Goal: Task Accomplishment & Management: Complete application form

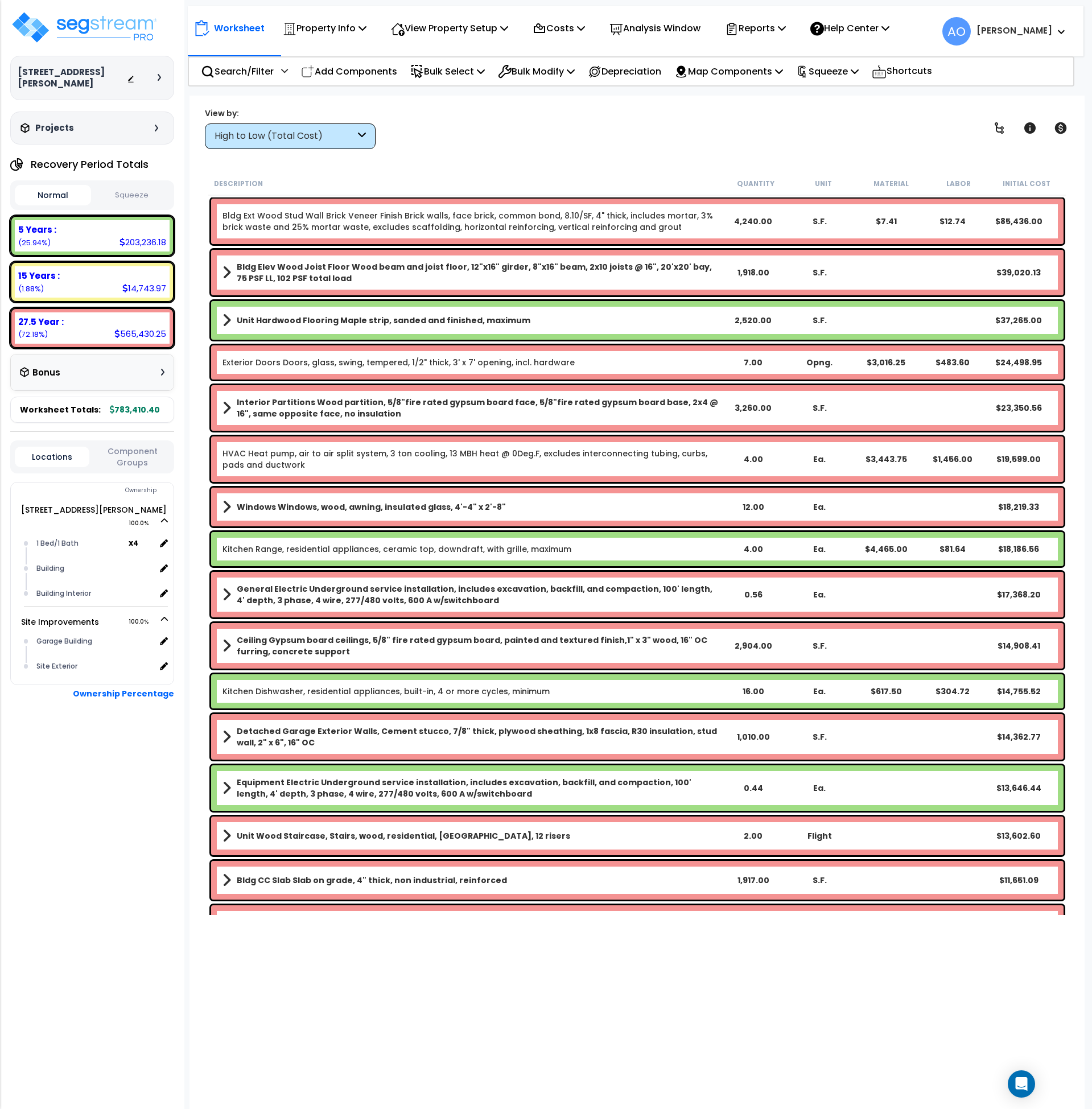
click at [311, 131] on div "High to Low (Total Cost)" at bounding box center [285, 136] width 141 height 13
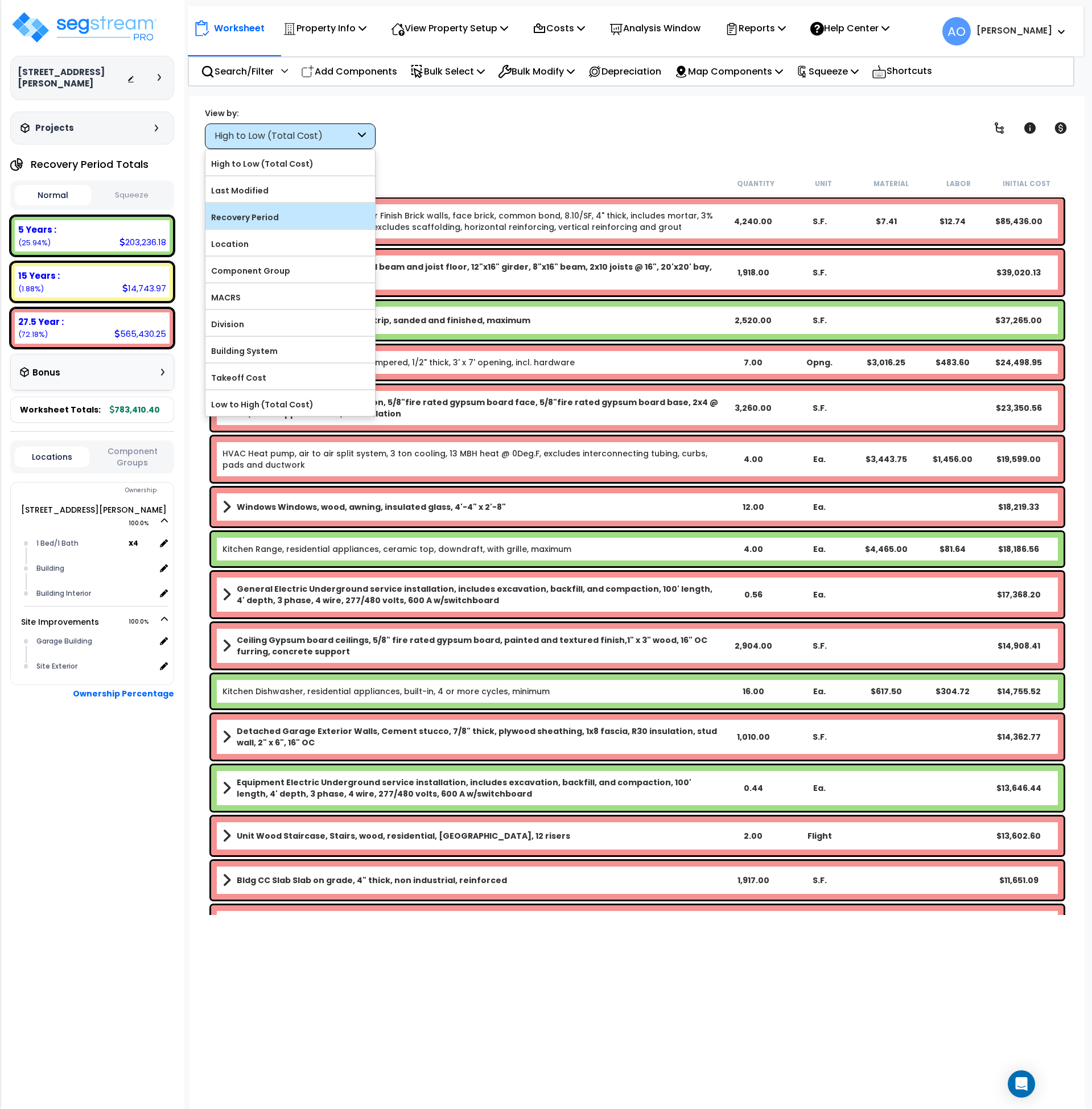
click at [273, 217] on label "Recovery Period" at bounding box center [290, 217] width 170 height 17
click at [0, 0] on input "Recovery Period" at bounding box center [0, 0] width 0 height 0
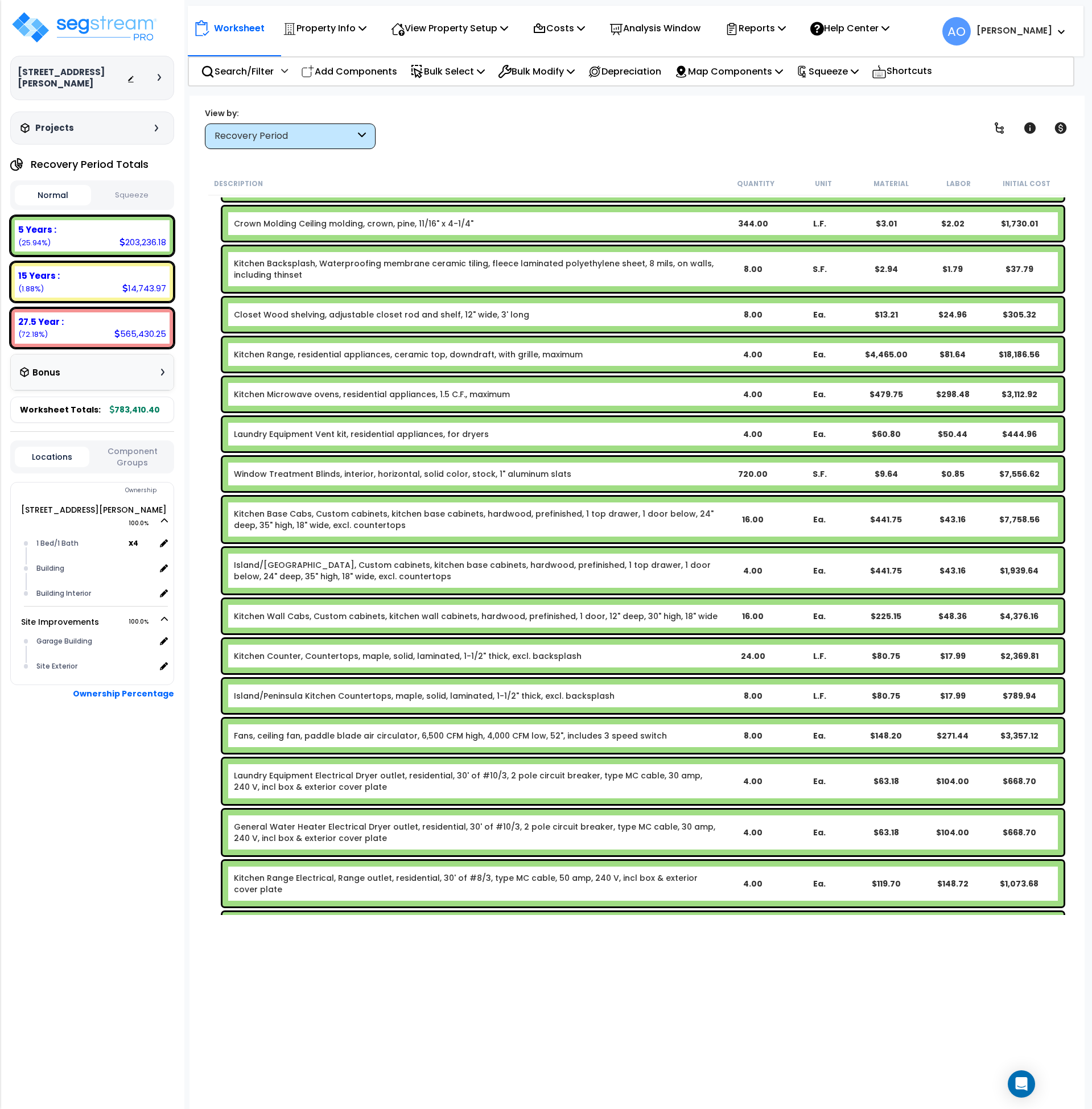
scroll to position [140, 0]
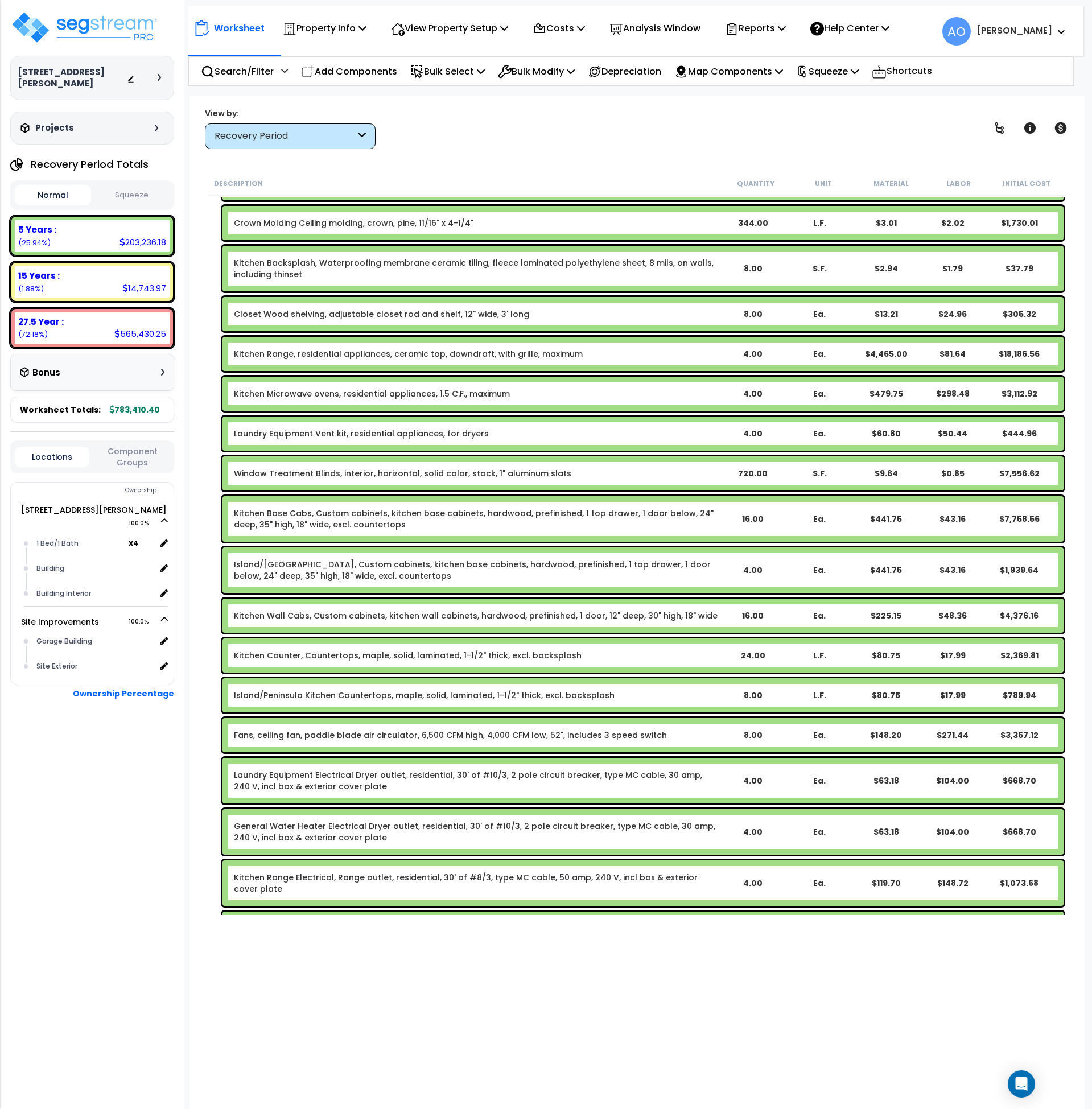
click at [140, 190] on button "Squeeze" at bounding box center [132, 195] width 77 height 20
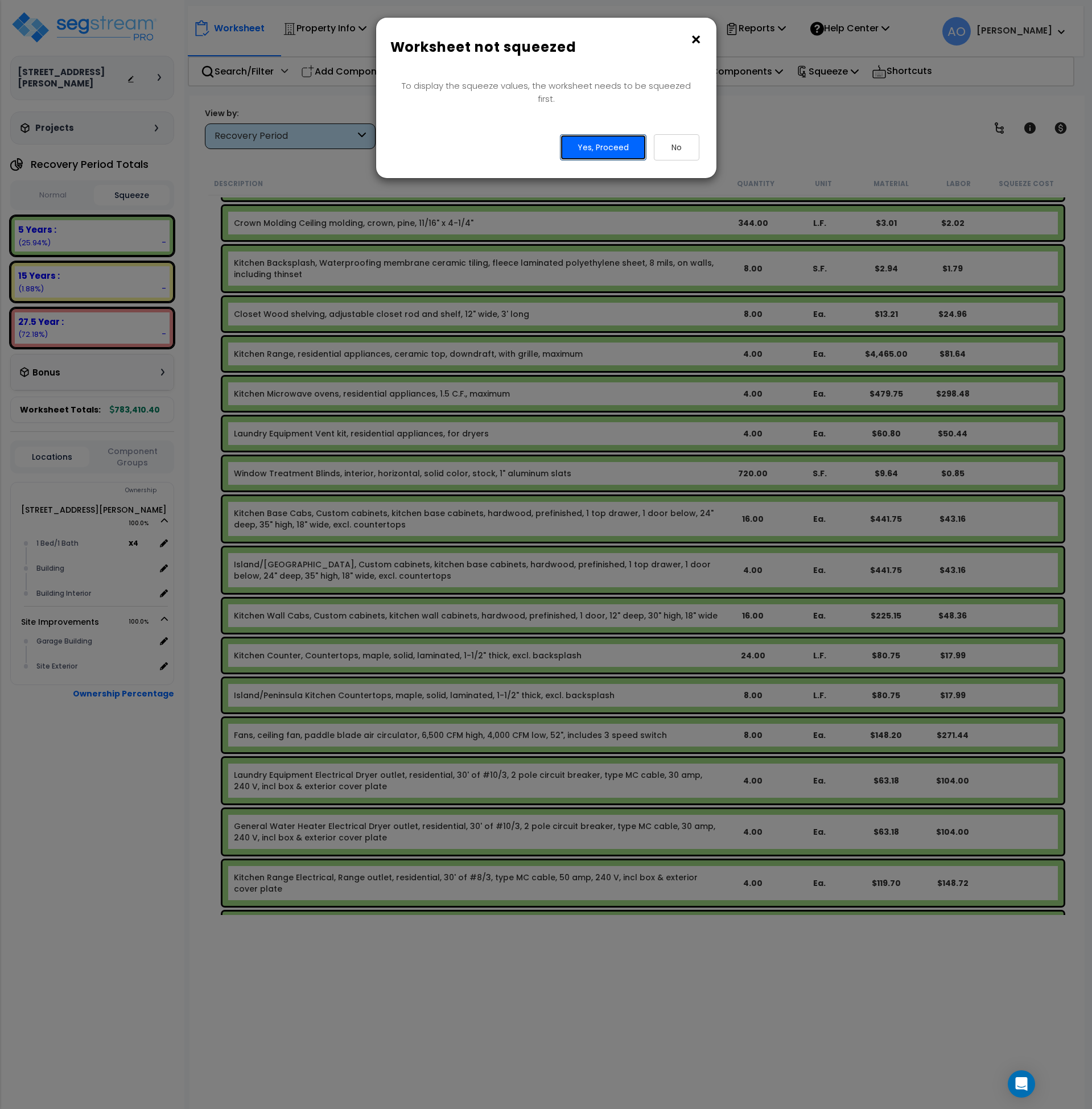
click at [606, 137] on button "Yes, Proceed" at bounding box center [603, 147] width 87 height 26
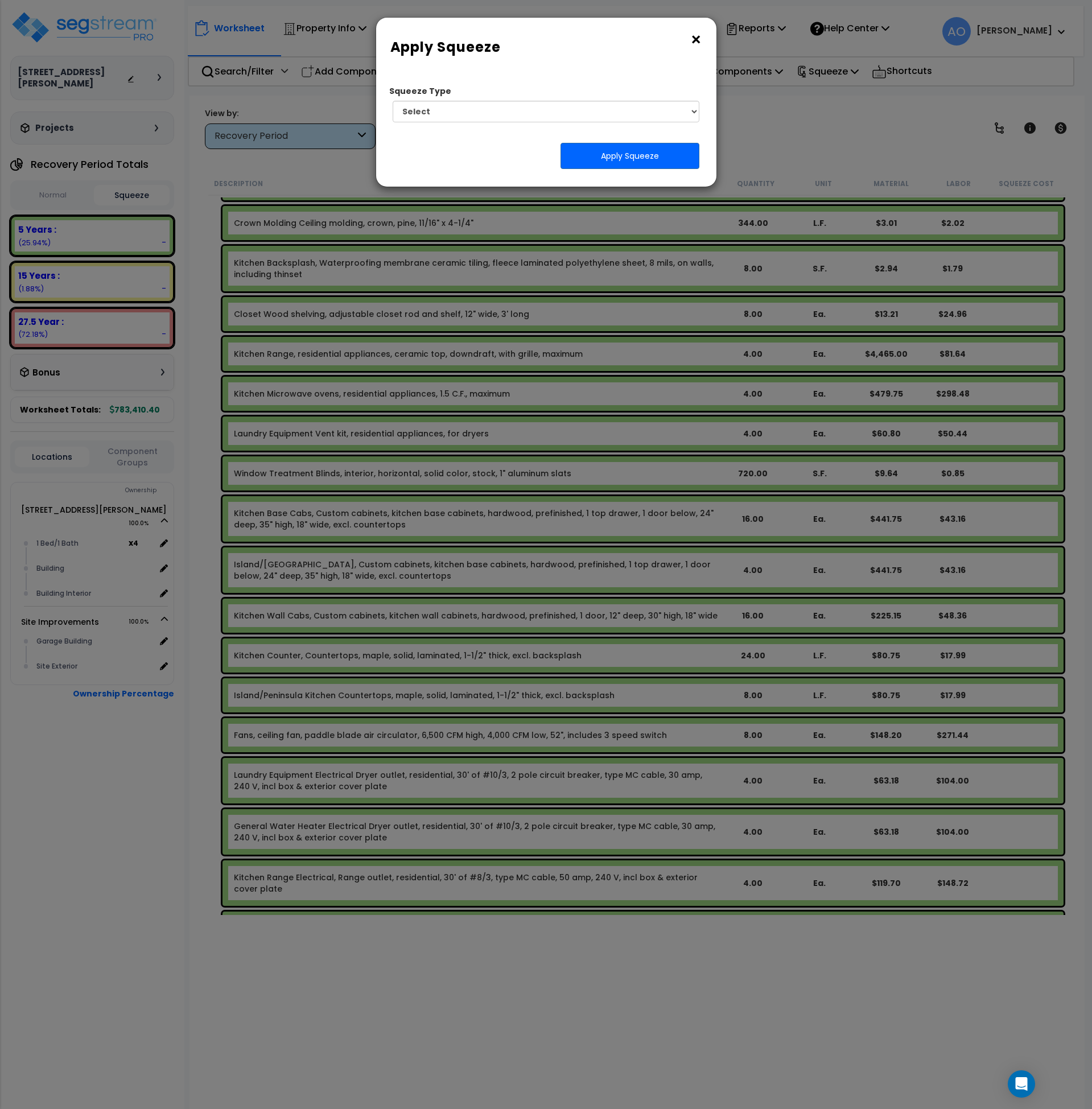
click at [697, 43] on button "×" at bounding box center [696, 39] width 13 height 18
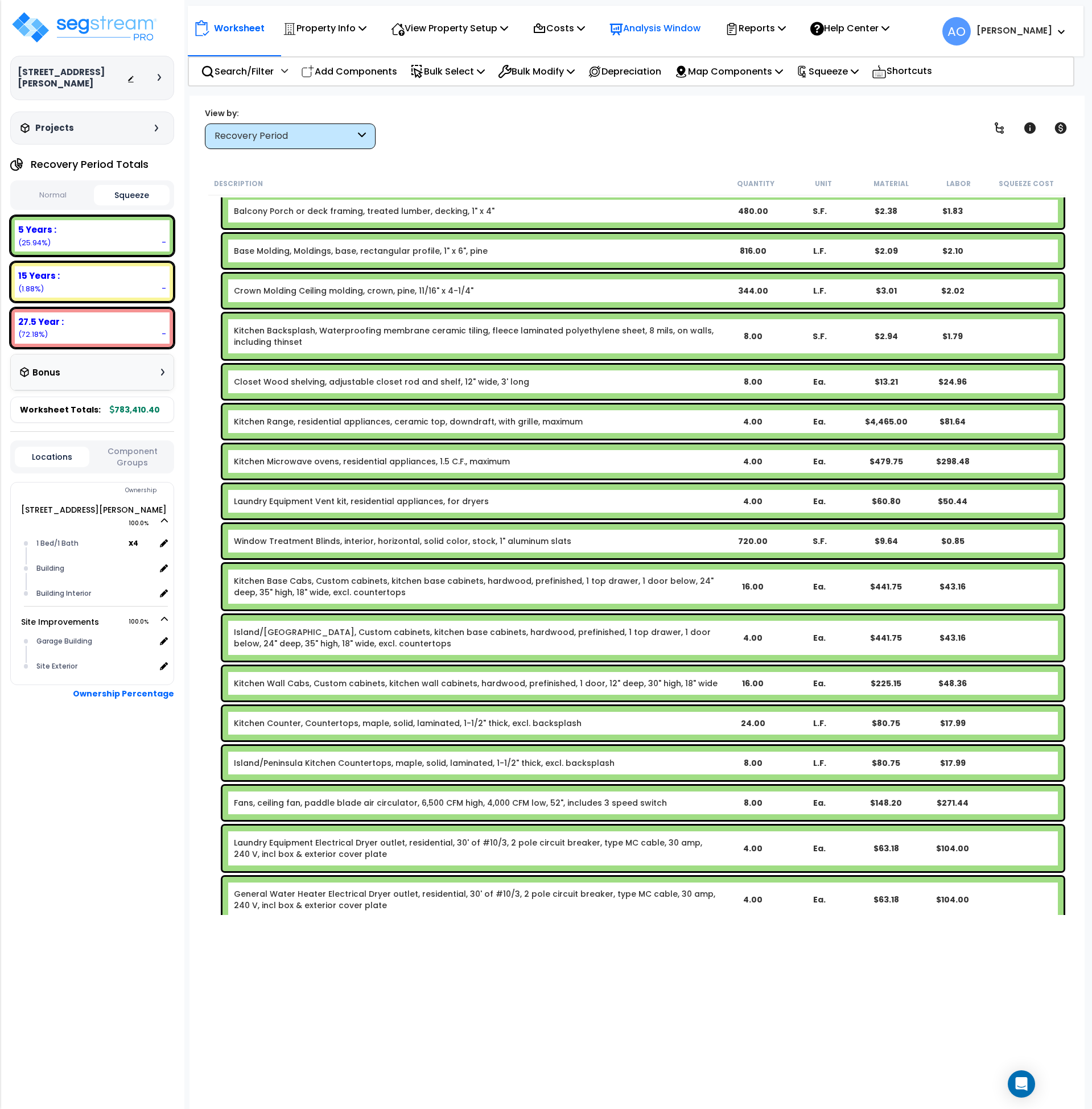
scroll to position [0, 0]
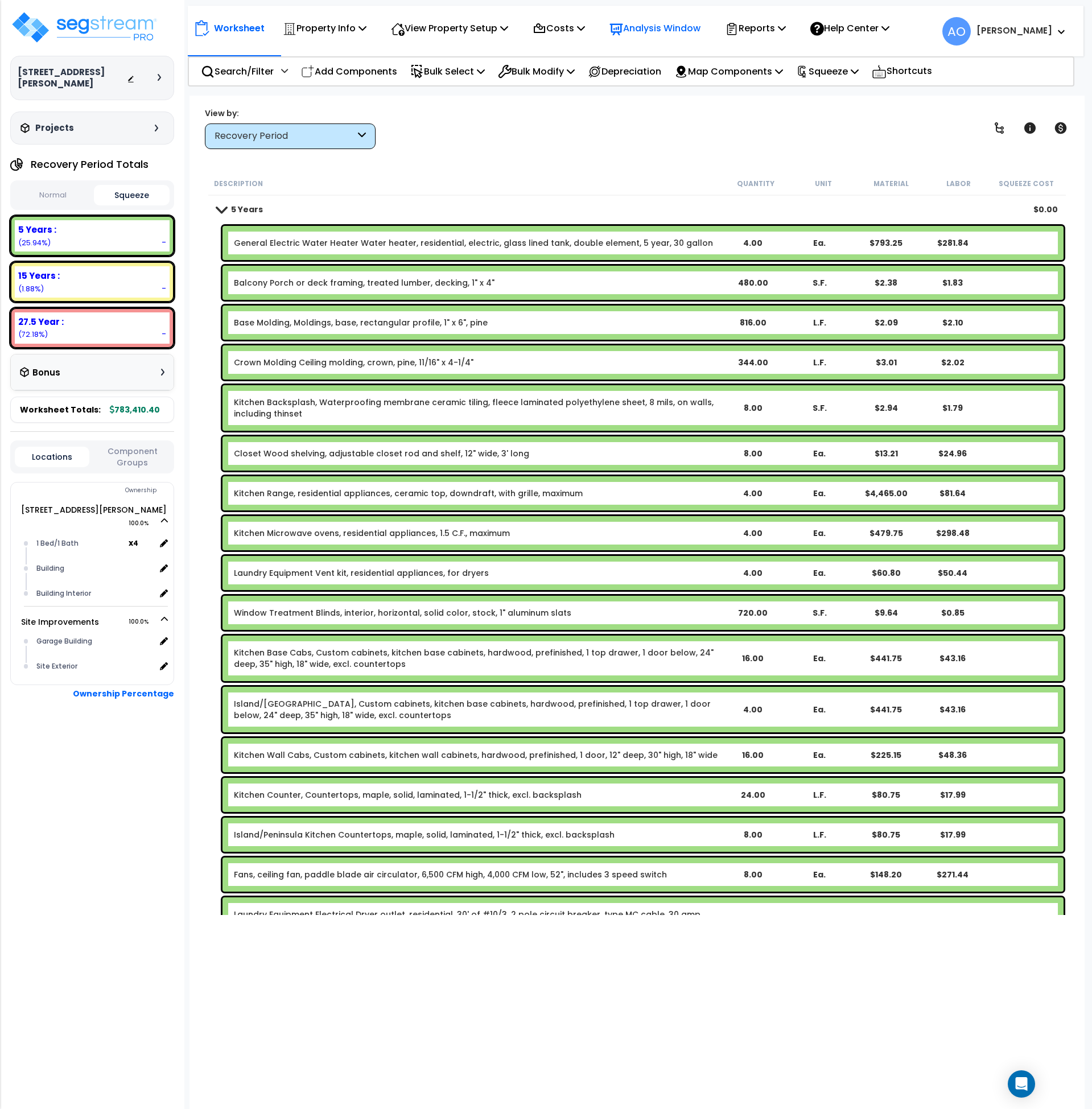
click at [647, 32] on p "Analysis Window" at bounding box center [655, 28] width 91 height 15
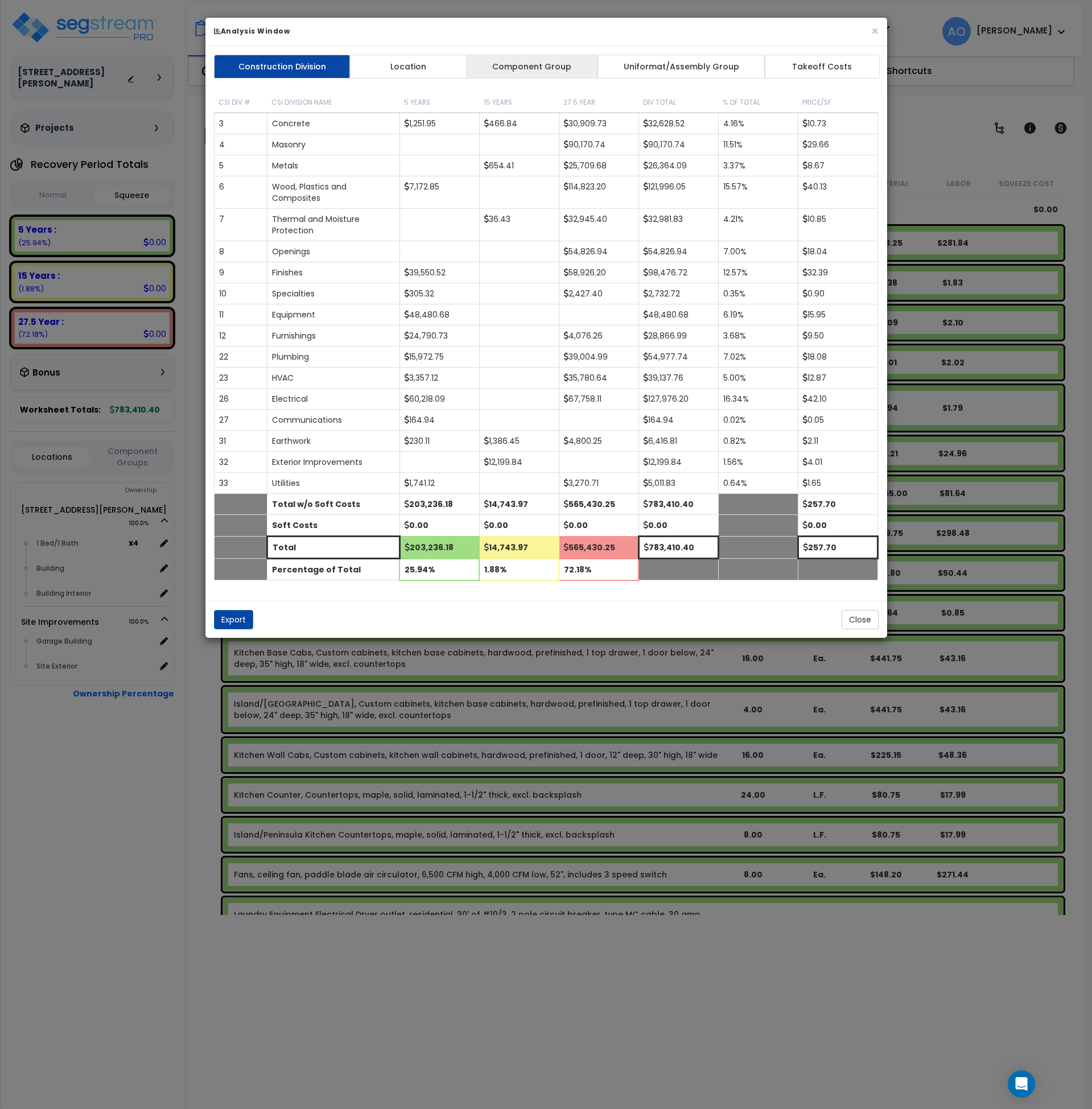
click at [560, 70] on link "Component Group" at bounding box center [531, 66] width 132 height 24
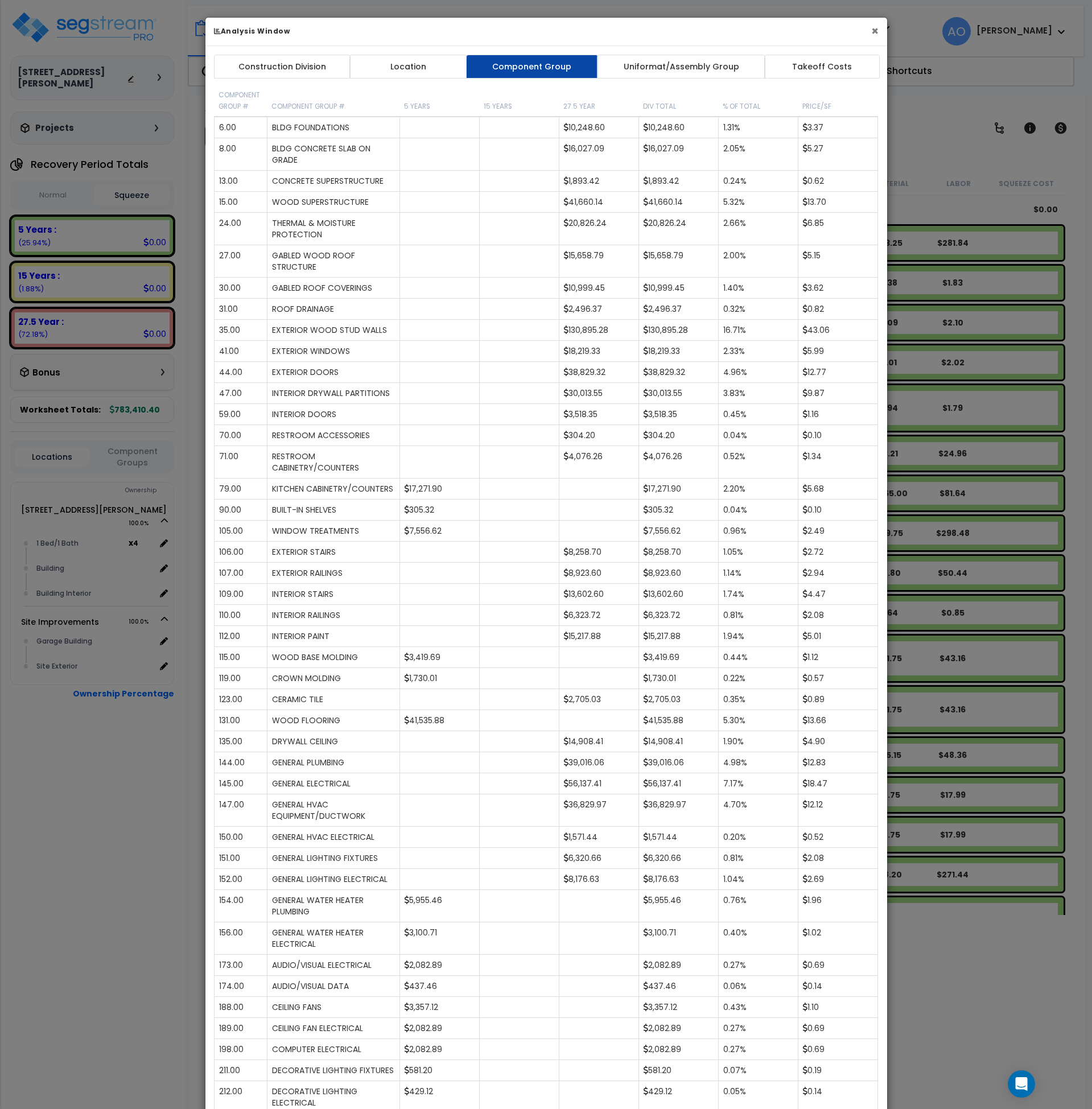
click at [878, 32] on button "×" at bounding box center [874, 31] width 7 height 12
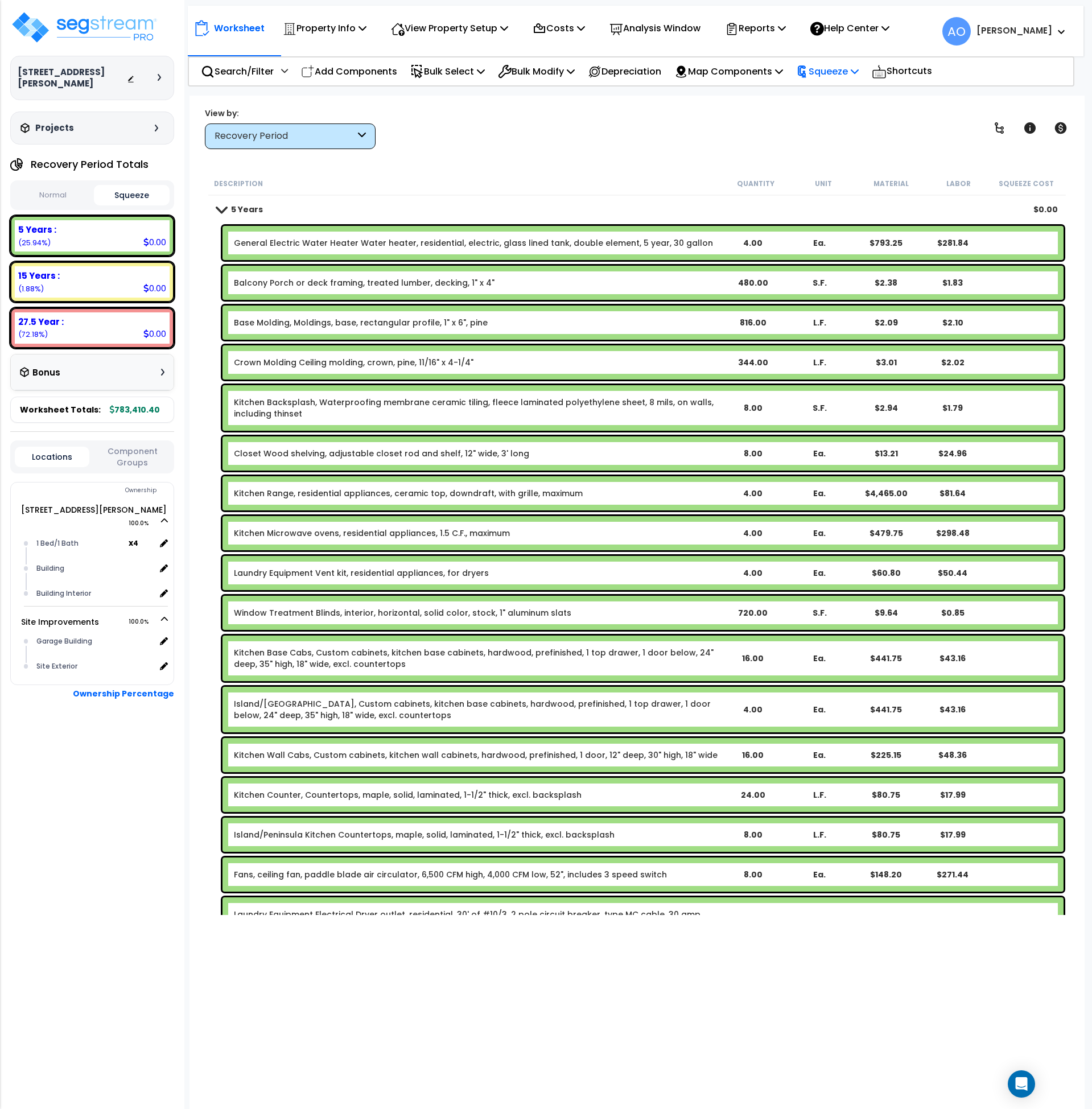
click at [829, 73] on p "Squeeze" at bounding box center [827, 71] width 62 height 15
click at [832, 99] on link "Squeeze" at bounding box center [846, 96] width 113 height 23
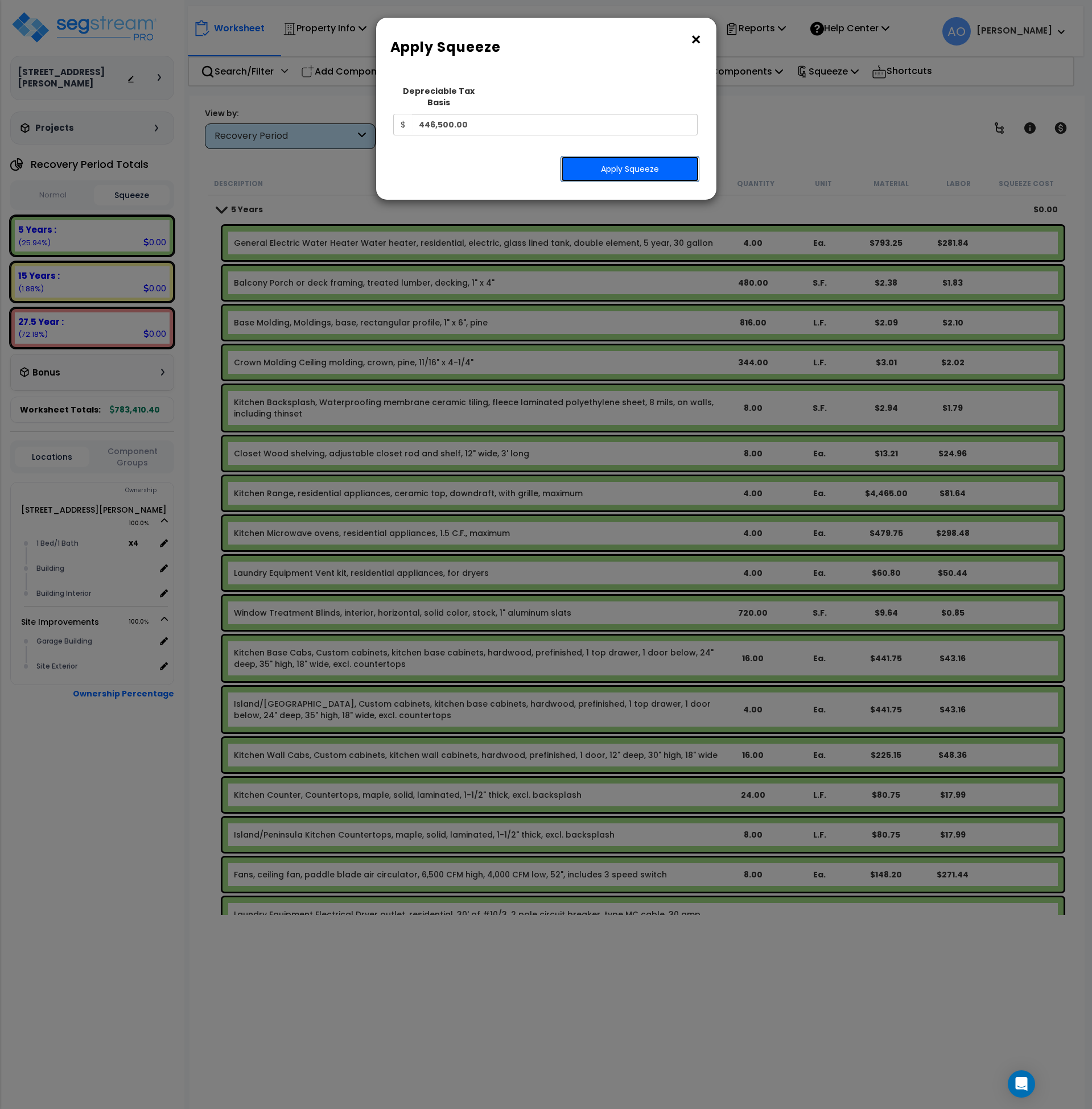
click at [628, 158] on button "Apply Squeeze" at bounding box center [630, 168] width 139 height 26
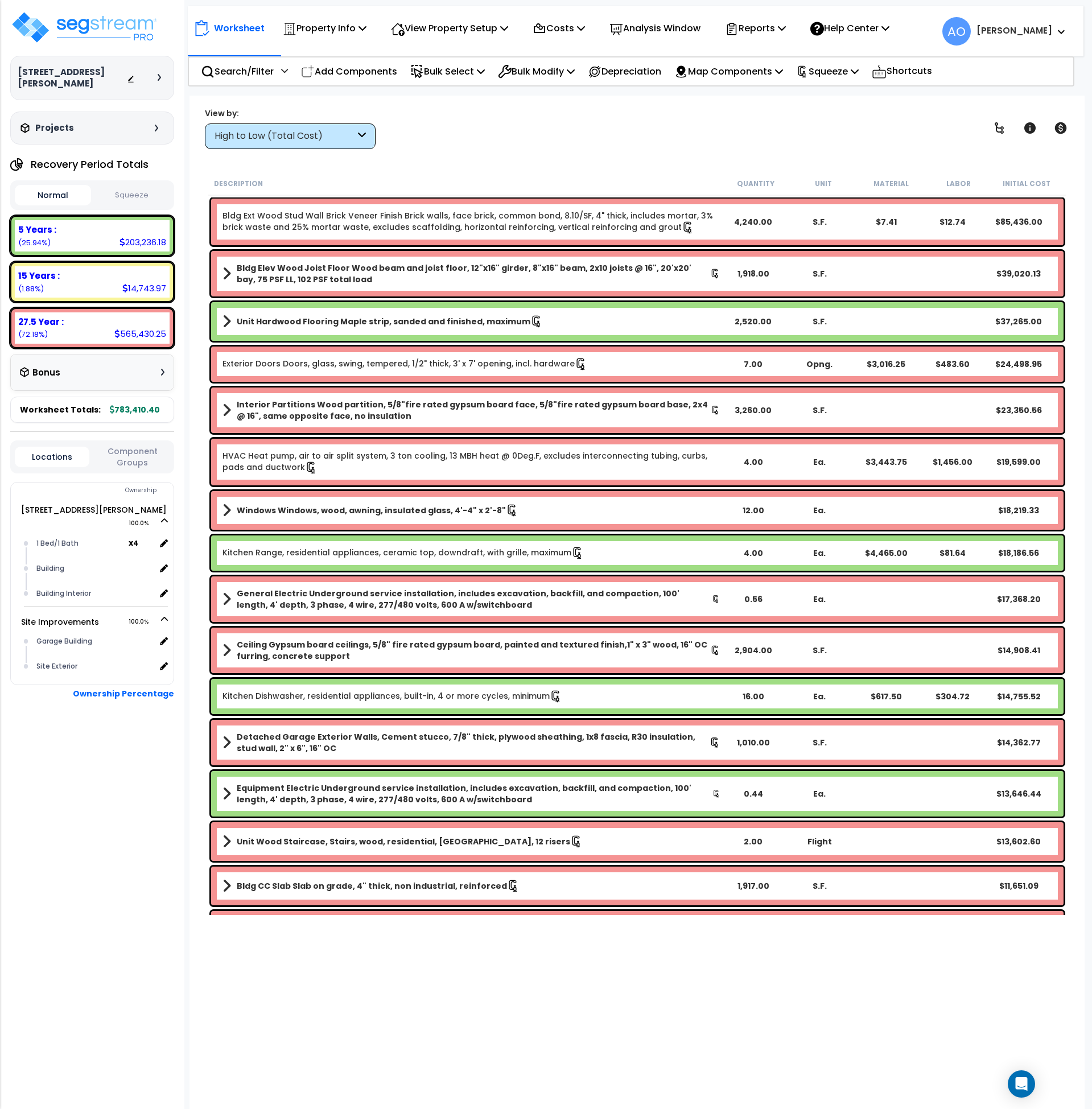
click at [113, 190] on button "Squeeze" at bounding box center [132, 195] width 77 height 20
click at [682, 28] on p "Analysis Window" at bounding box center [655, 28] width 91 height 15
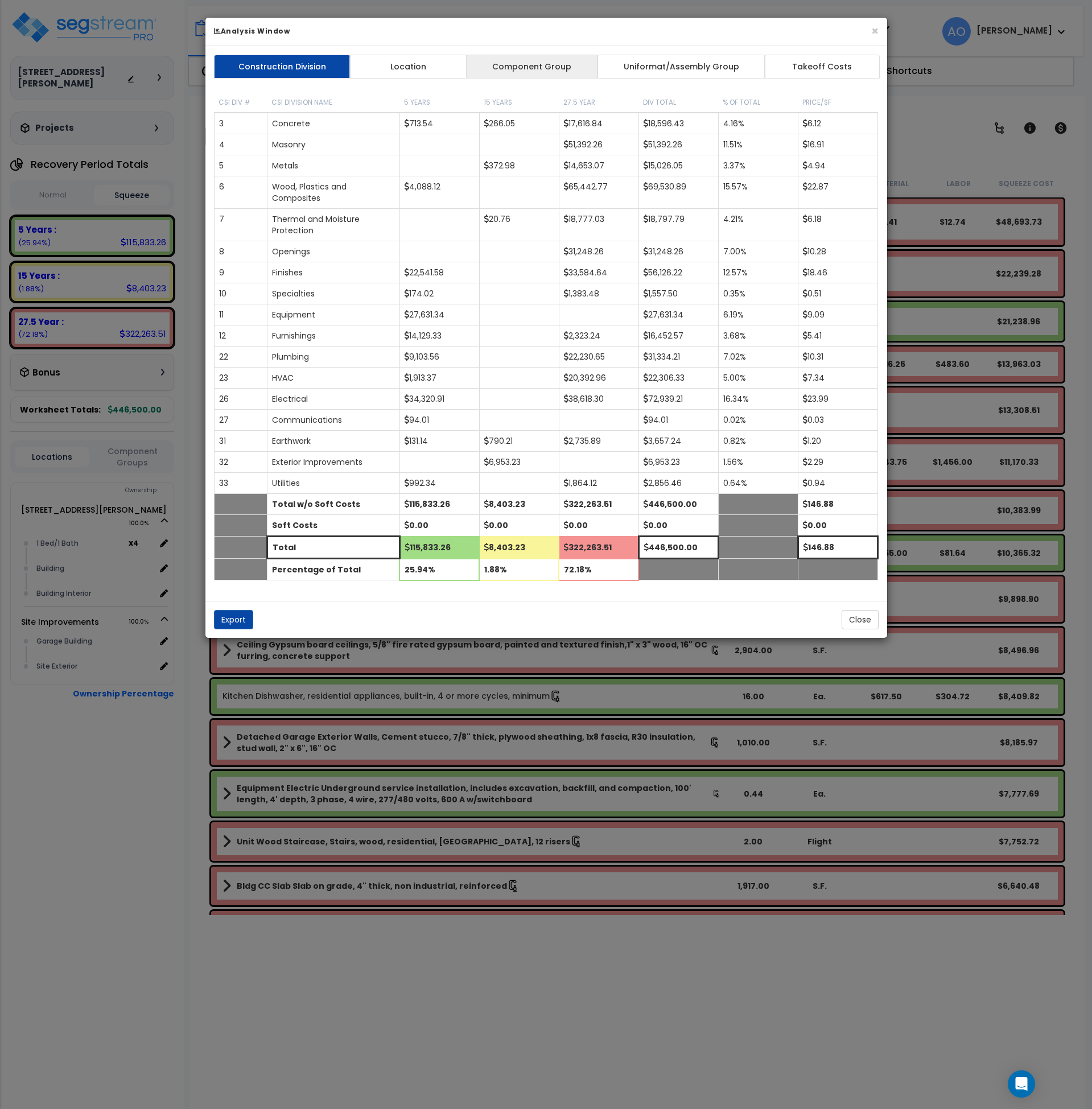
click at [508, 64] on link "Component Group" at bounding box center [531, 66] width 132 height 24
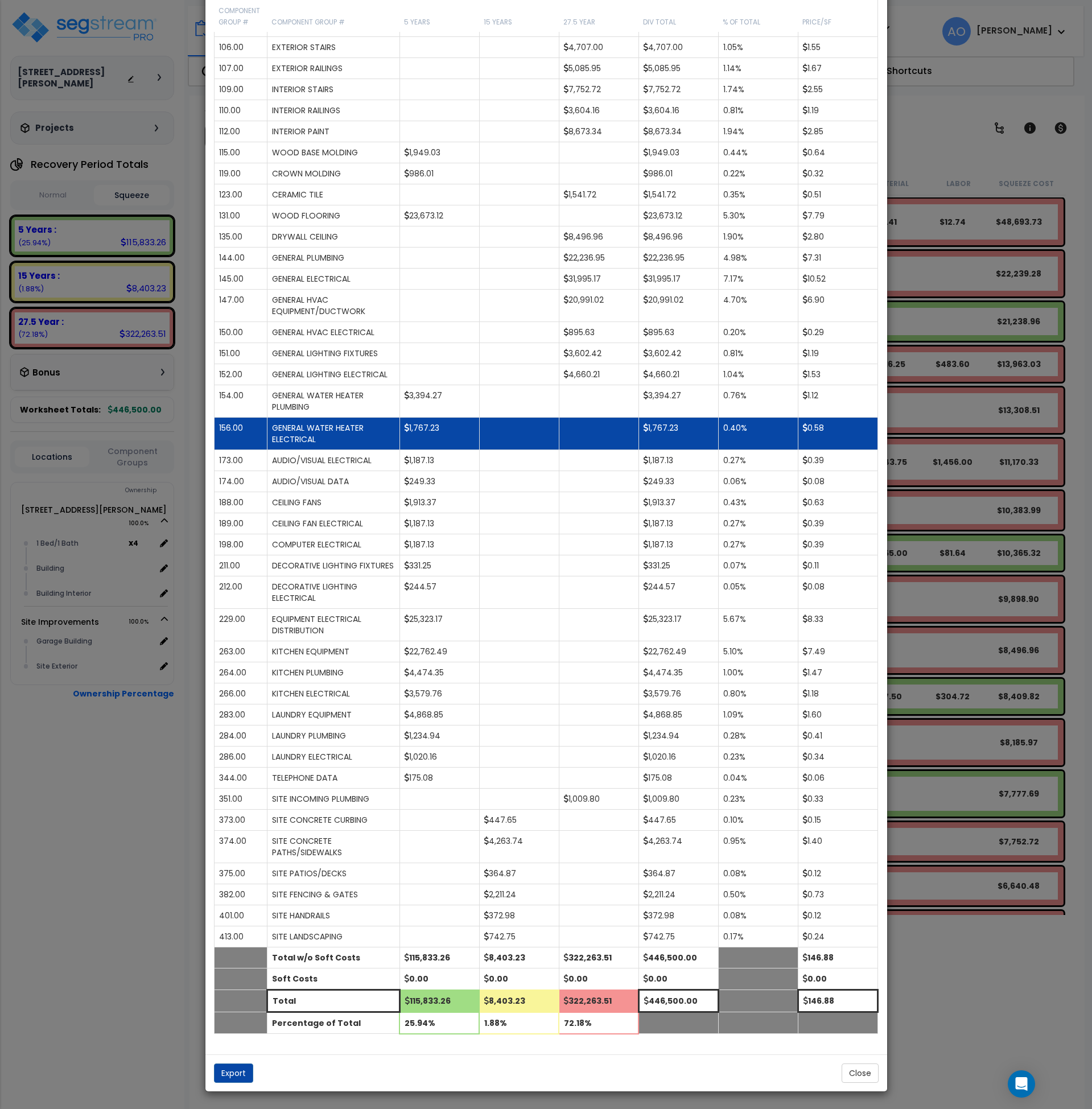
scroll to position [528, 0]
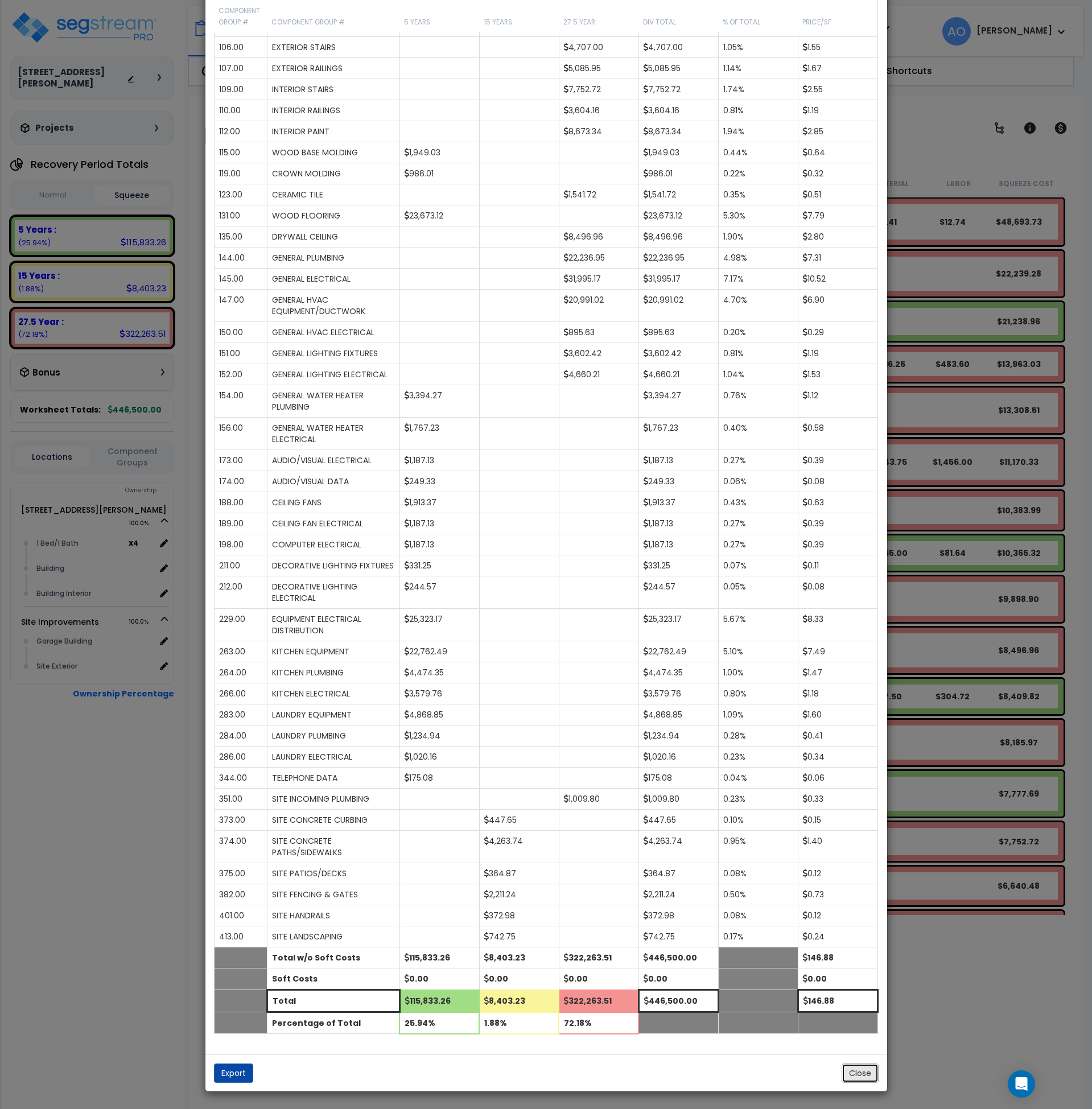
click at [862, 1075] on button "Close" at bounding box center [860, 1073] width 37 height 19
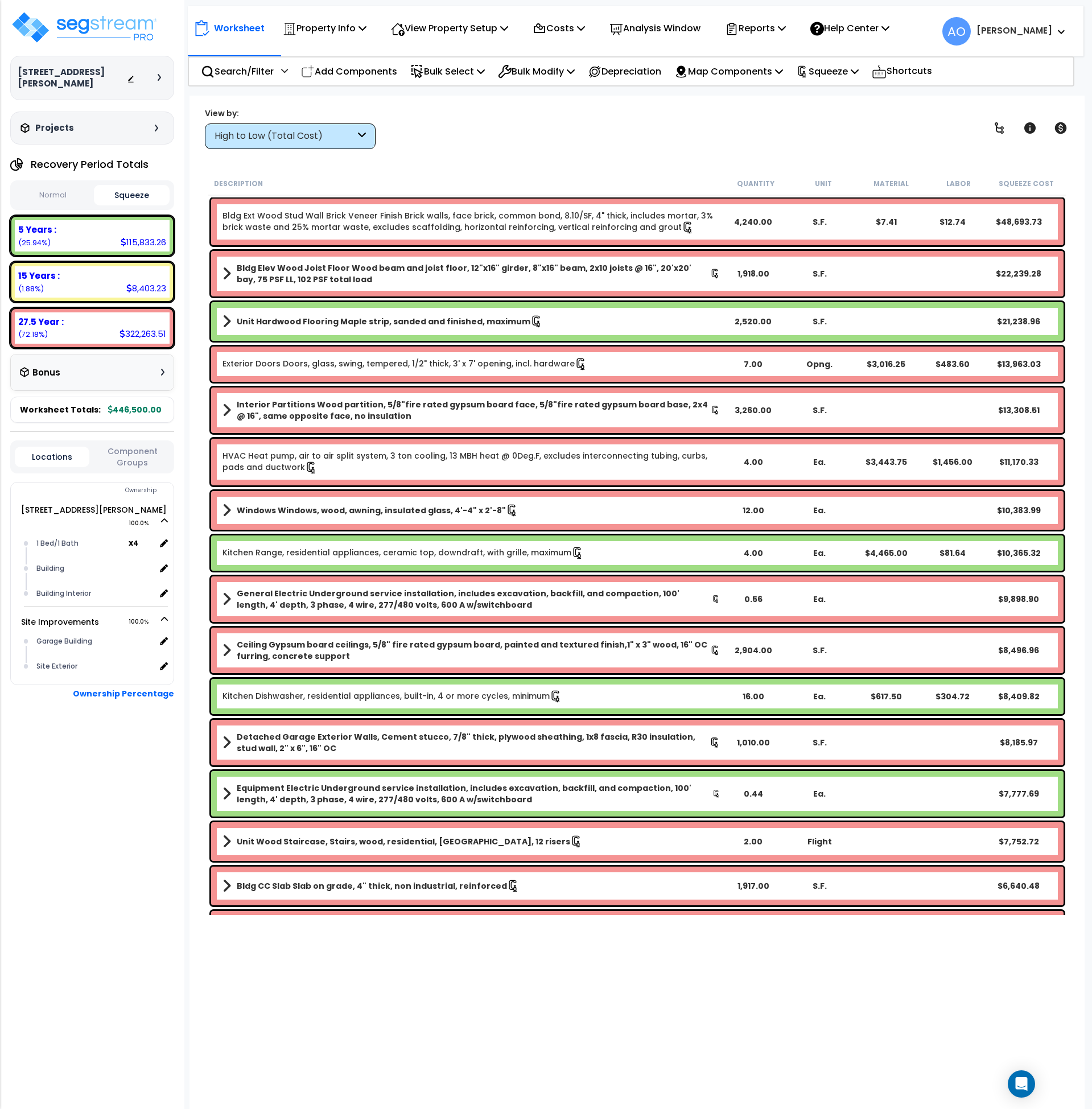
click at [256, 133] on div "High to Low (Total Cost)" at bounding box center [285, 136] width 141 height 13
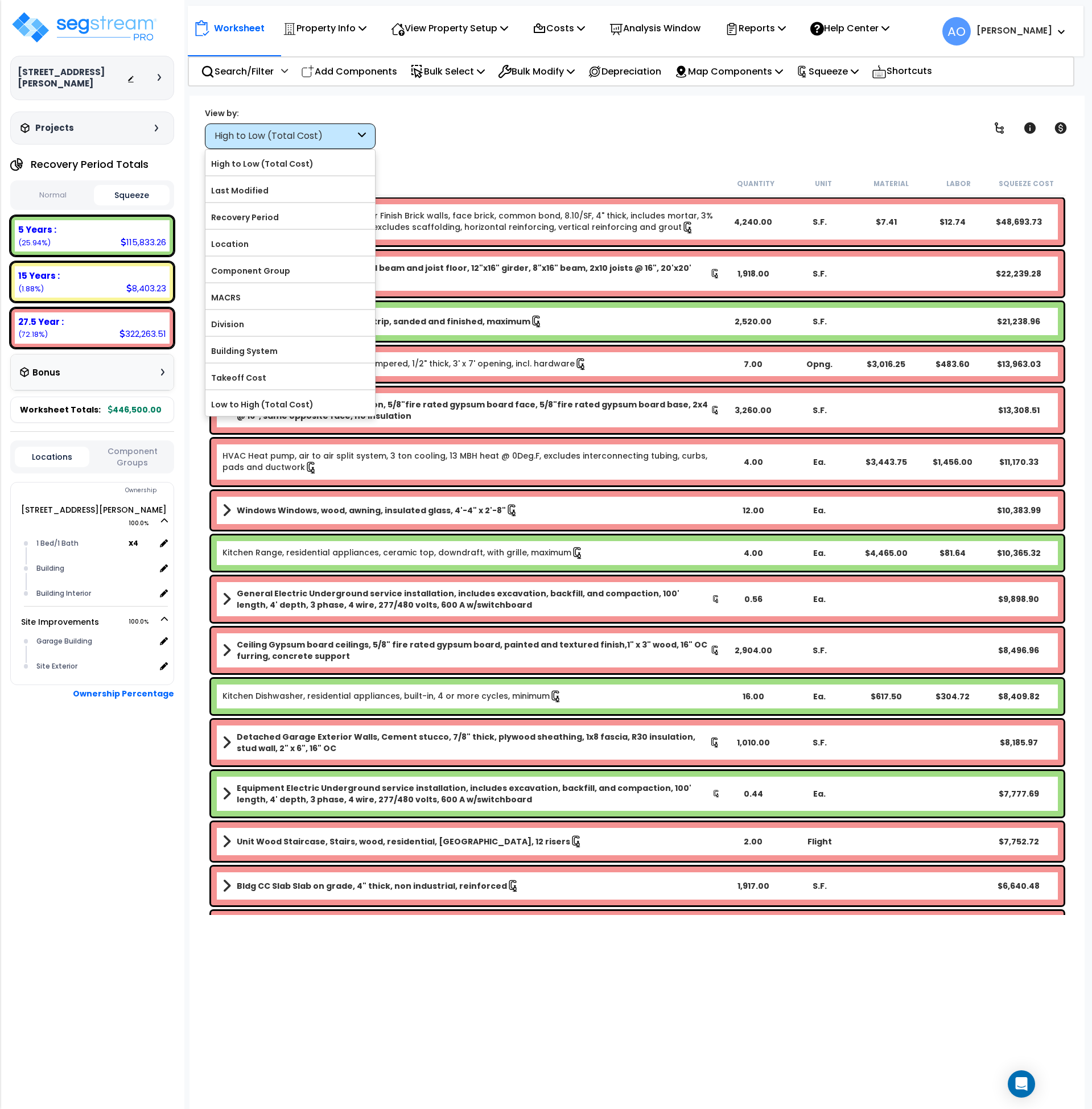
click at [256, 133] on div "High to Low (Total Cost)" at bounding box center [285, 136] width 141 height 13
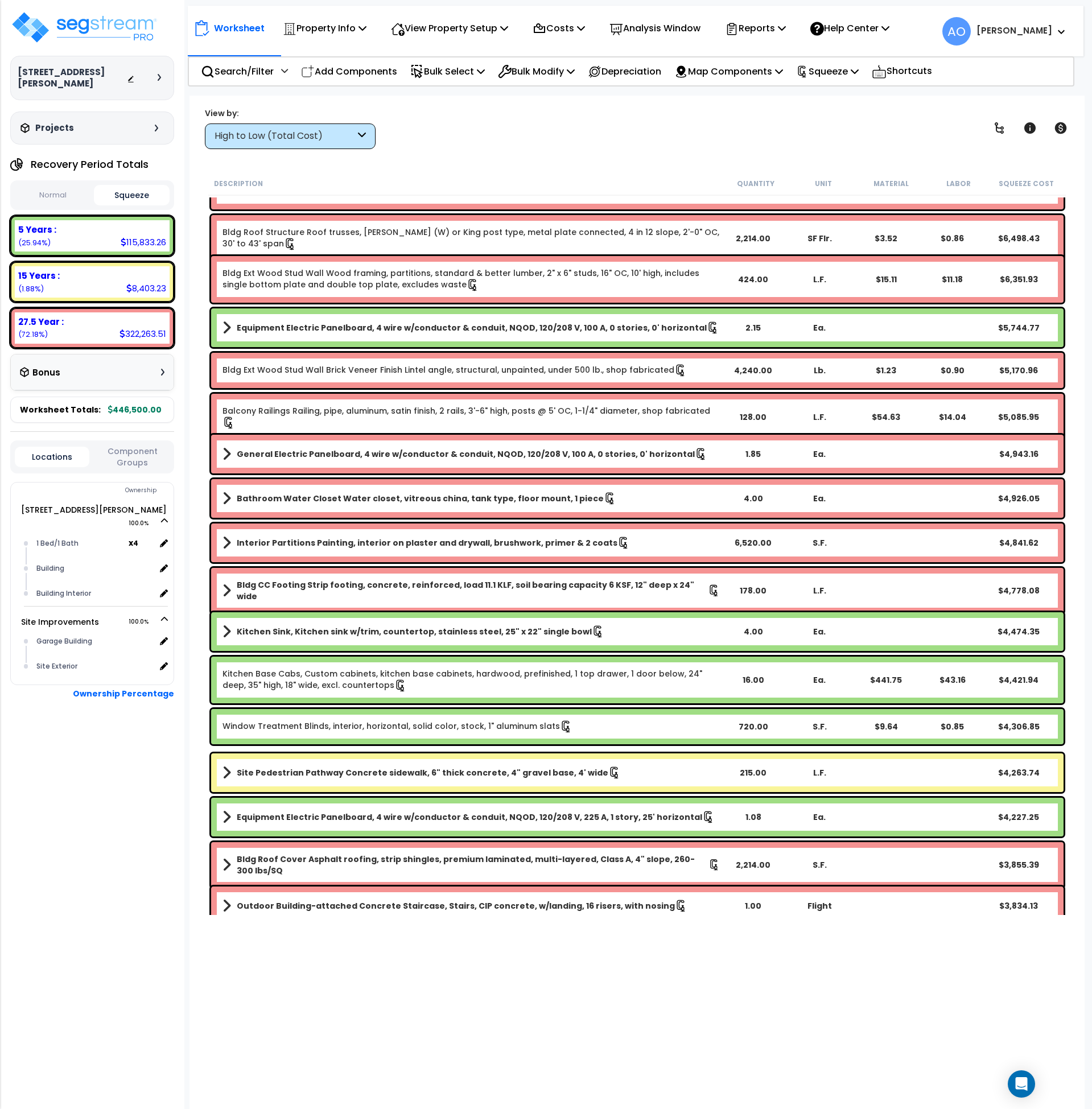
scroll to position [697, 0]
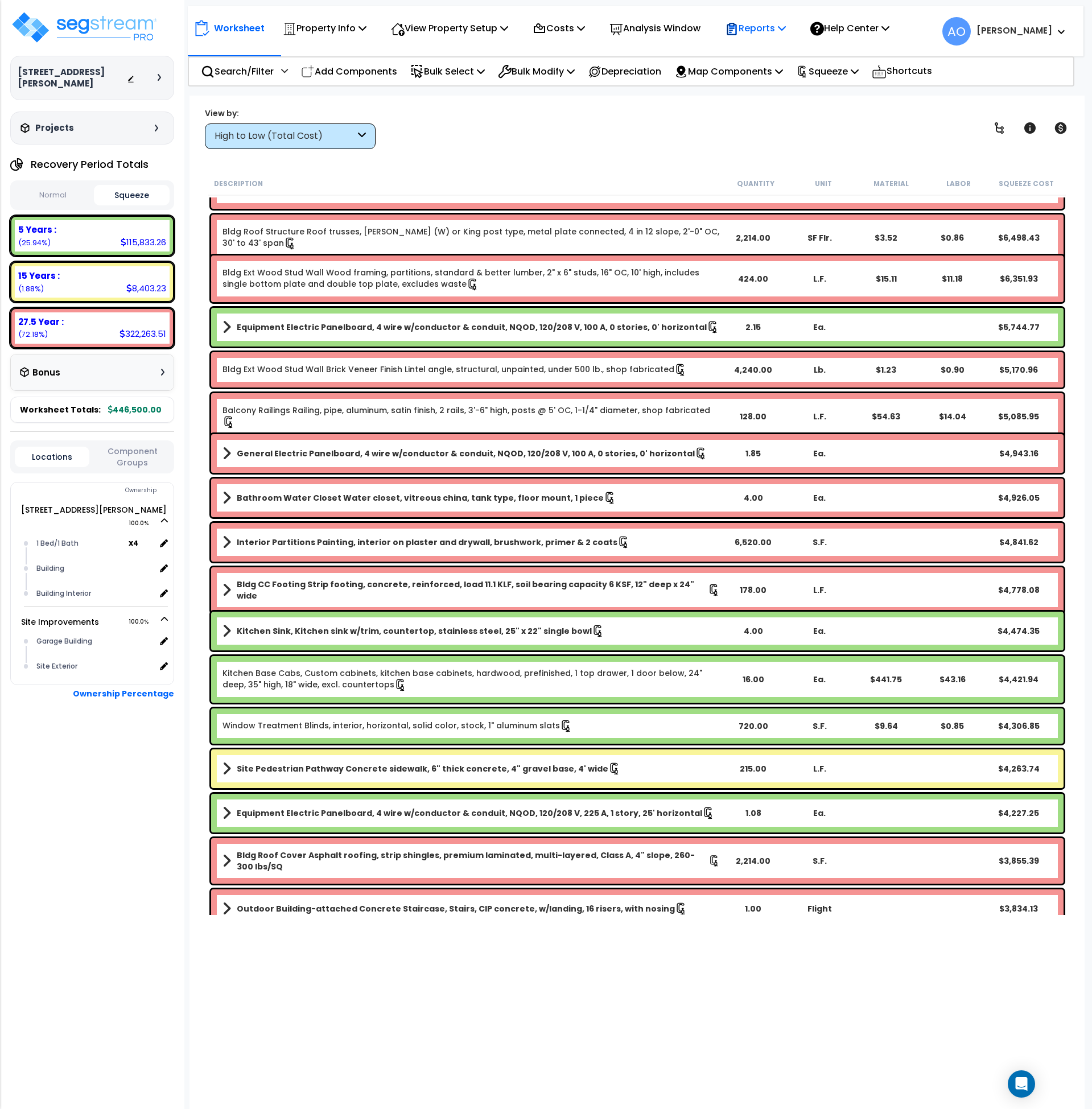
click at [756, 28] on p "Reports" at bounding box center [755, 28] width 61 height 15
click at [762, 81] on link "Manage Report Images" at bounding box center [775, 77] width 113 height 23
click at [755, 32] on p "Reports" at bounding box center [755, 28] width 61 height 15
click at [779, 106] on link "Manage Report Custom Fields" at bounding box center [775, 107] width 113 height 34
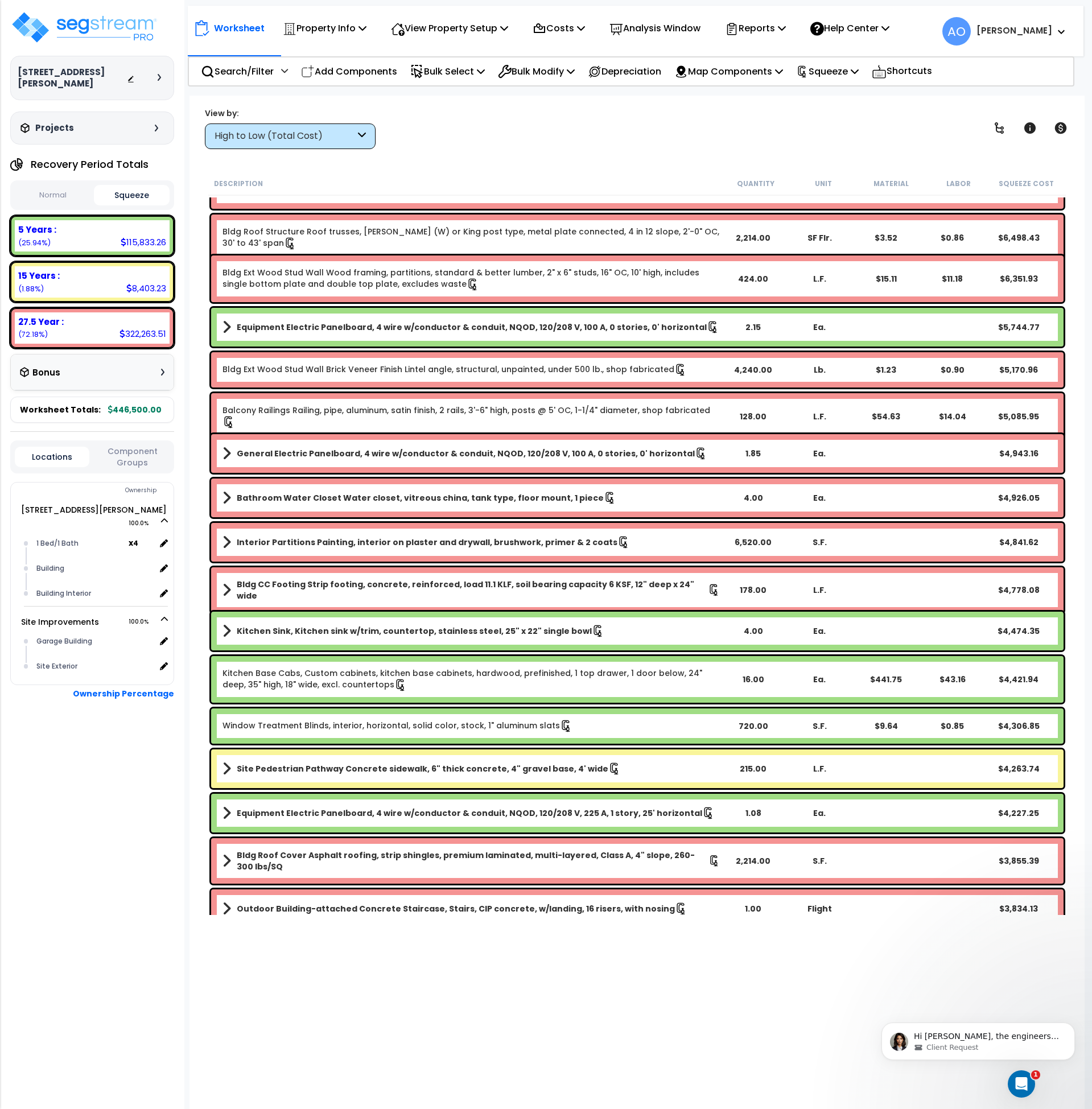
scroll to position [0, 0]
click at [366, 28] on p "View Property Setup" at bounding box center [325, 28] width 84 height 15
click at [443, 75] on link "View Questionnaire" at bounding box center [441, 77] width 113 height 23
click at [304, 32] on p "Property Info" at bounding box center [325, 28] width 84 height 15
click at [317, 54] on link "Property Setup" at bounding box center [333, 54] width 113 height 23
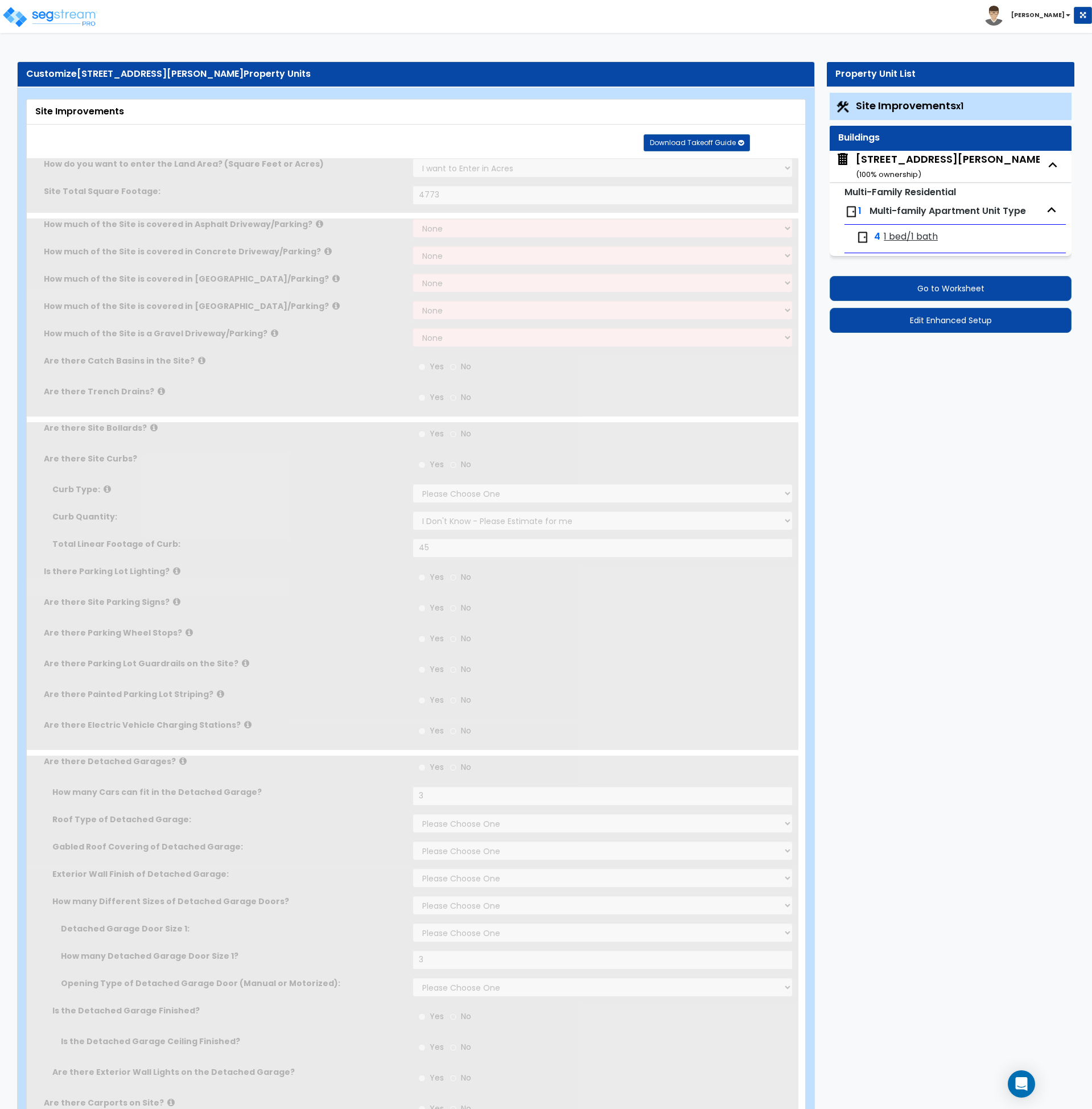
select select "2"
type input "4773"
radio input "true"
select select "2"
select select "1"
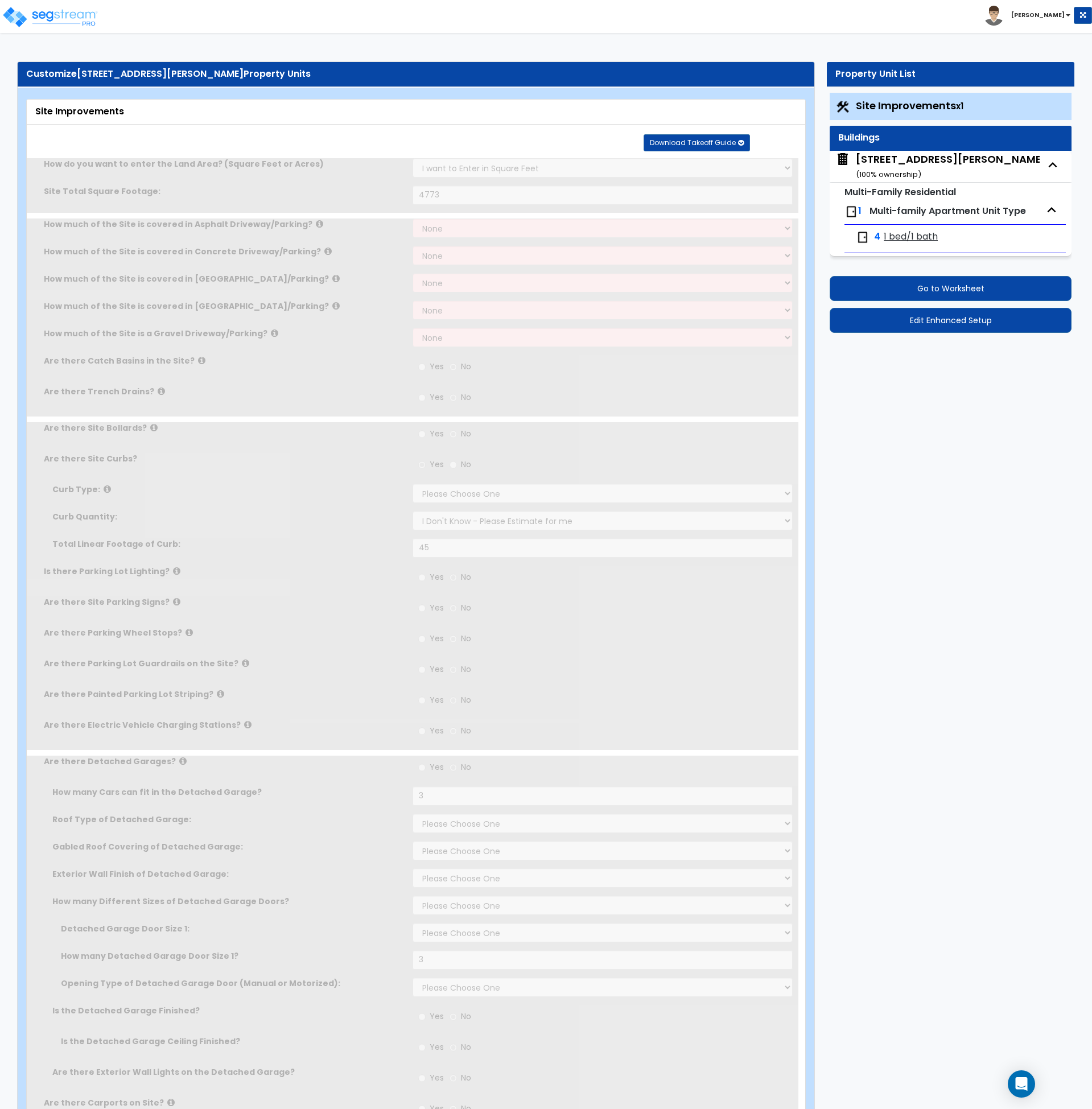
type input "45"
radio input "true"
type input "3"
select select "1"
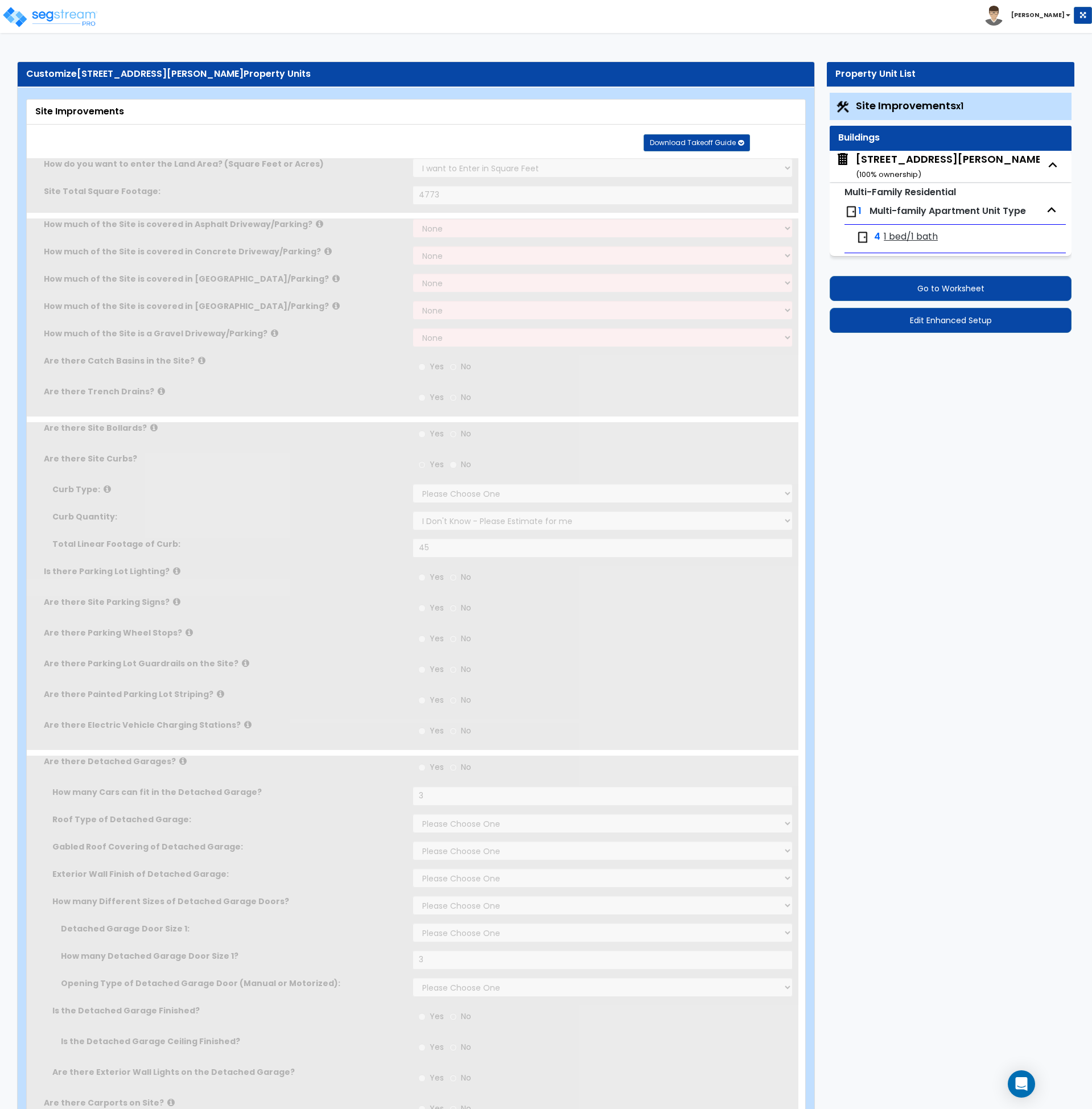
select select "6"
select select "1"
type input "3"
select select "1"
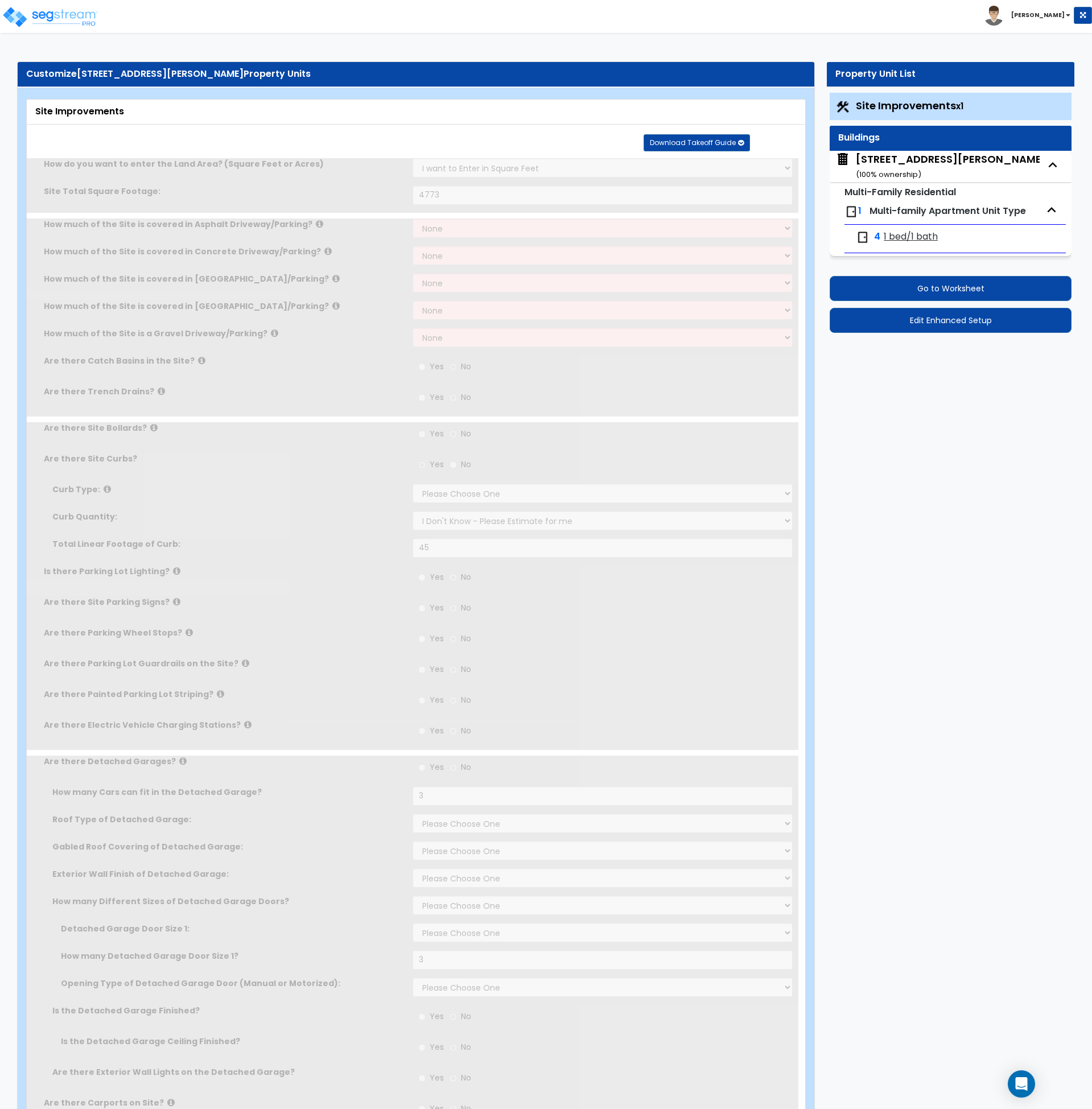
radio input "true"
select select "2"
type input "215"
select select "1"
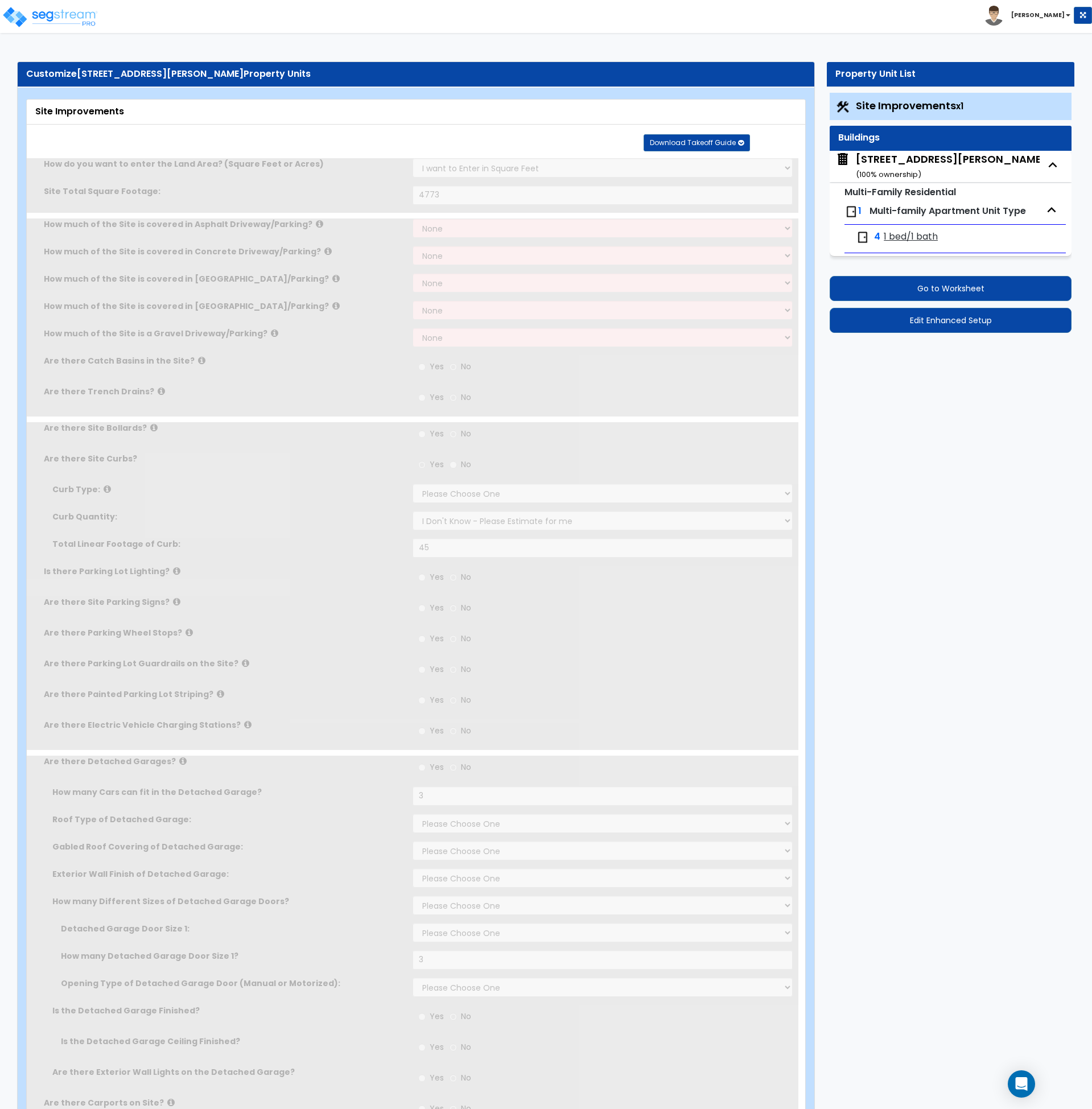
select select "1"
radio input "true"
select select "1"
type input "115"
radio input "true"
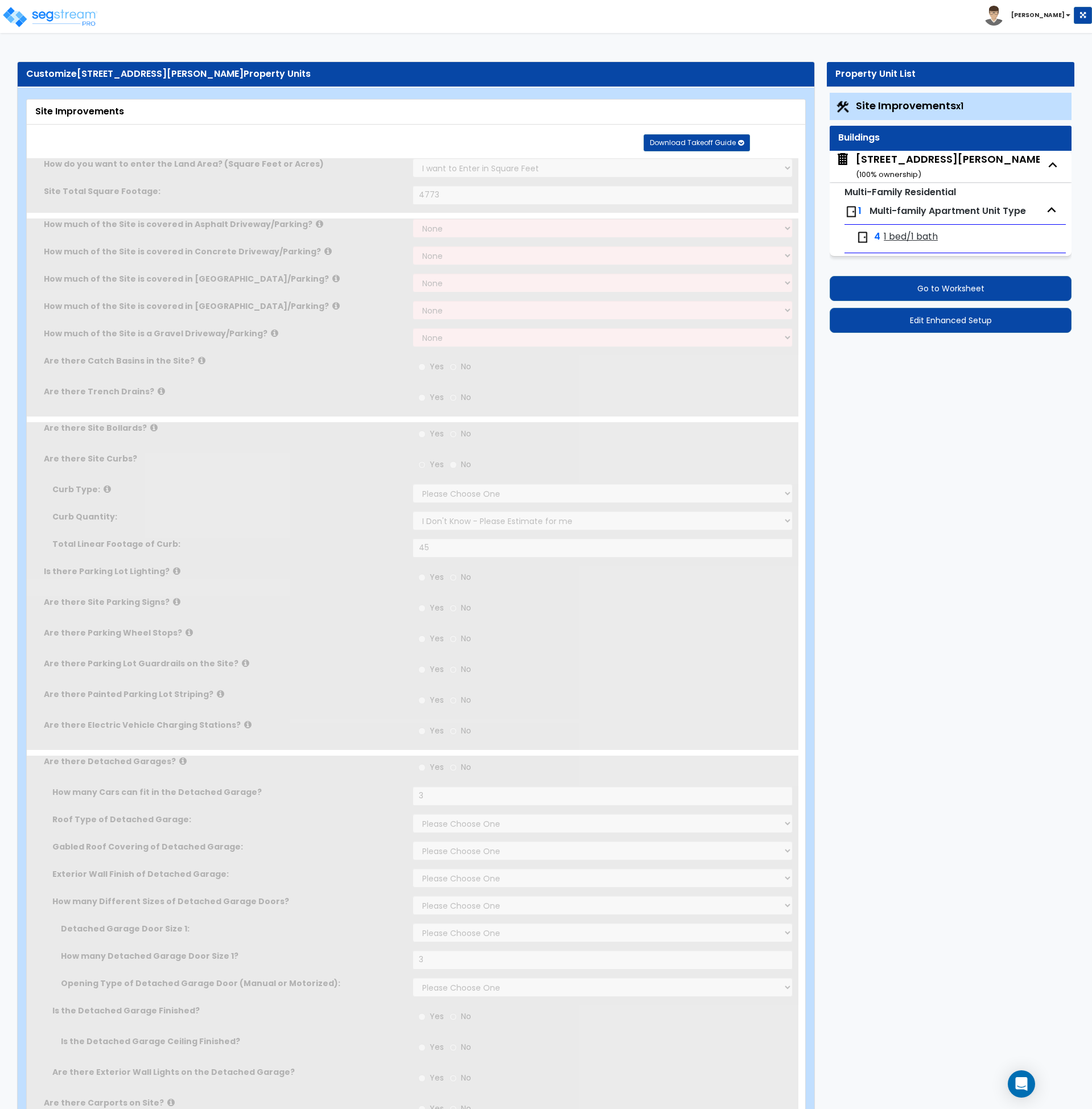
type input "10"
radio input "true"
select select "2"
type input "31"
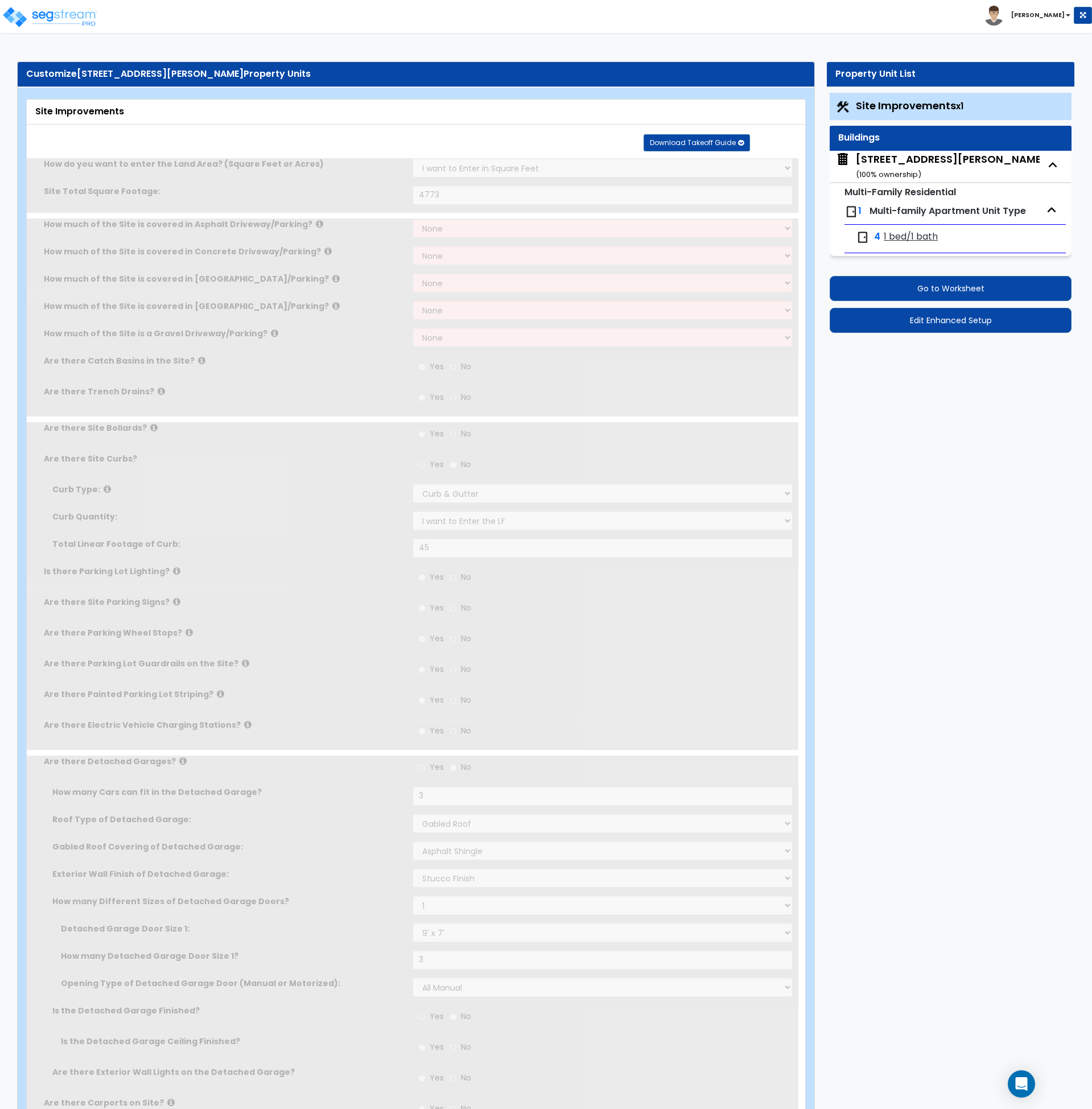
radio input "true"
type input "64"
radio input "true"
select select "1"
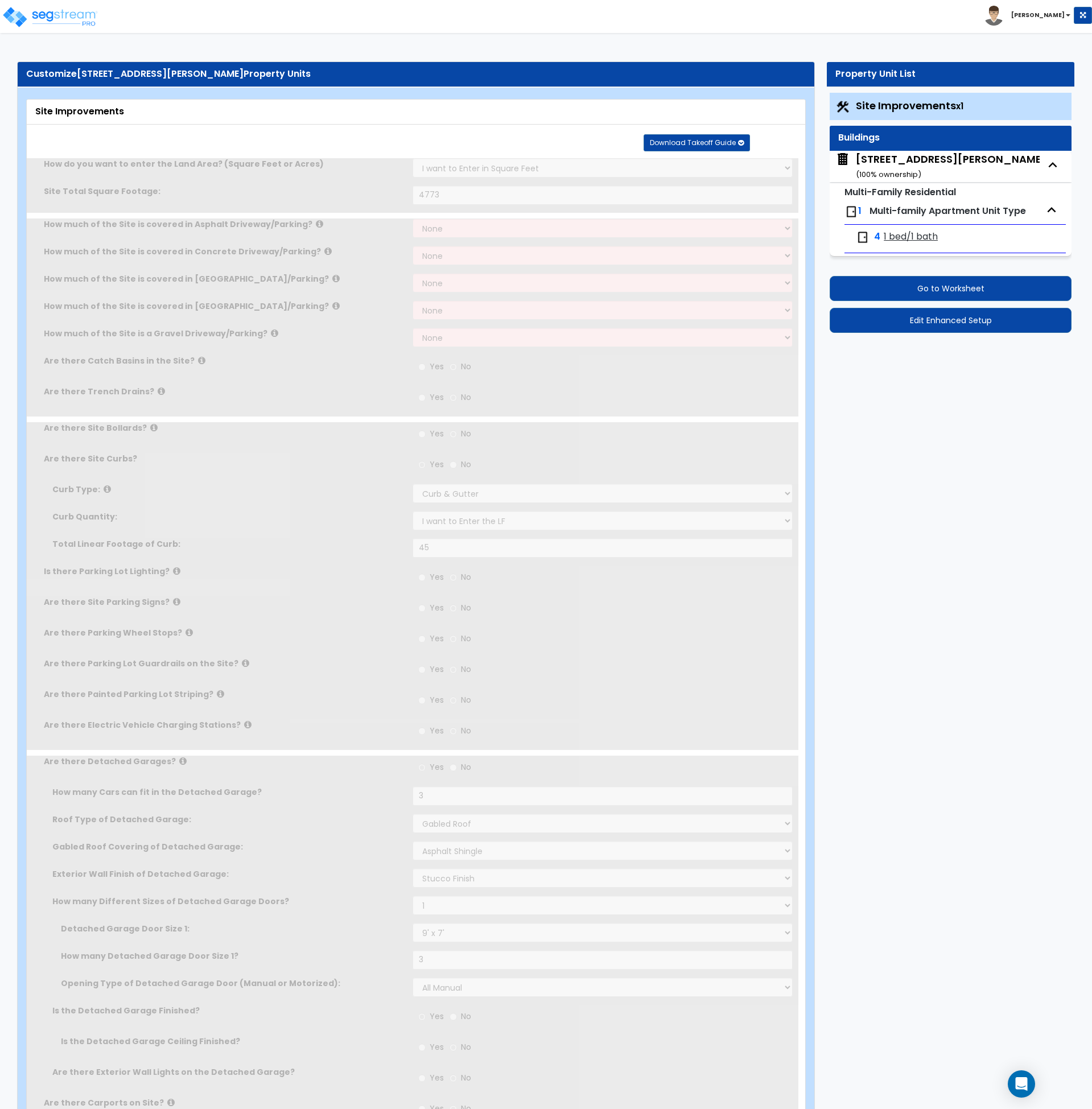
type input "2"
radio input "true"
select select "2"
type input "1430"
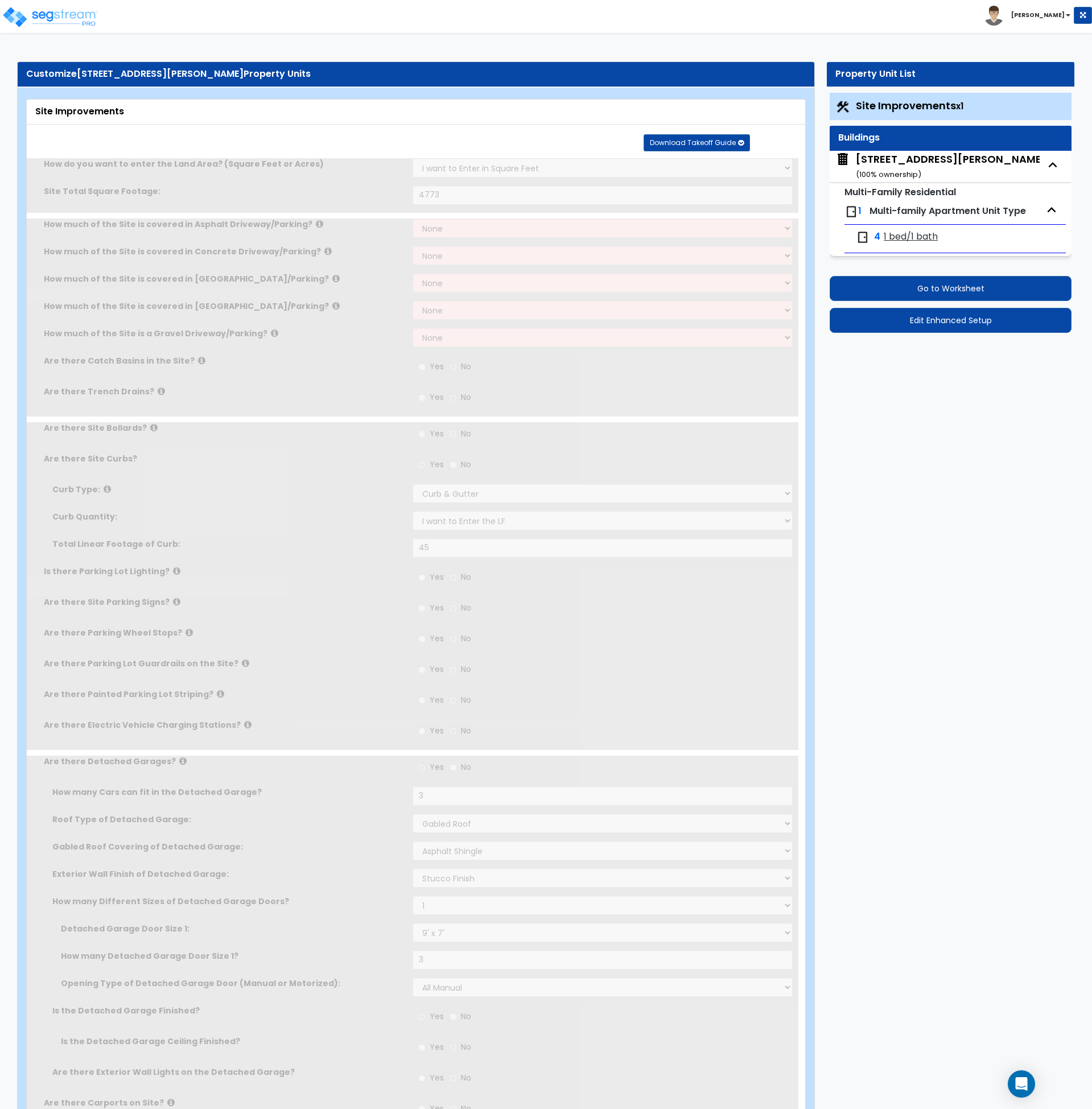
radio input "true"
type input "64"
radio input "true"
select select "2"
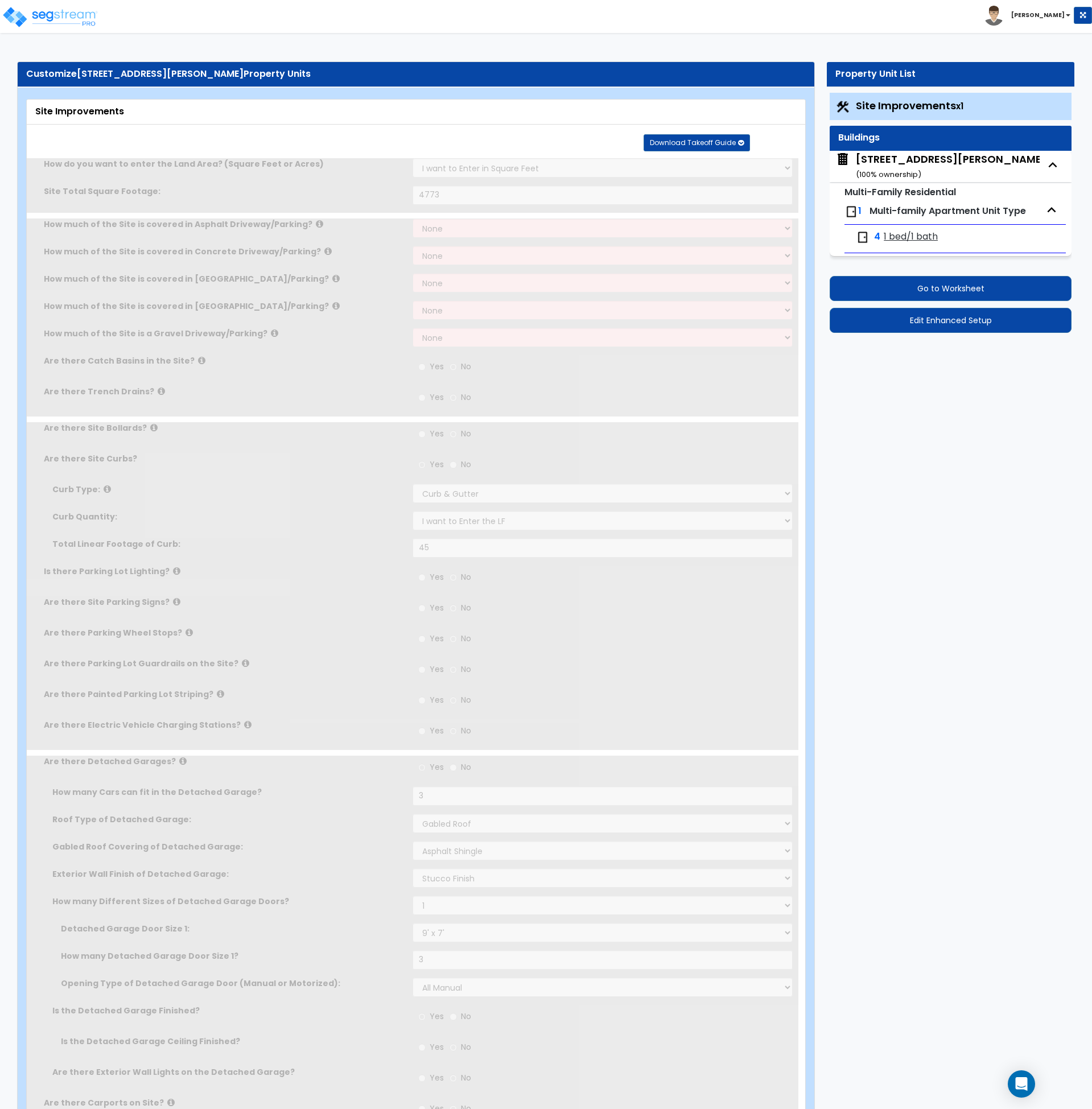
type input "75"
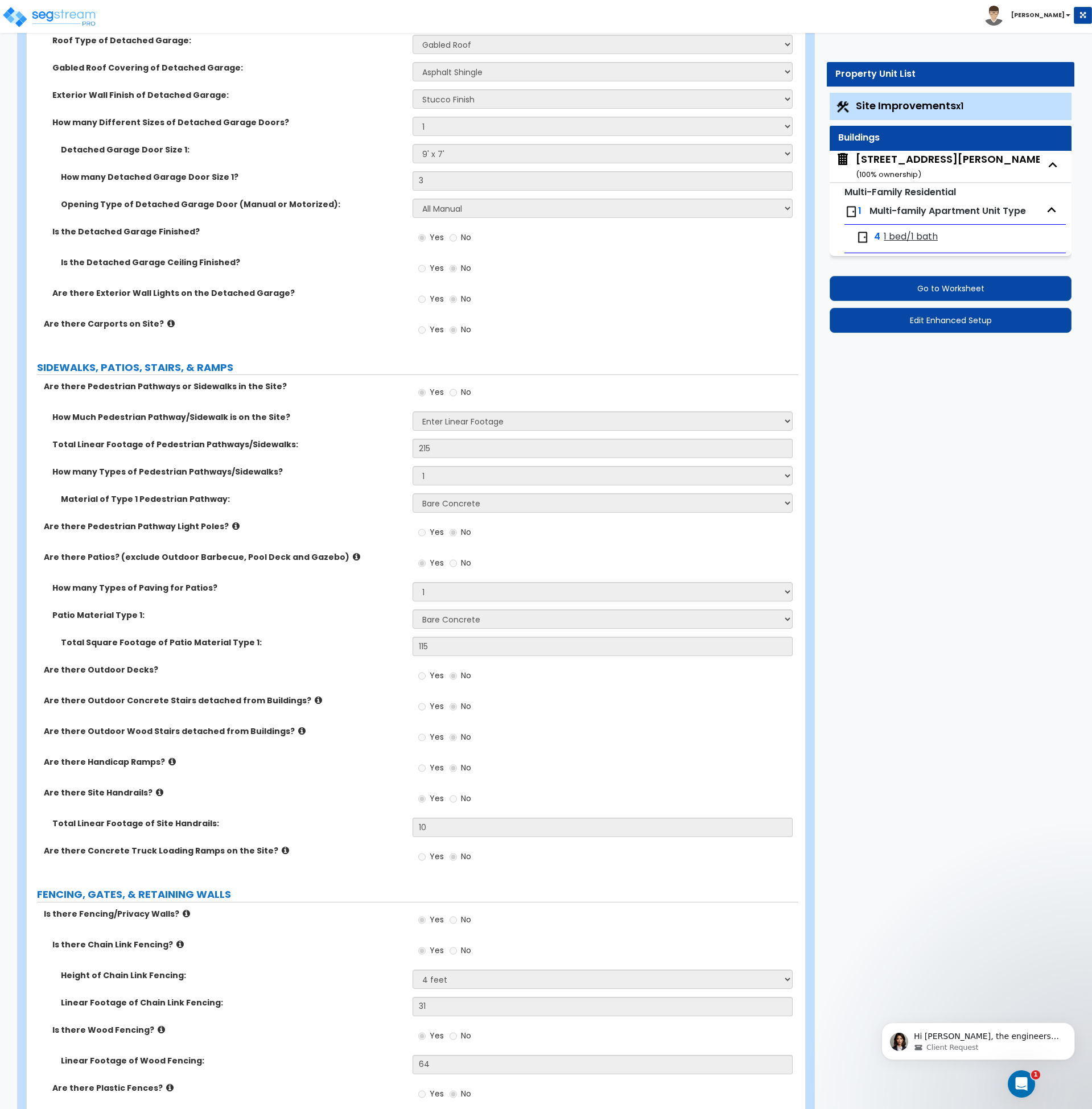
scroll to position [885, 0]
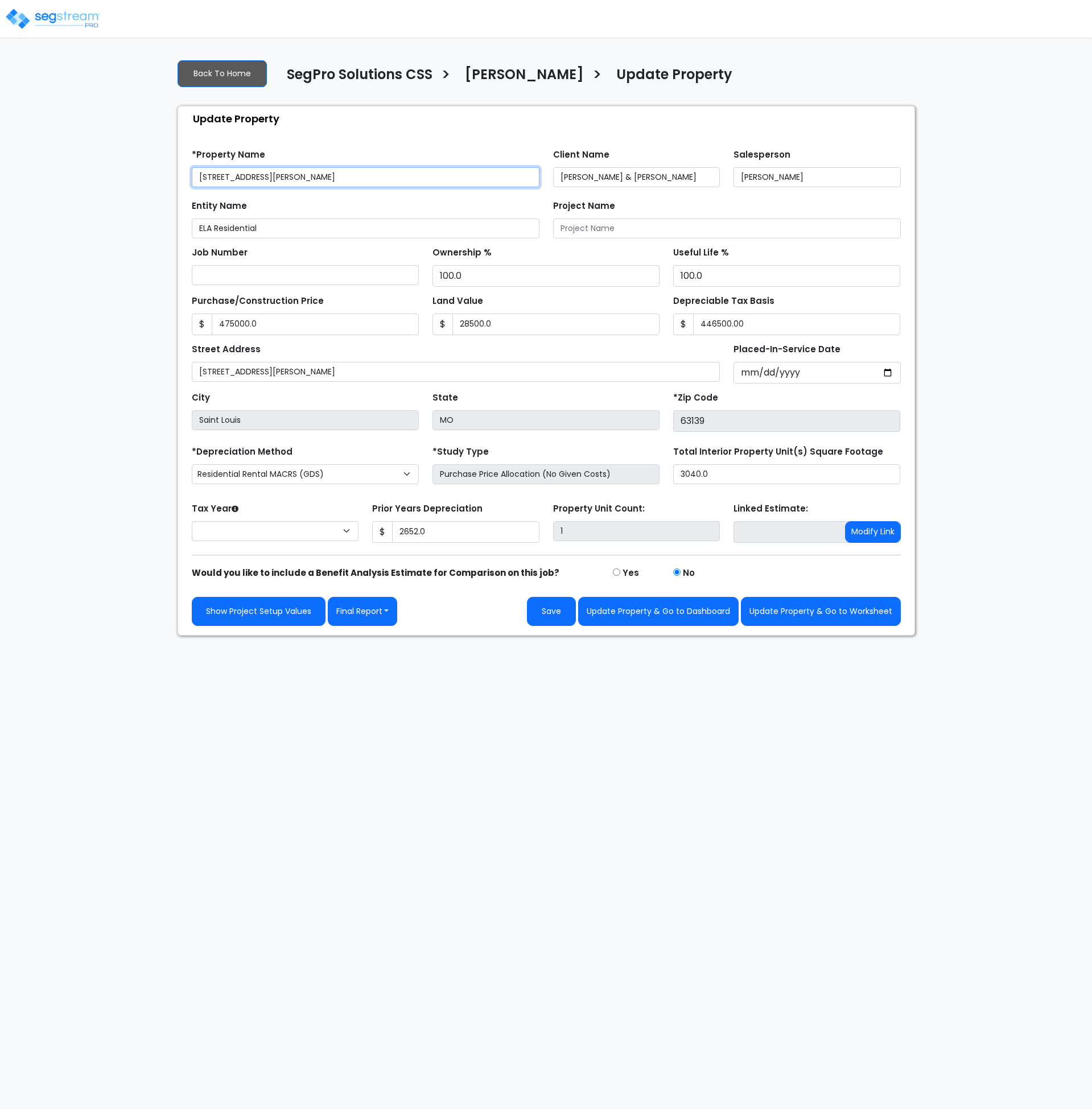
type input "475,000.0"
type input "28,500.0"
type input "446,500.00"
type input "2,652.0"
select select "2025"
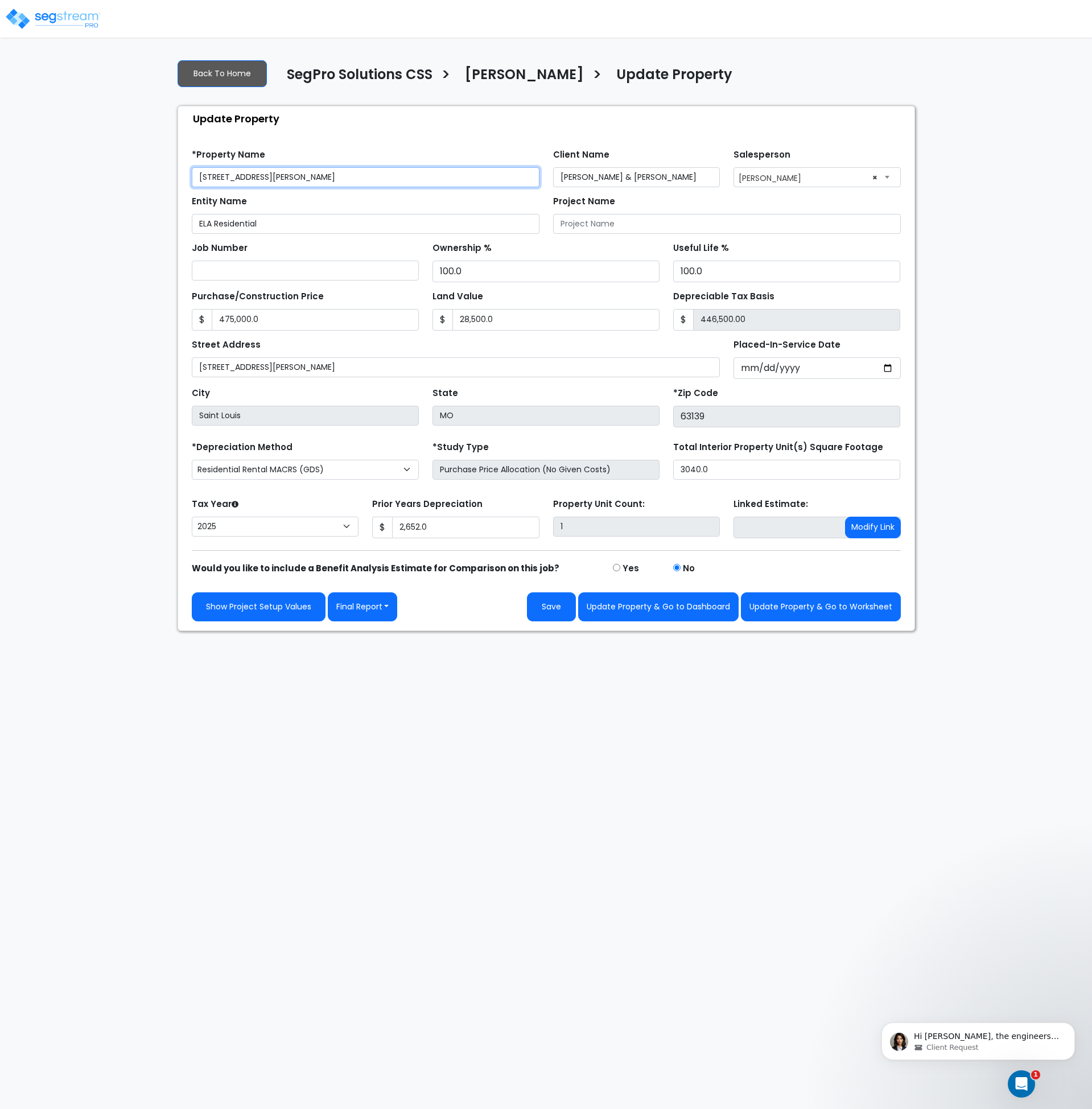
click at [200, 174] on input "[STREET_ADDRESS][PERSON_NAME]" at bounding box center [366, 177] width 347 height 20
type input "[PERSON_NAME] & [PERSON_NAME] - [STREET_ADDRESS][PERSON_NAME]"
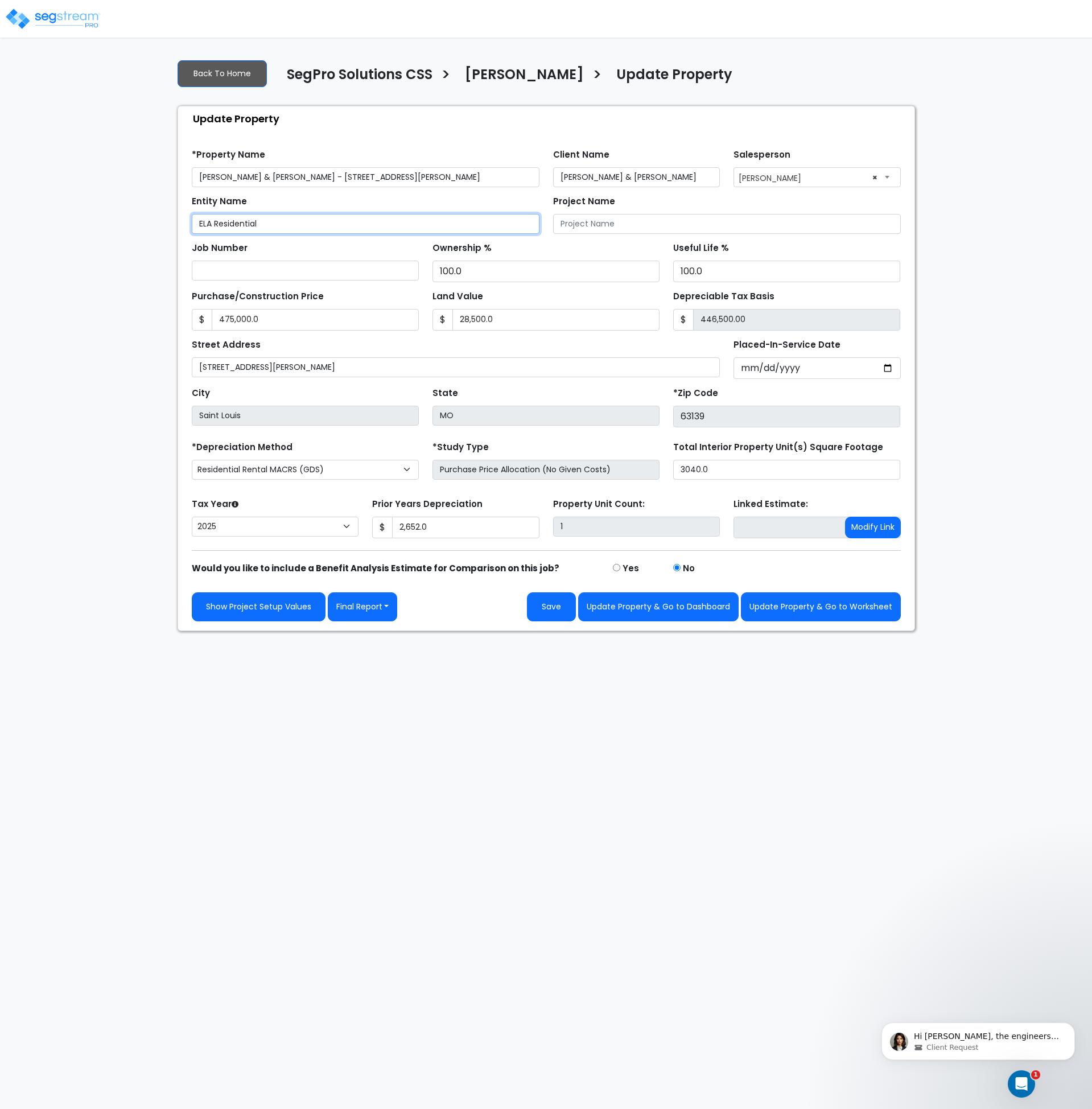
click at [303, 225] on input "ELA Residential" at bounding box center [366, 224] width 347 height 20
click at [809, 609] on button "Update Property & Go to Worksheet" at bounding box center [820, 607] width 159 height 29
type input "475000"
type input "28500"
type input "2652"
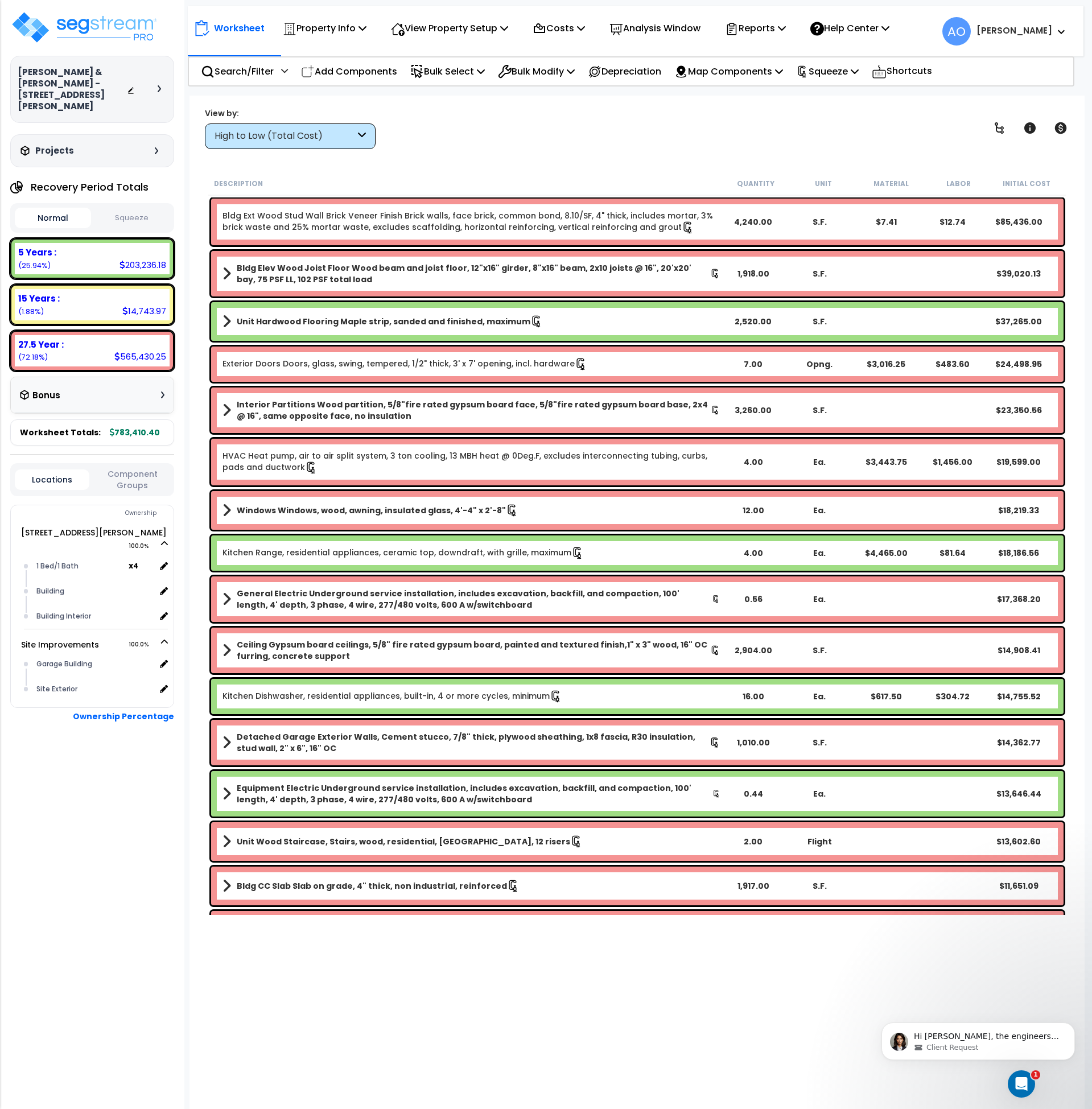
click at [263, 133] on div "High to Low (Total Cost)" at bounding box center [285, 136] width 141 height 13
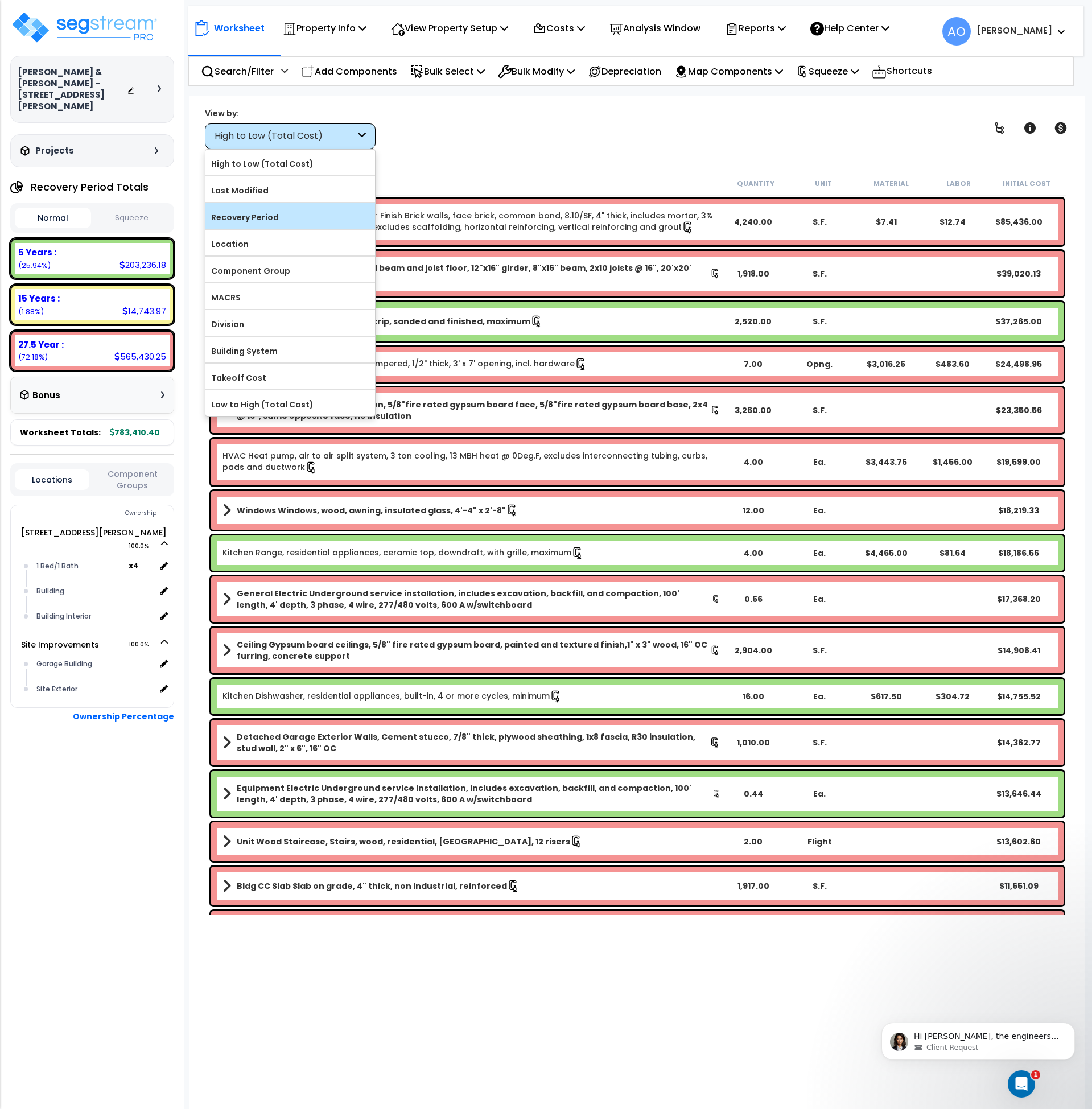
click at [266, 222] on label "Recovery Period" at bounding box center [290, 217] width 170 height 17
click at [0, 0] on input "Recovery Period" at bounding box center [0, 0] width 0 height 0
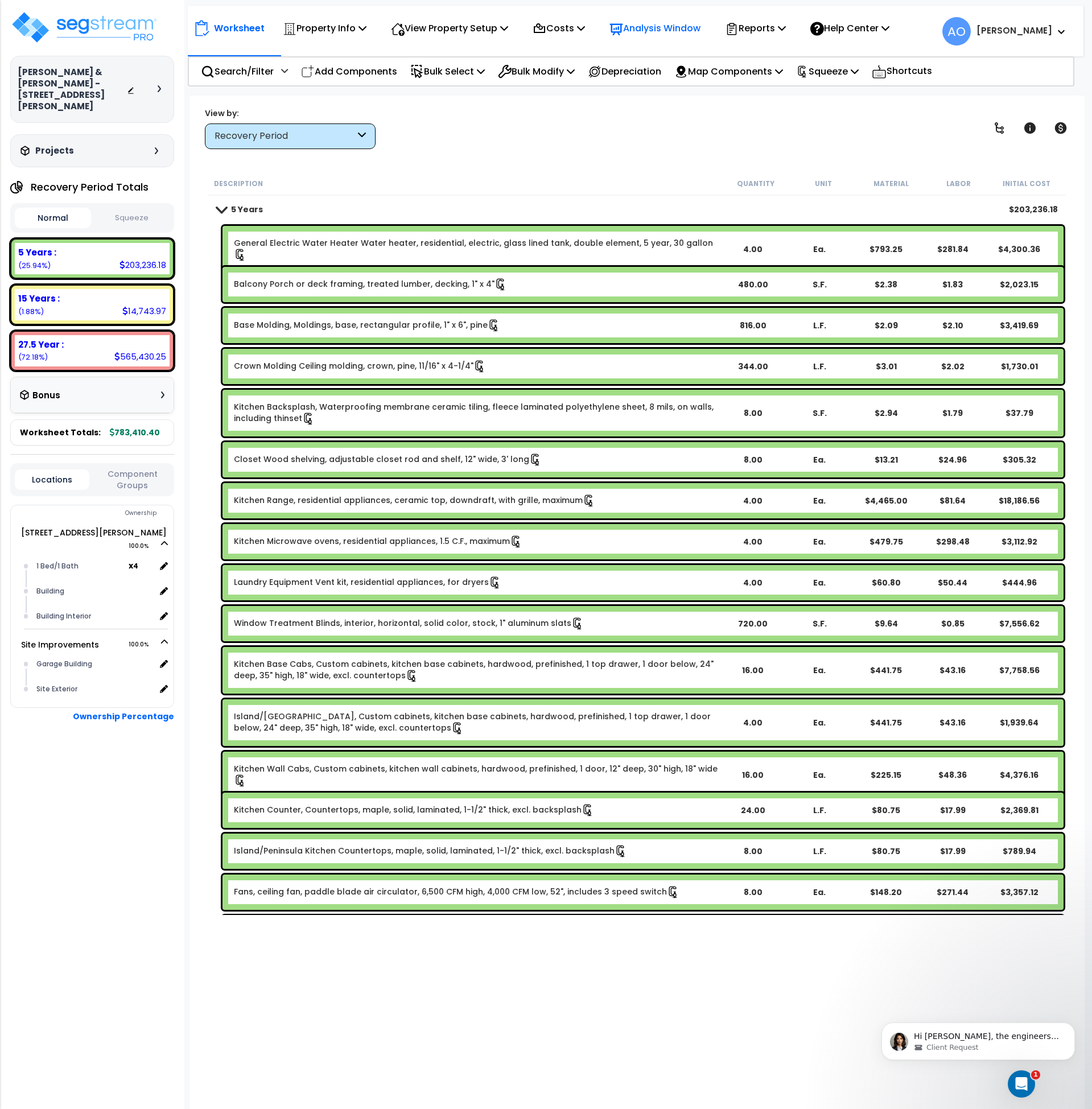
click at [652, 29] on p "Analysis Window" at bounding box center [655, 28] width 91 height 15
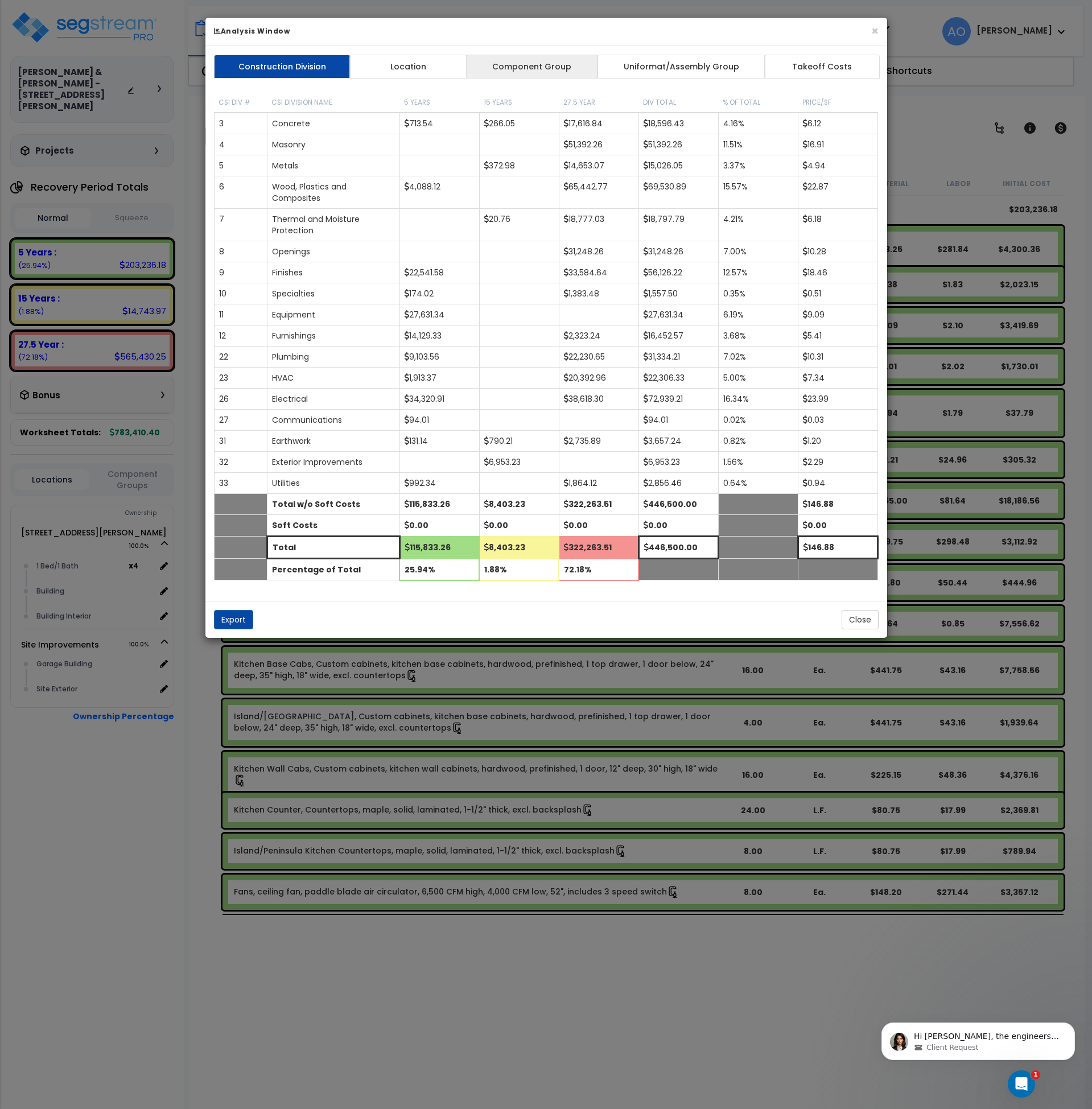
click at [522, 73] on link "Component Group" at bounding box center [531, 66] width 132 height 24
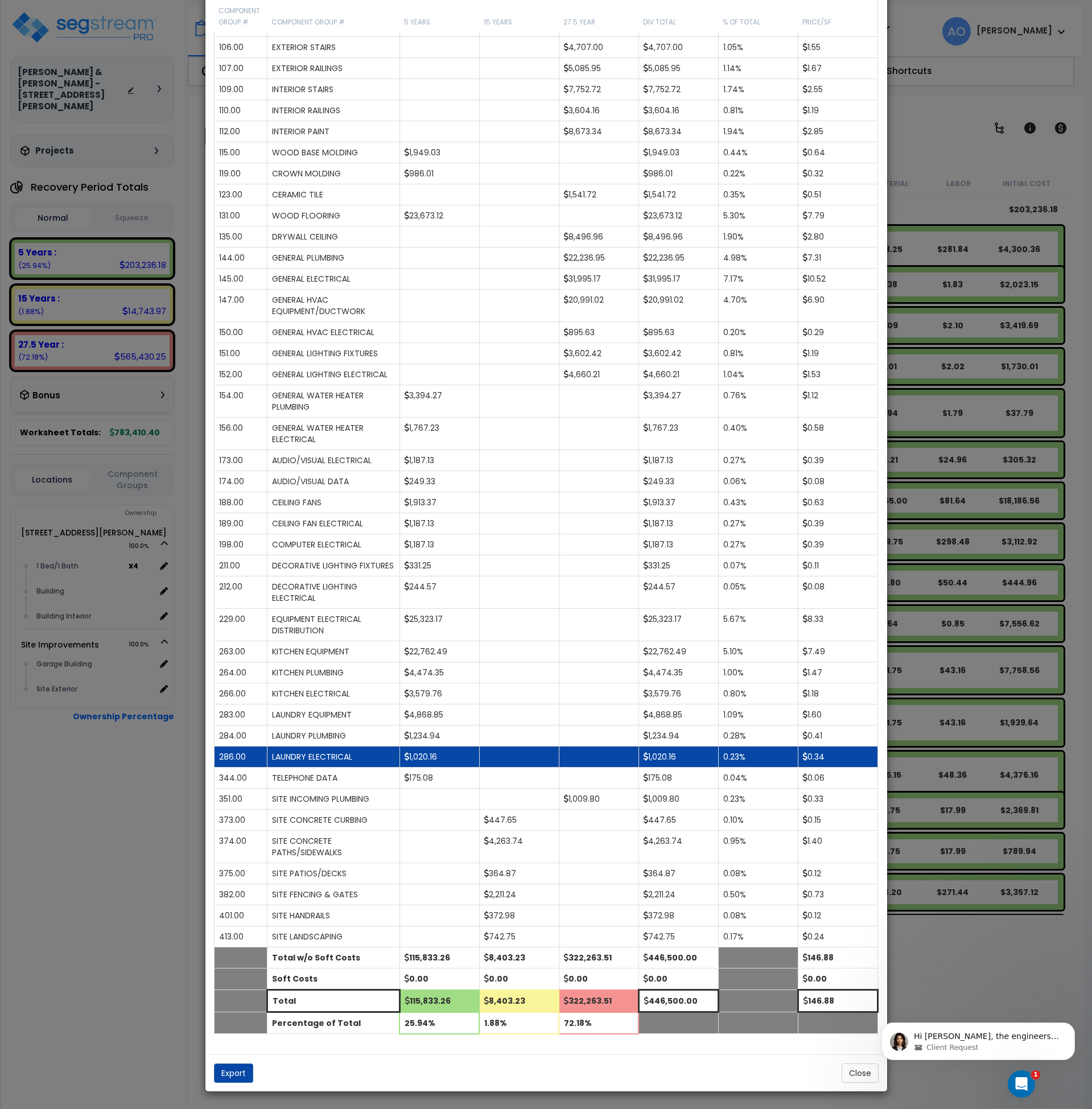
scroll to position [528, 0]
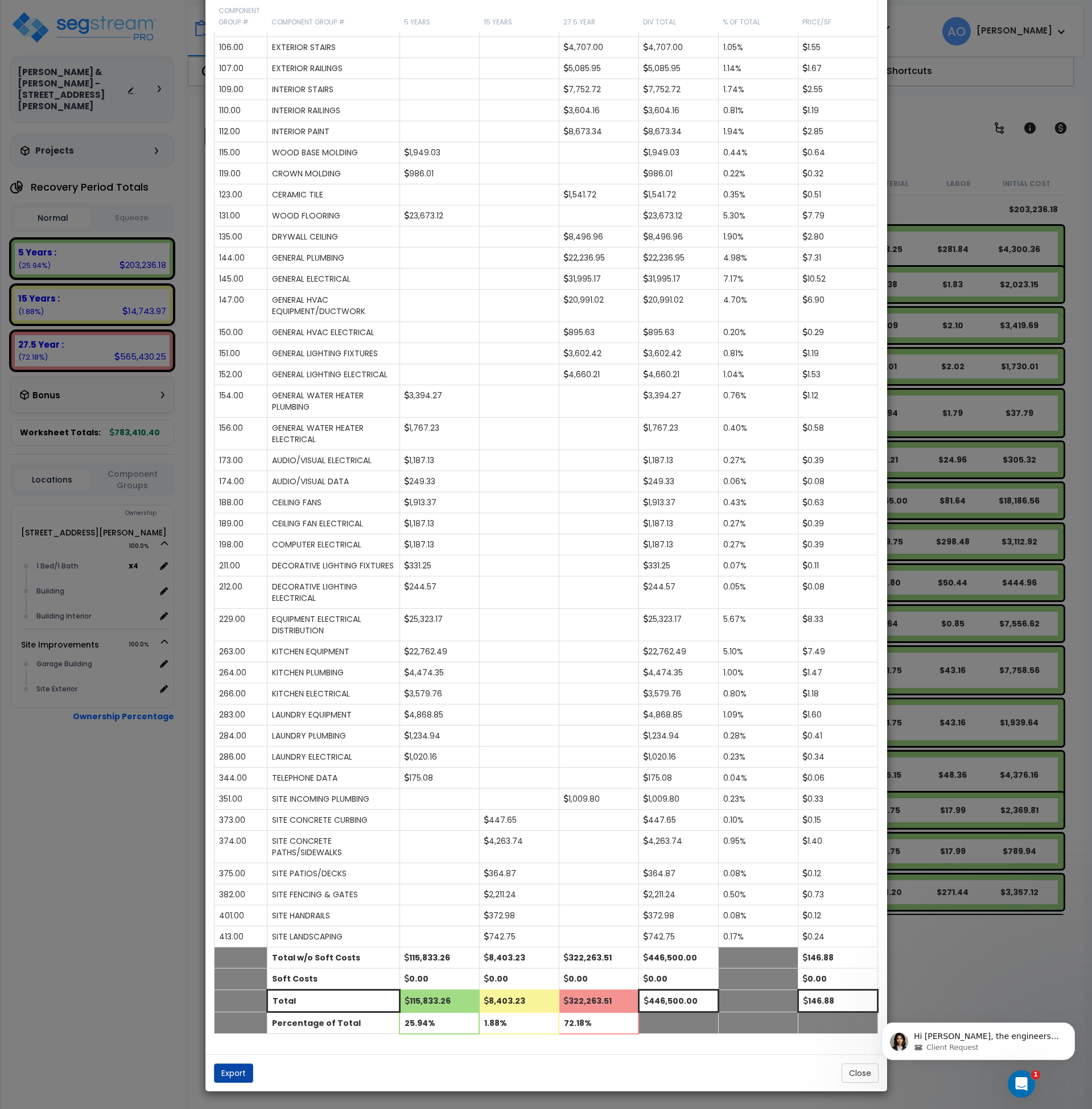
click at [899, 1061] on body "Hi Andrew, the engineers noted a small difference: you were seeing 9,230 while …" at bounding box center [978, 1038] width 219 height 70
click html "Hi Andrew, the engineers noted a small difference: you were seeing 9,230 while …"
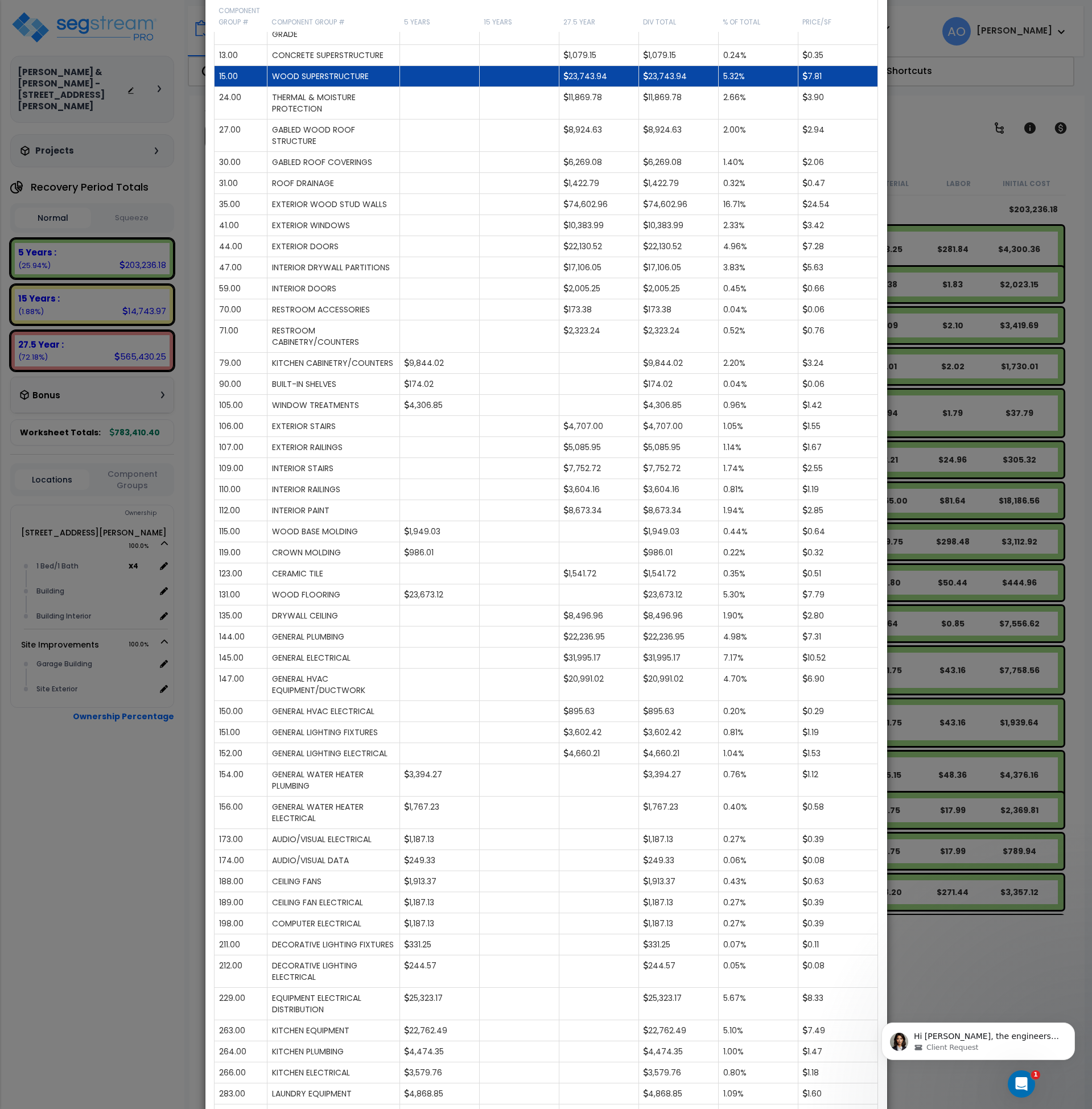
scroll to position [0, 0]
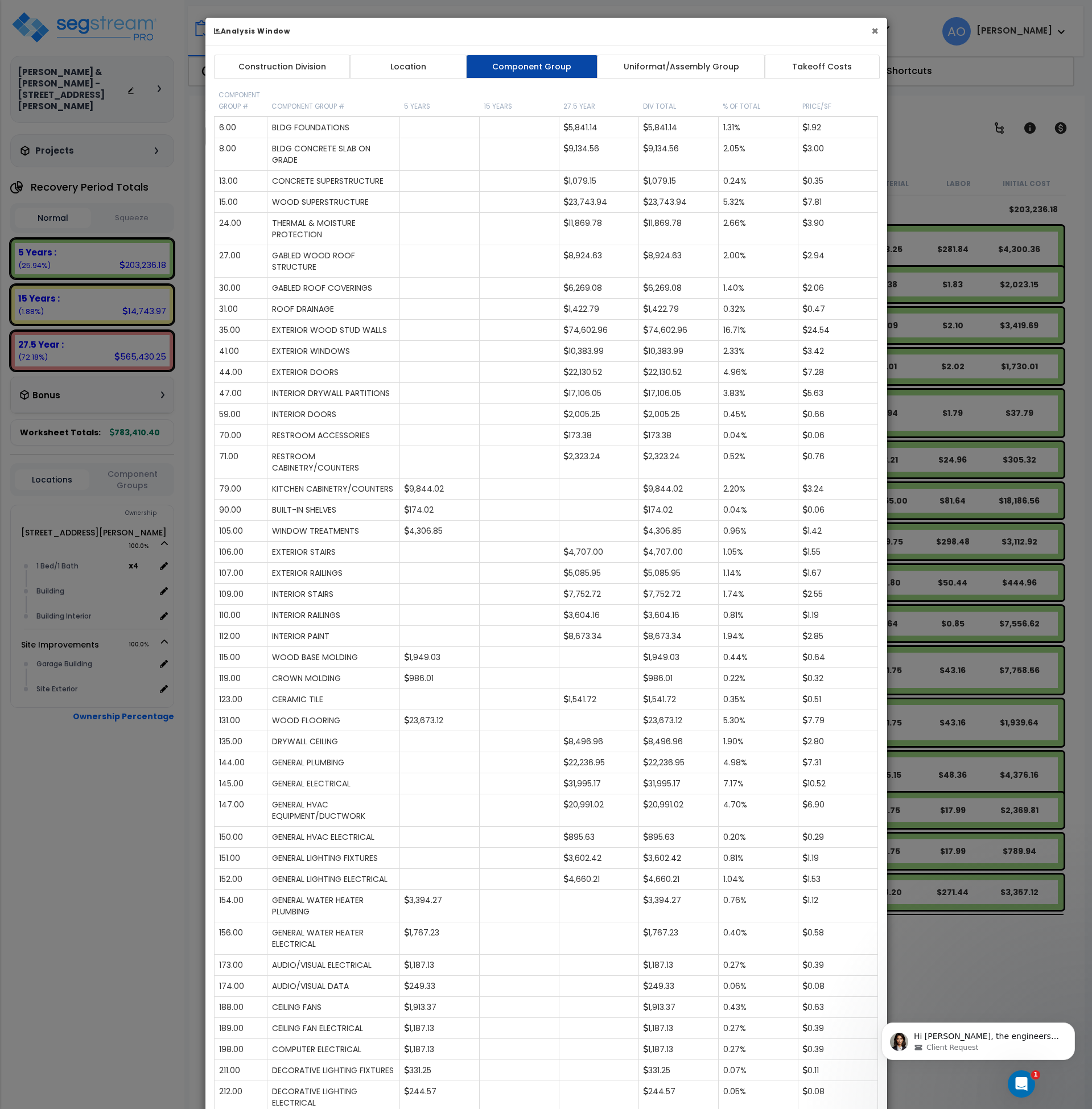
click at [874, 28] on button "×" at bounding box center [874, 31] width 7 height 12
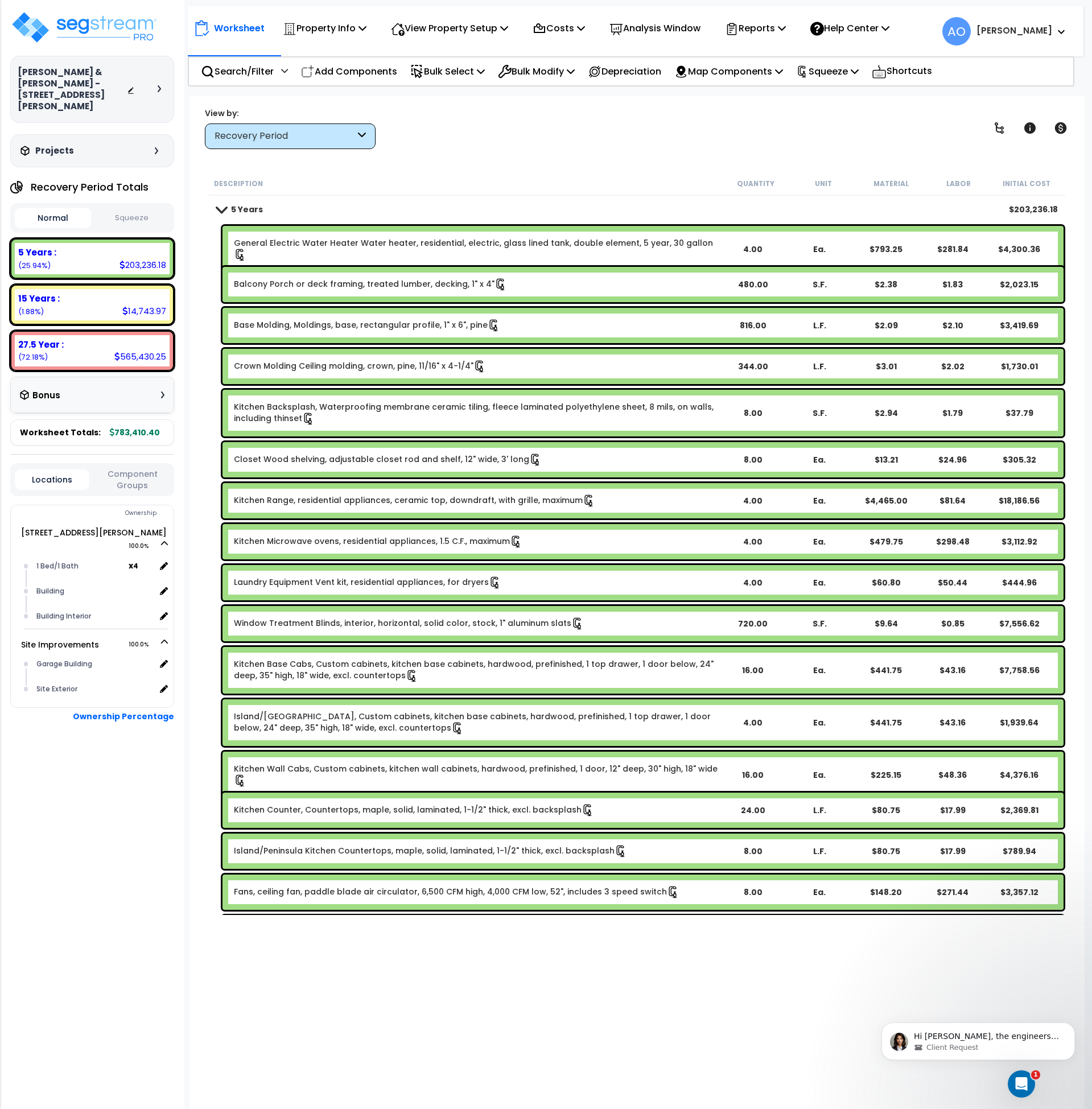
click at [295, 137] on div "Recovery Period" at bounding box center [285, 136] width 141 height 13
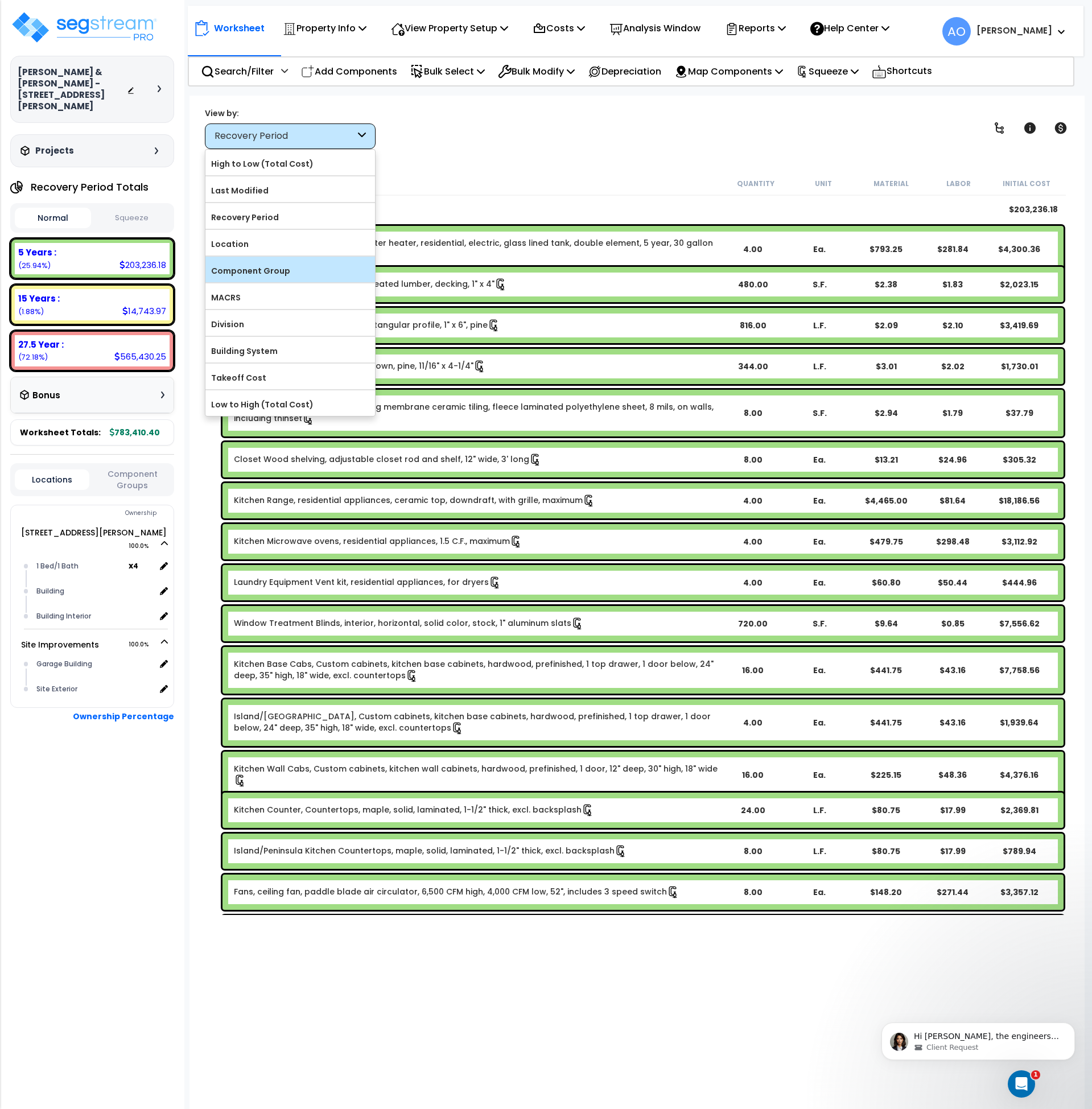
click at [278, 276] on label "Component Group" at bounding box center [290, 271] width 170 height 17
click at [0, 0] on input "Component Group" at bounding box center [0, 0] width 0 height 0
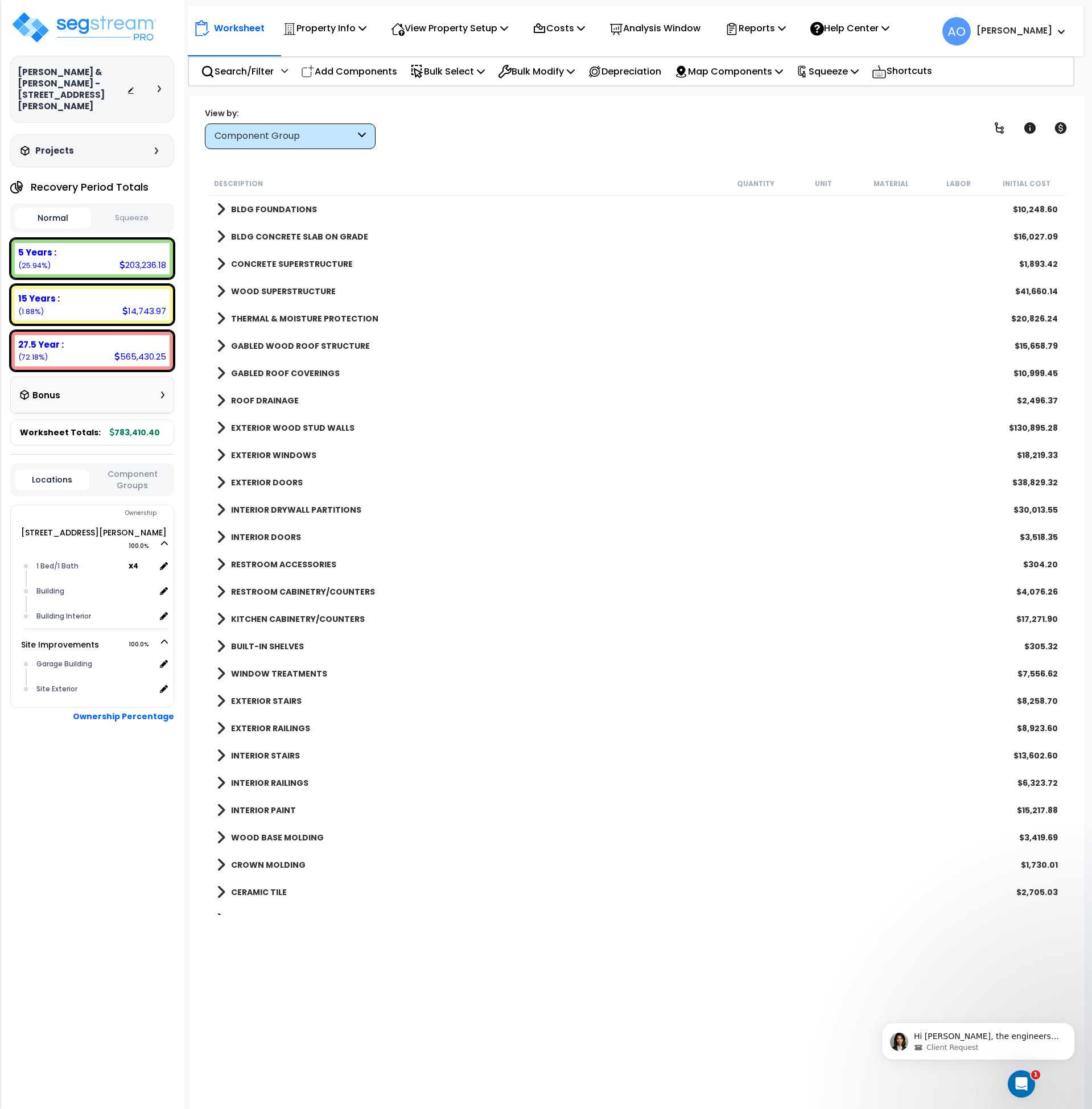
click at [332, 617] on b "KITCHEN CABINETRY/COUNTERS" at bounding box center [298, 619] width 133 height 11
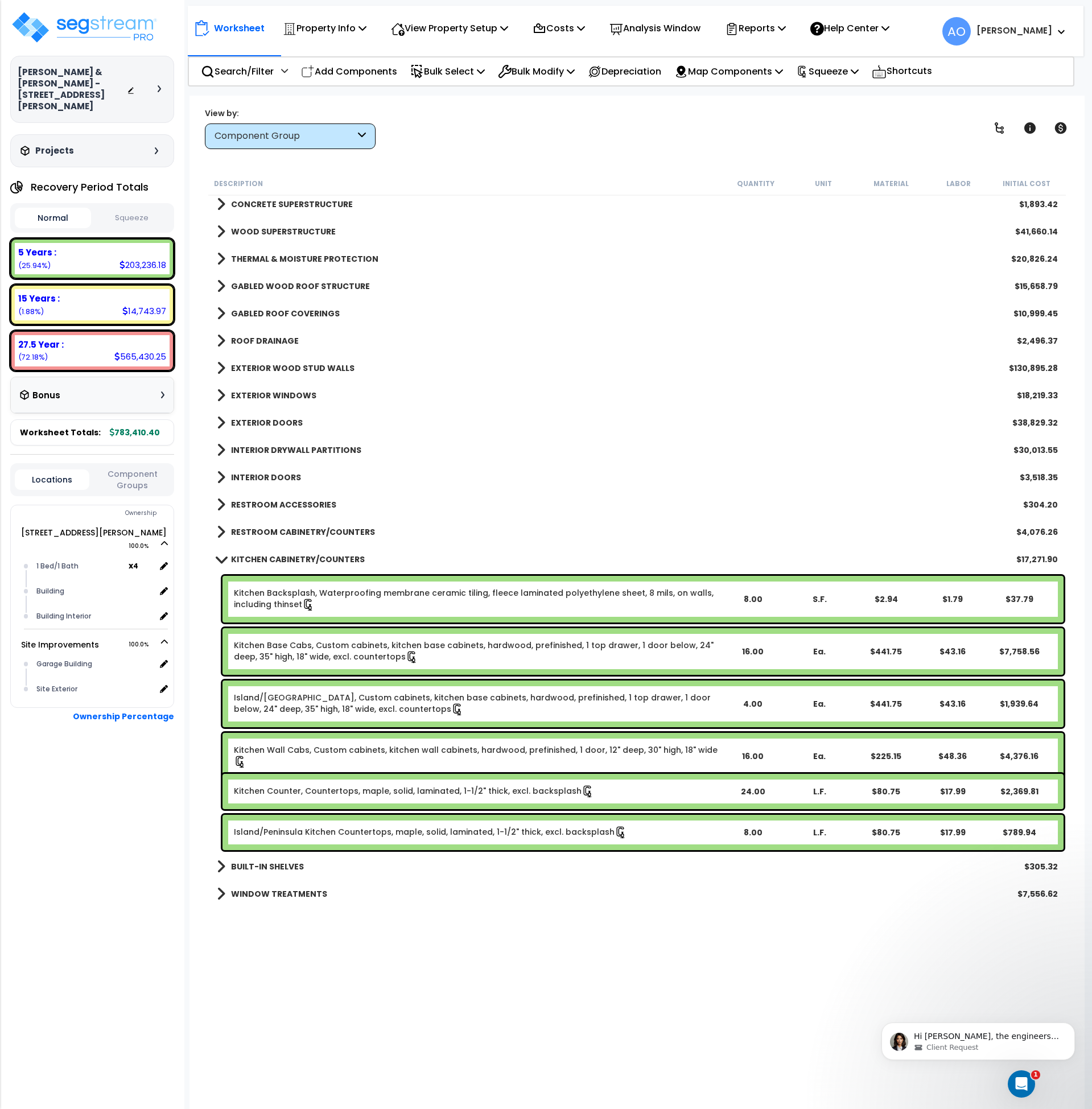
scroll to position [60, 0]
click at [366, 592] on link "Kitchen Backsplash, Waterproofing membrane ceramic tiling, fleece laminated pol…" at bounding box center [476, 599] width 486 height 24
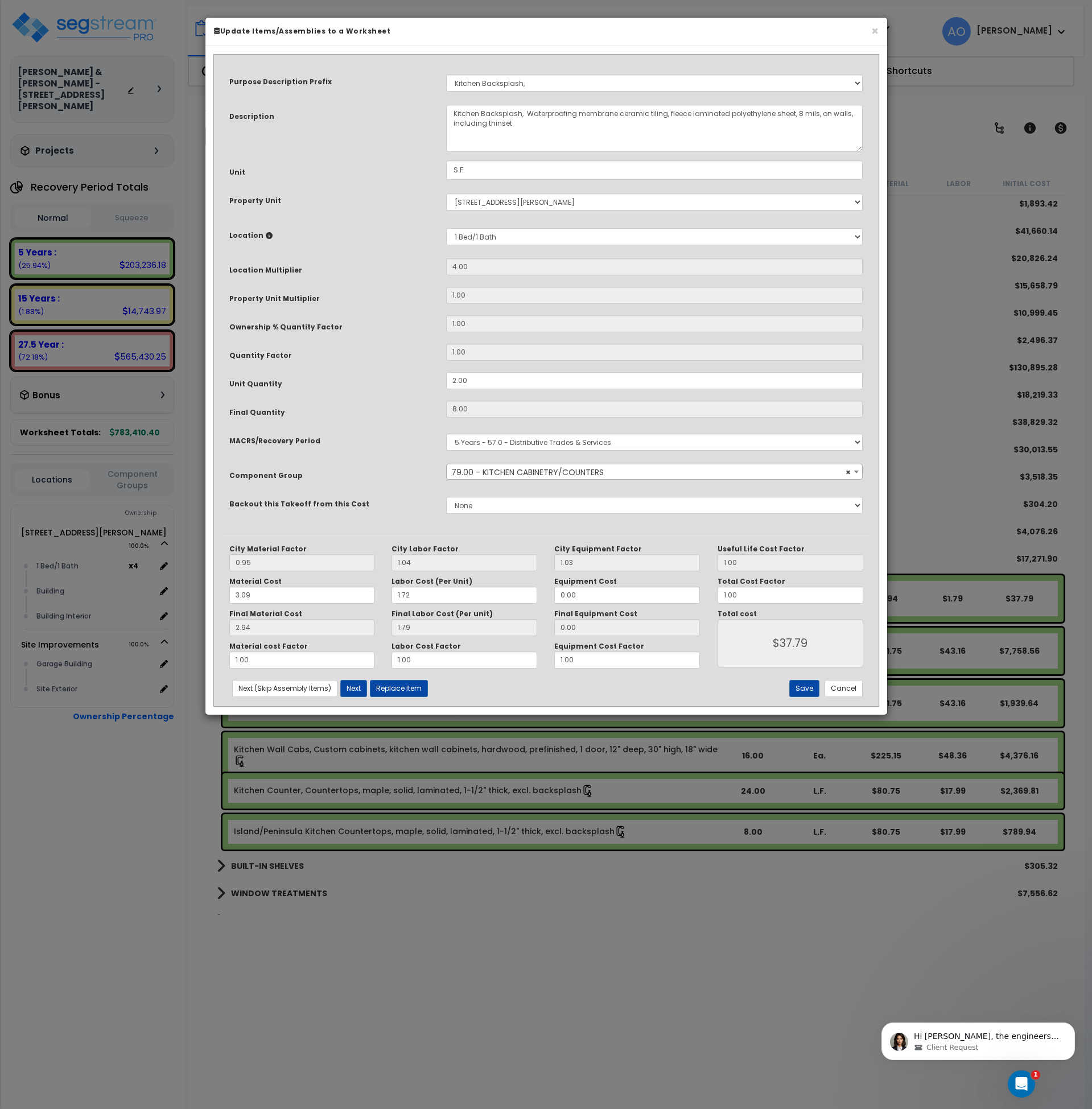
select select "45909"
click at [852, 692] on button "Cancel" at bounding box center [843, 689] width 38 height 17
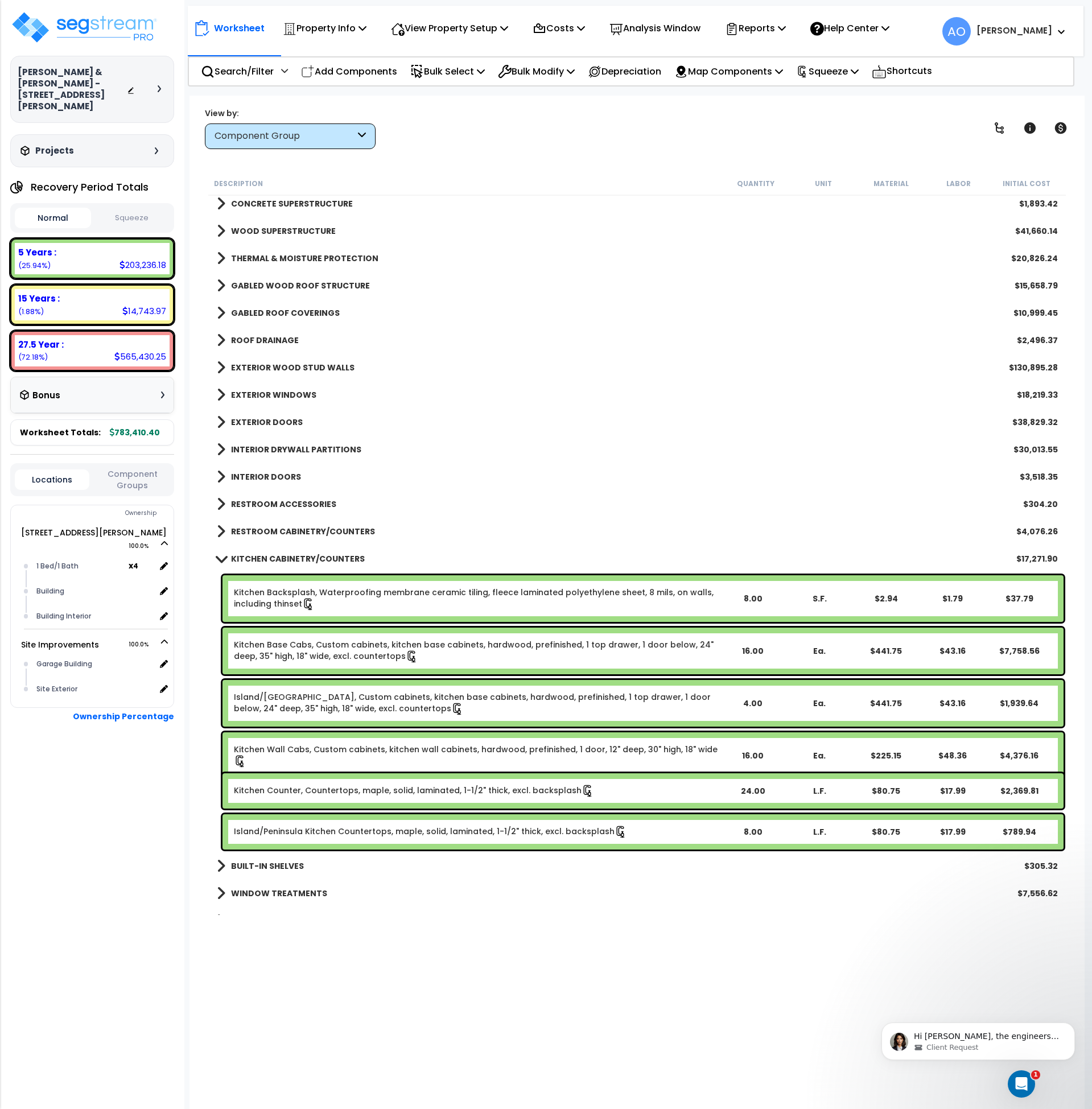
click at [313, 553] on b "KITCHEN CABINETRY/COUNTERS" at bounding box center [298, 558] width 133 height 11
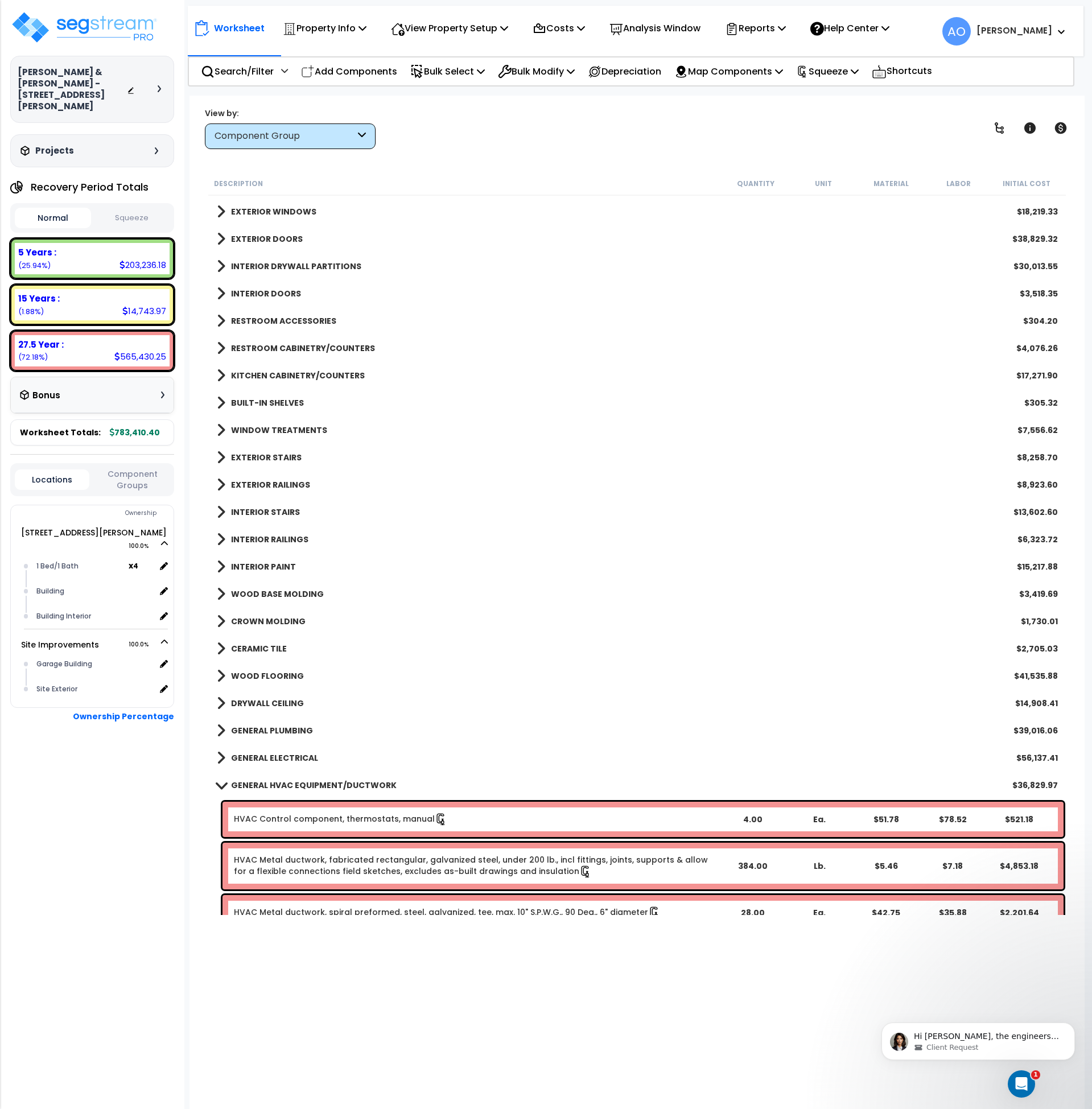
scroll to position [245, 0]
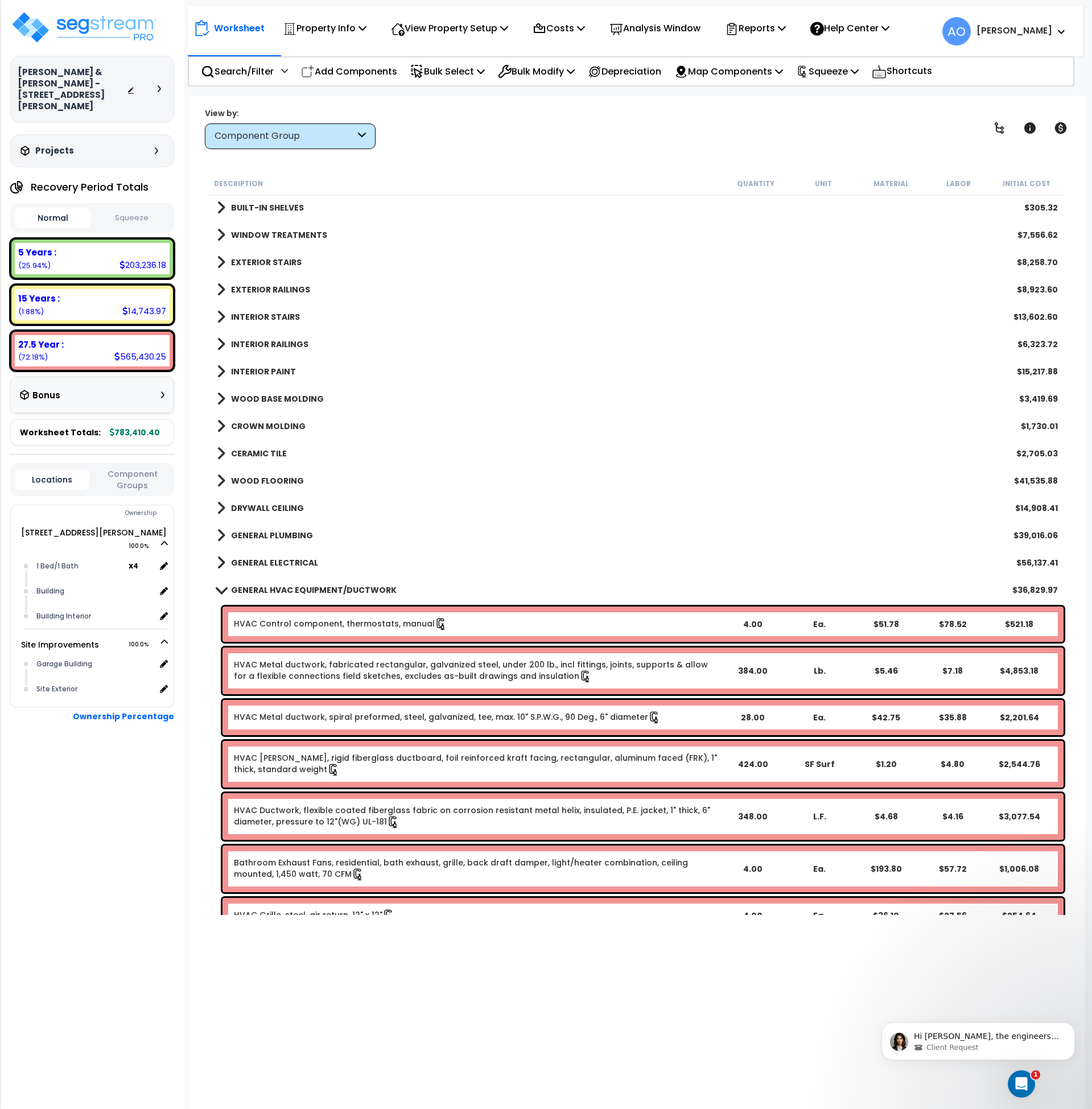
click at [310, 585] on b "GENERAL HVAC EQUIPMENT/DUCTWORK" at bounding box center [314, 590] width 166 height 11
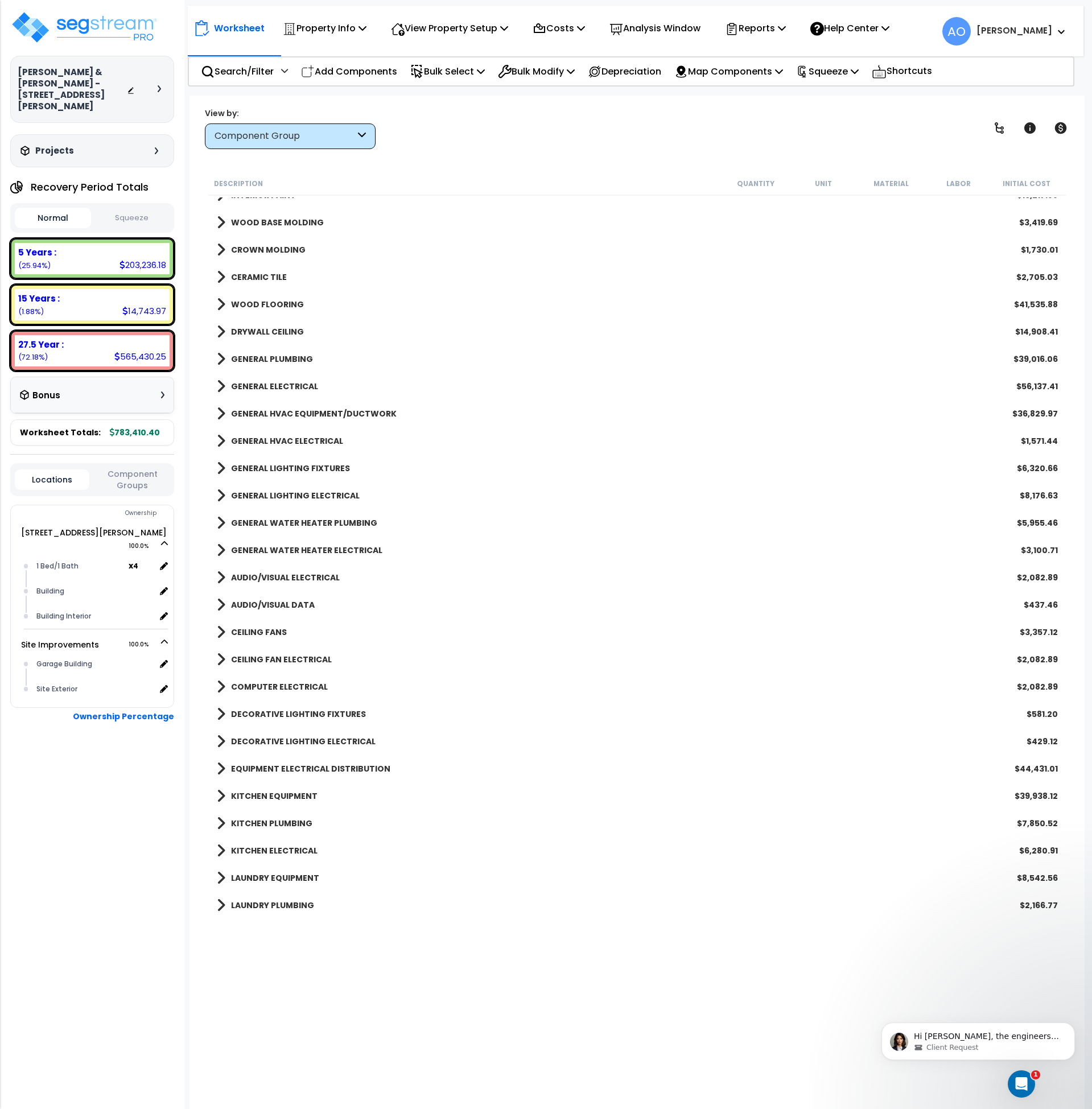
scroll to position [616, 0]
click at [269, 799] on b "KITCHEN EQUIPMENT" at bounding box center [275, 795] width 87 height 11
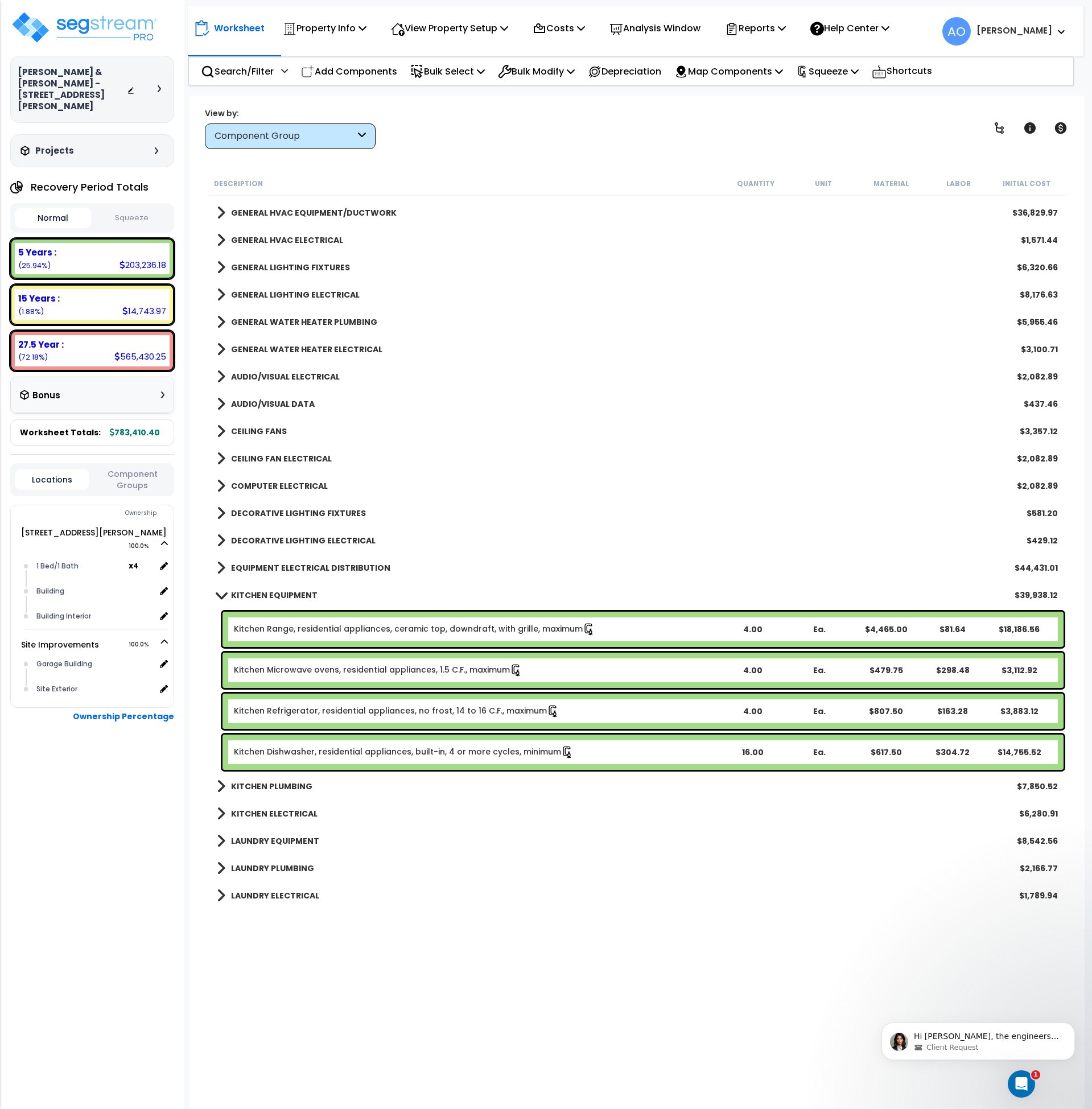
scroll to position [817, 0]
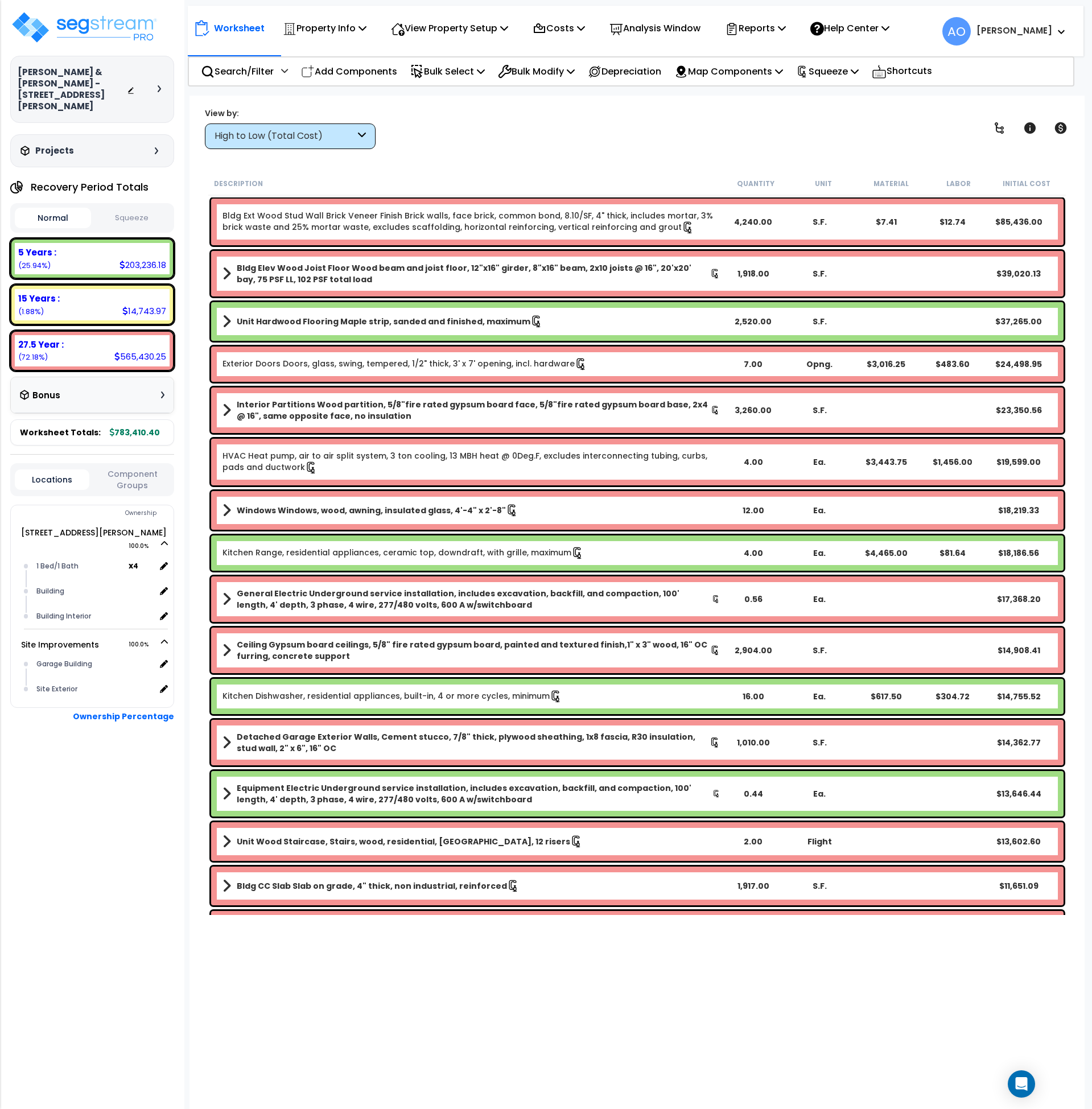
click at [139, 209] on button "Squeeze" at bounding box center [132, 218] width 77 height 20
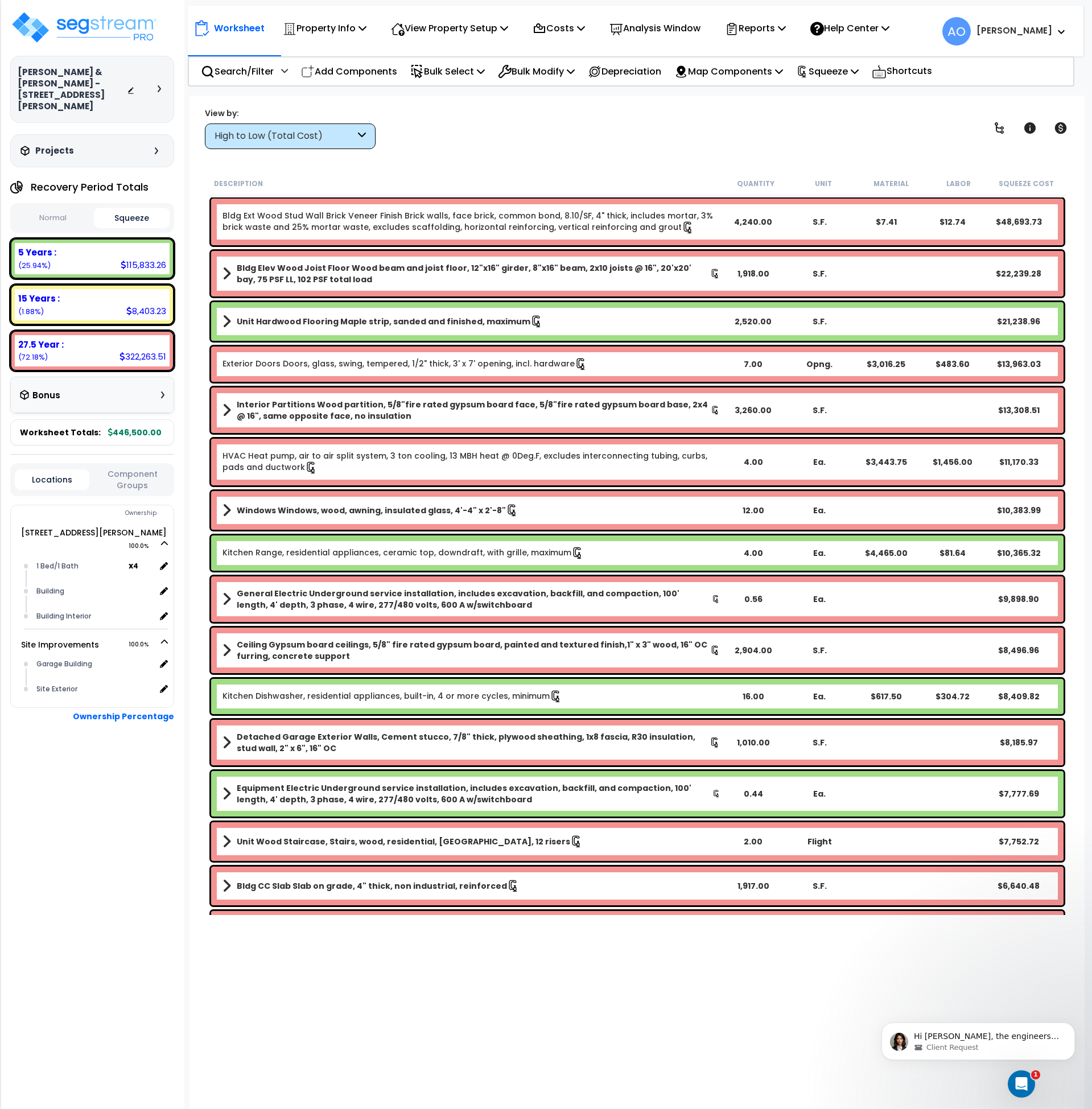
click at [307, 138] on div "High to Low (Total Cost)" at bounding box center [285, 136] width 141 height 13
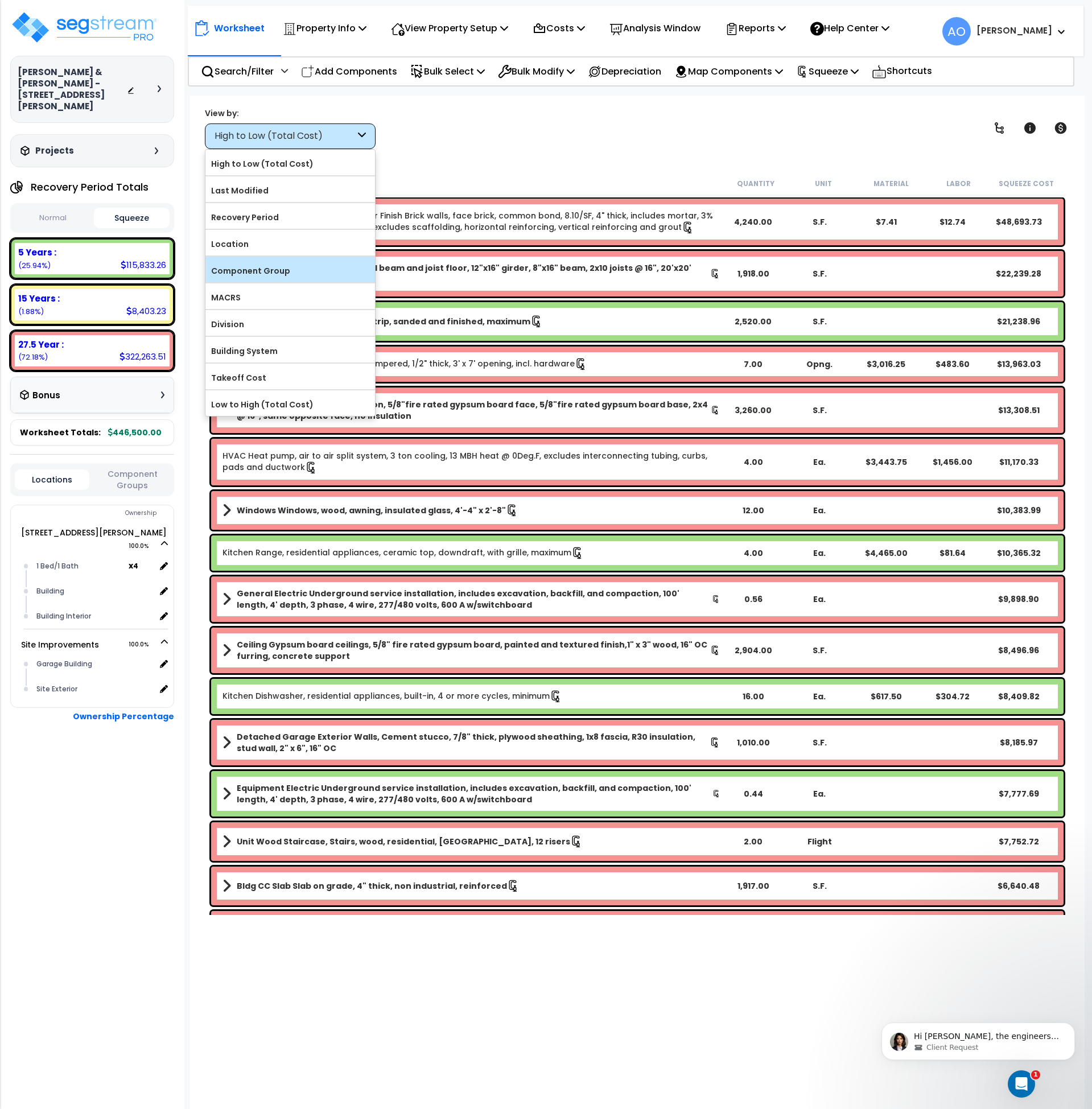
click at [273, 268] on label "Component Group" at bounding box center [290, 271] width 170 height 17
click at [0, 0] on input "Component Group" at bounding box center [0, 0] width 0 height 0
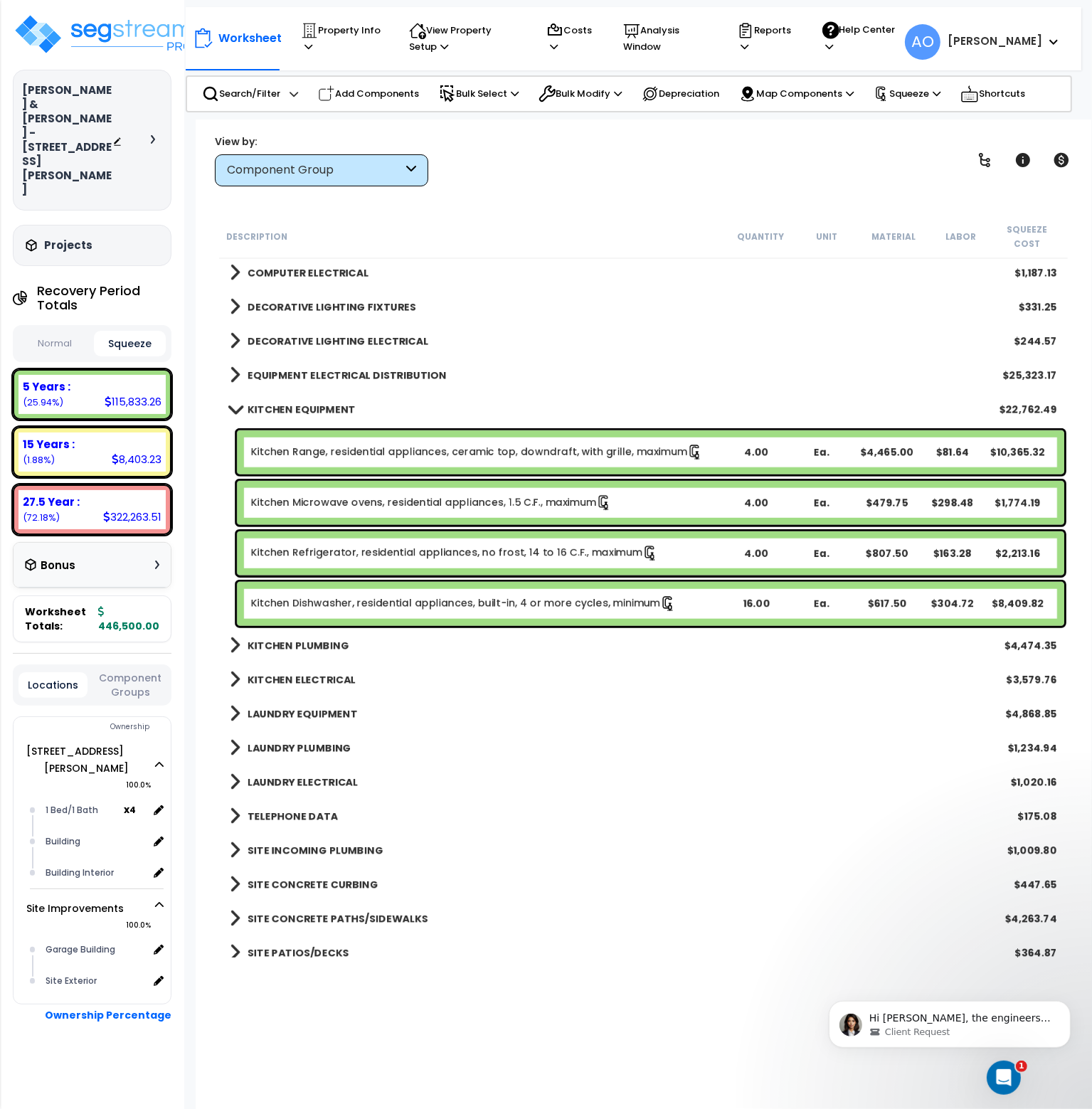
scroll to position [1369, 0]
click at [576, 596] on link "Kitchen Dishwasher, residential appliances, built-in, 4 or more cycles, minimum" at bounding box center [463, 604] width 425 height 16
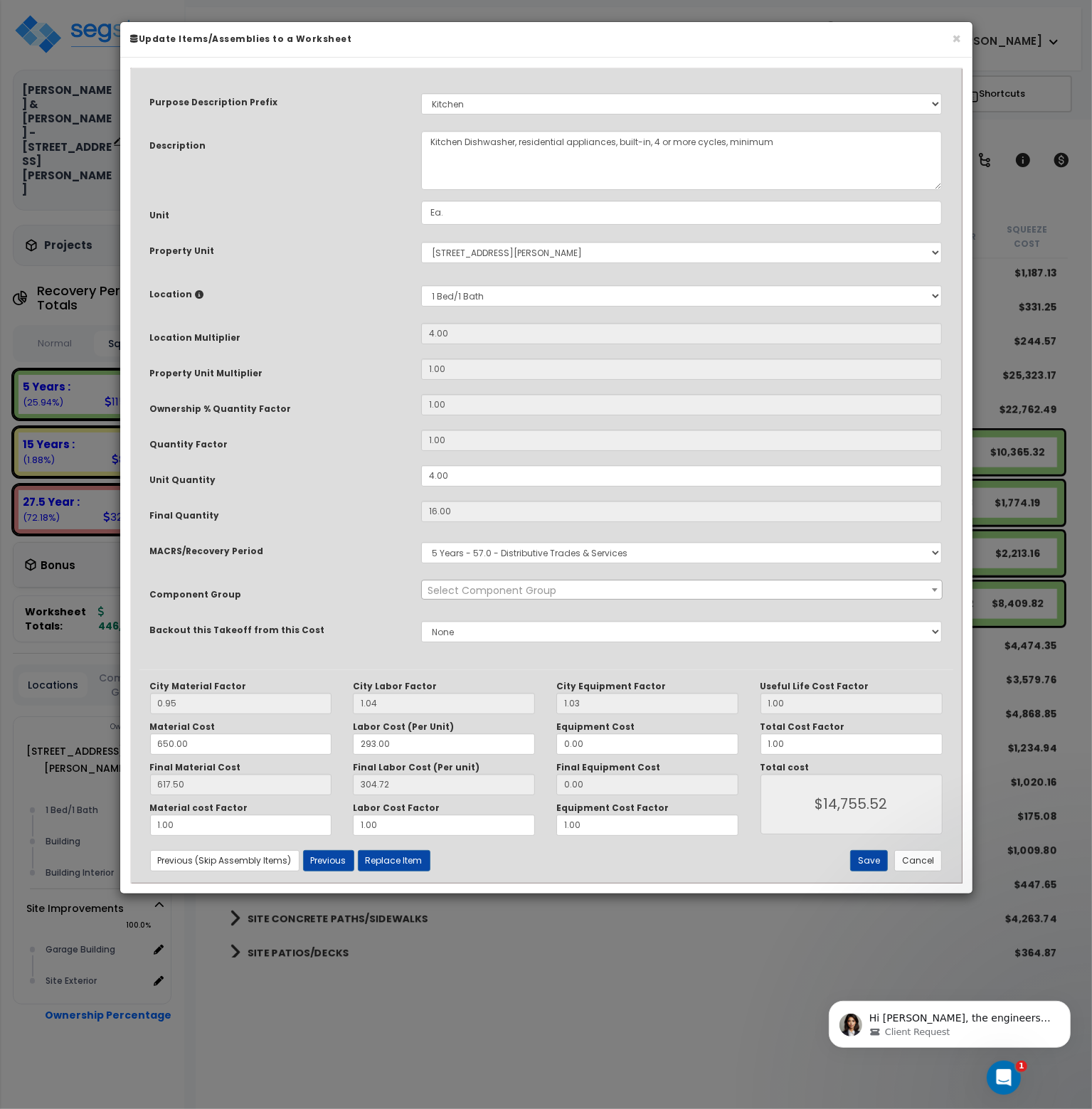
select select "45836"
drag, startPoint x: 459, startPoint y: 477, endPoint x: 531, endPoint y: 518, distance: 82.9
click at [385, 475] on div "Unit Quantity 4.00" at bounding box center [546, 477] width 814 height 25
click at [899, 850] on button "Cancel" at bounding box center [918, 861] width 47 height 22
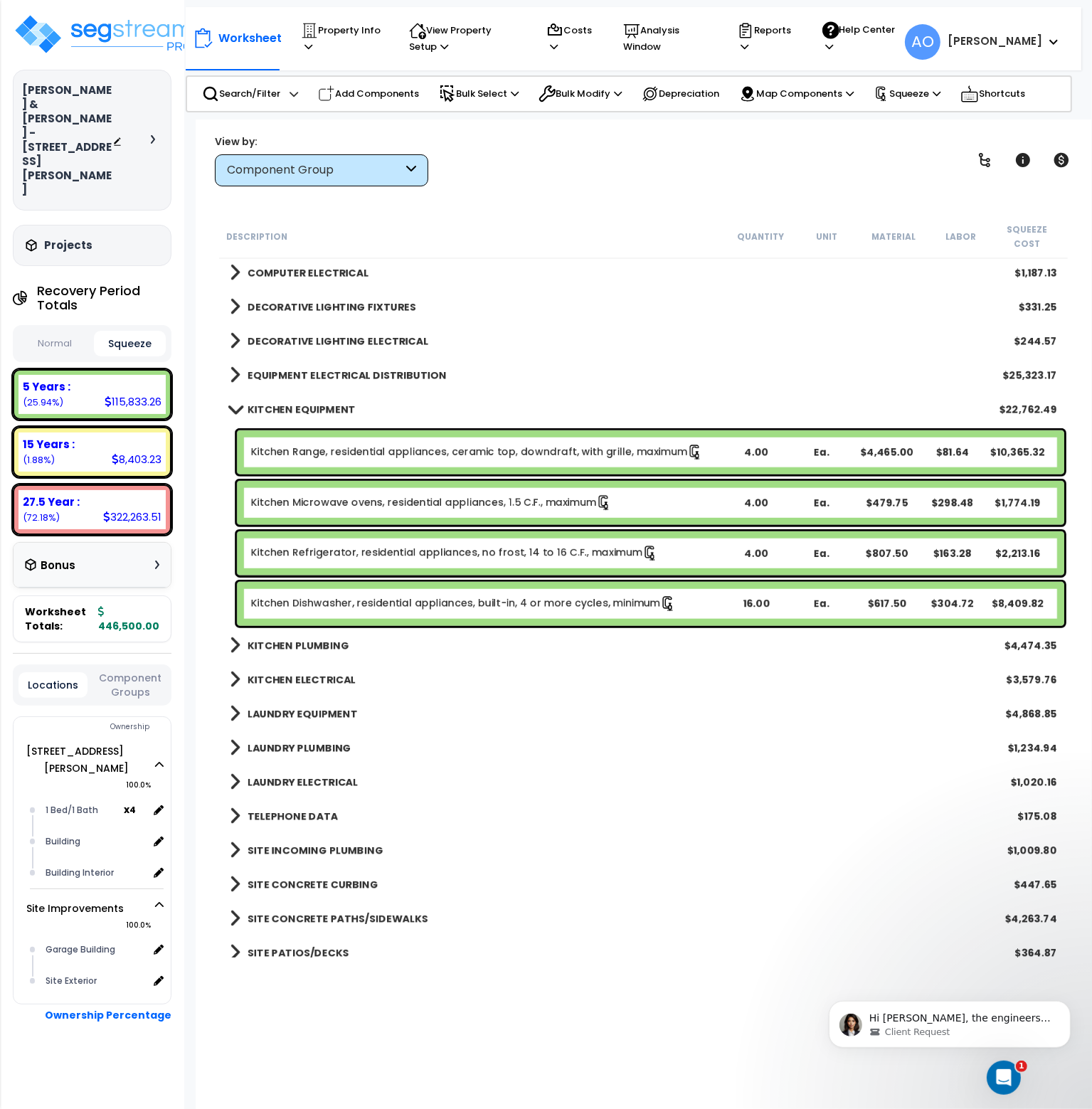
click at [328, 707] on b "LAUNDRY EQUIPMENT" at bounding box center [303, 714] width 111 height 14
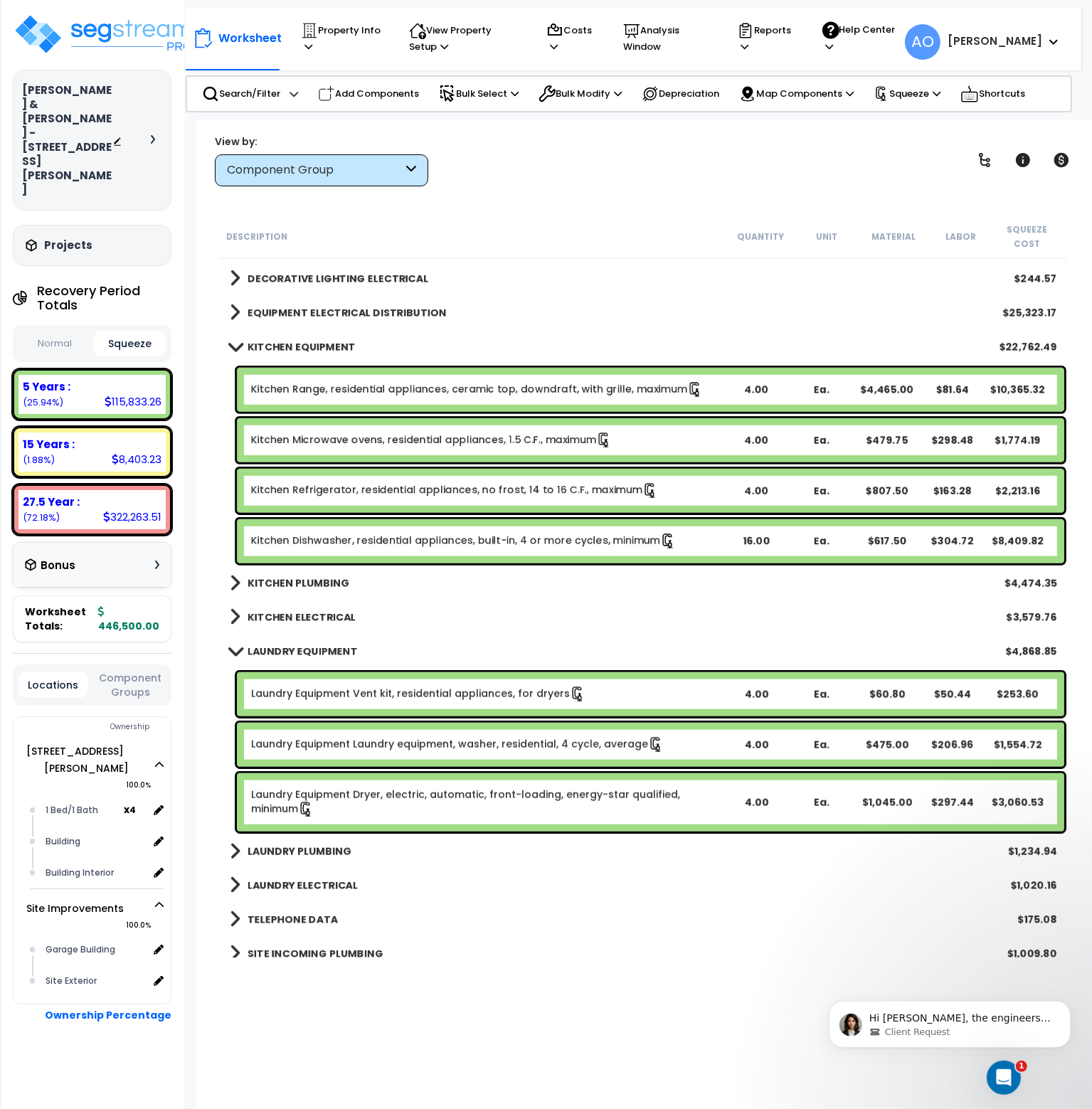
scroll to position [1432, 0]
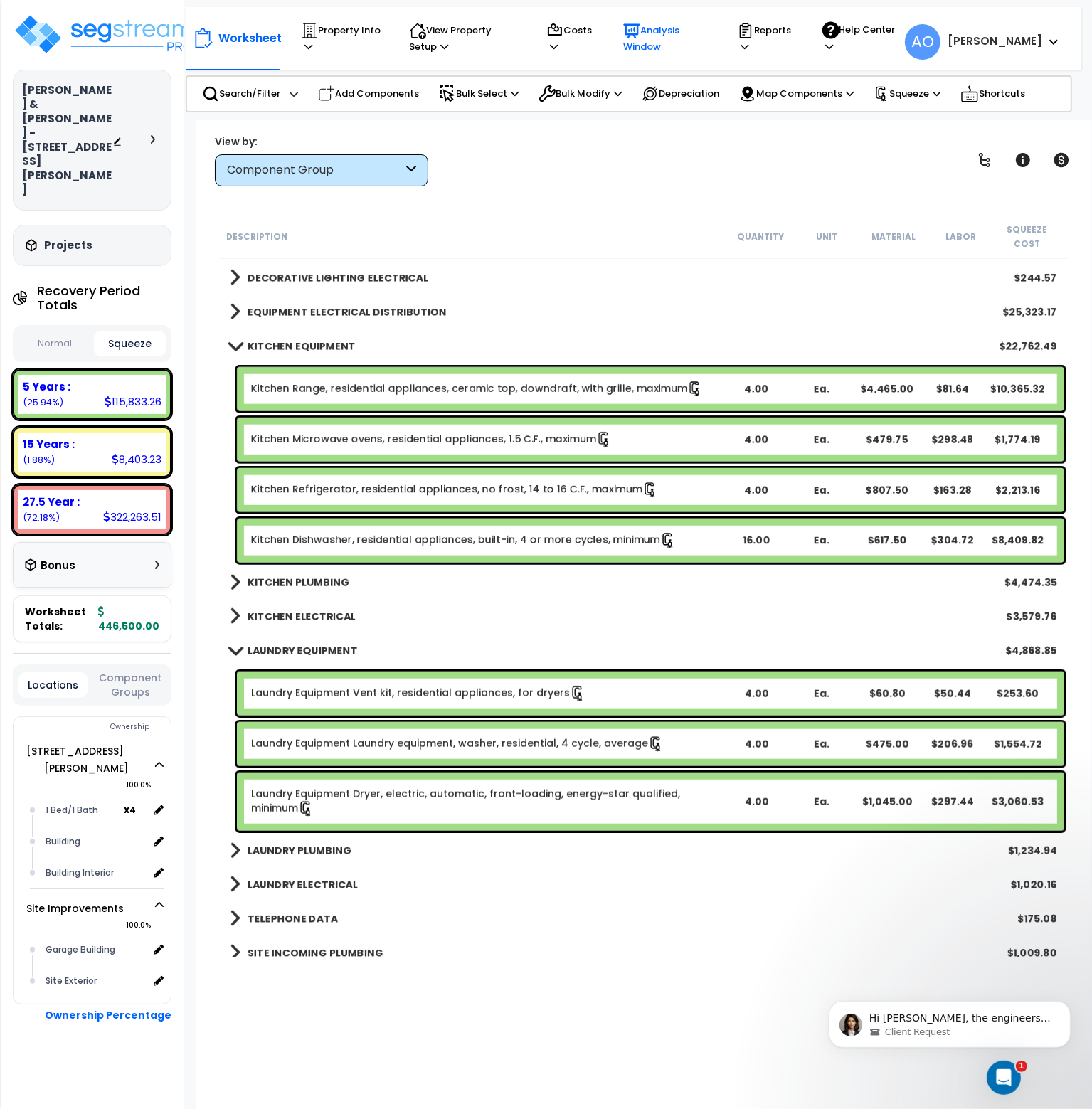
click at [678, 37] on p "Analysis Window" at bounding box center [666, 38] width 87 height 33
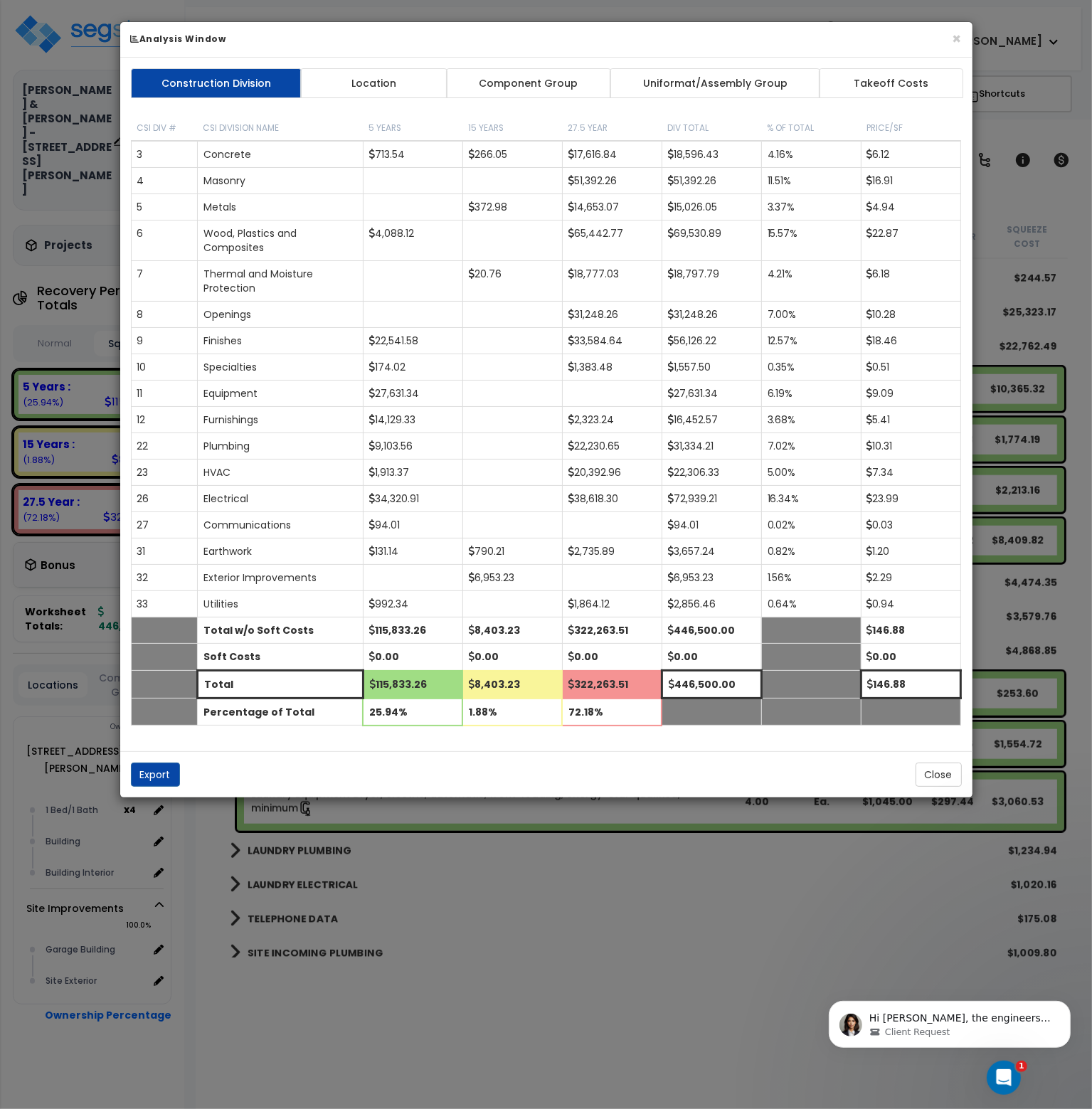
click at [518, 82] on link "Component Group" at bounding box center [528, 83] width 165 height 30
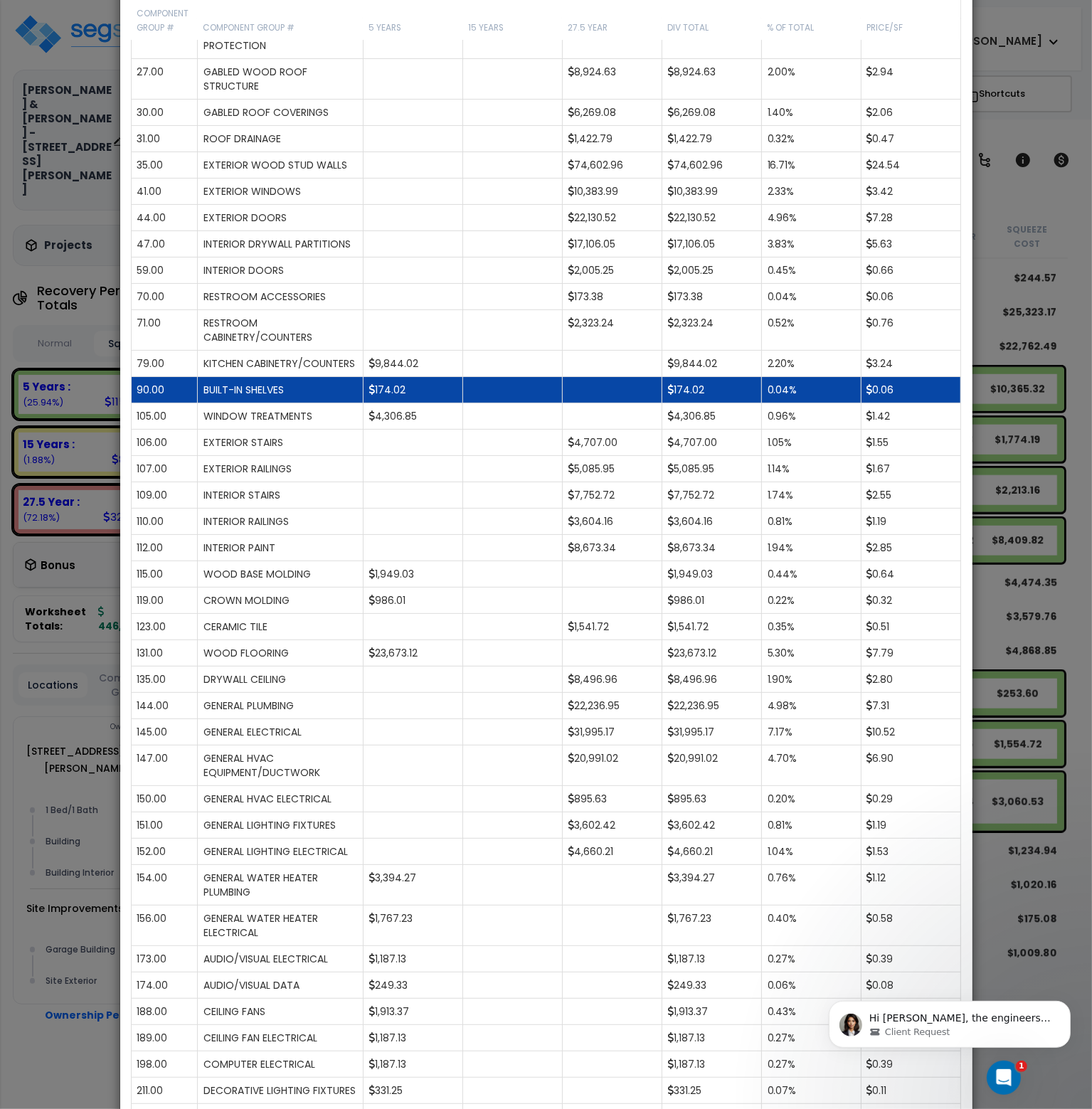
scroll to position [0, 0]
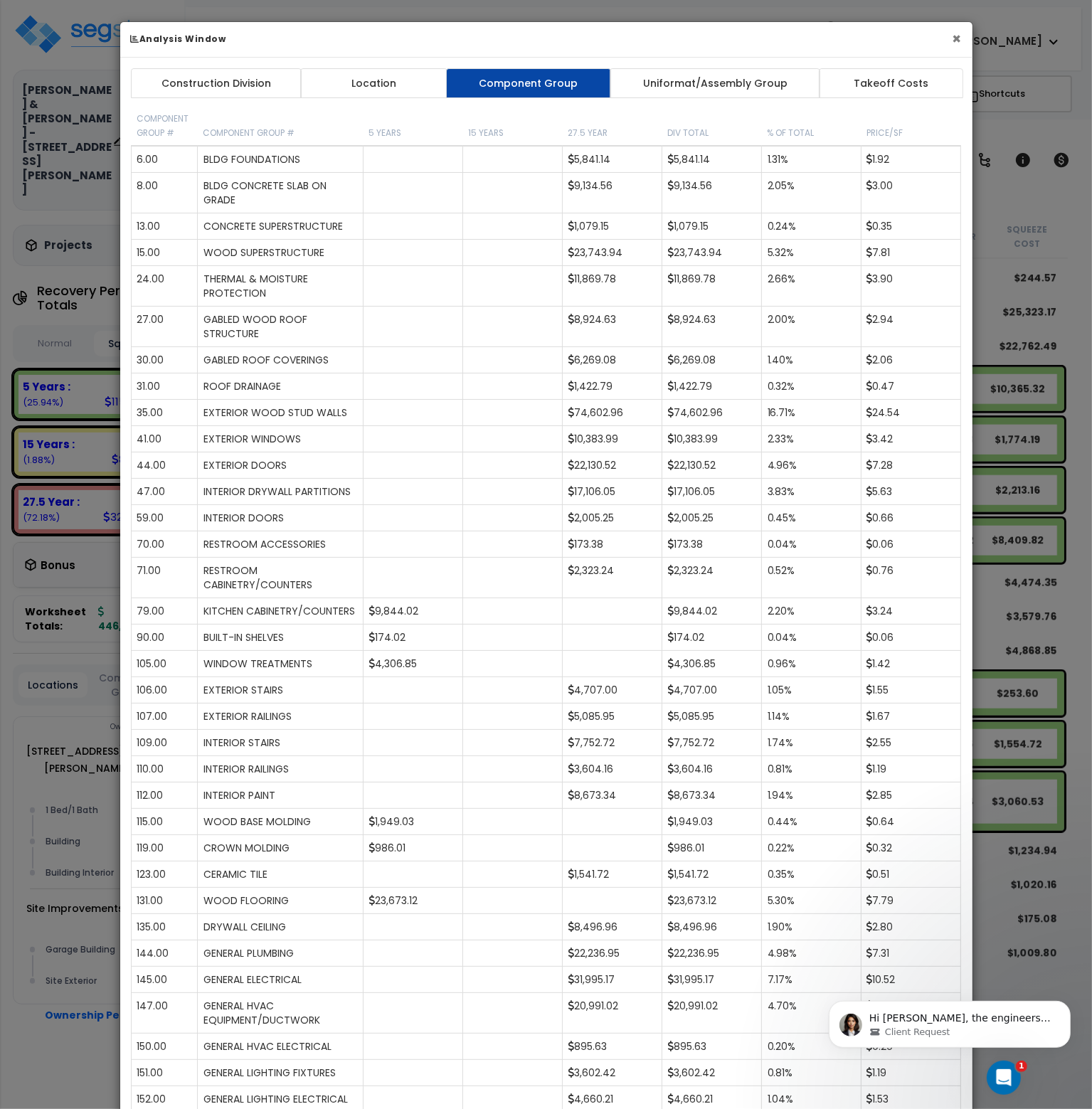
click at [959, 40] on button "×" at bounding box center [957, 39] width 9 height 15
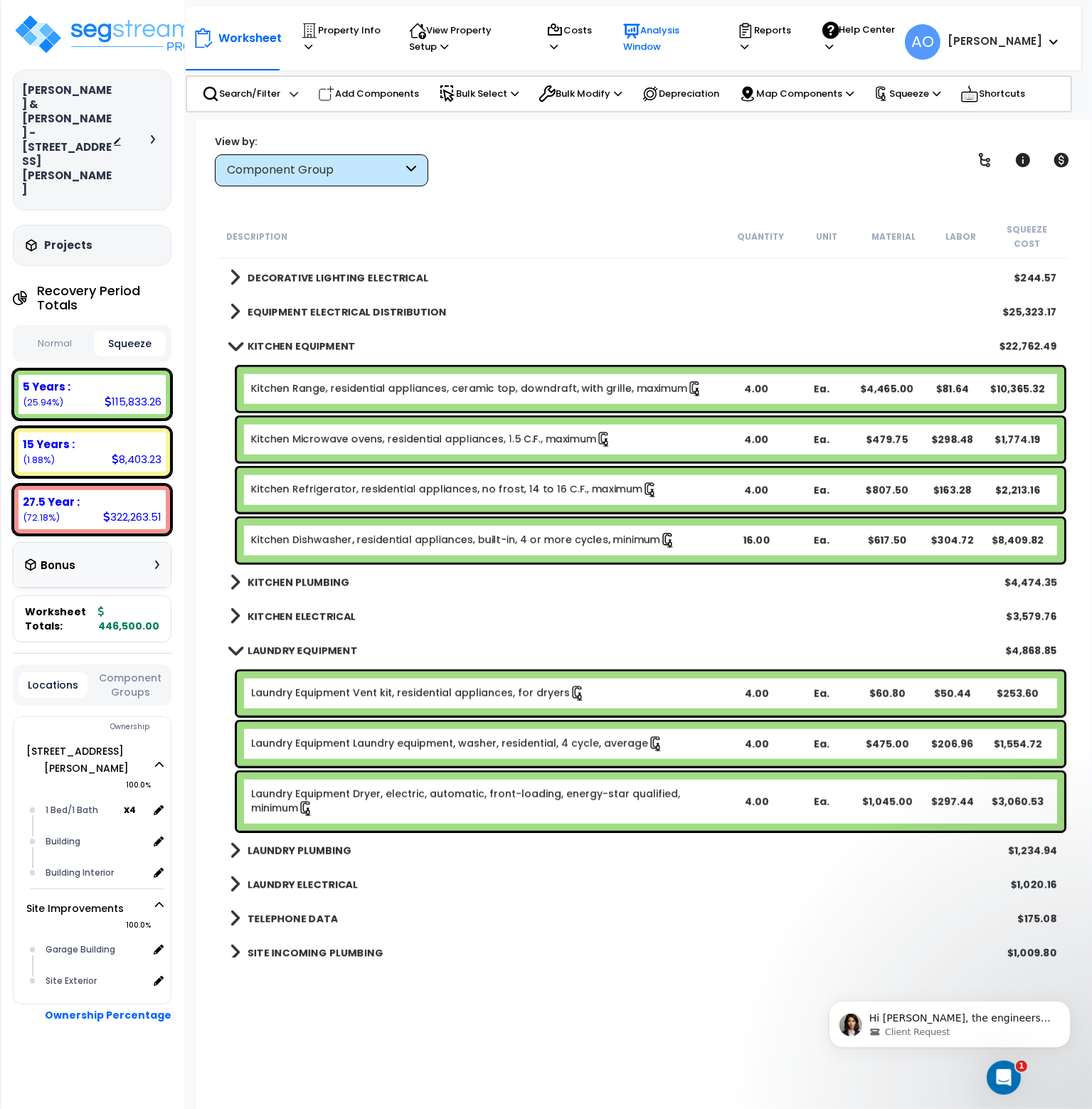
click at [668, 37] on p "Analysis Window" at bounding box center [666, 38] width 87 height 33
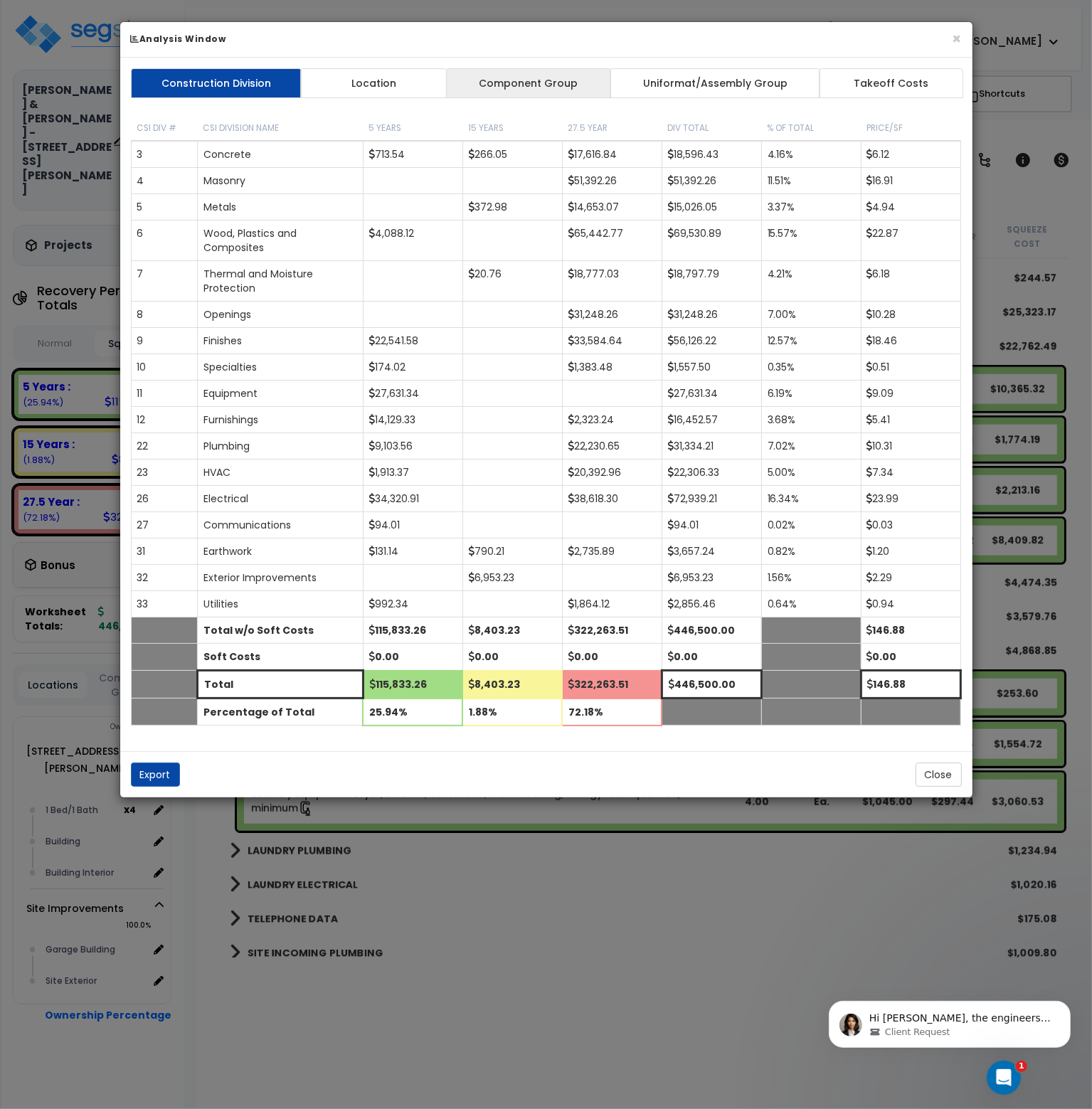
click at [540, 88] on link "Component Group" at bounding box center [528, 83] width 165 height 30
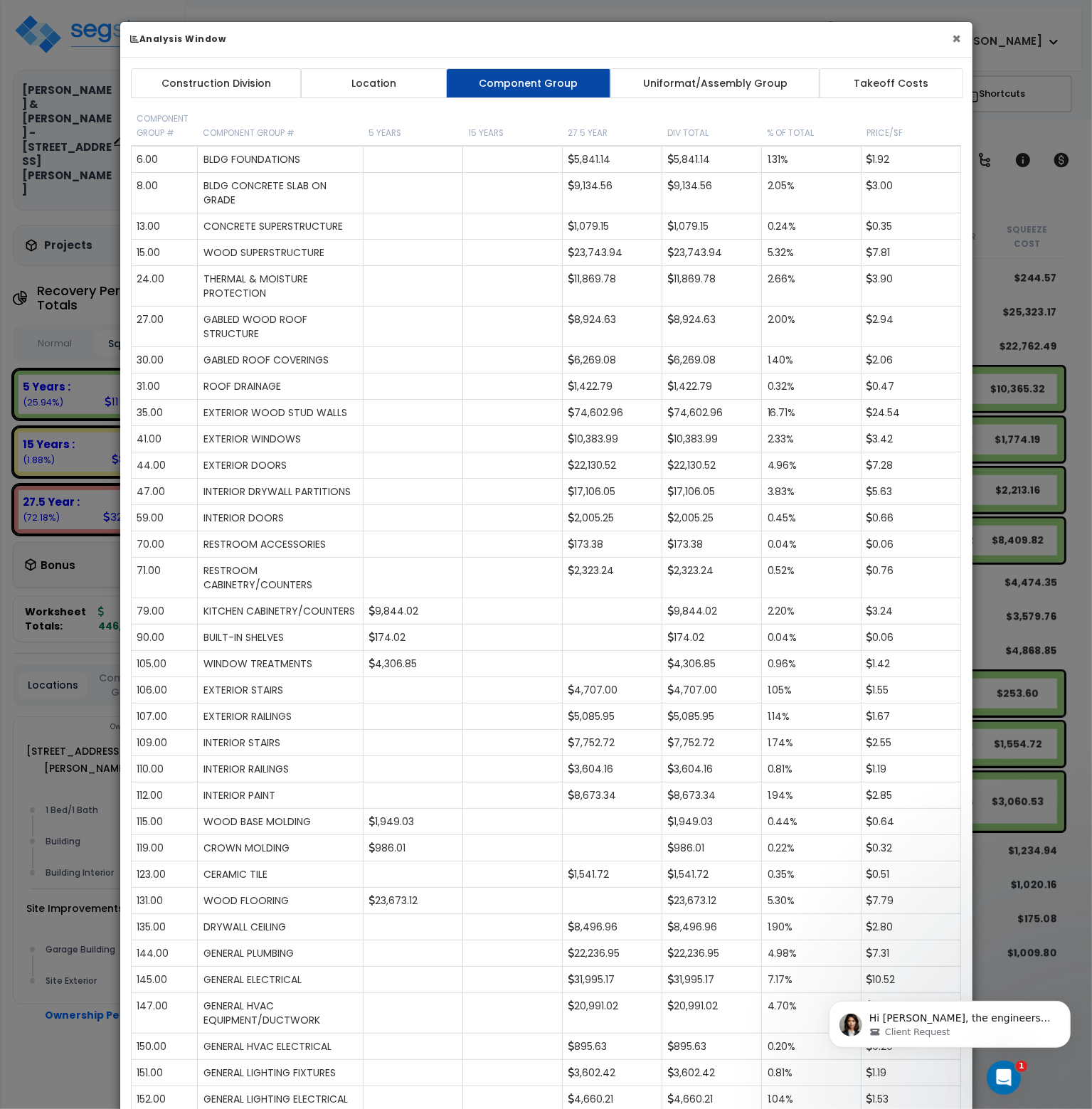
click at [958, 40] on button "×" at bounding box center [957, 39] width 9 height 15
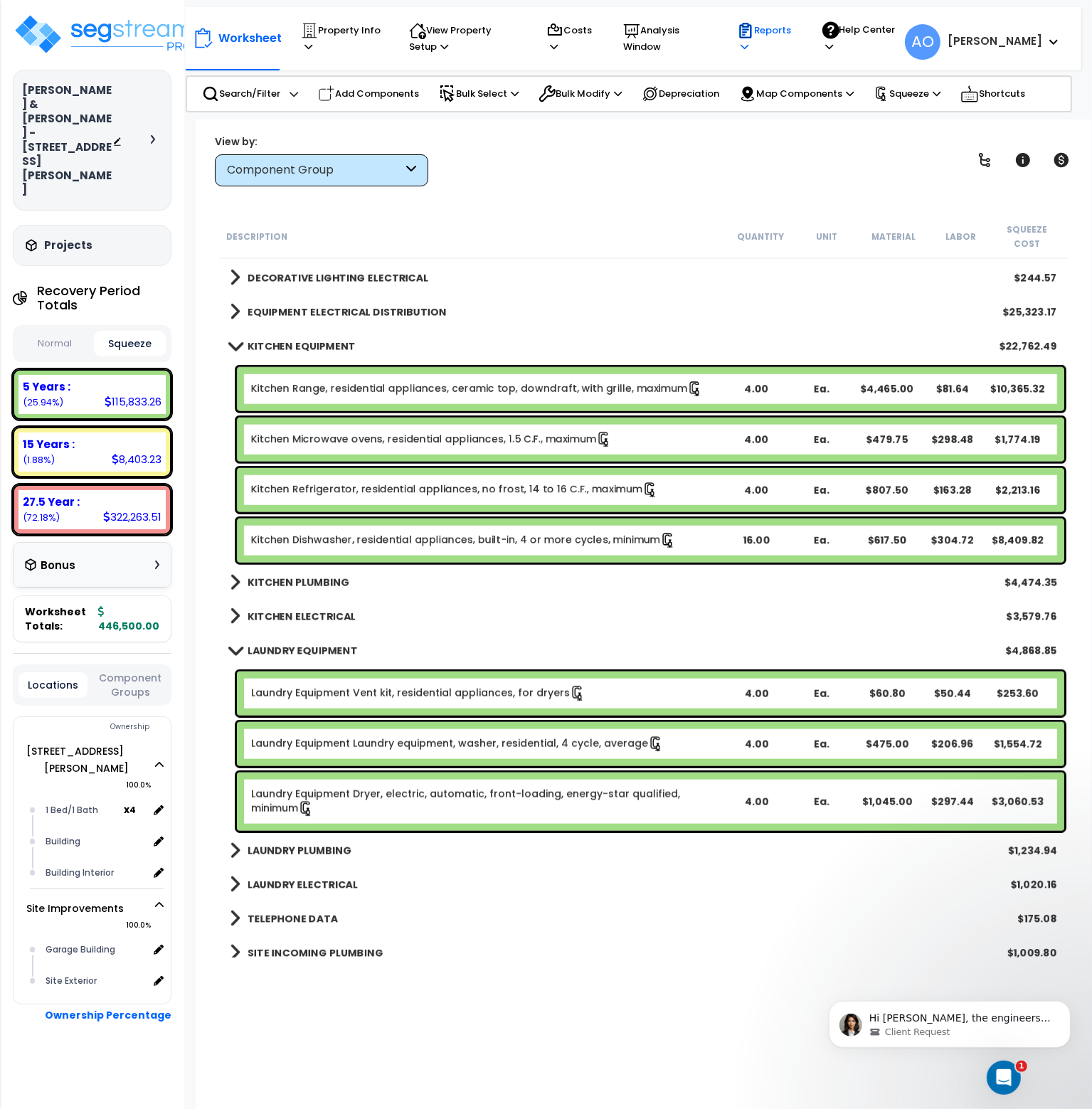
click at [748, 44] on icon at bounding box center [744, 46] width 8 height 9
click at [798, 103] on link "Manage Report Images" at bounding box center [800, 107] width 141 height 29
click at [783, 42] on p "Reports" at bounding box center [765, 38] width 57 height 33
click at [807, 145] on link "Manage Report Custom Fields" at bounding box center [800, 143] width 141 height 42
click at [110, 433] on div "15 Years : 8,403.23 (1.88%)" at bounding box center [92, 452] width 147 height 40
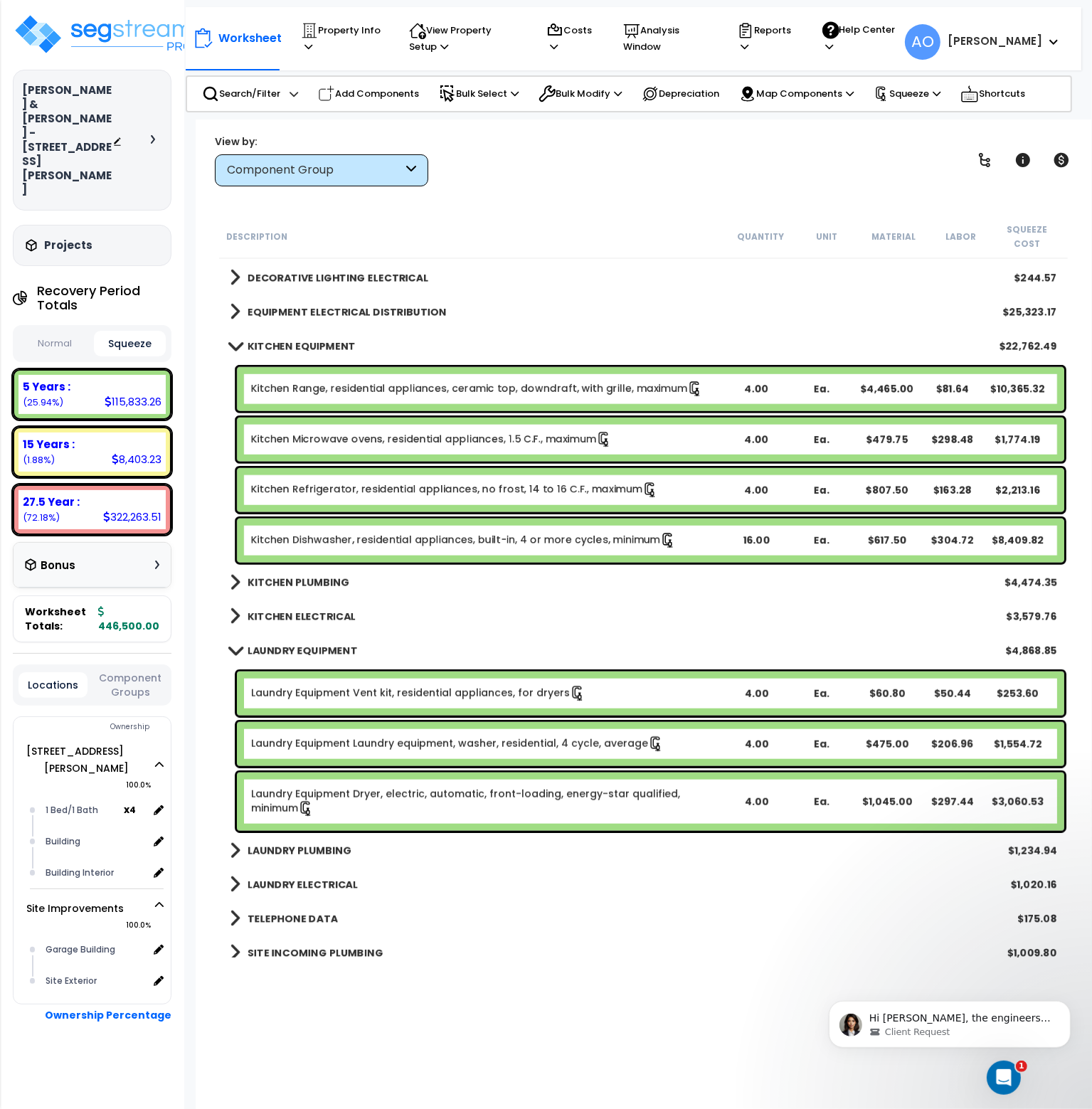
click at [276, 180] on div "Component Group" at bounding box center [322, 170] width 213 height 32
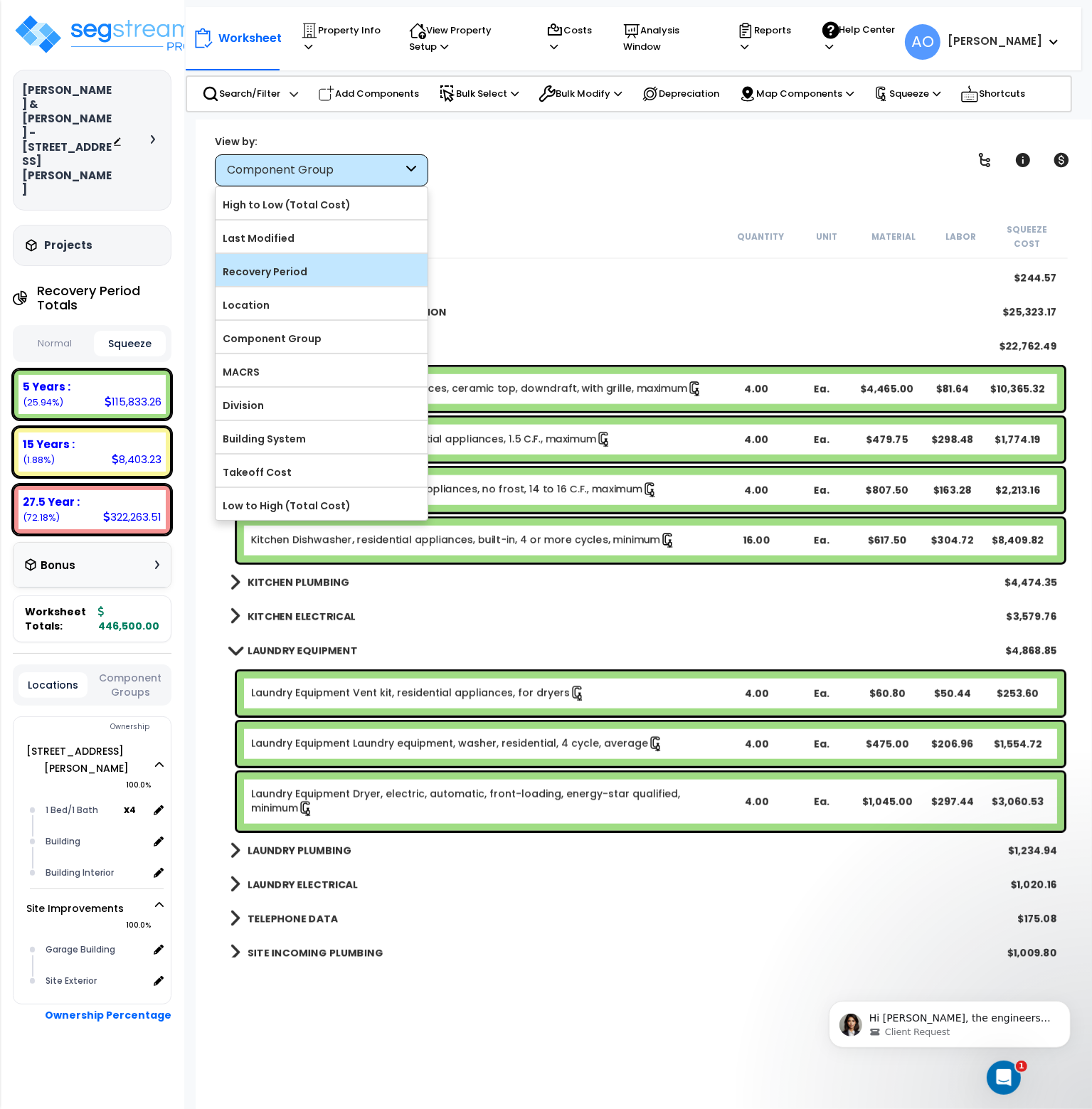
click at [293, 276] on label "Recovery Period" at bounding box center [321, 272] width 212 height 22
click at [0, 0] on input "Recovery Period" at bounding box center [0, 0] width 0 height 0
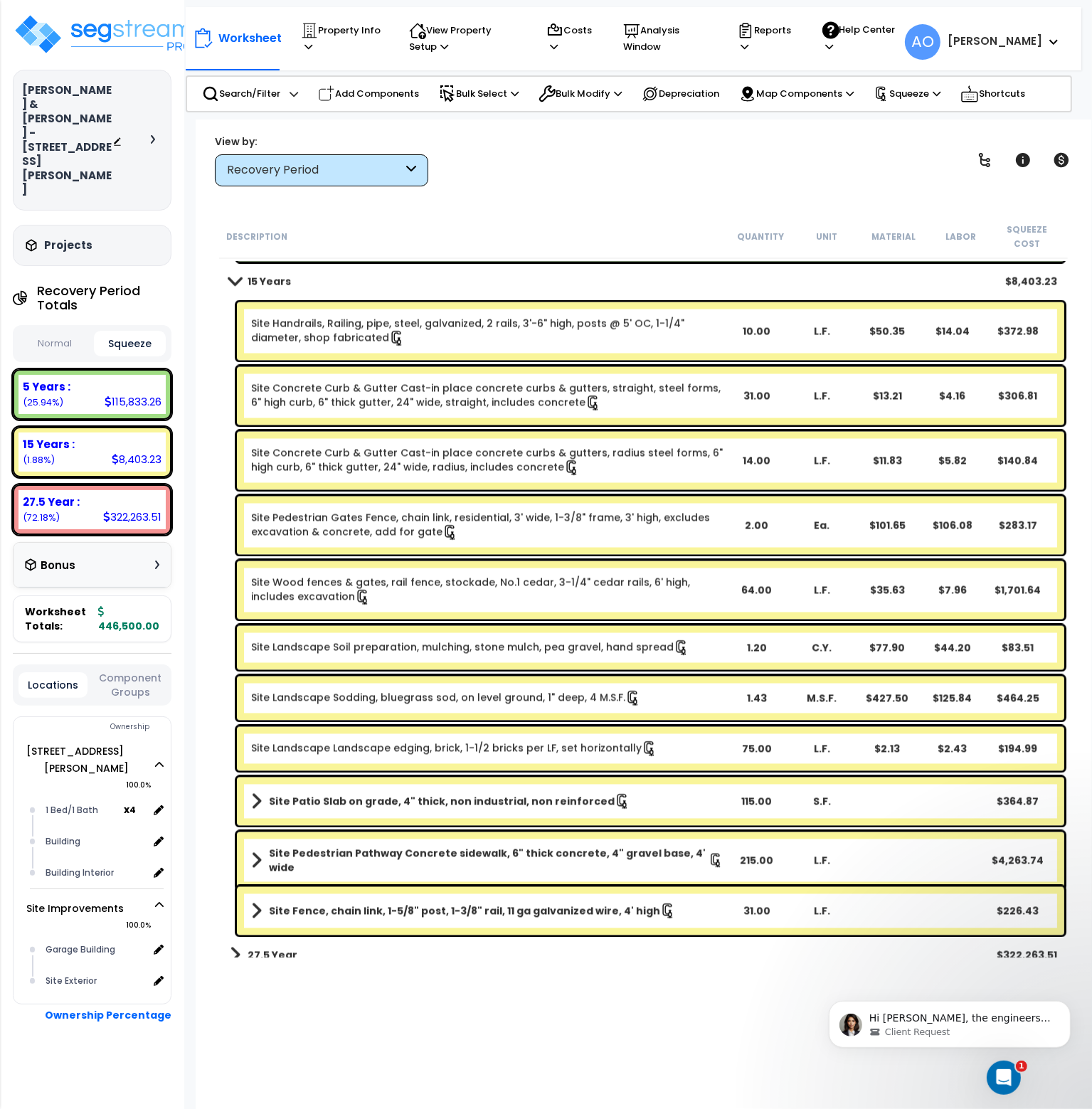
scroll to position [62, 0]
click at [271, 275] on b "15 Years" at bounding box center [270, 281] width 43 height 14
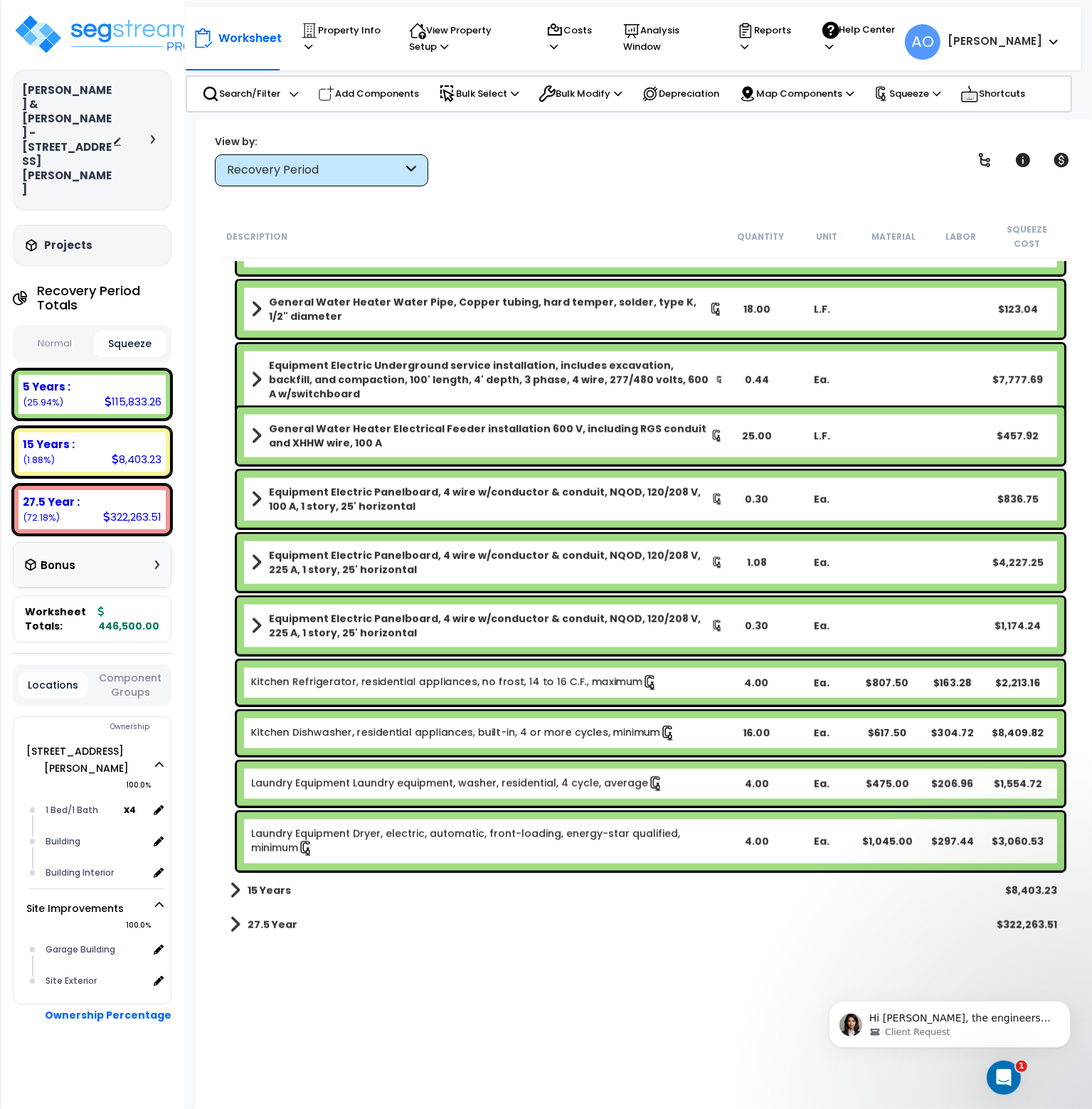
click at [378, 166] on div "Recovery Period" at bounding box center [315, 170] width 176 height 17
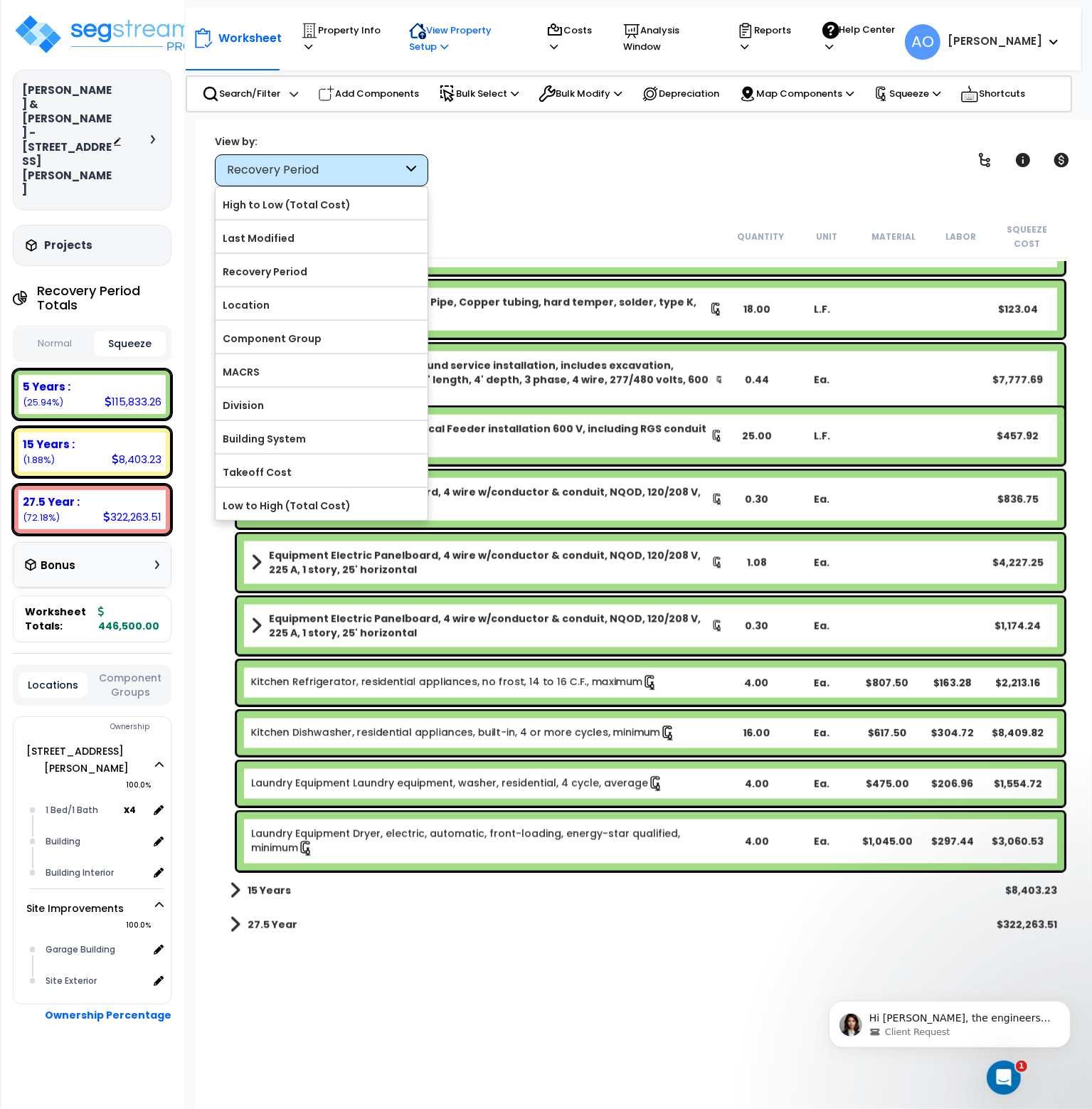
click at [382, 28] on p "View Property Setup" at bounding box center [342, 38] width 81 height 33
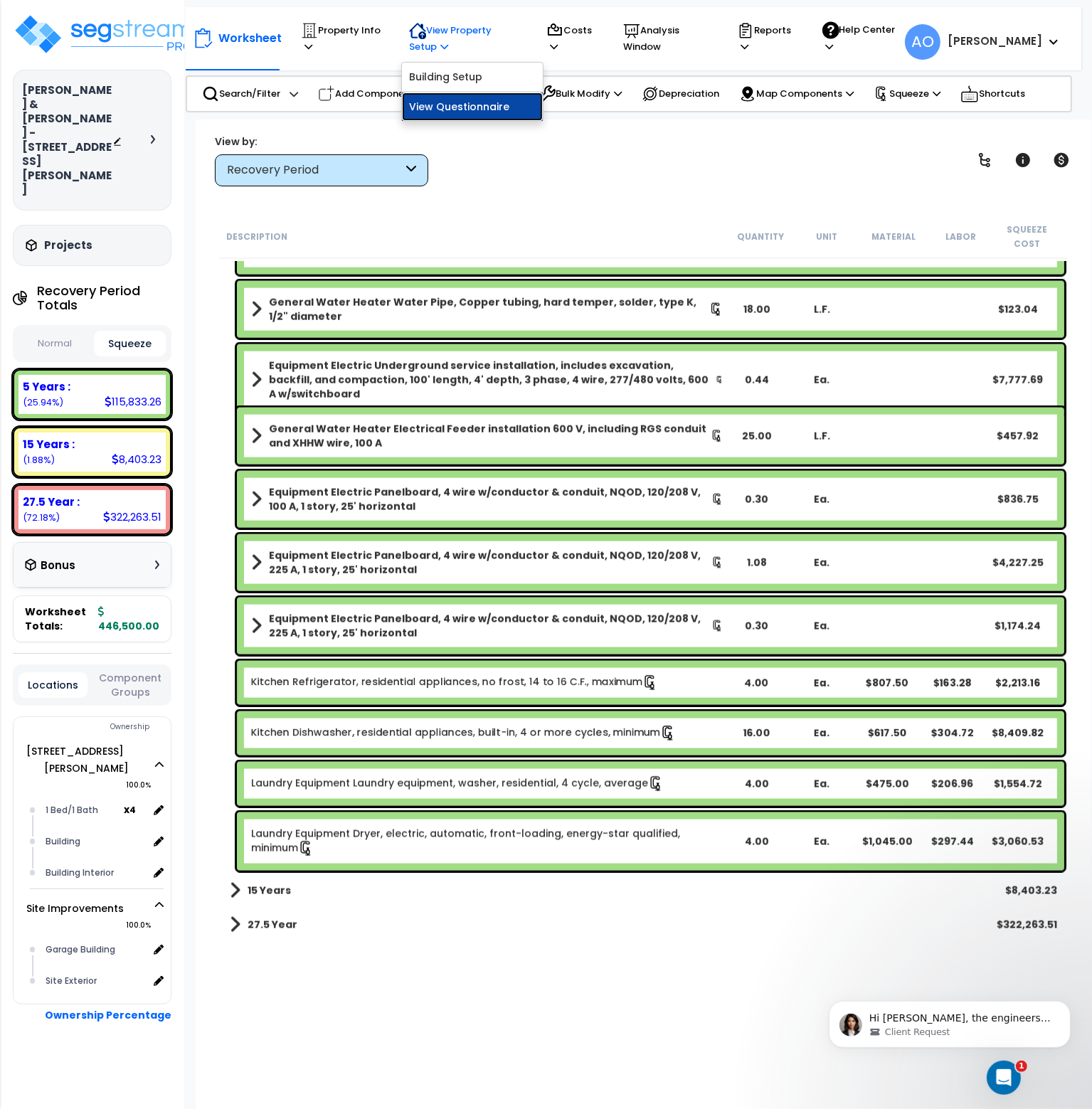
click at [457, 111] on link "View Questionnaire" at bounding box center [472, 107] width 141 height 29
click at [69, 495] on b "27.5 Year :" at bounding box center [51, 502] width 57 height 15
click at [670, 49] on p "Analysis Window" at bounding box center [666, 38] width 87 height 33
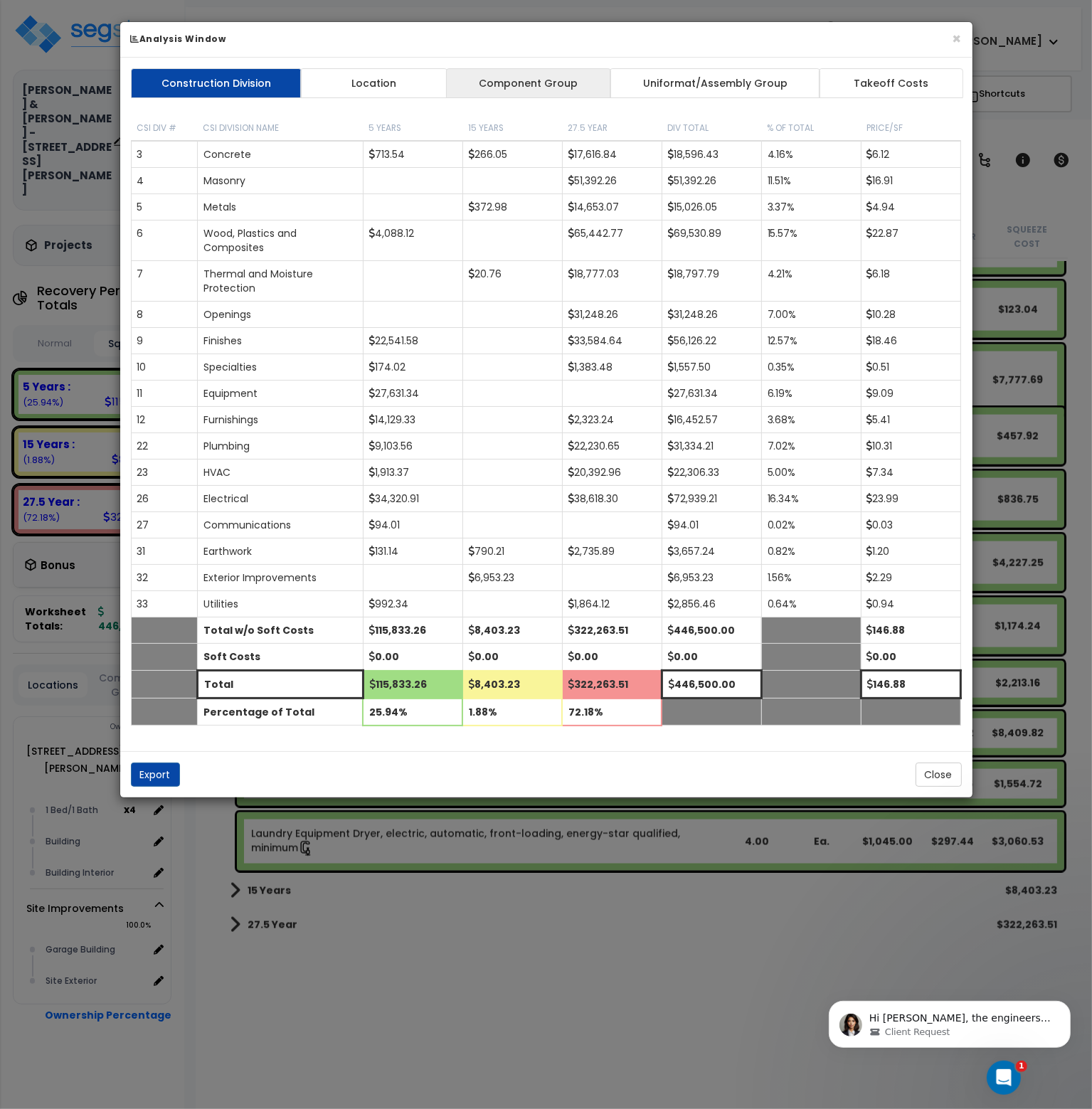
click at [546, 75] on link "Component Group" at bounding box center [528, 83] width 165 height 30
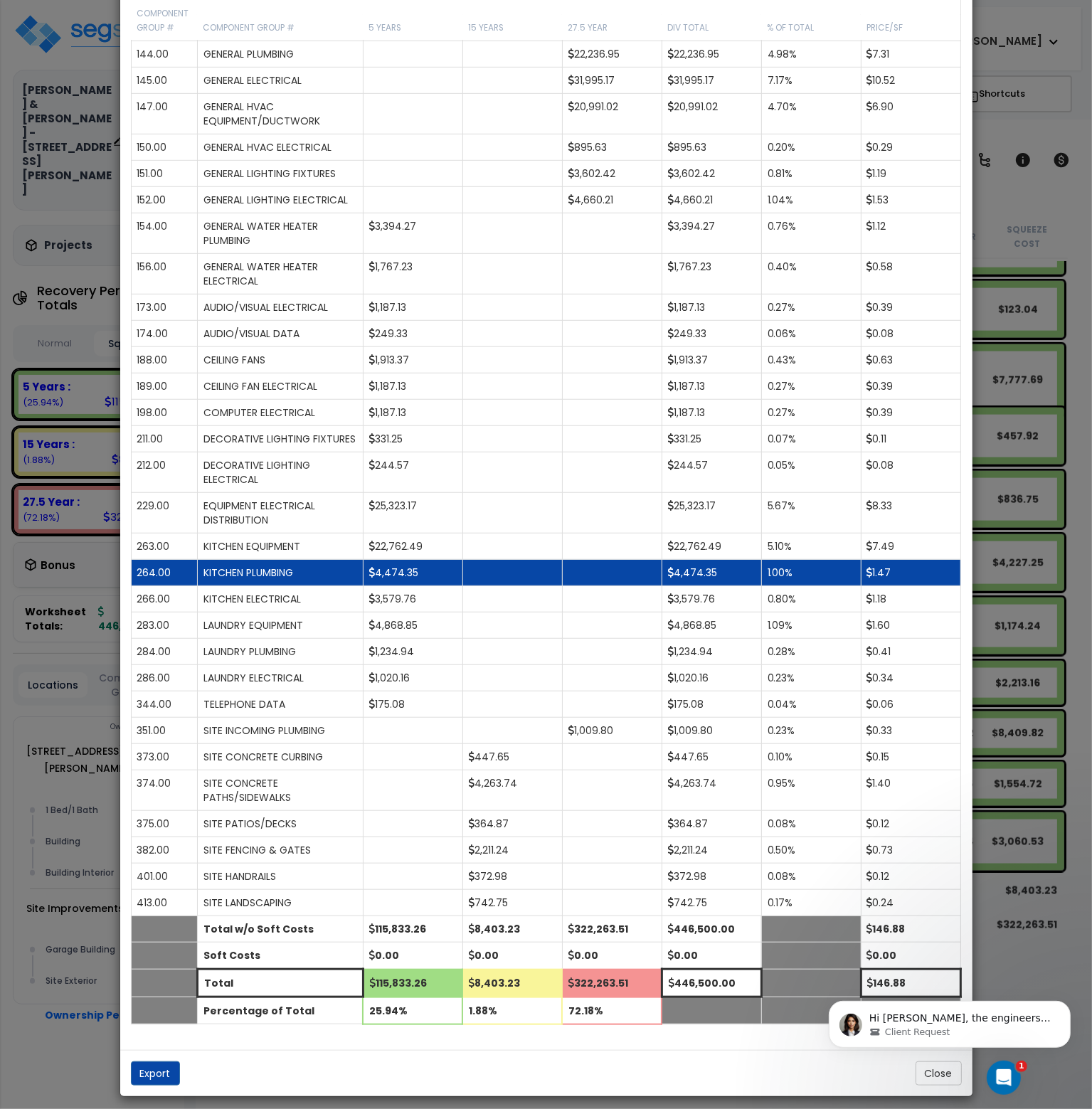
scroll to position [925, 0]
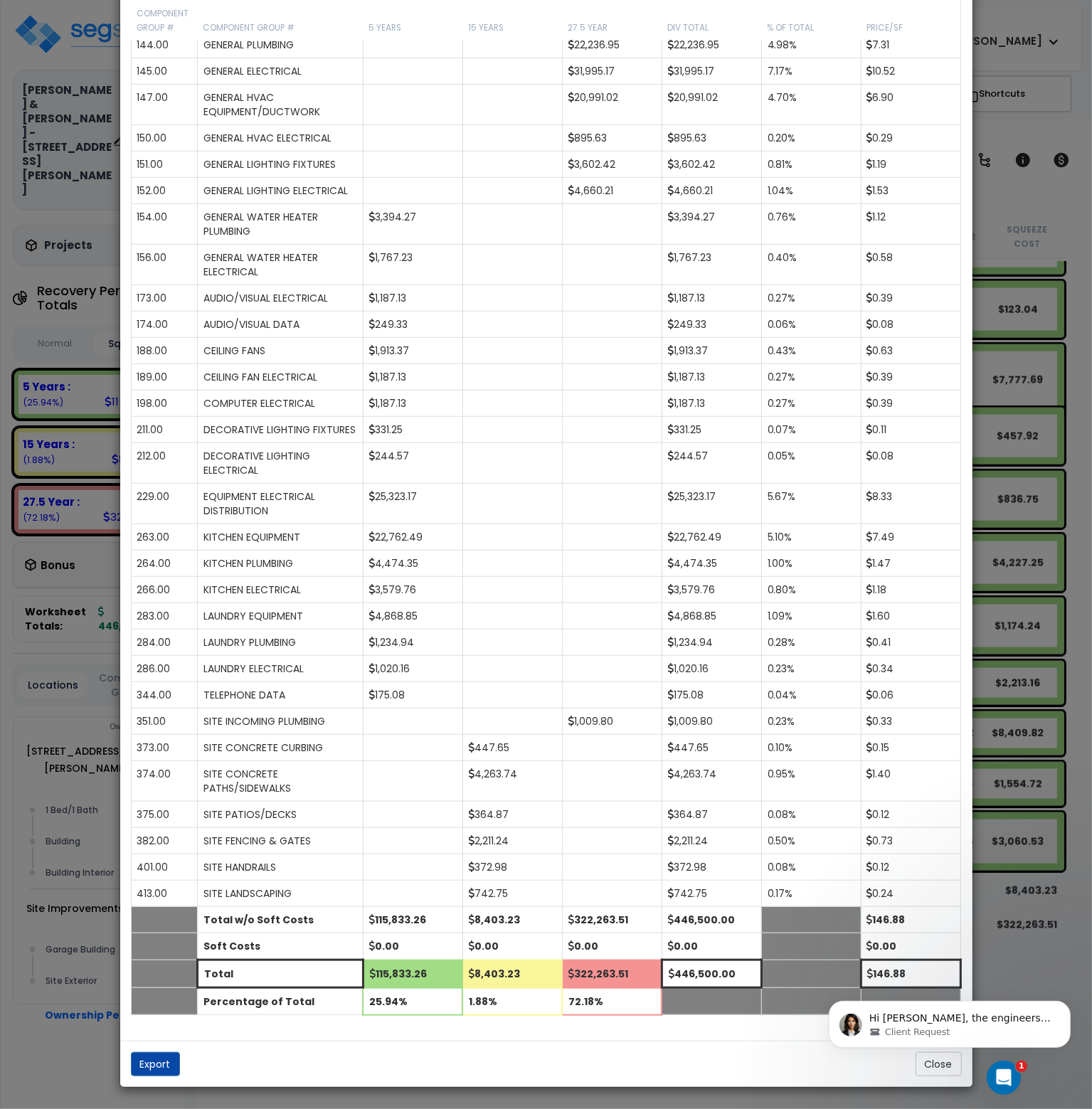
click html "Hi Andrew, the engineers noted a small difference: you were seeing 9,230 while …"
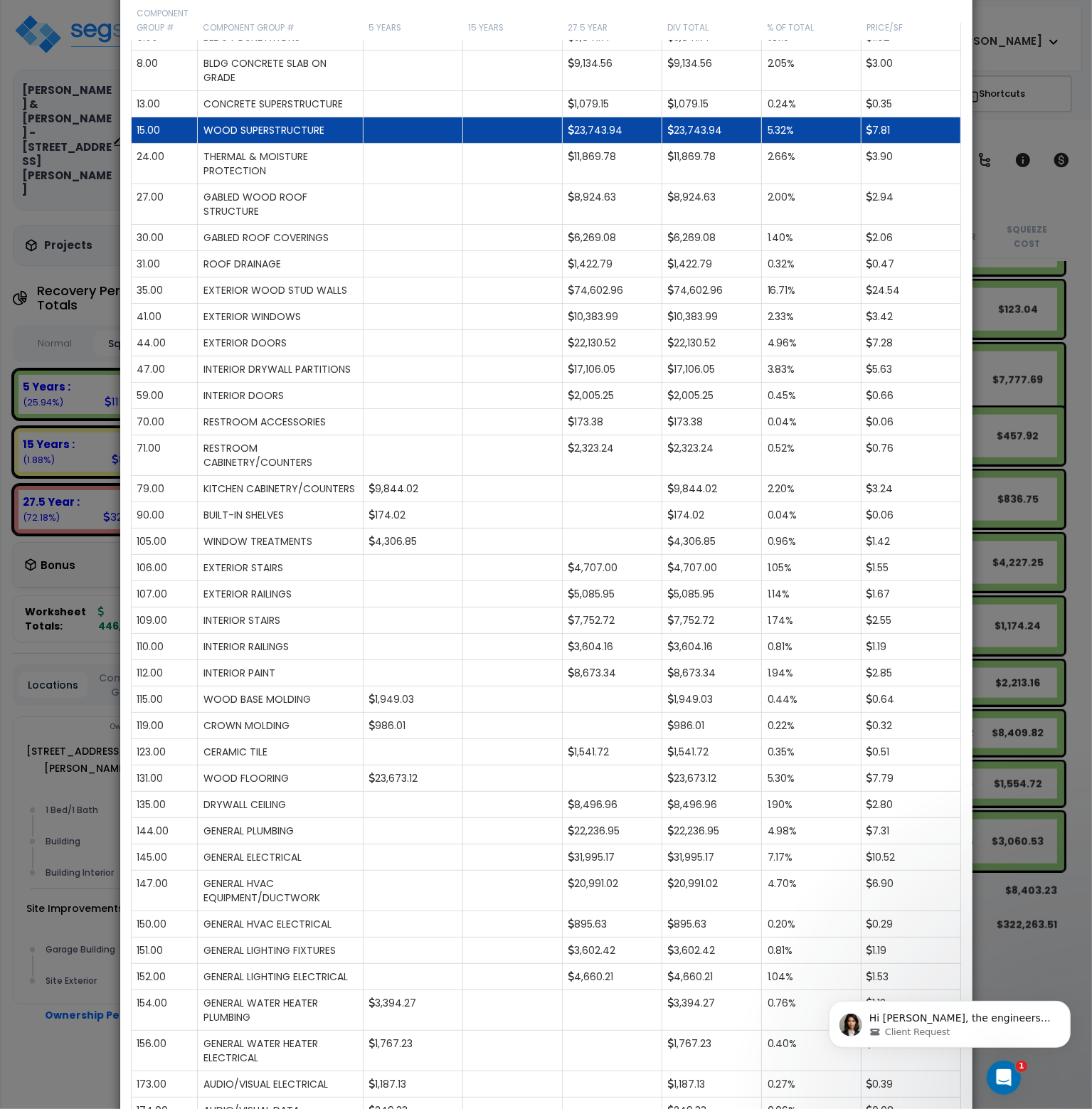
scroll to position [0, 0]
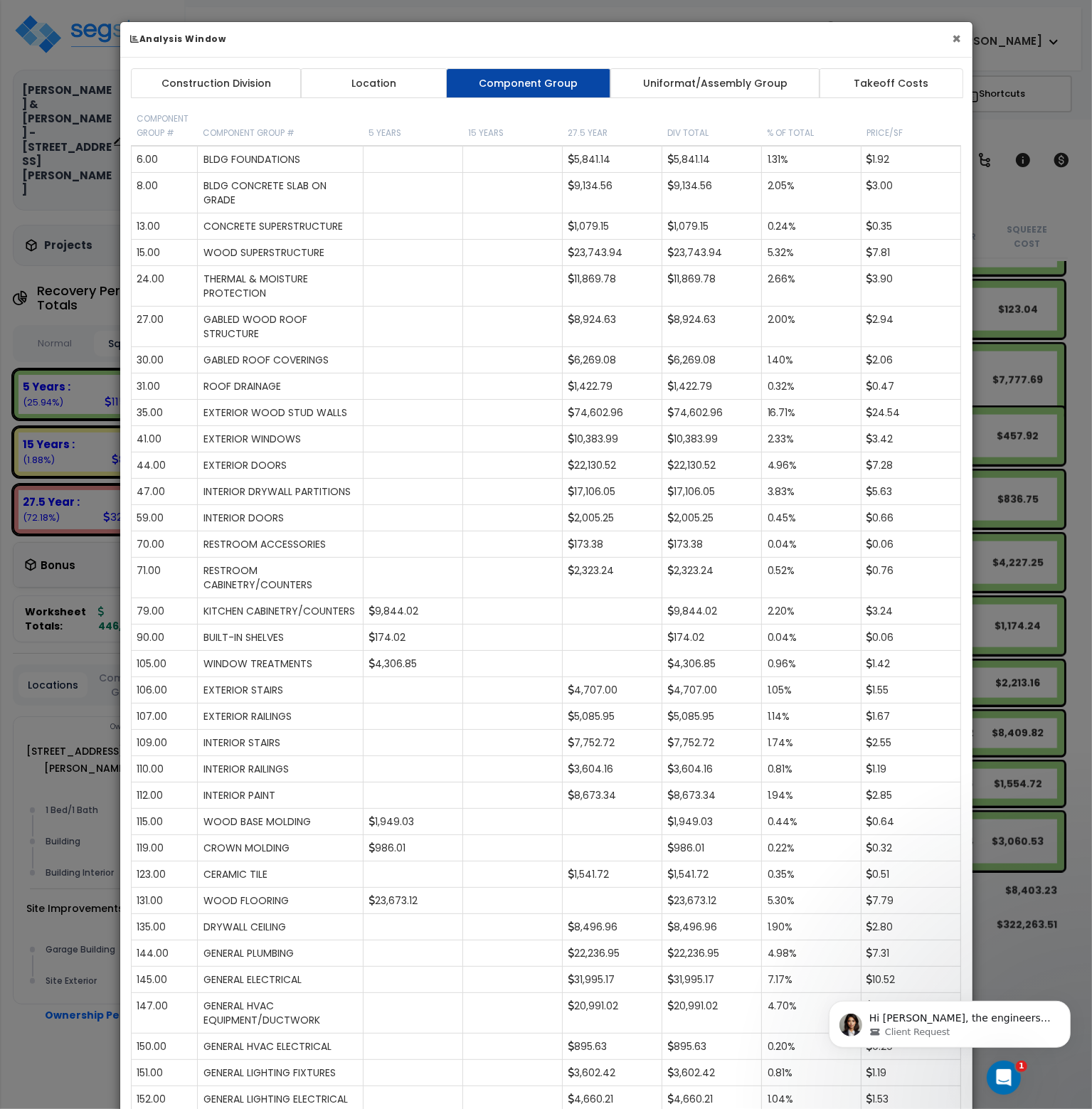
click at [957, 40] on button "×" at bounding box center [957, 39] width 9 height 15
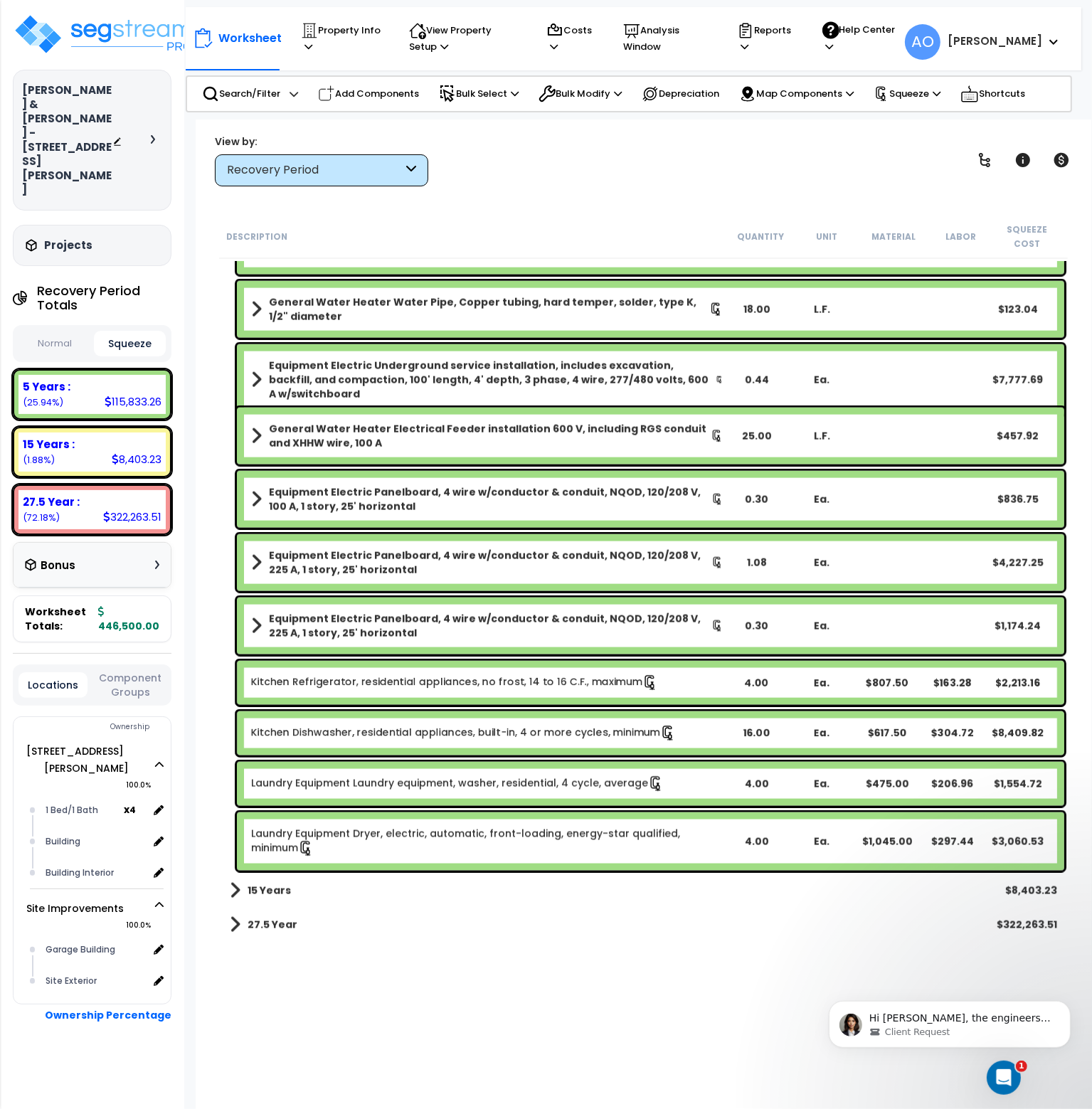
click at [419, 726] on link "Kitchen Dishwasher, residential appliances, built-in, 4 or more cycles, minimum" at bounding box center [463, 734] width 425 height 16
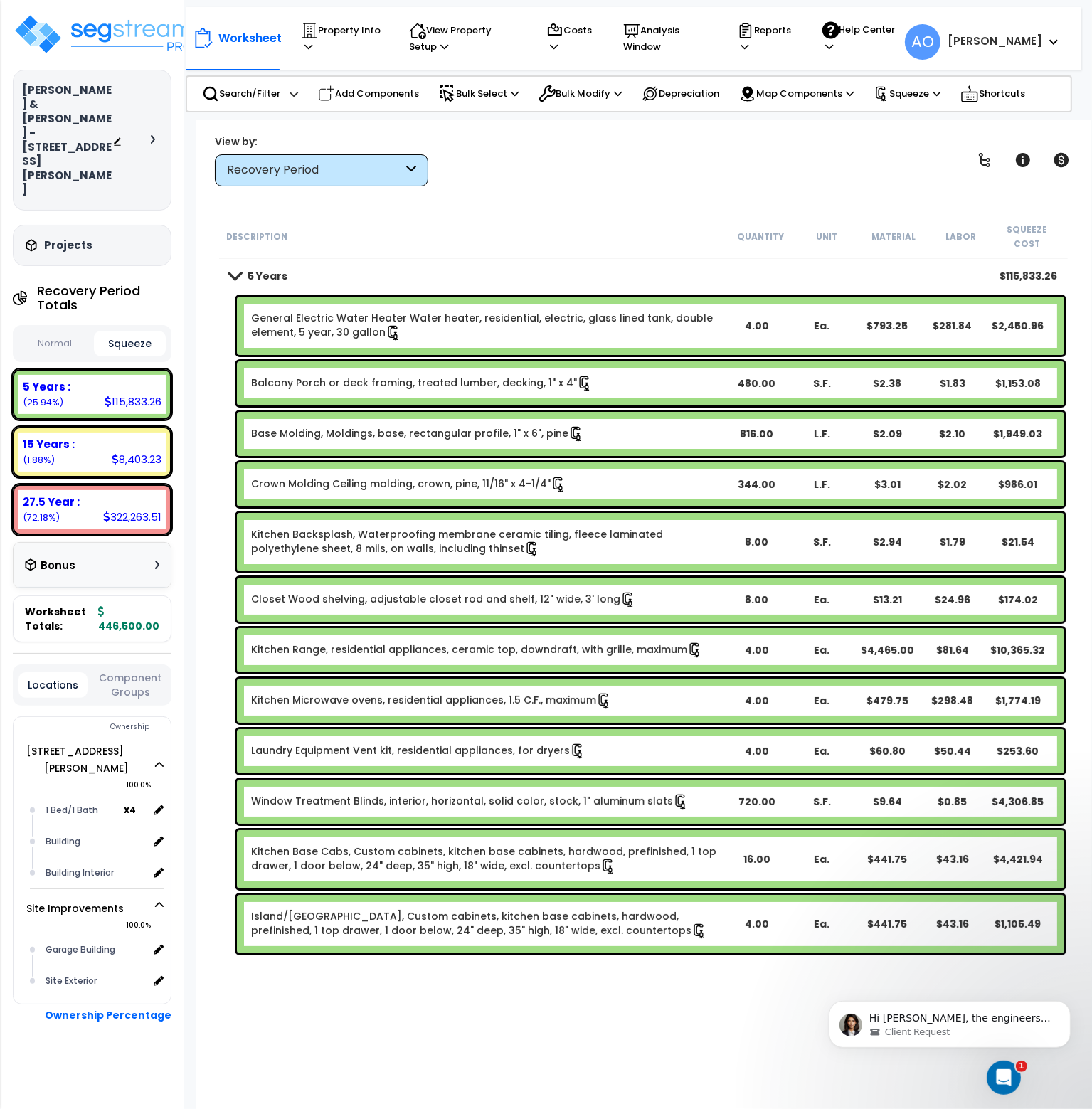
scroll to position [20, 0]
click at [267, 269] on b "5 Years" at bounding box center [268, 276] width 39 height 14
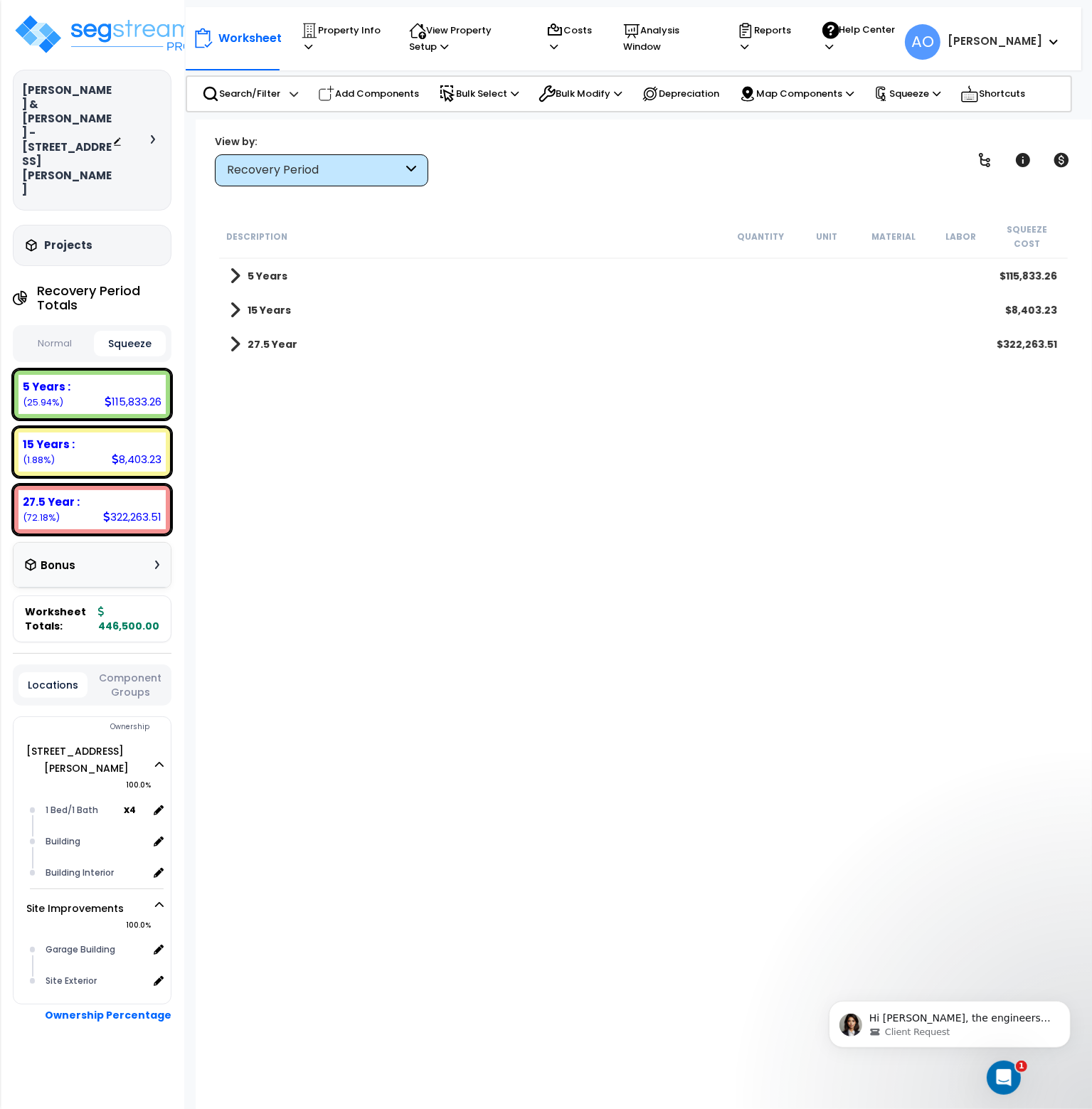
click at [267, 269] on b "5 Years" at bounding box center [268, 276] width 39 height 14
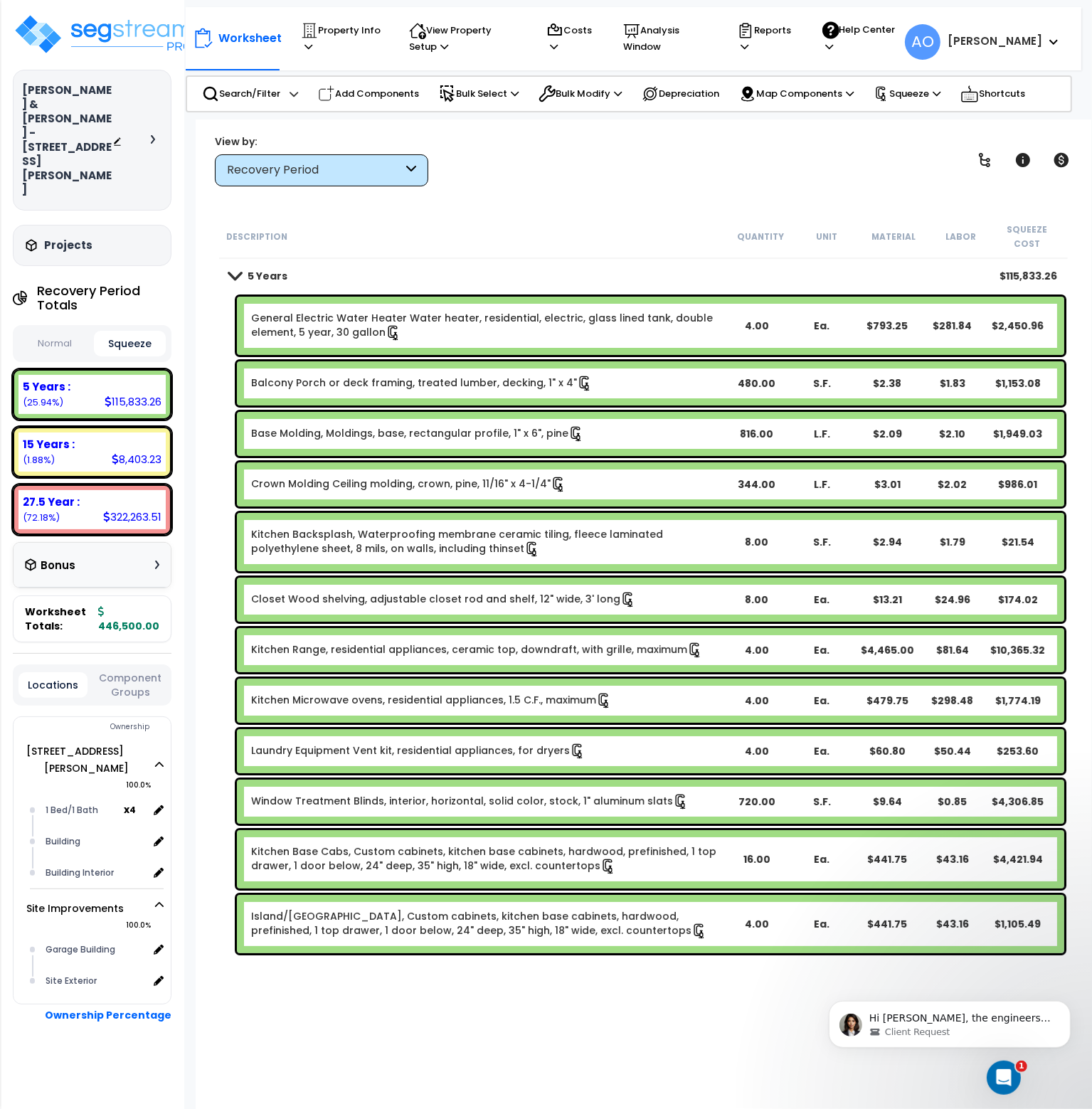
click at [262, 269] on b "5 Years" at bounding box center [268, 276] width 39 height 14
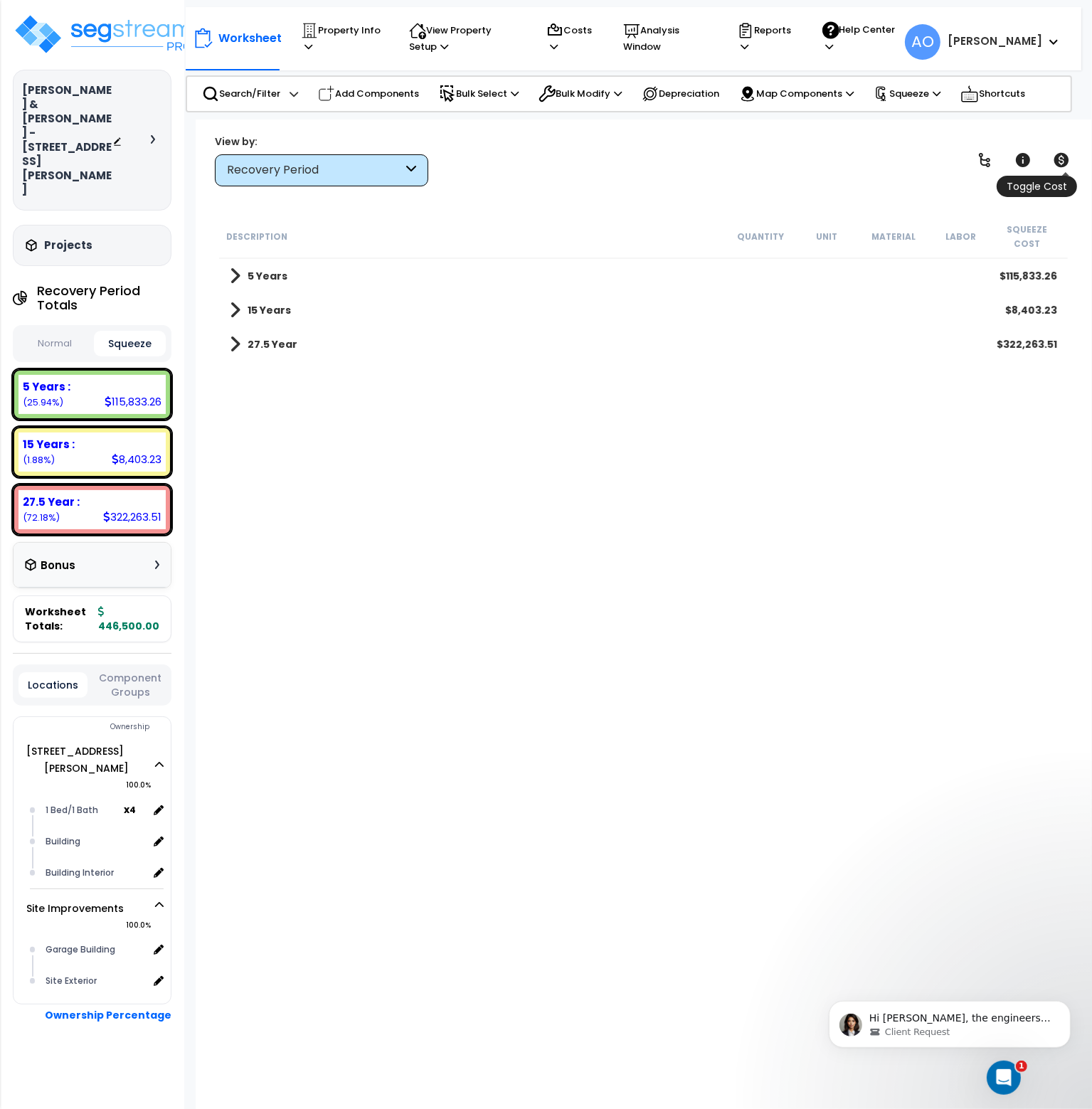
click at [1060, 160] on icon at bounding box center [1060, 159] width 17 height 17
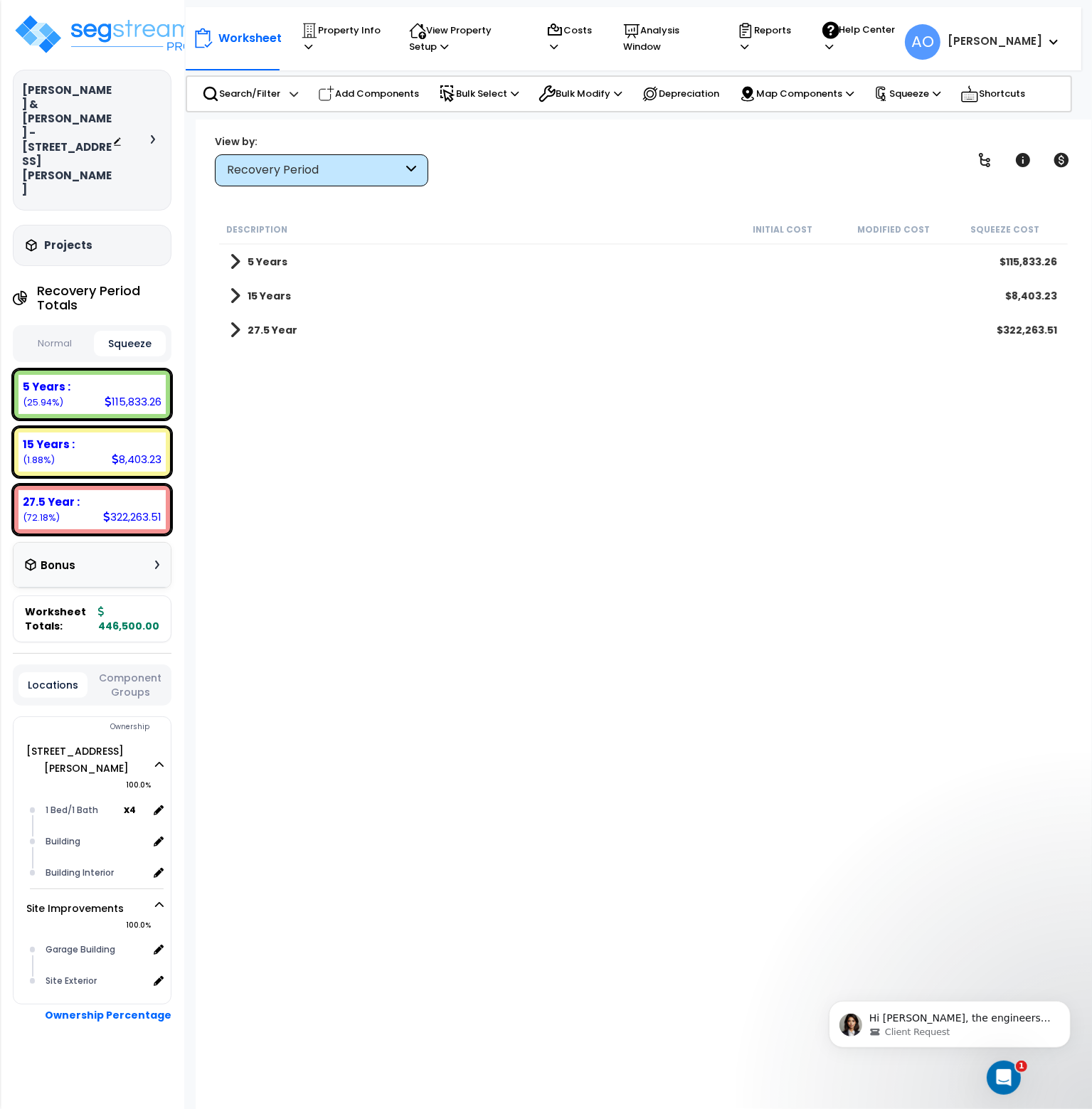
click at [265, 253] on link "5 Years" at bounding box center [259, 262] width 57 height 20
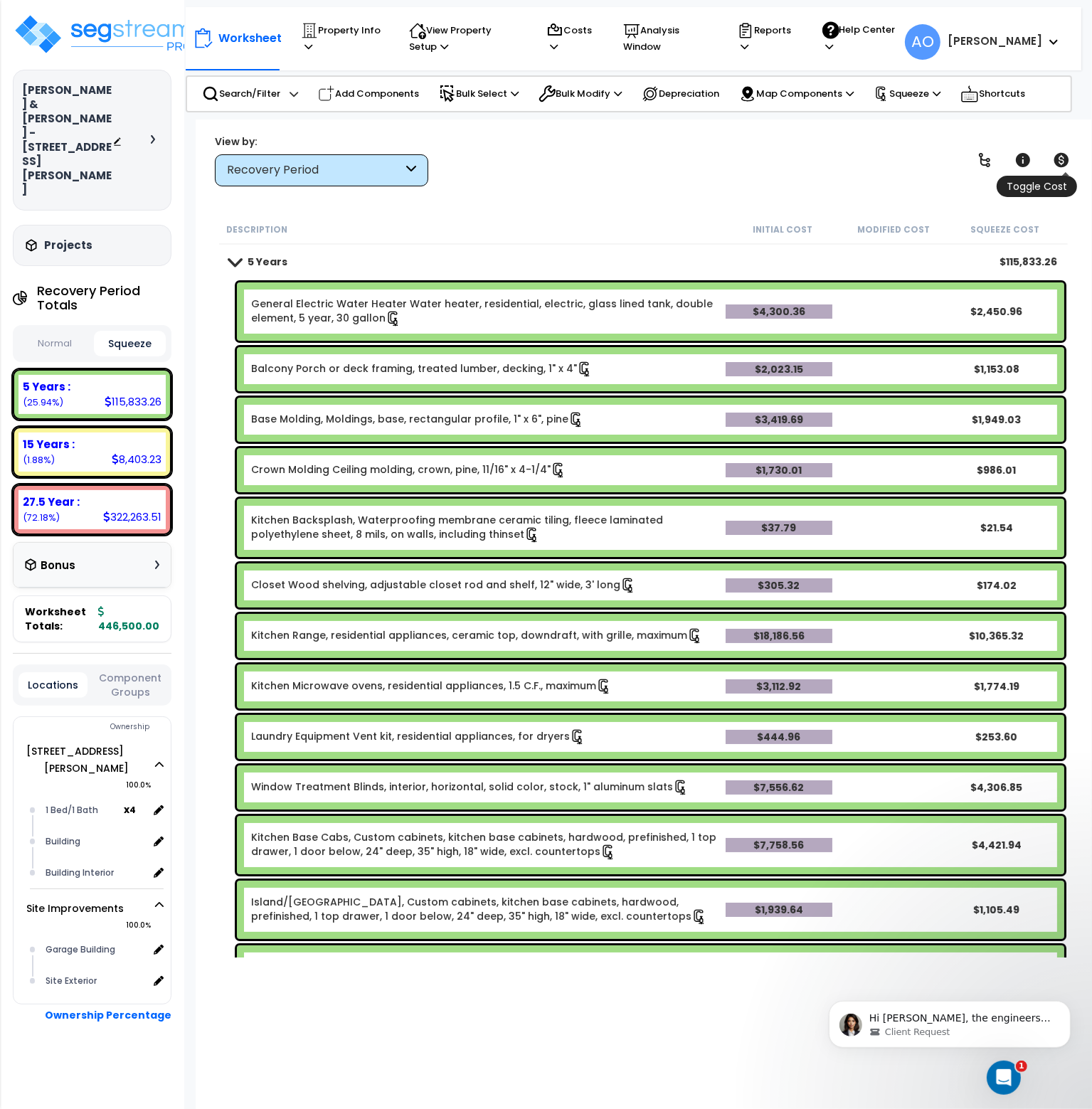
click at [1065, 159] on icon at bounding box center [1061, 160] width 15 height 14
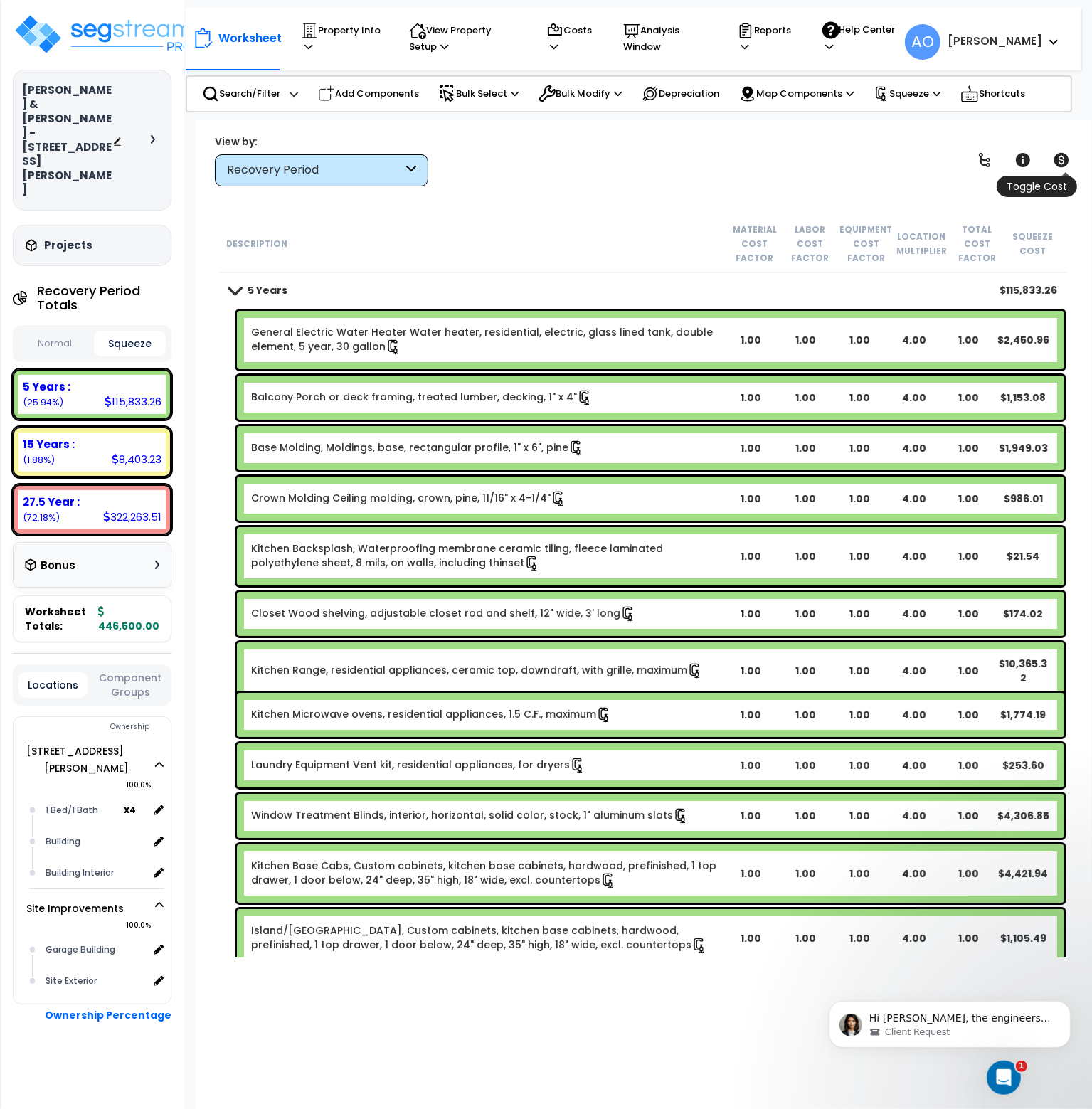
click at [1060, 154] on icon at bounding box center [1061, 160] width 15 height 14
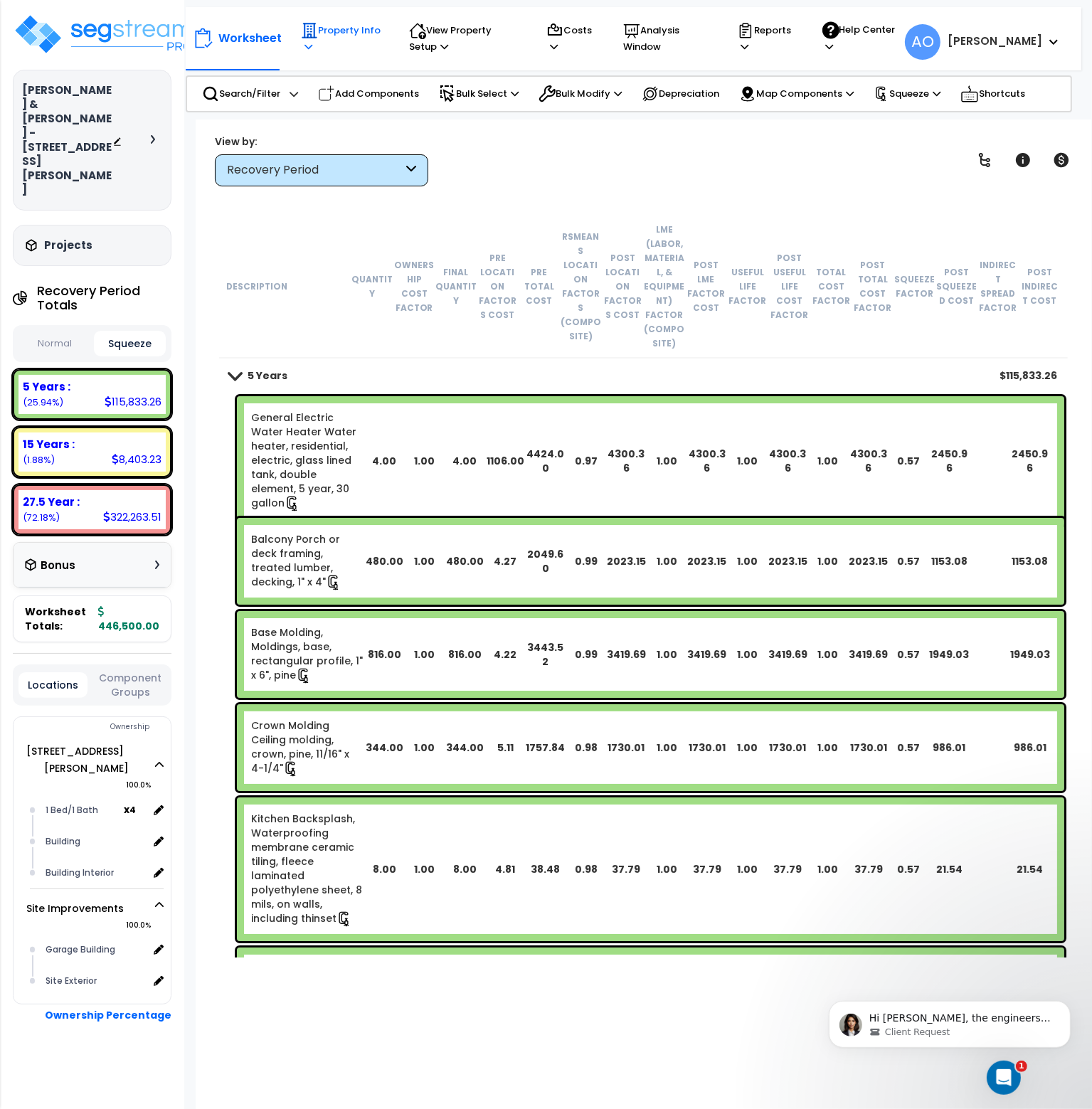
click at [309, 27] on icon at bounding box center [309, 30] width 17 height 17
click at [334, 74] on link "Property Setup" at bounding box center [364, 76] width 141 height 29
click at [996, 1020] on p "Hi Andrew, the engineers noted a small difference: you were seeing 9,230 while …" at bounding box center [961, 1018] width 184 height 14
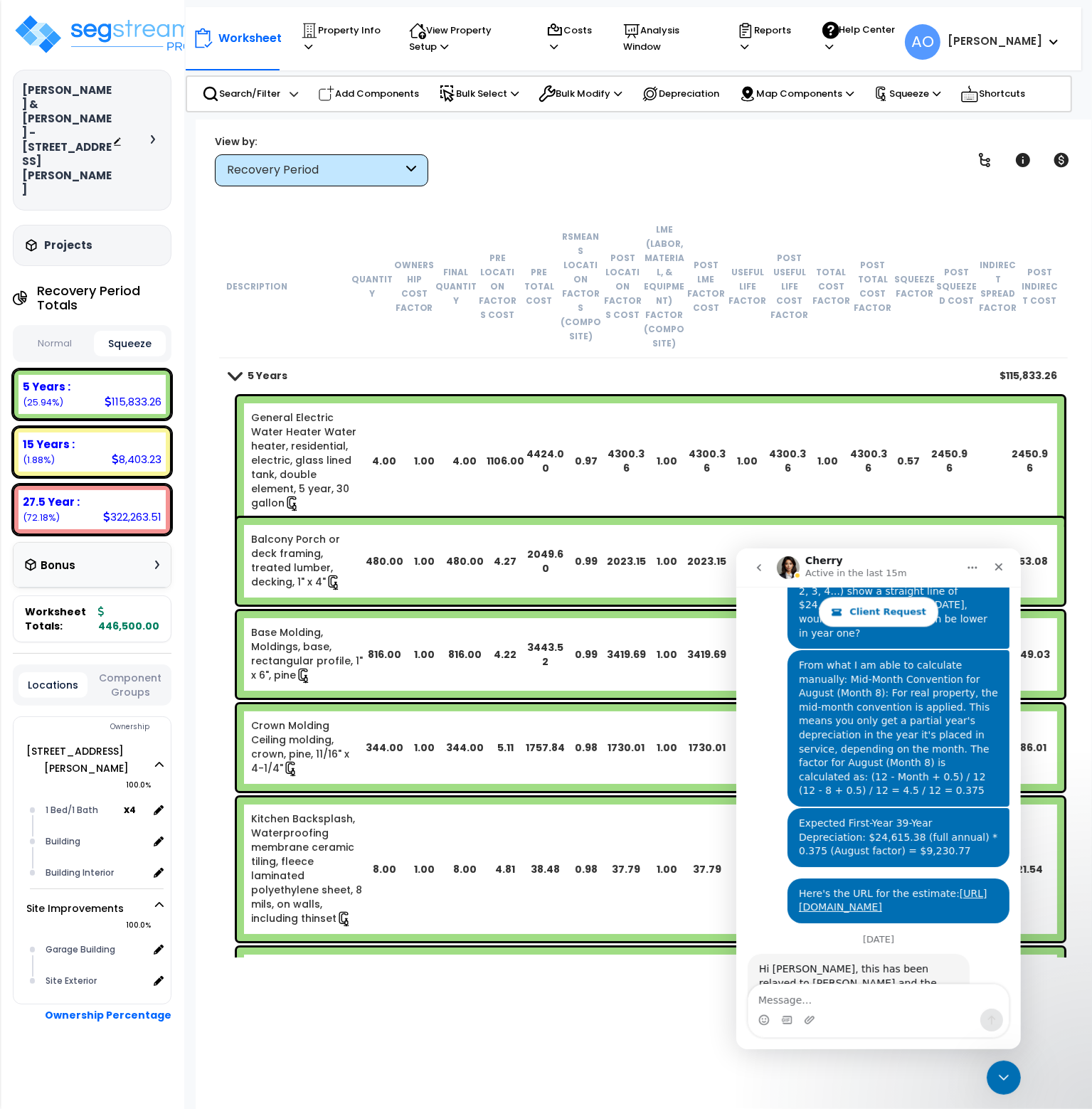
scroll to position [4372, 0]
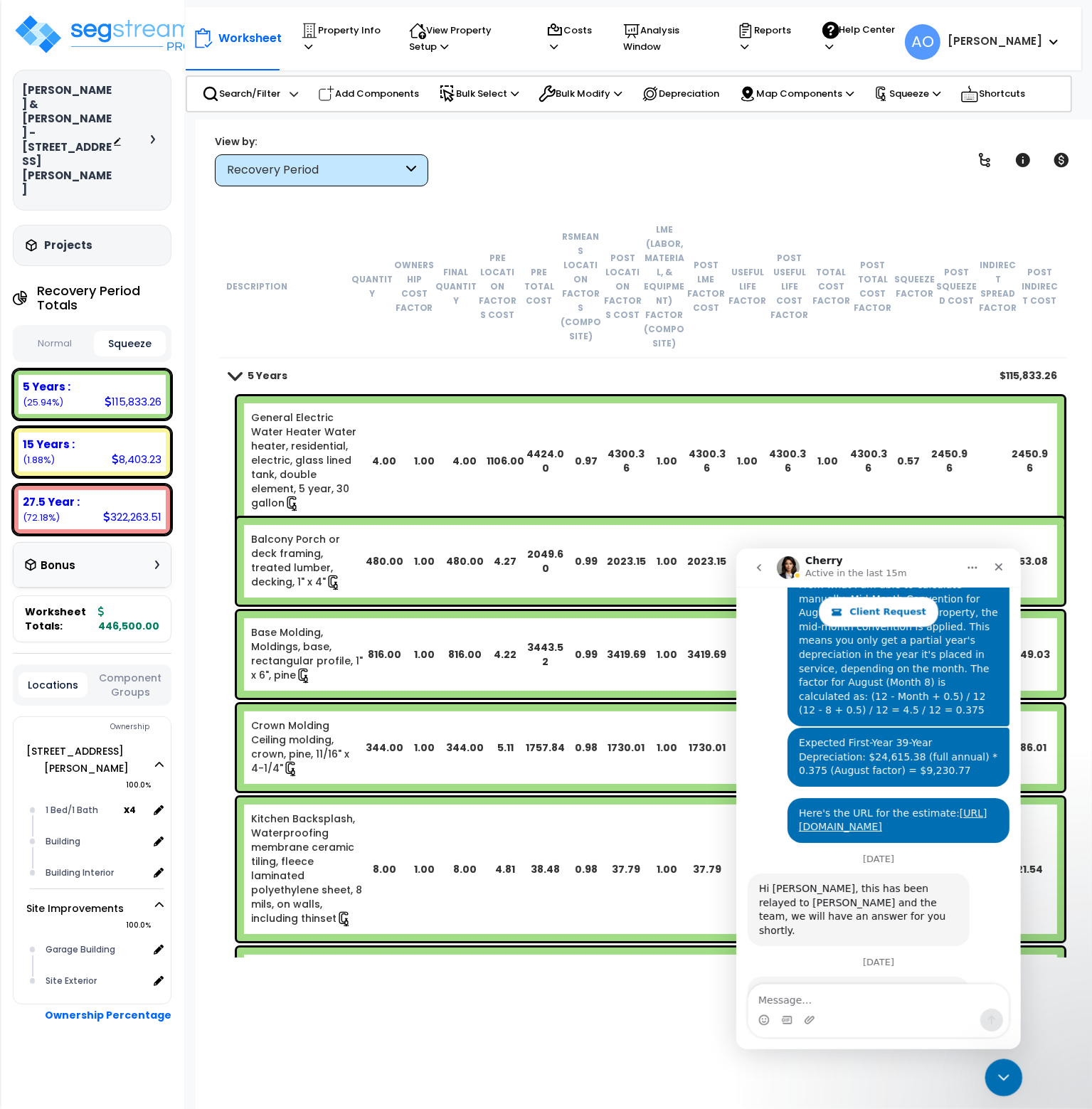
click at [1001, 1070] on icon "Close Intercom Messenger" at bounding box center [1001, 1075] width 17 height 17
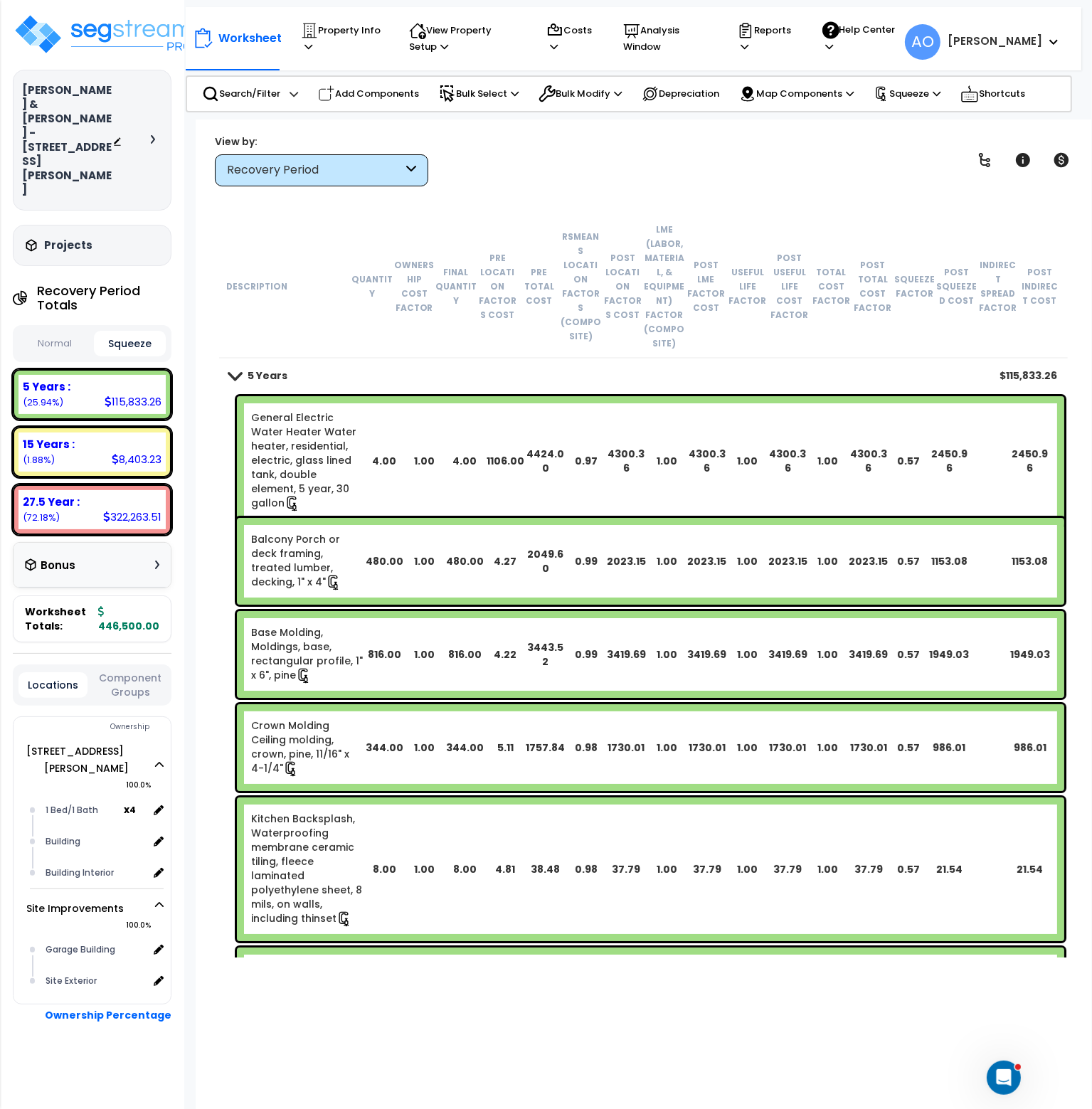
click at [1046, 41] on span at bounding box center [1051, 41] width 16 height 17
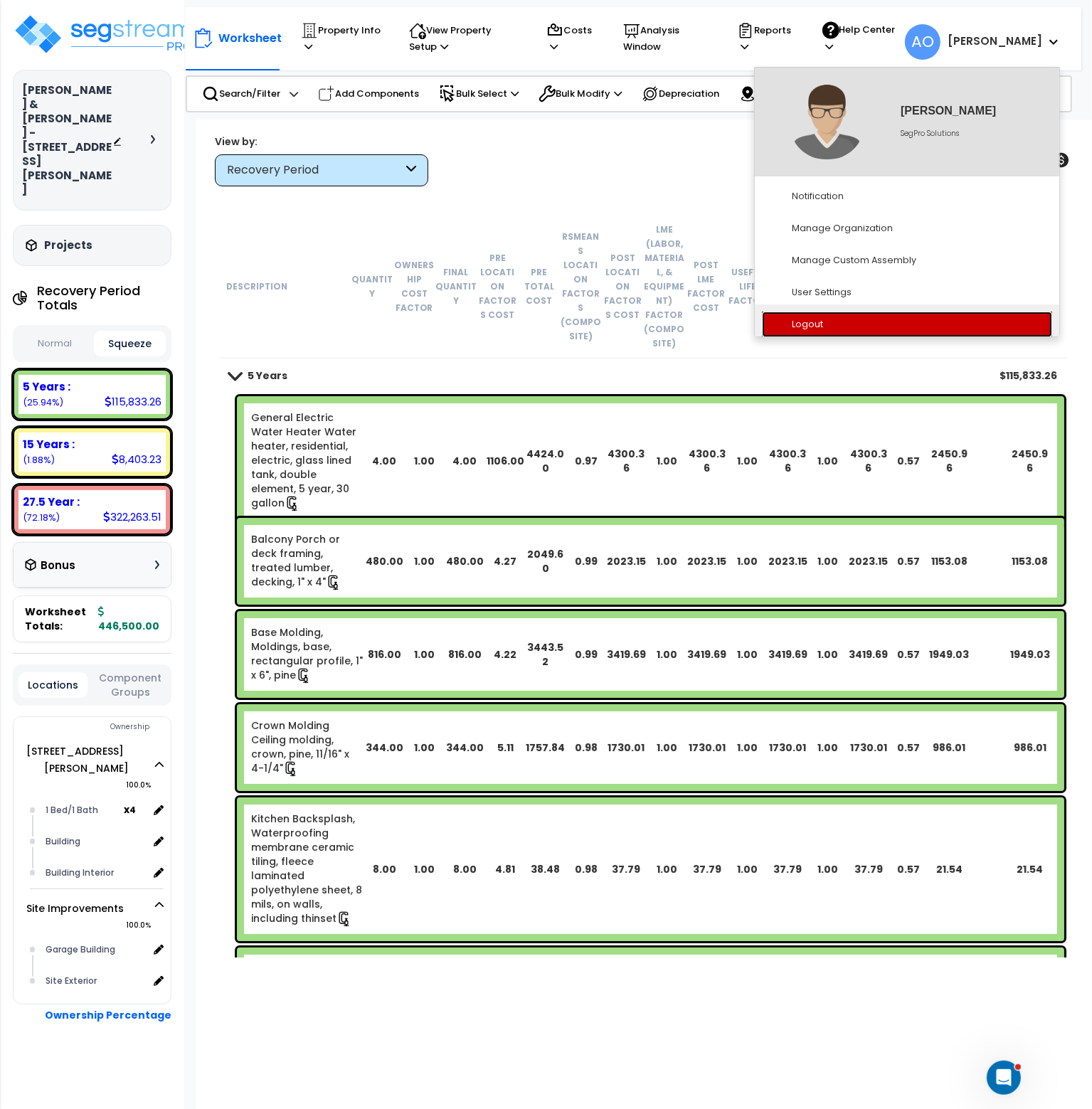
click at [817, 324] on link "Logout" at bounding box center [907, 325] width 290 height 27
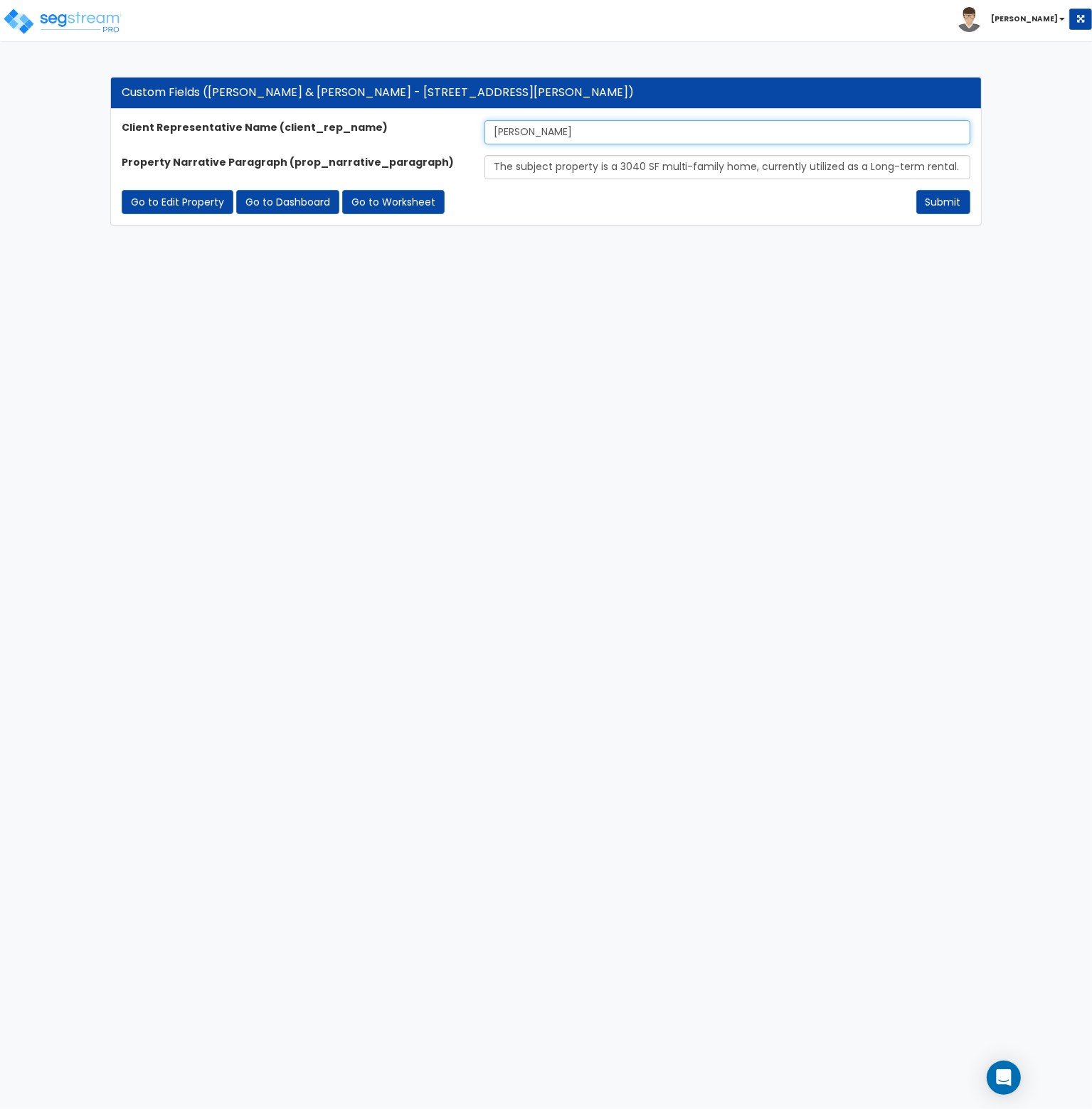
click at [558, 137] on input "[PERSON_NAME]" at bounding box center [728, 132] width 486 height 24
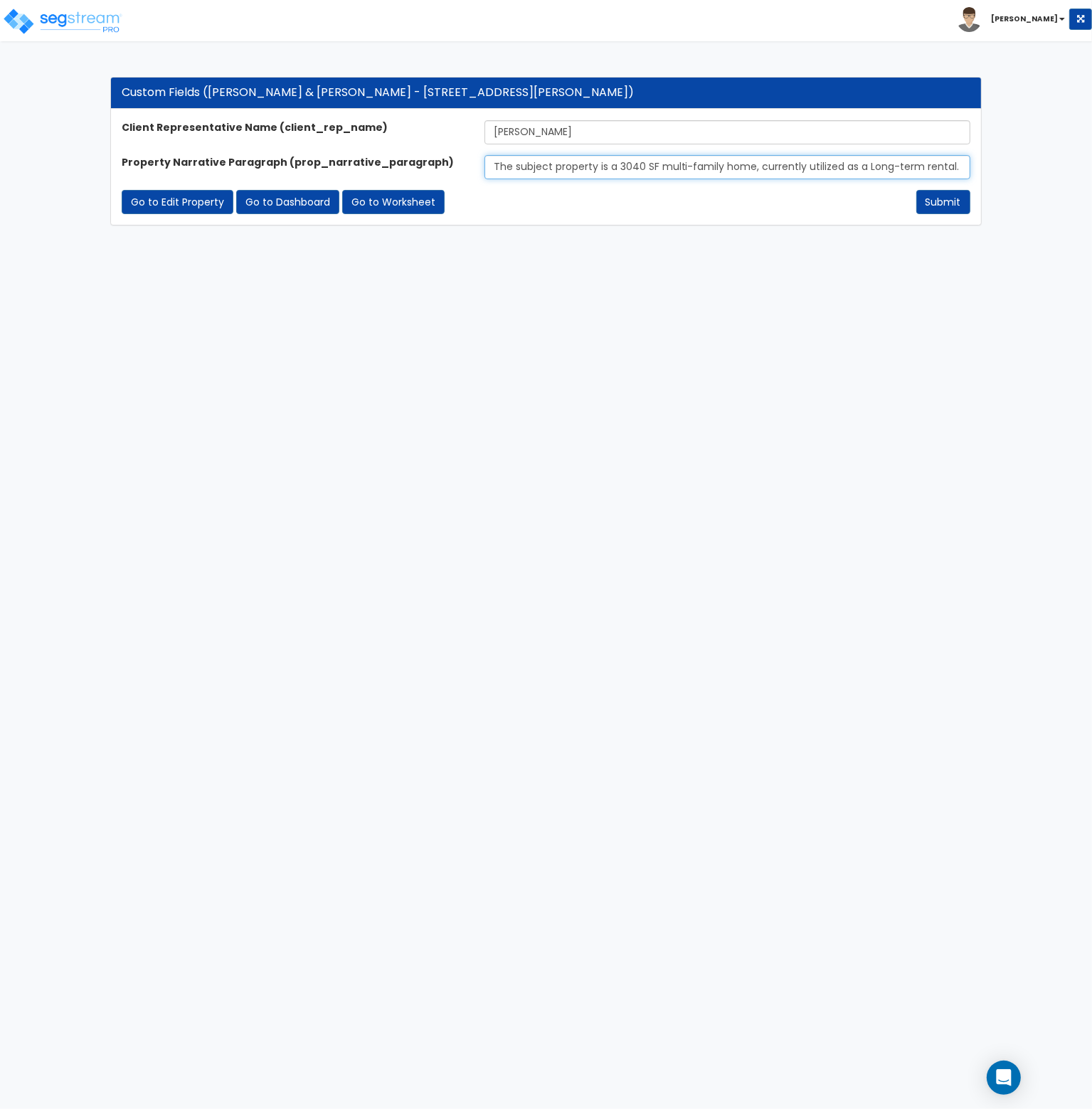
click at [561, 173] on input "The subject property is a 3040 SF multi-family home, currently utilized as a Lo…" at bounding box center [728, 167] width 486 height 24
click at [575, 166] on input "The subject property is a 3040 SF multi-family home, currently utilized as a Lo…" at bounding box center [728, 167] width 486 height 24
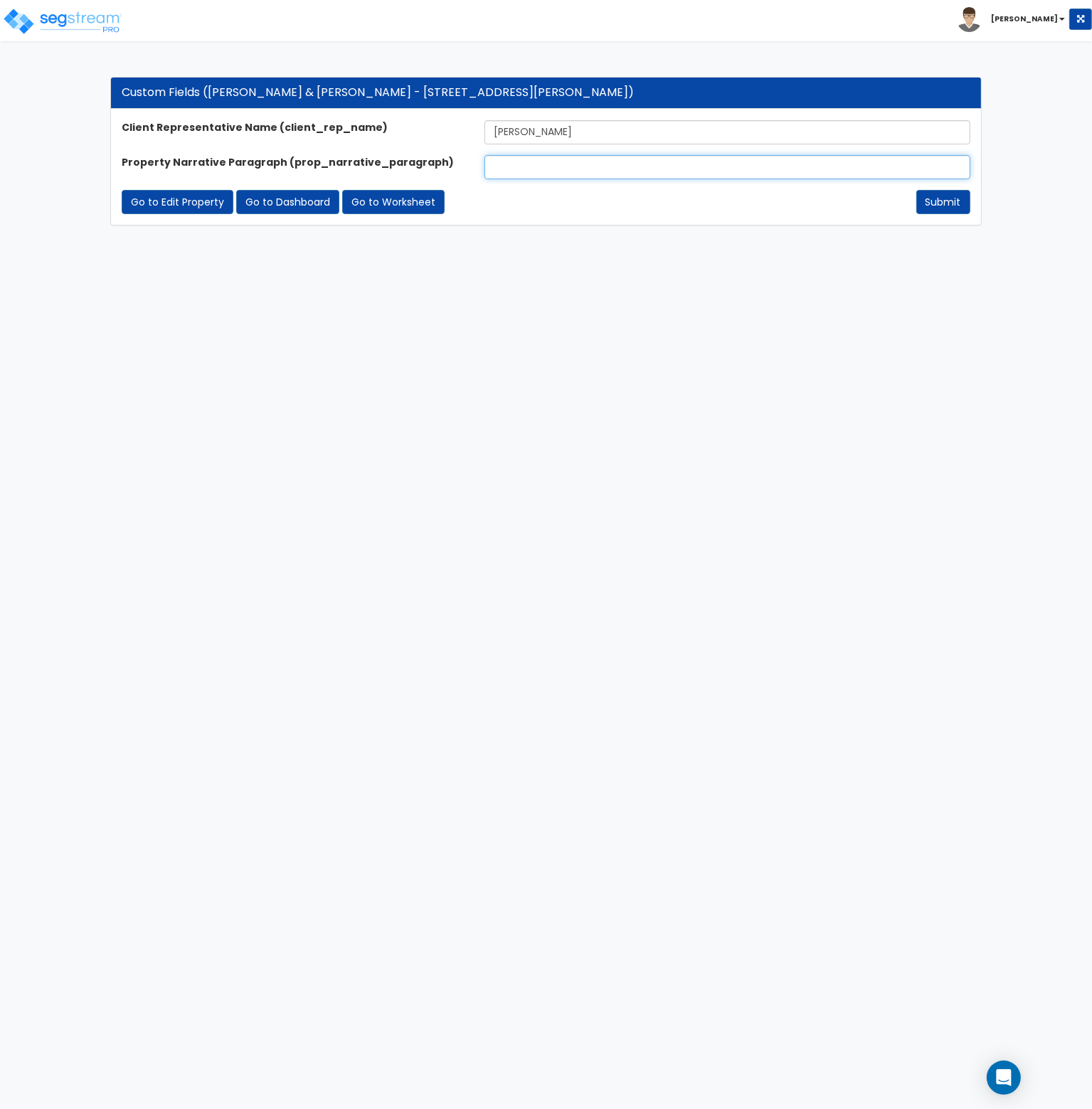
paste input "The subject property is a 3,040 SF multi-family home, currently utilized as a l…"
type input "The subject property is a 3,040 SF multi-family home, currently utilized as a l…"
click at [584, 220] on div "Client Representative Name (client_rep_name) Nico Suazo Property Narrative Para…" at bounding box center [545, 167] width 869 height 116
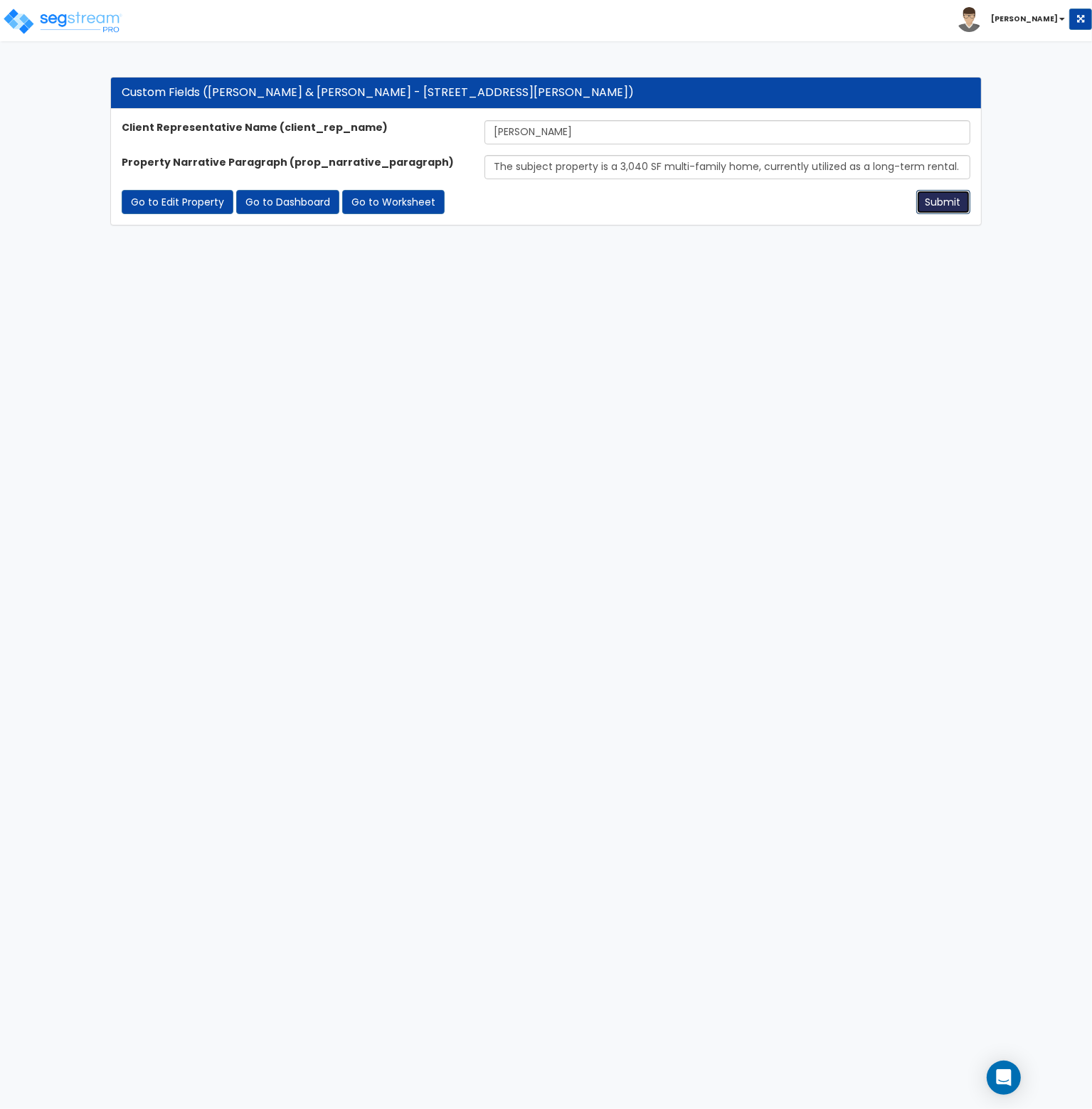
click at [942, 204] on button "Submit" at bounding box center [943, 201] width 54 height 24
click at [546, 166] on input "The subject property is a 3,040 SF multi-family home, currently utilized as a l…" at bounding box center [728, 167] width 486 height 24
click at [547, 166] on input "The subject property is a 3,040 SF multi-family home, currently utilized as a l…" at bounding box center [728, 167] width 486 height 24
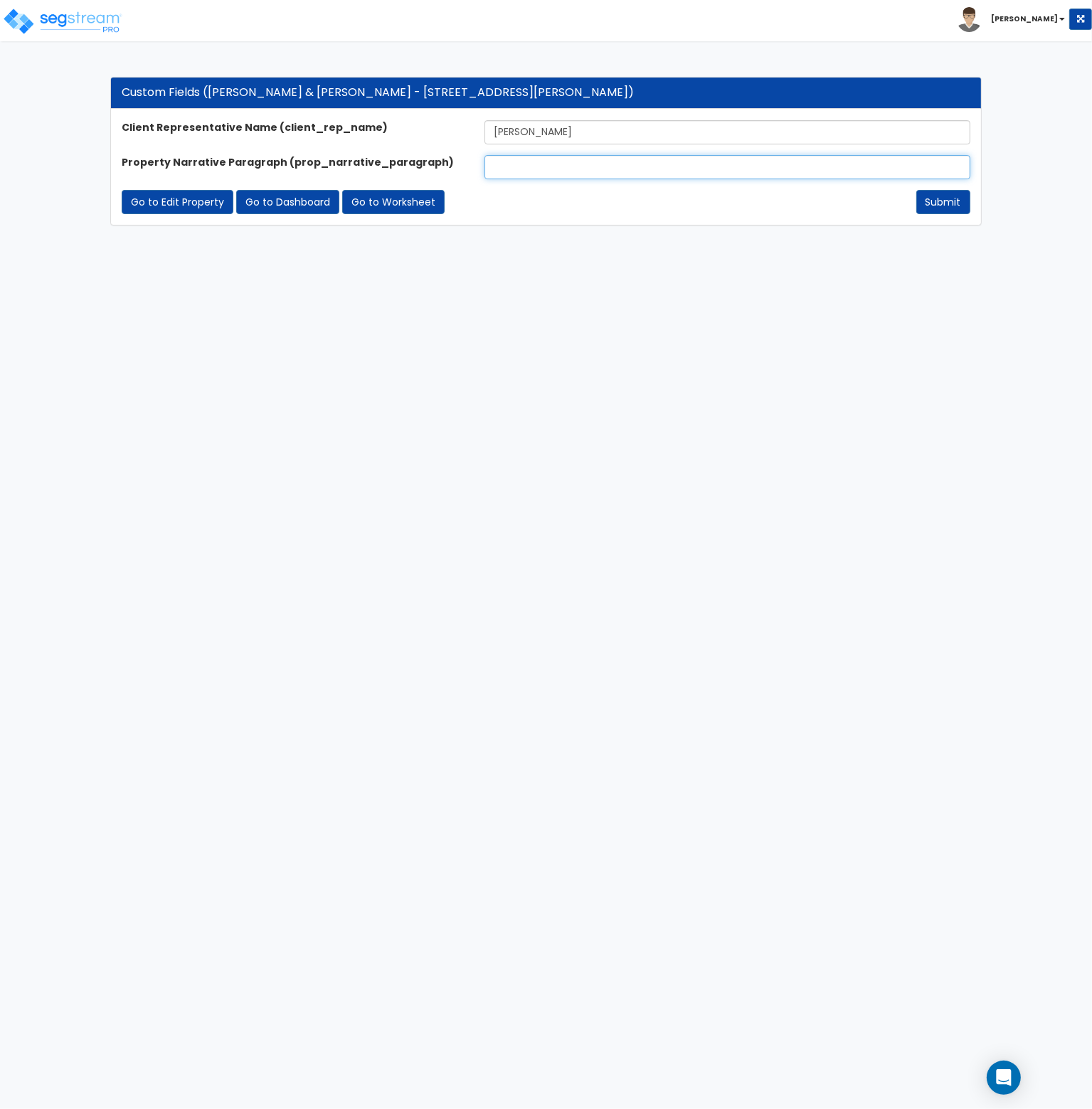
paste input "The multi-family home at [STREET_ADDRESS][PERSON_NAME] is a long-term rental pr…"
type input "The multi-family home at [STREET_ADDRESS][PERSON_NAME] is a long-term rental pr…"
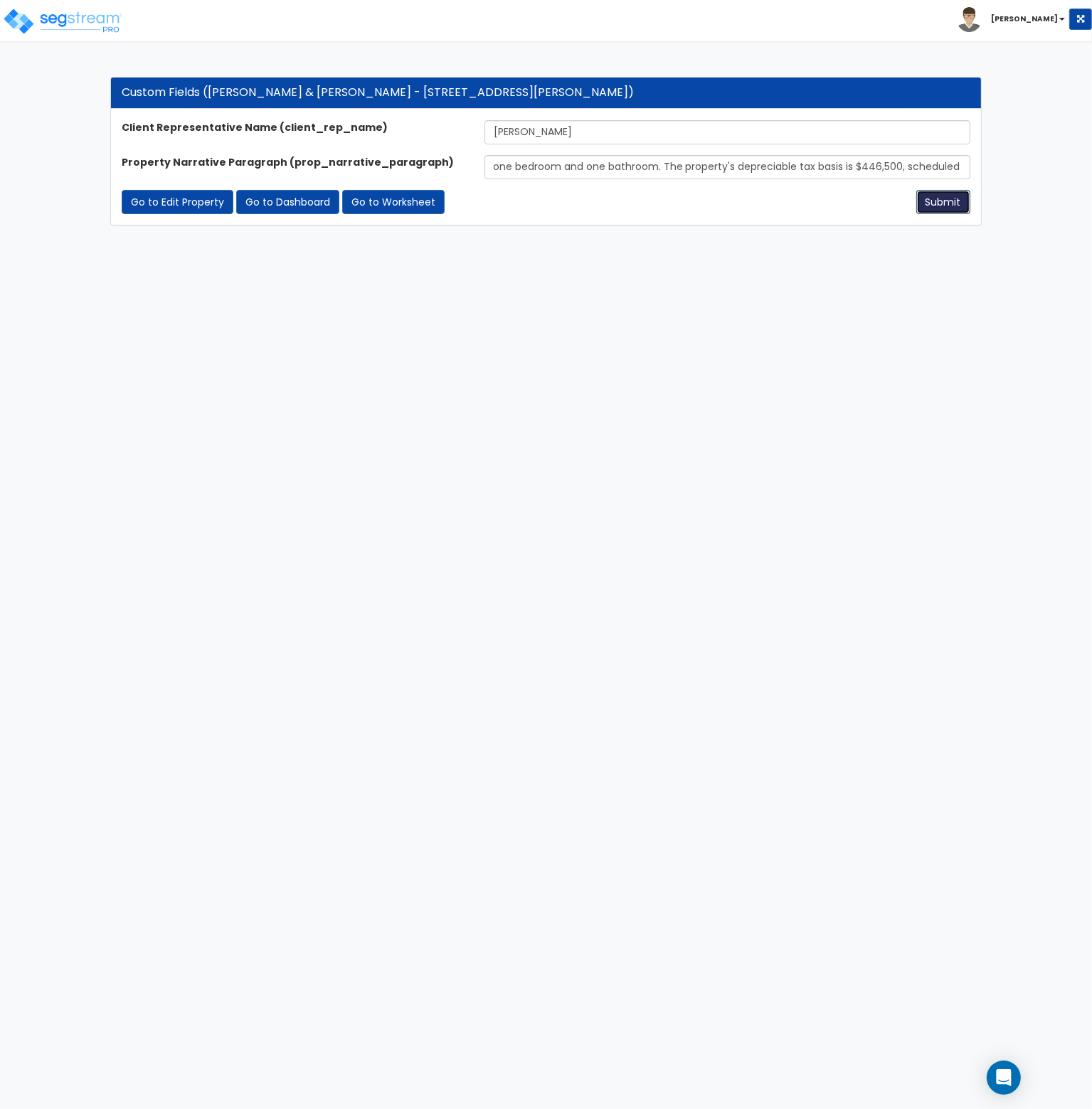
click at [938, 202] on button "Submit" at bounding box center [943, 201] width 54 height 24
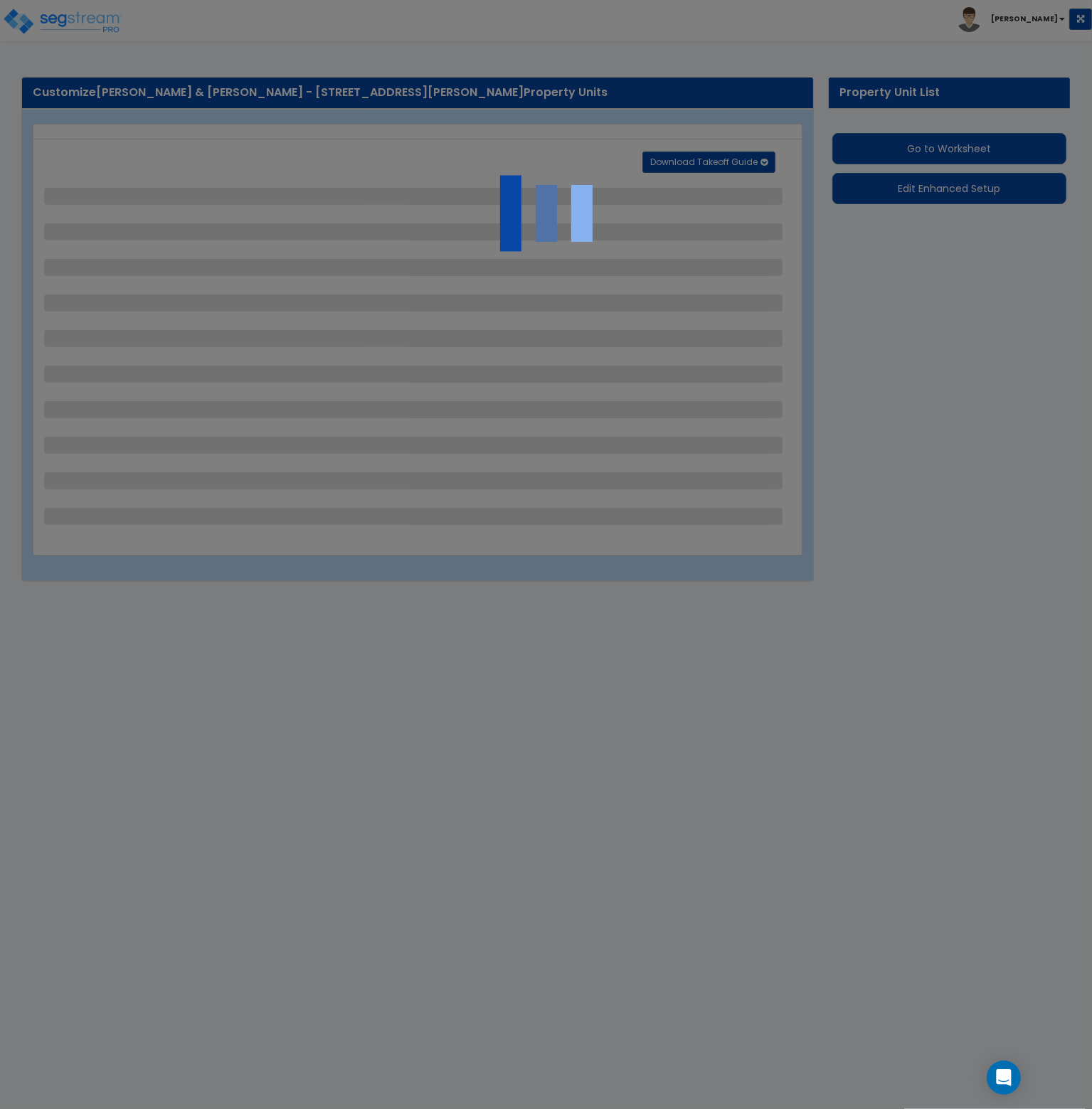
select select "2"
select select "1"
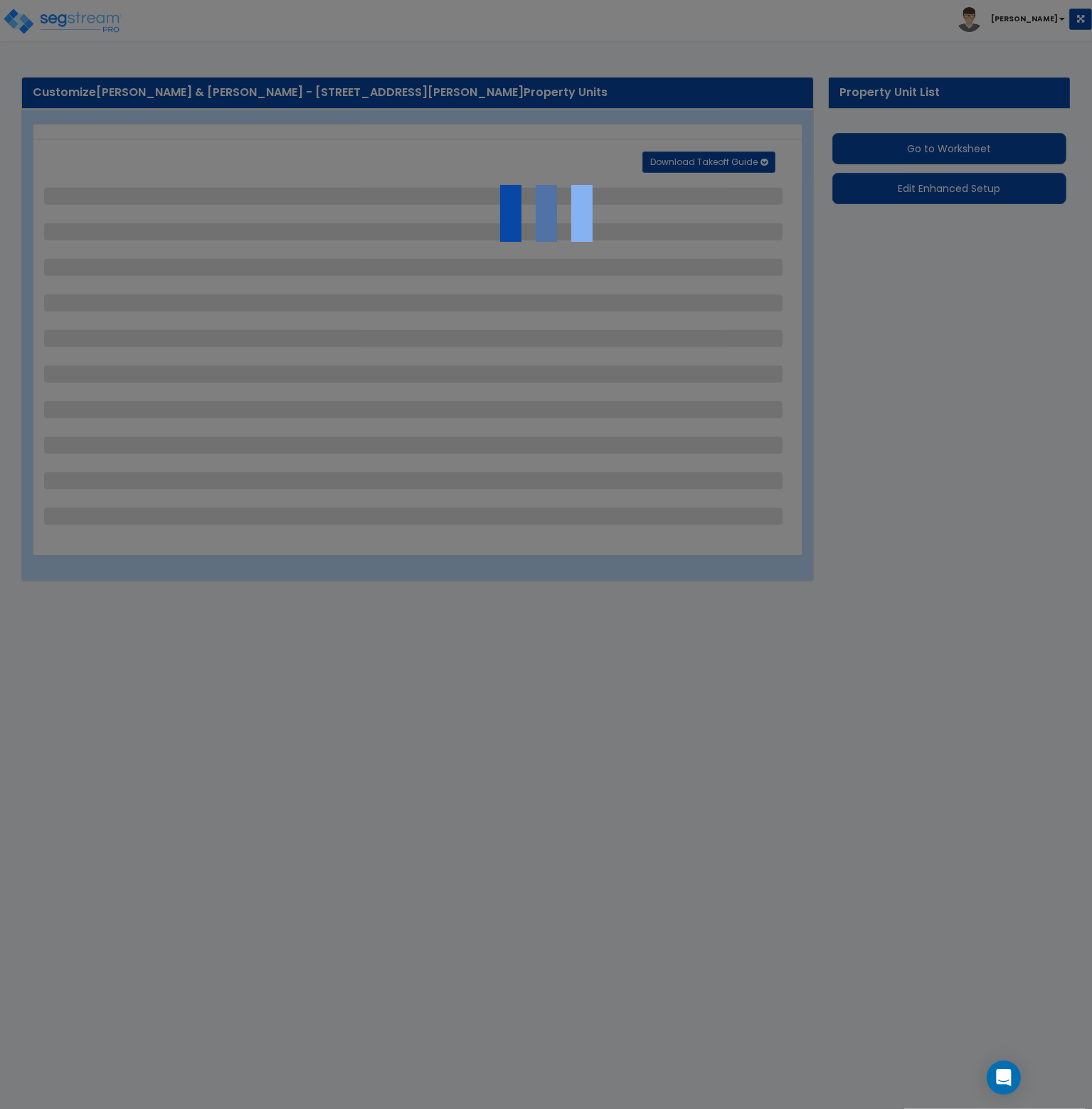
select select "6"
select select "1"
select select "2"
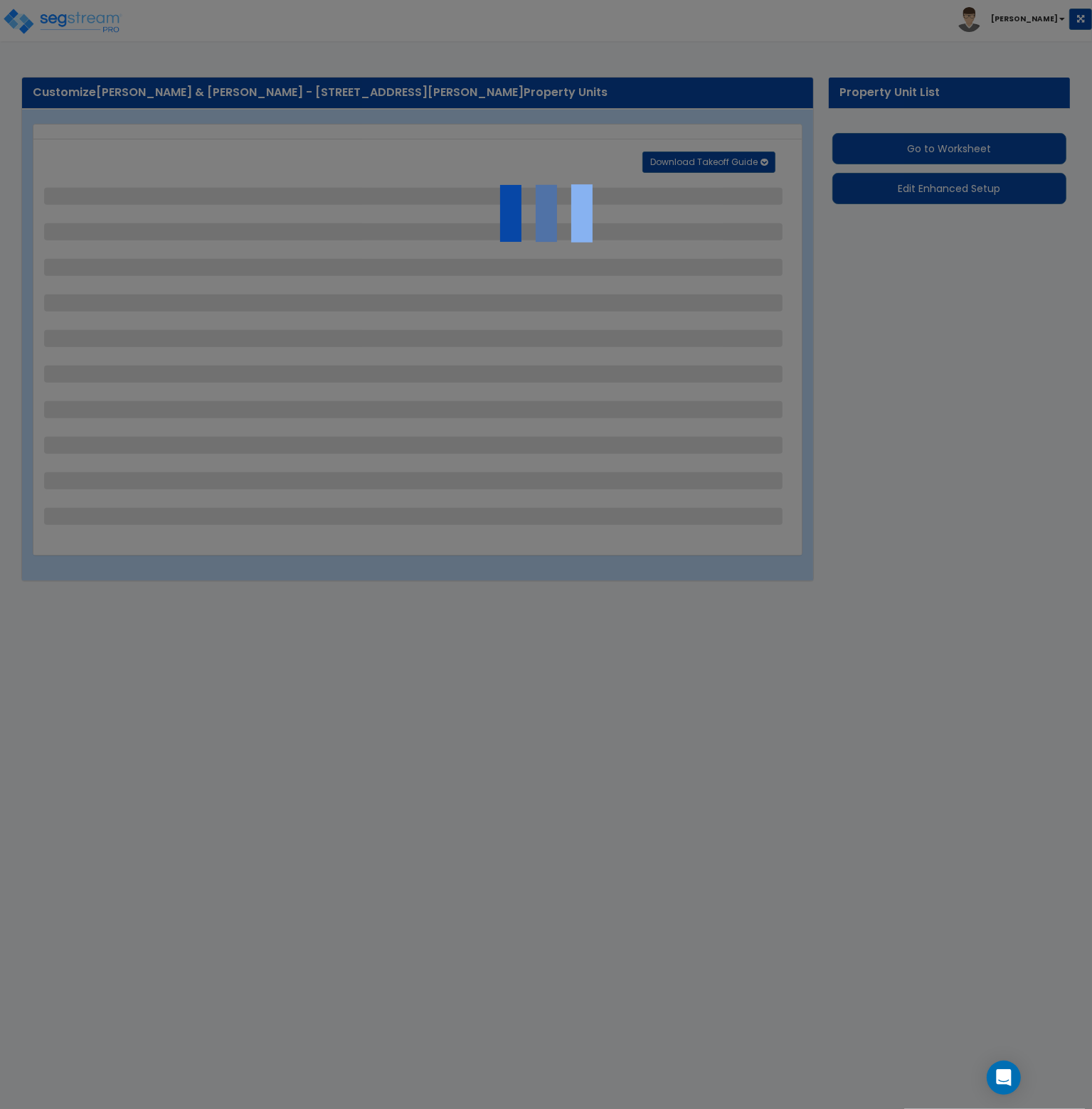
select select "1"
select select "2"
select select "1"
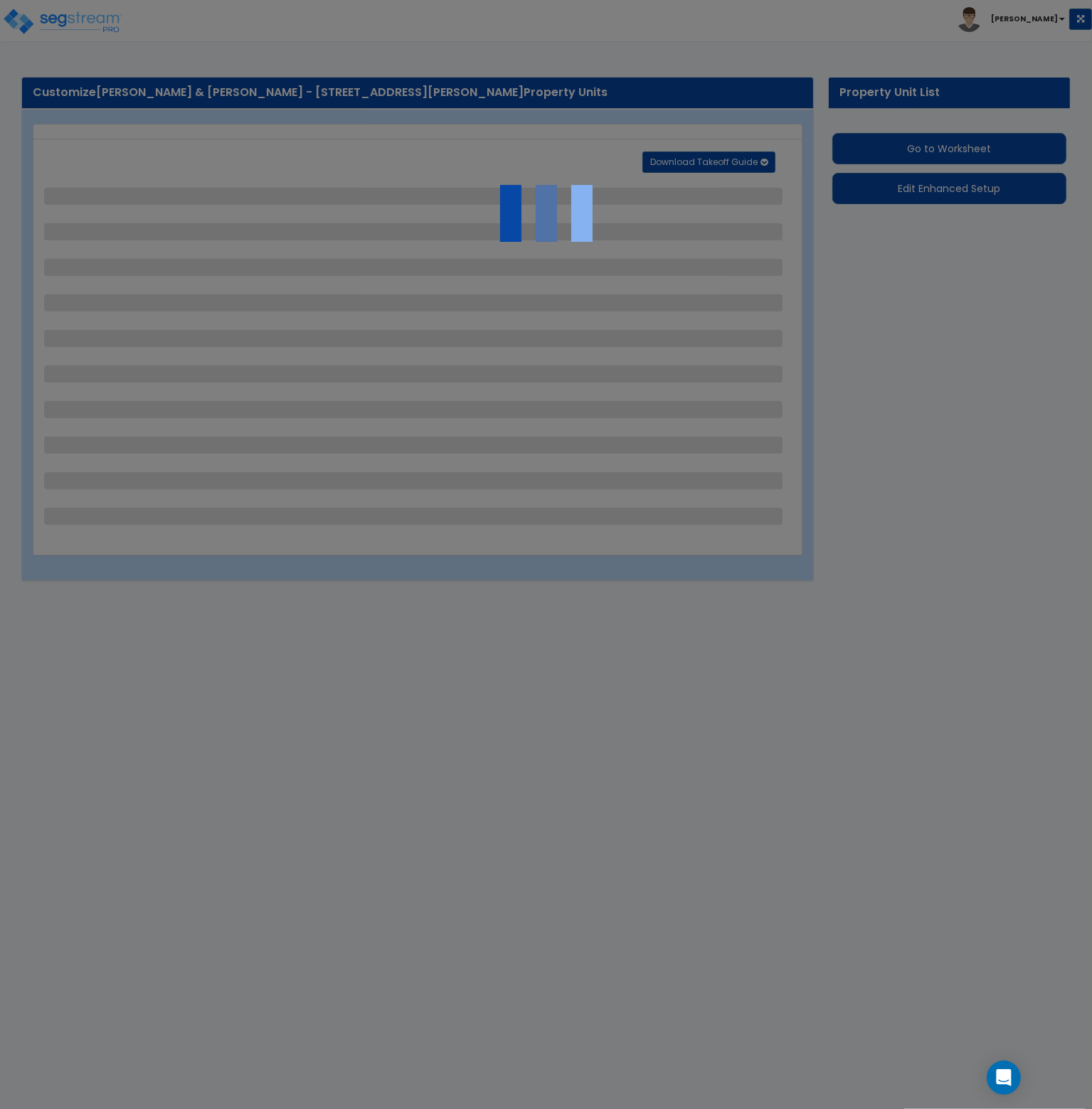
select select "1"
select select "2"
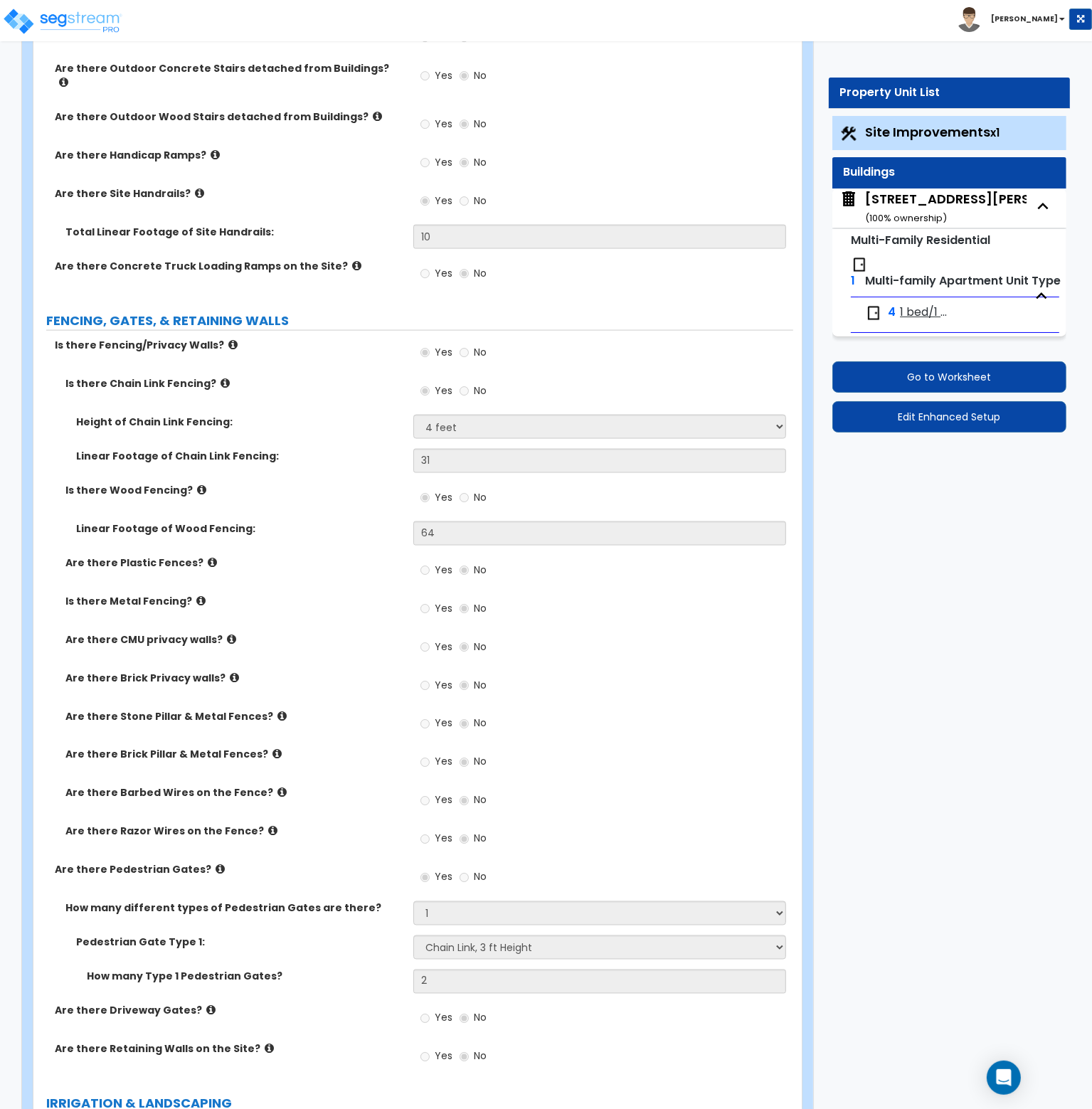
scroll to position [2008, 0]
click at [930, 201] on div "4947-49 Oleatha Ave ( 100 % ownership)" at bounding box center [983, 207] width 238 height 37
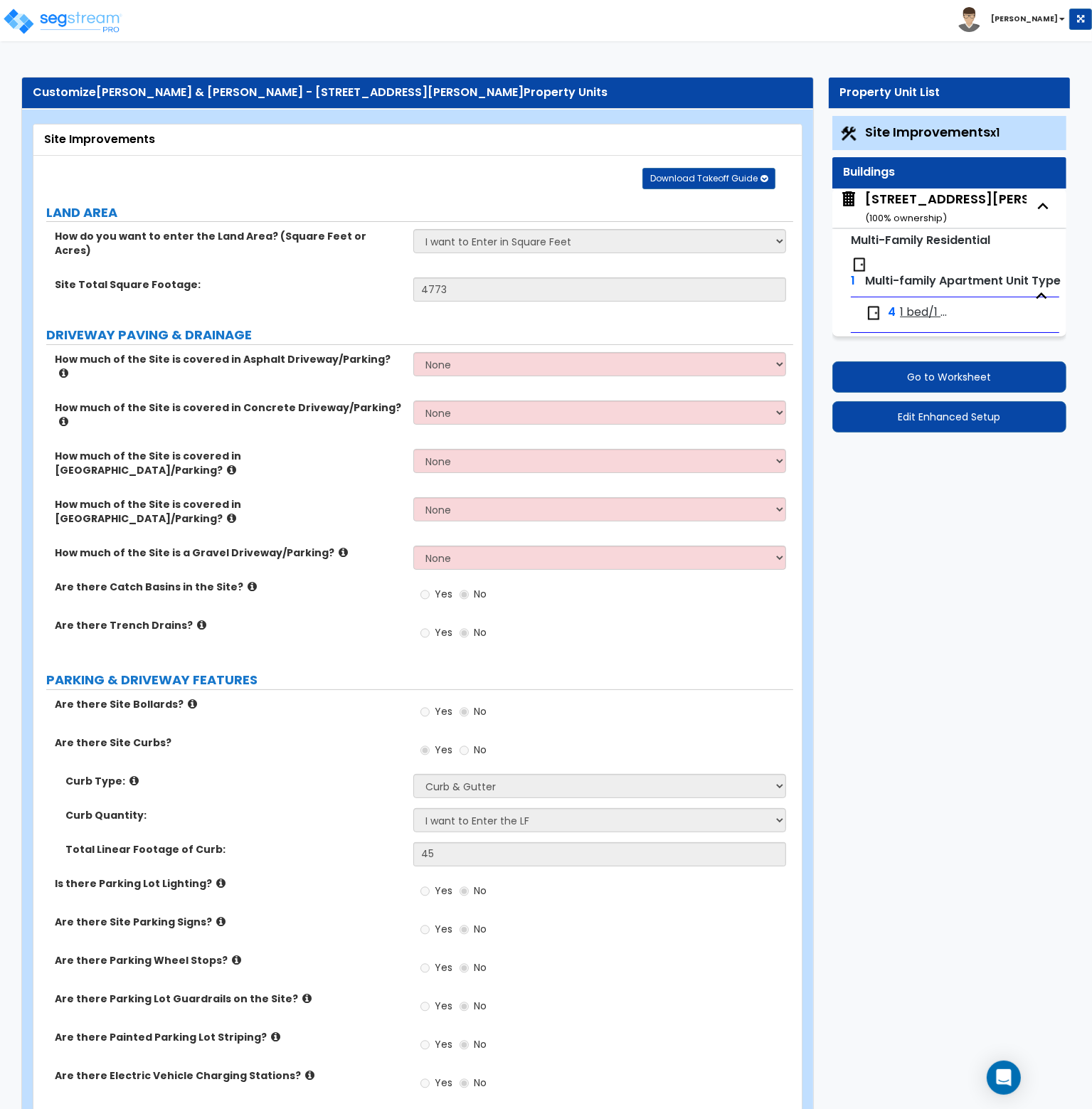
select select "2"
select select "7"
select select "1"
select select "2"
select select "1"
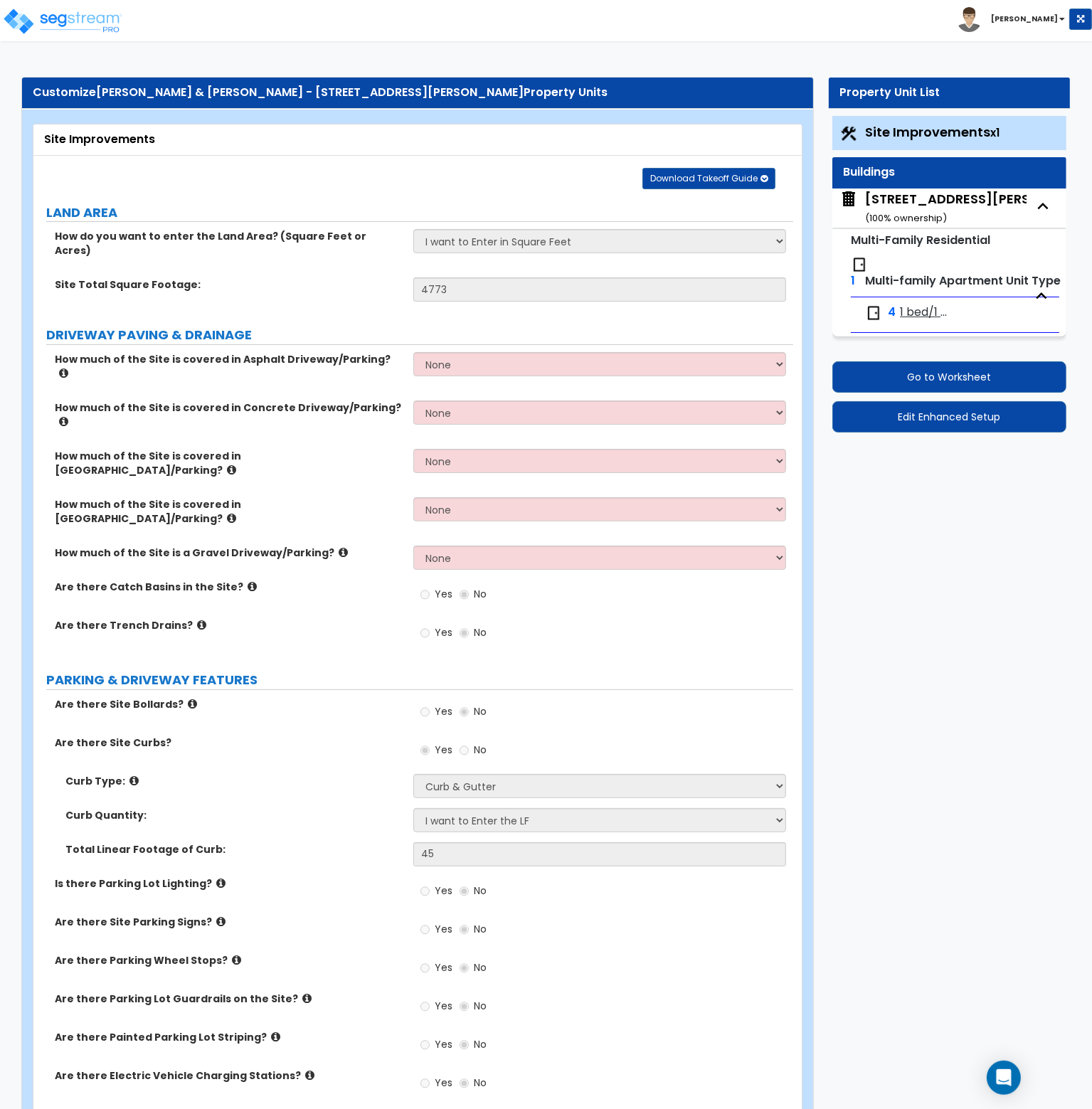
select select "2"
select select "1"
select select "3"
select select "1"
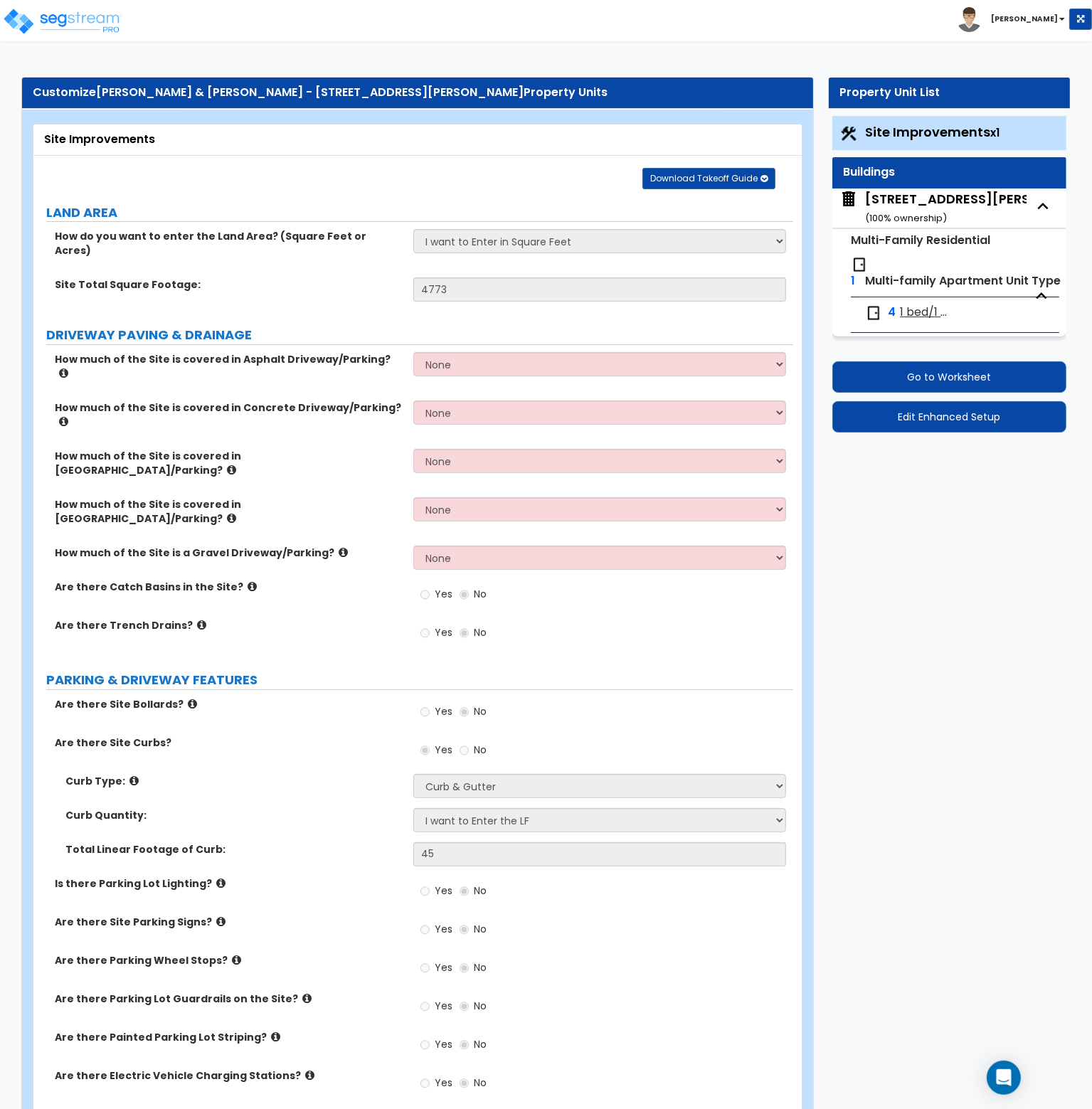
select select "4"
select select "2"
select select "3"
select select "2"
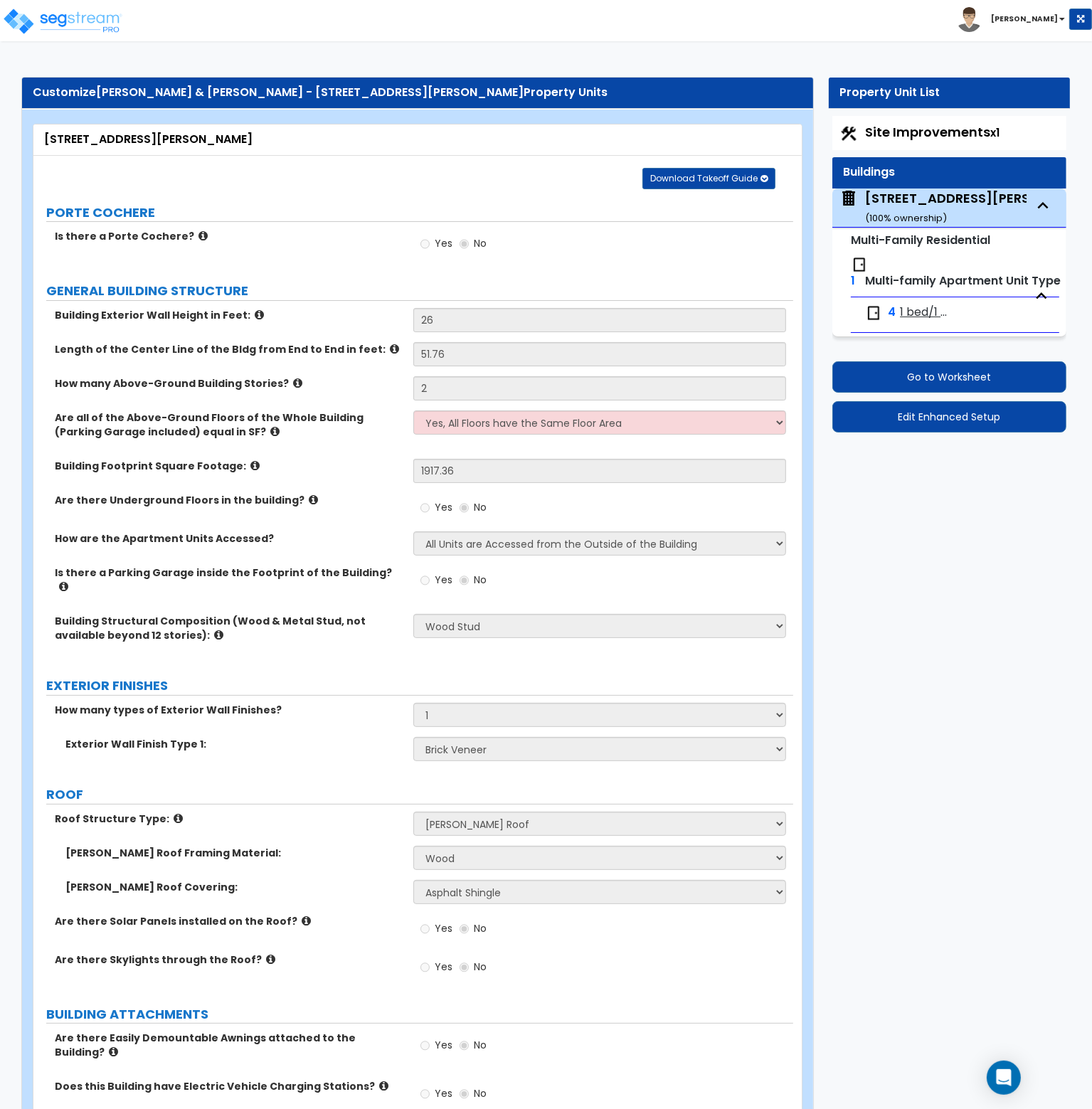
click at [214, 630] on icon at bounding box center [218, 635] width 9 height 11
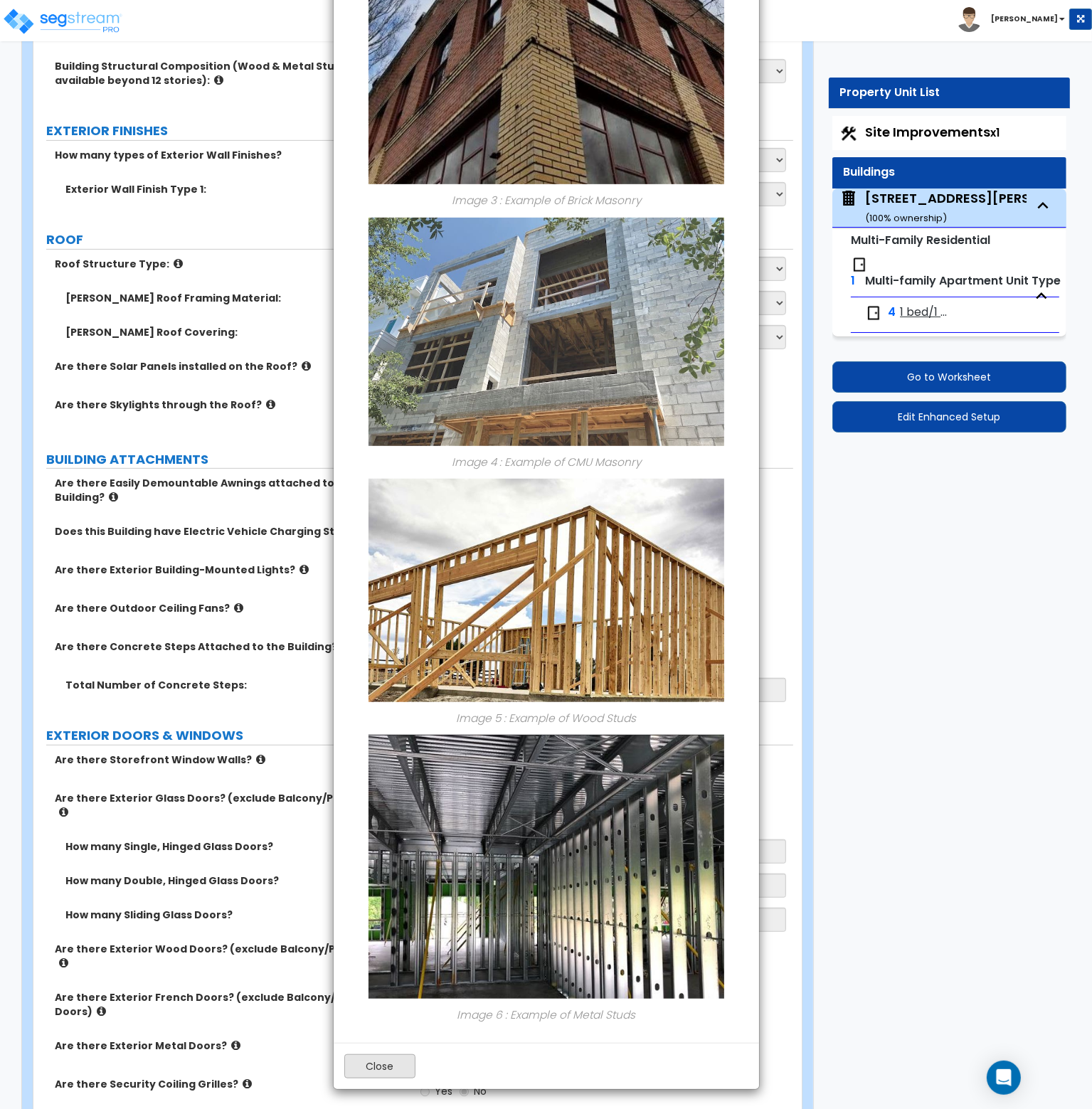
scroll to position [555, 0]
click at [384, 1067] on button "Close" at bounding box center [380, 1067] width 71 height 24
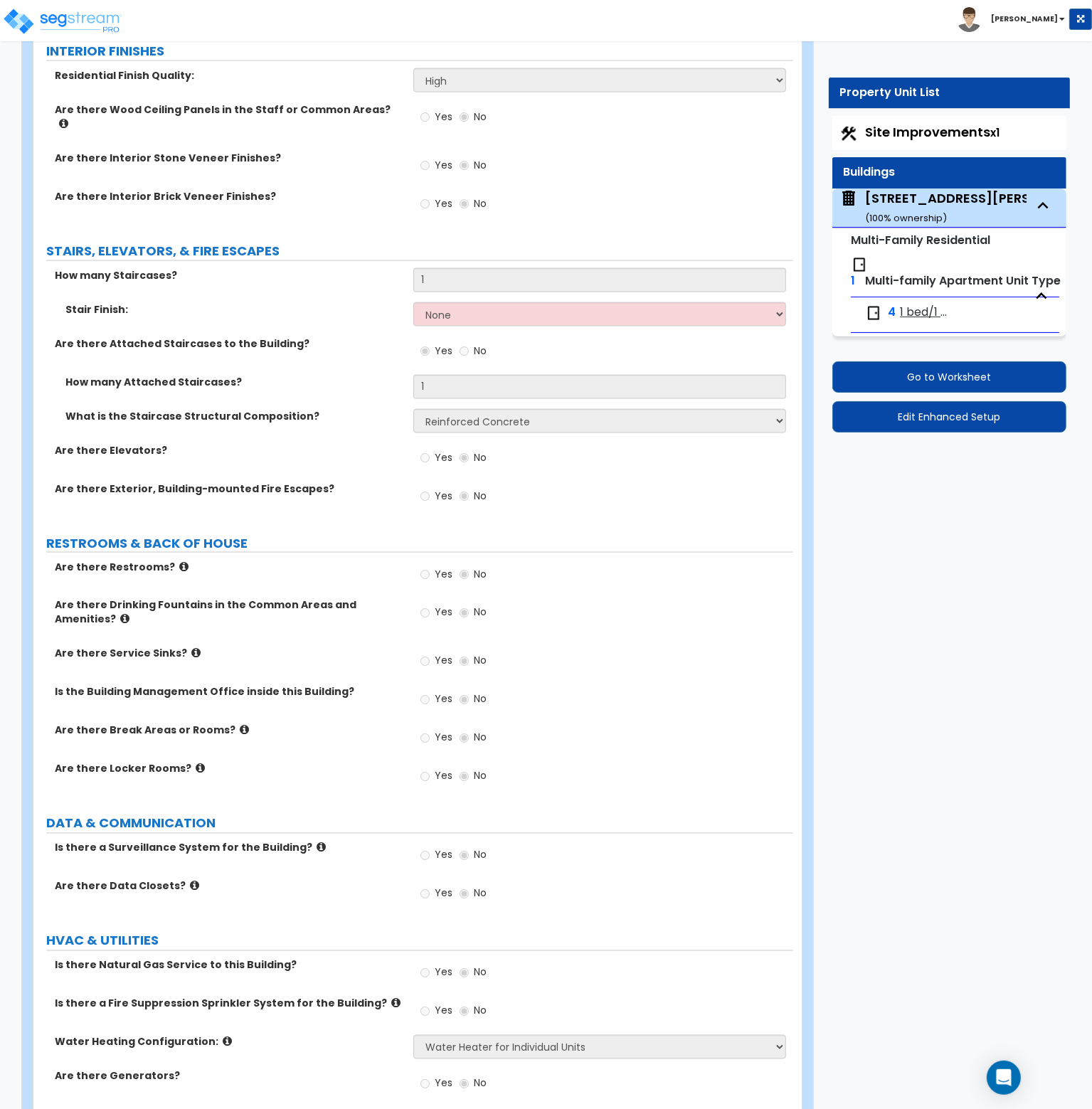
scroll to position [2125, 0]
click at [929, 309] on span "1 bed/1 bath" at bounding box center [925, 312] width 52 height 17
select select "2"
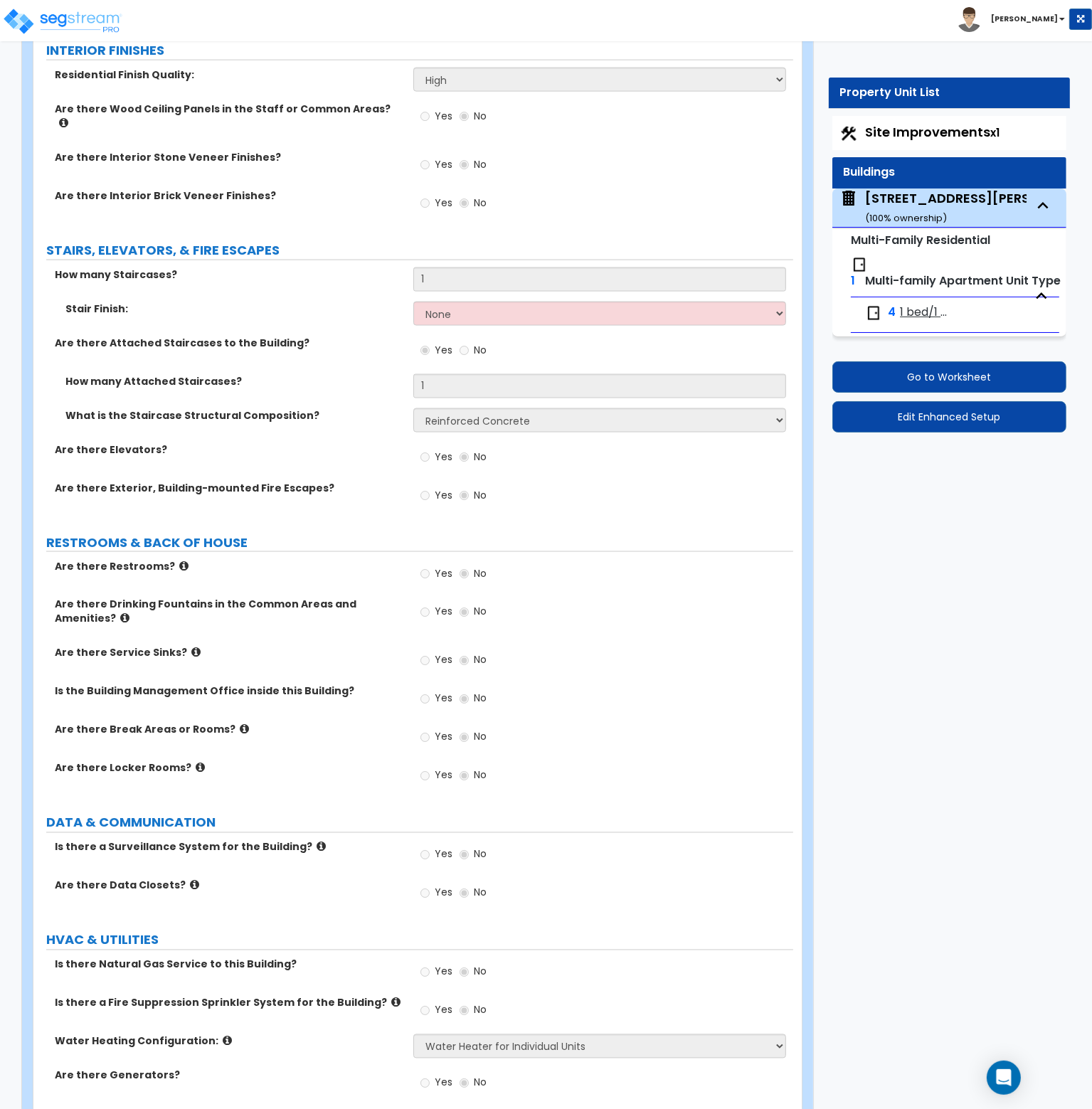
select select "1"
select select "3"
select select "2"
select select "1"
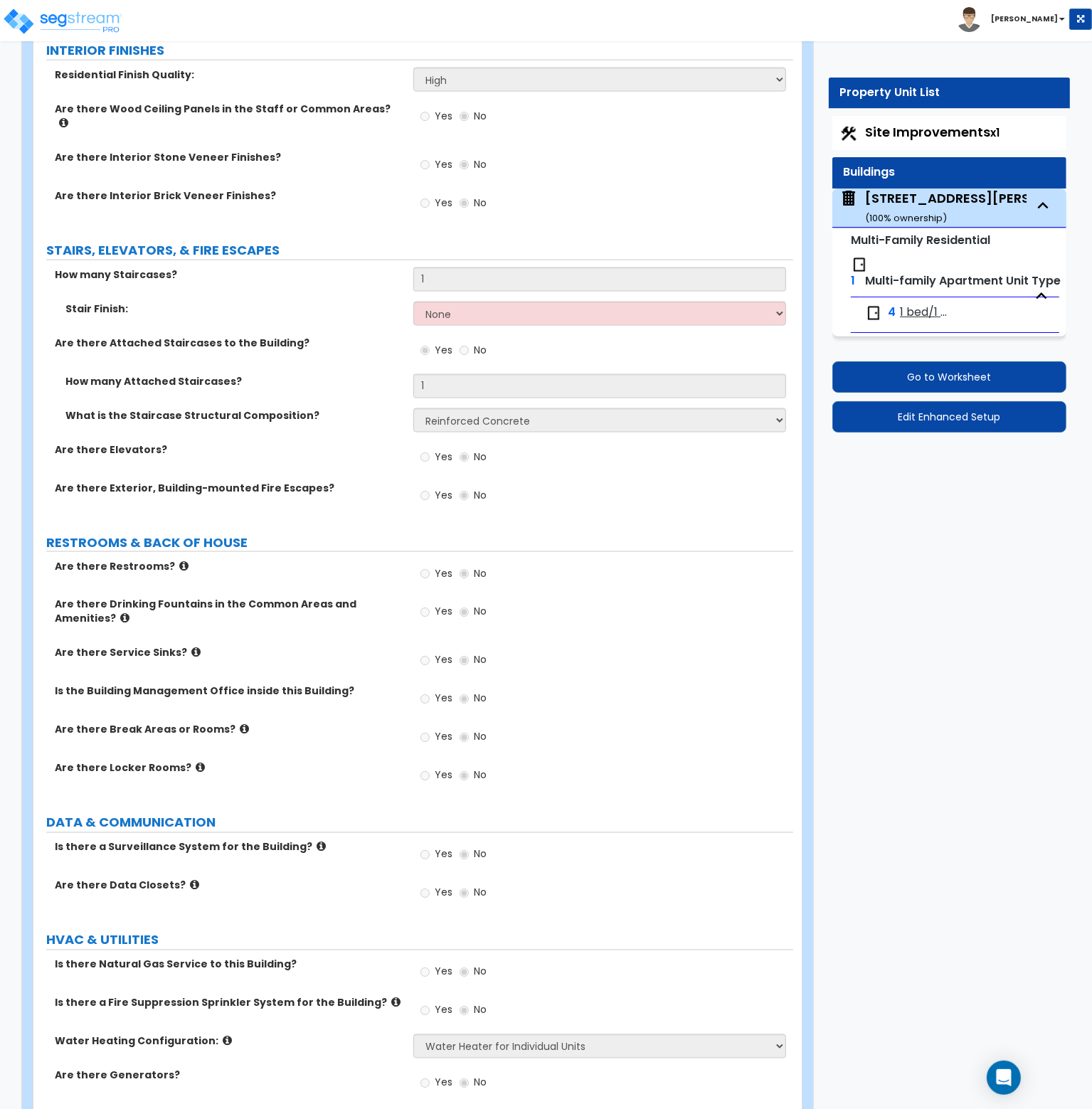
select select "7"
select select "2"
select select "1"
select select "2"
select select "1"
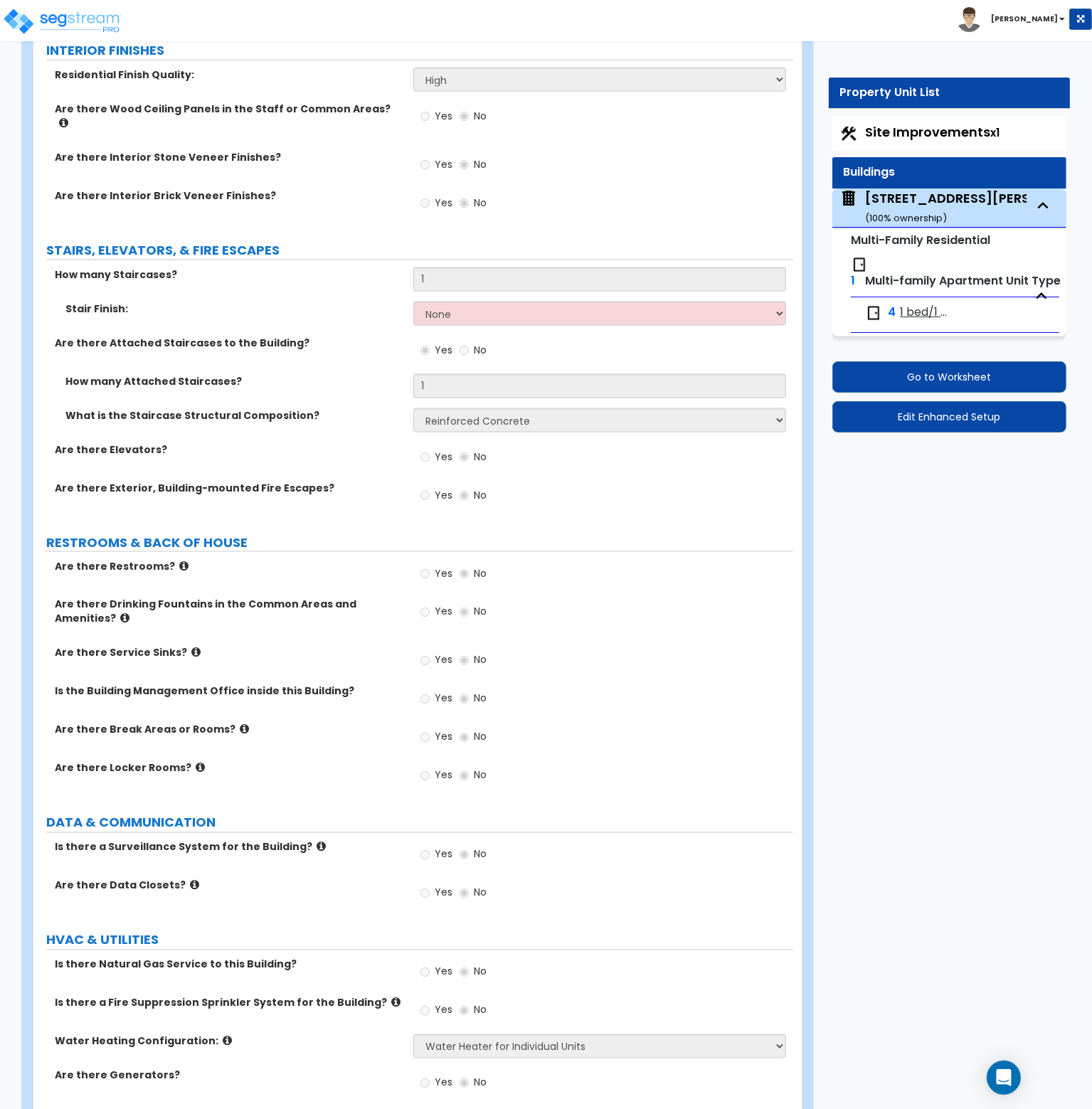
select select "3"
select select "2"
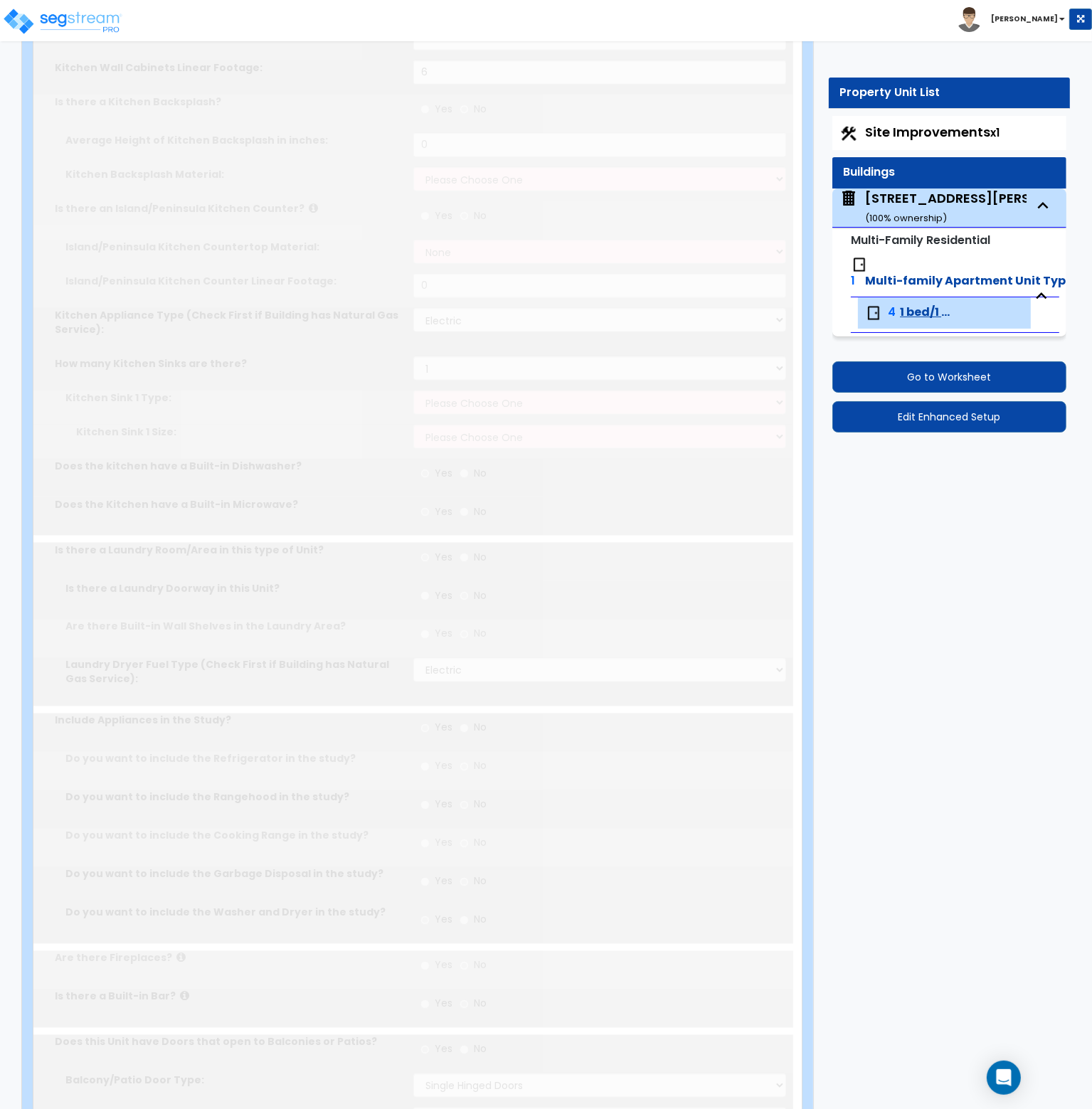
scroll to position [0, 0]
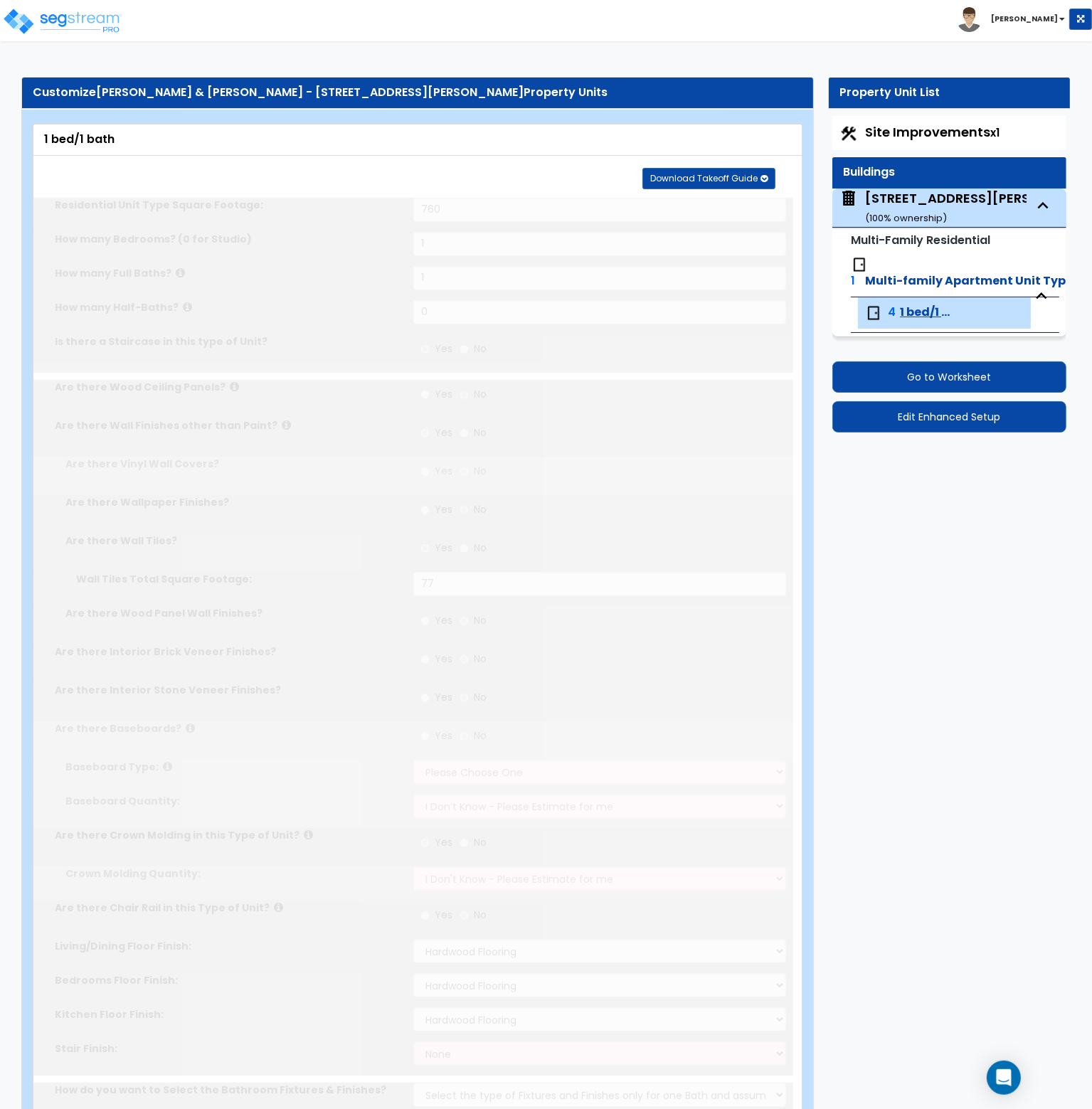
radio input "true"
select select "1"
select select "4"
select select "1"
select select "5"
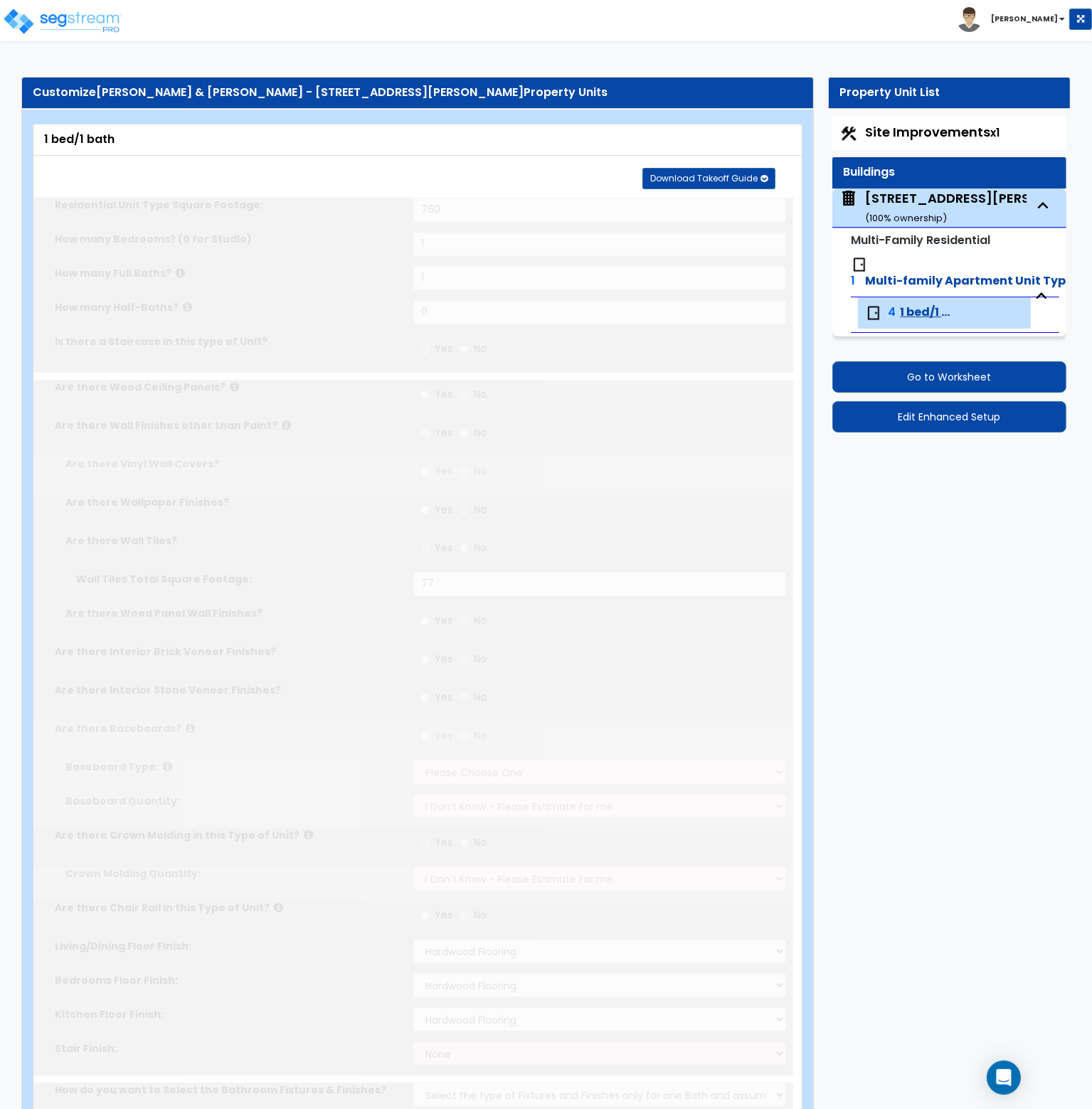
radio input "true"
type input "3"
select select "6"
radio input "true"
select select "7"
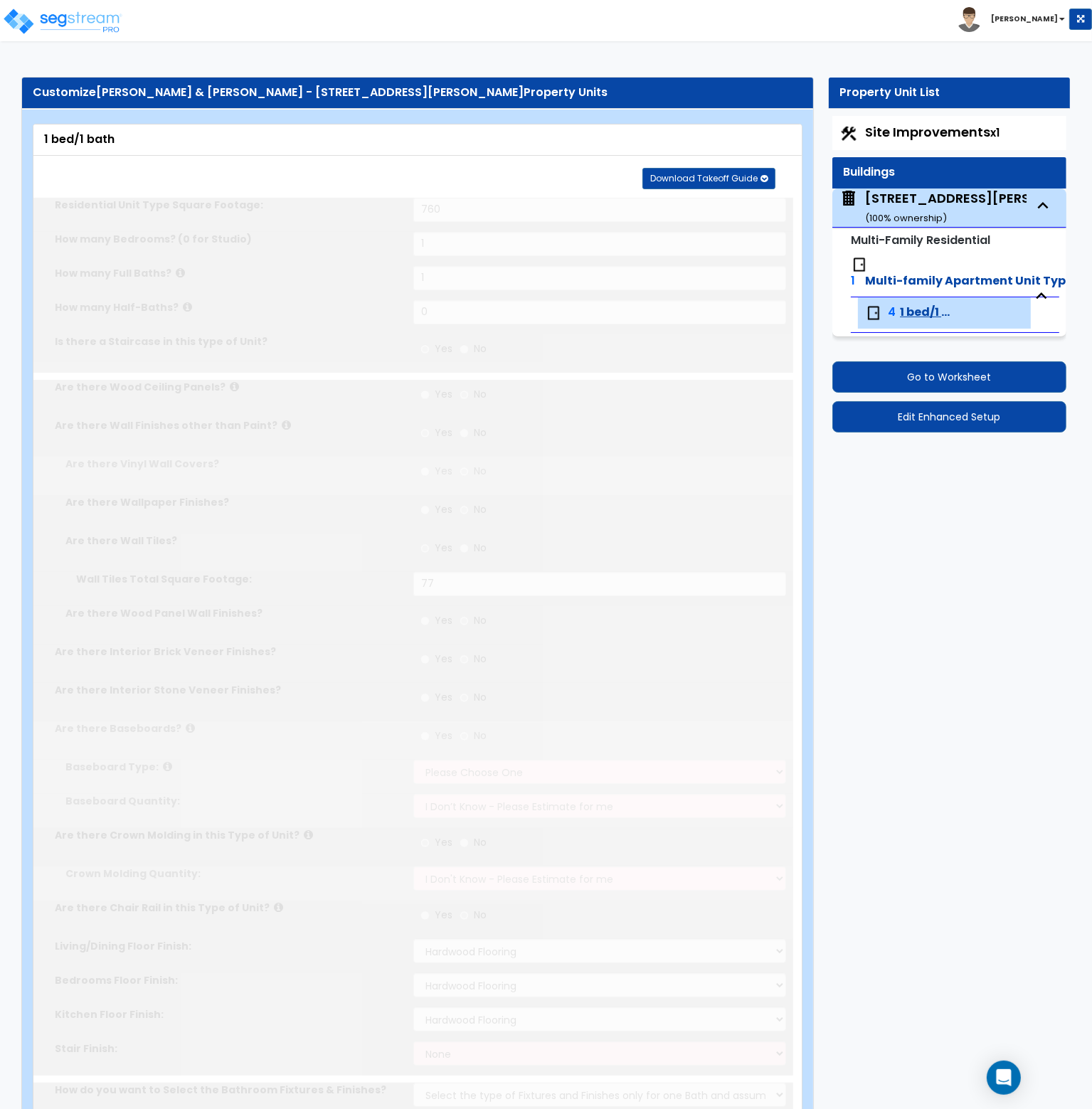
type input "2"
select select "1"
radio input "true"
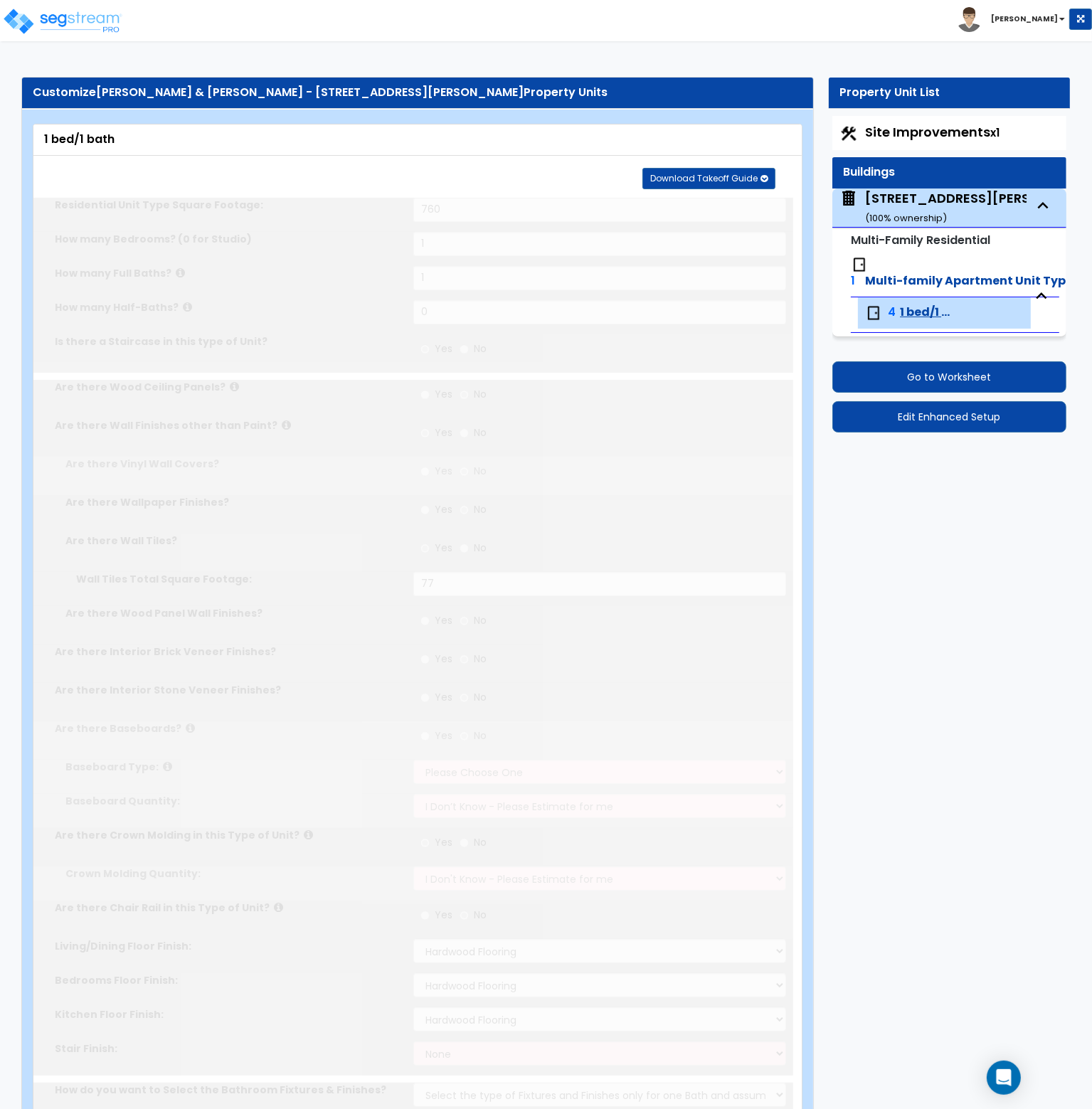
select select "2"
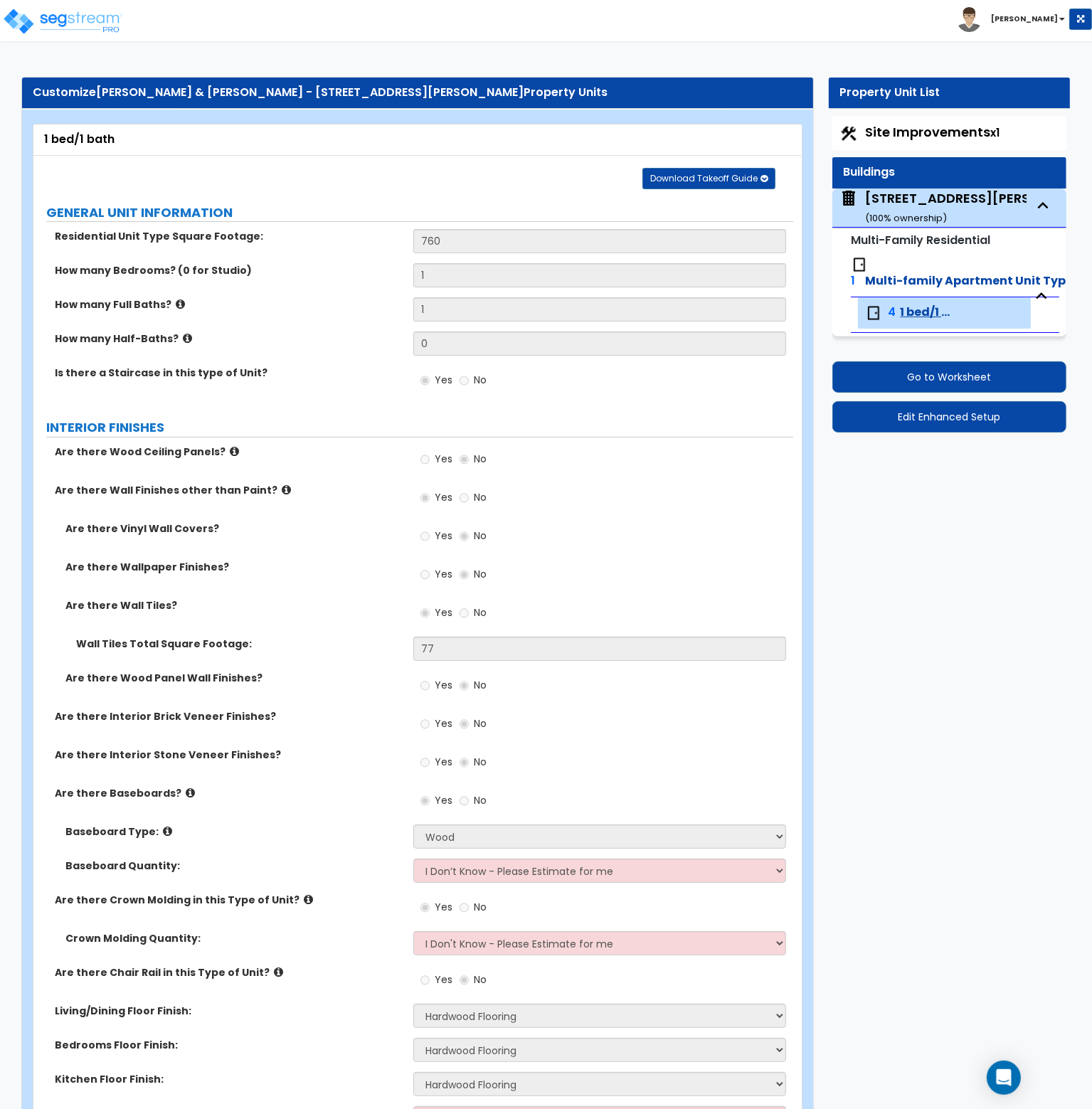
click at [313, 713] on label "Are there Interior Brick Veneer Finishes?" at bounding box center [228, 716] width 348 height 14
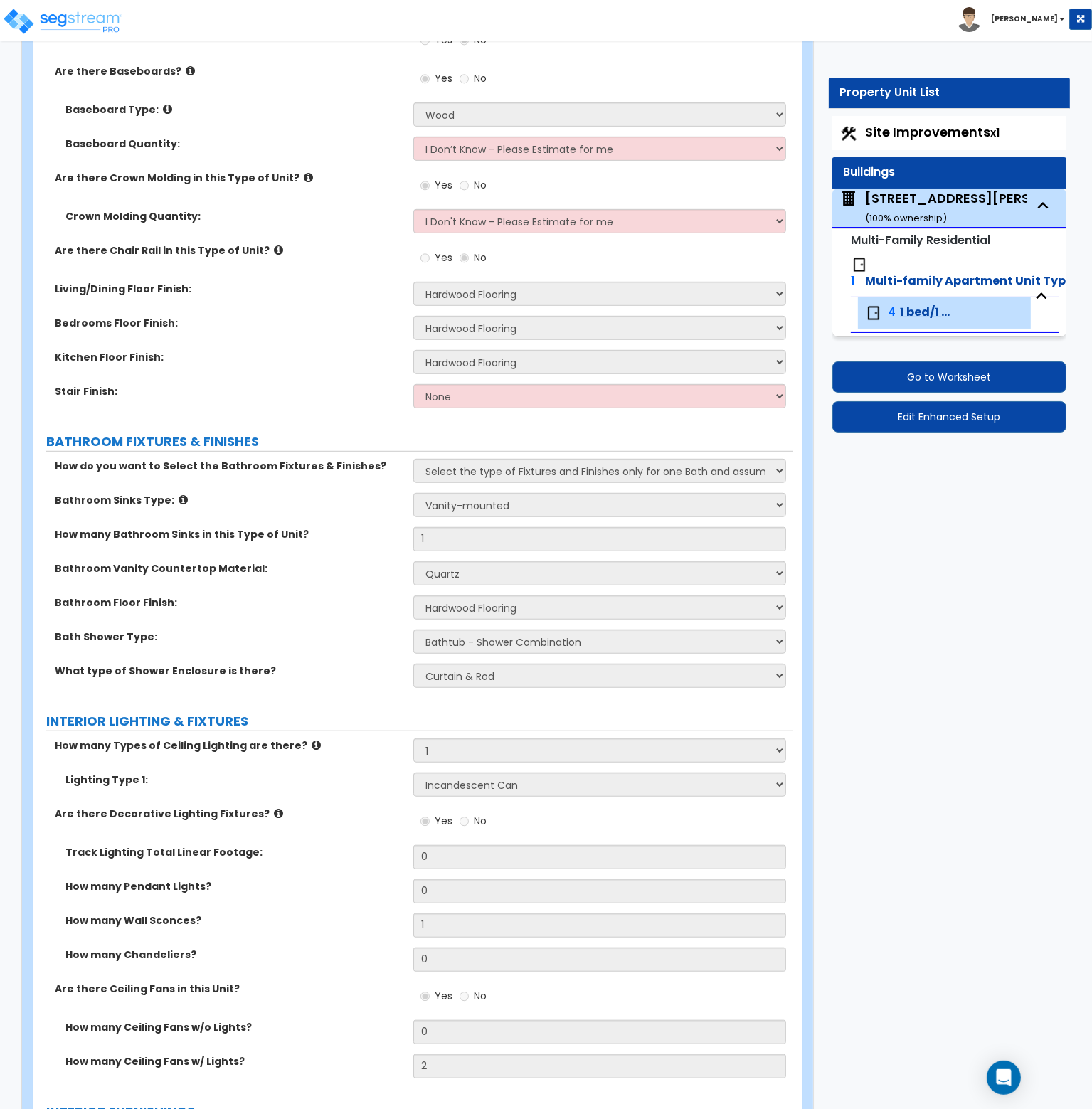
scroll to position [723, 0]
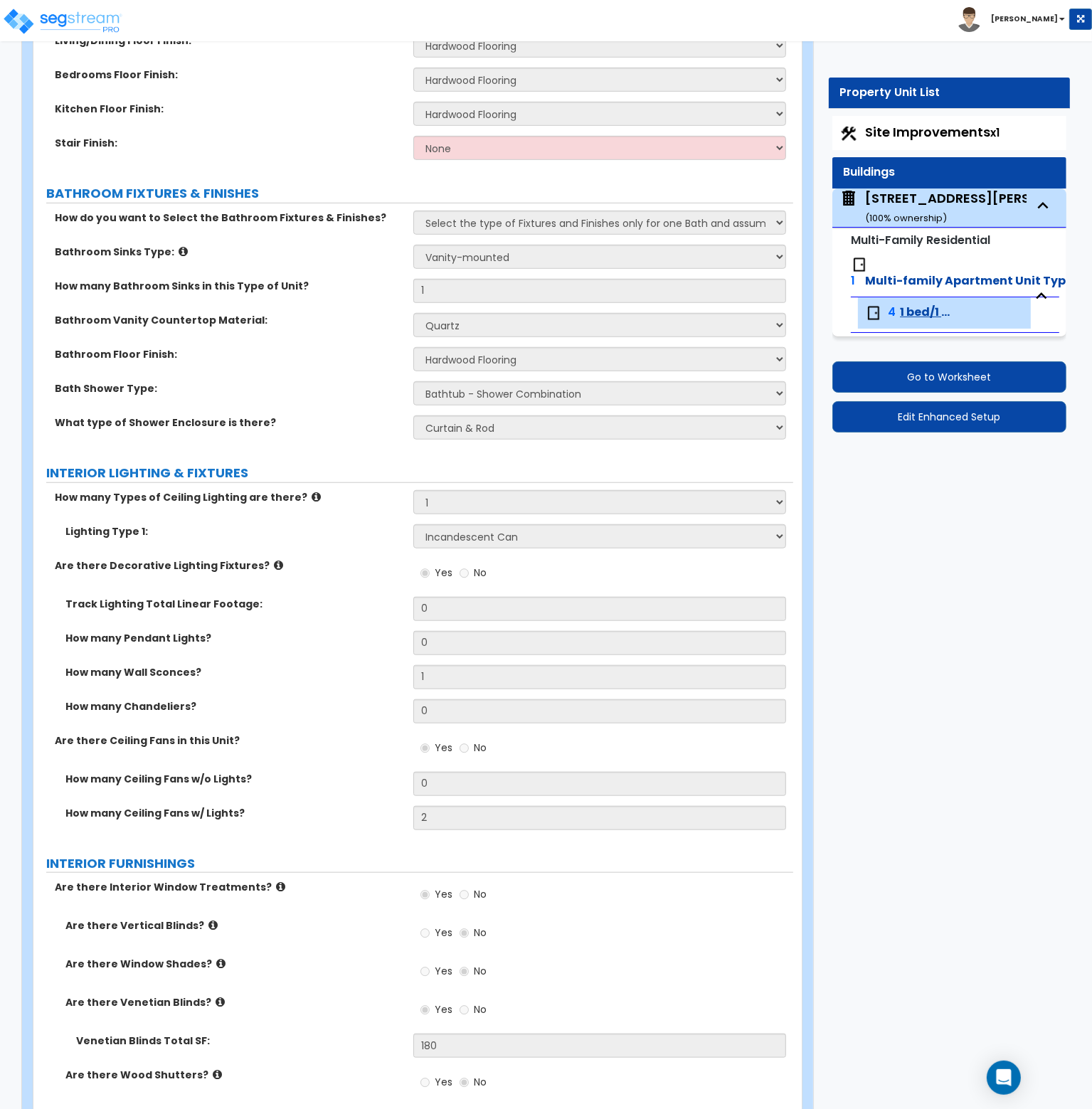
click at [312, 496] on icon at bounding box center [316, 497] width 9 height 11
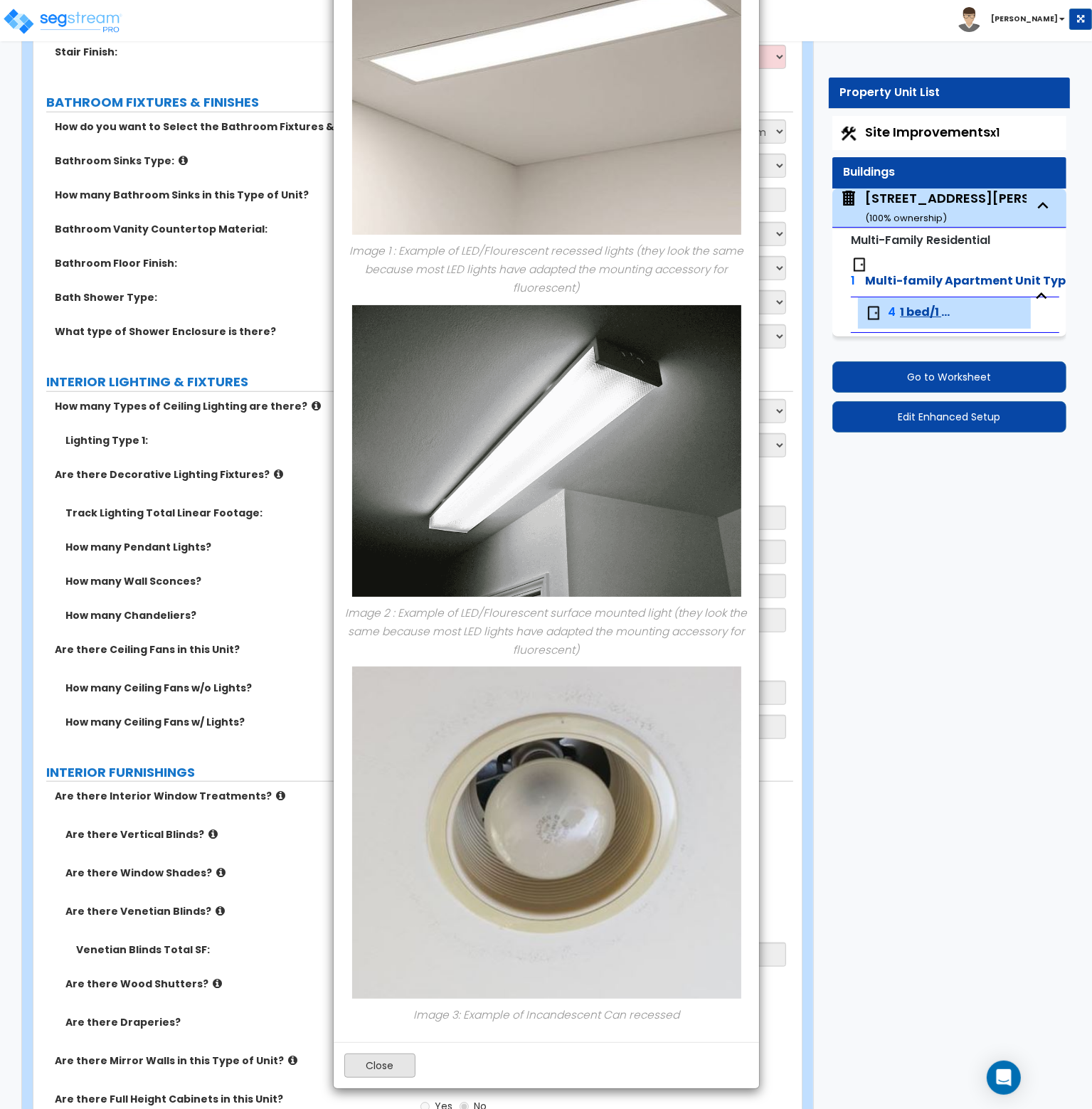
scroll to position [1063, 0]
click at [391, 1065] on button "Close" at bounding box center [380, 1066] width 71 height 24
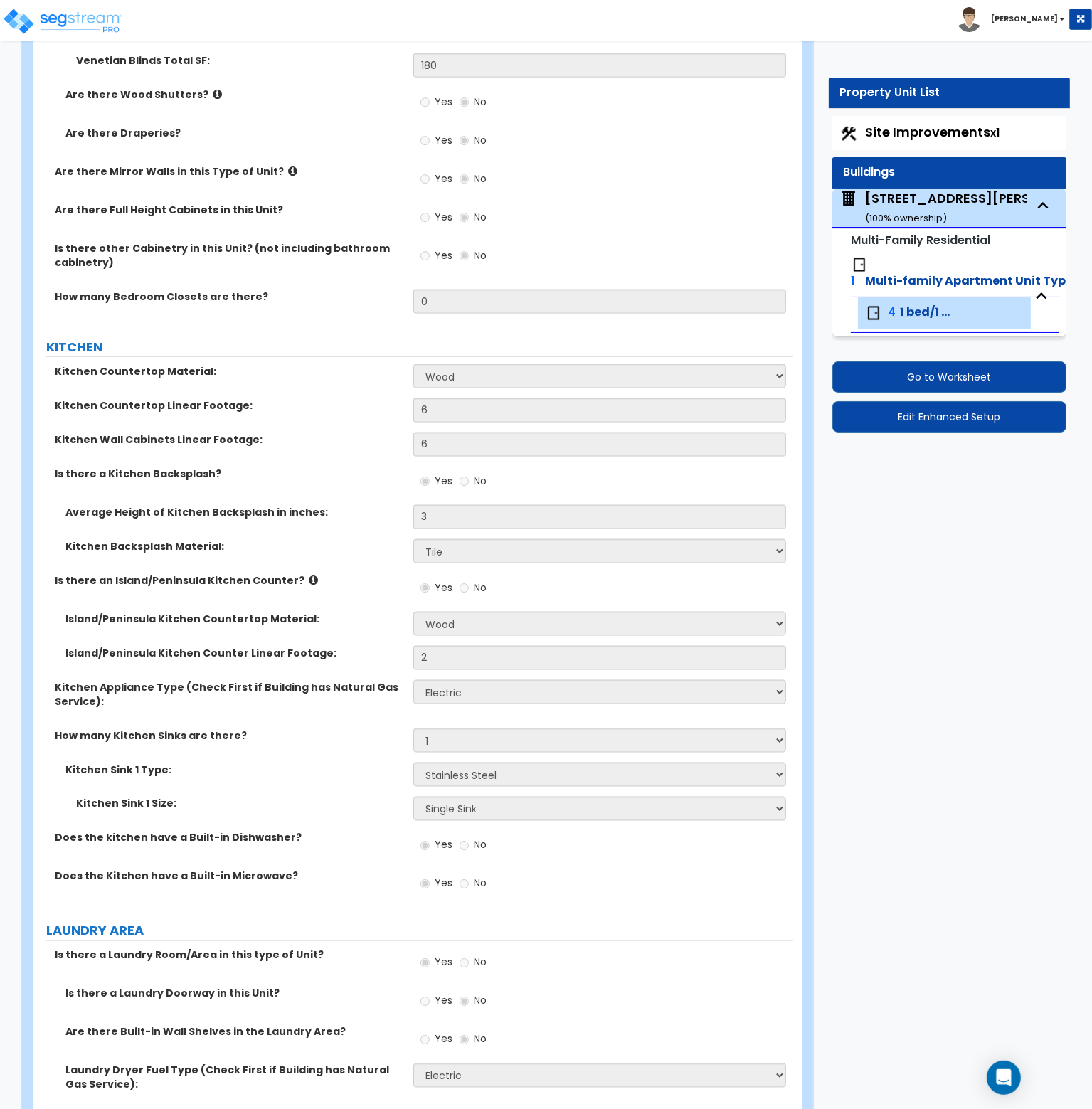
scroll to position [1587, 0]
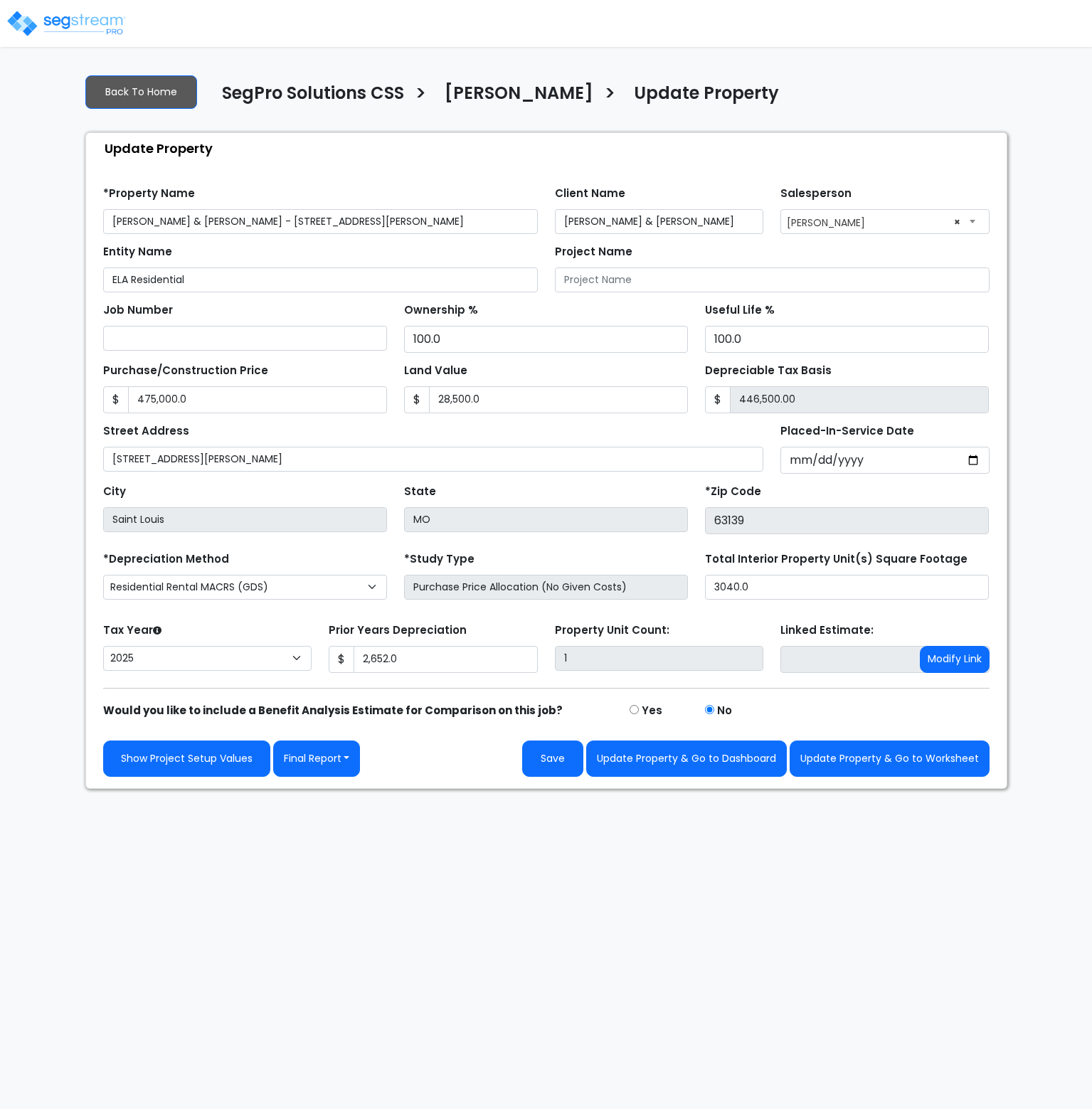
select select "2025"
